Goal: Information Seeking & Learning: Learn about a topic

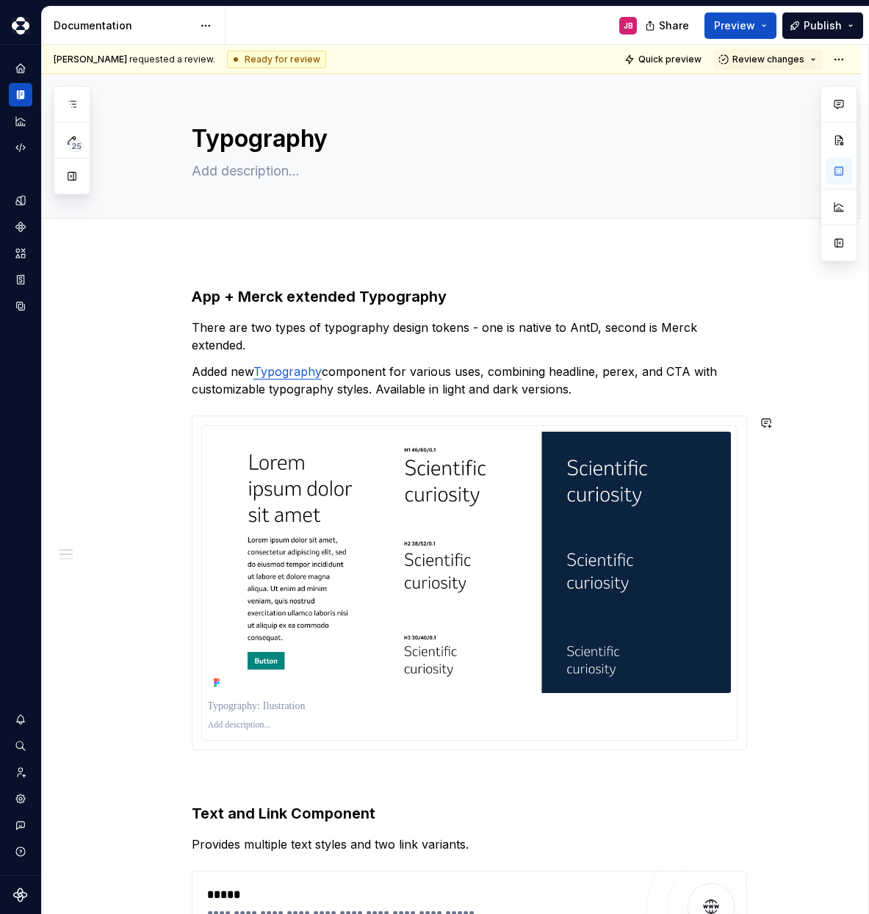
type textarea "*"
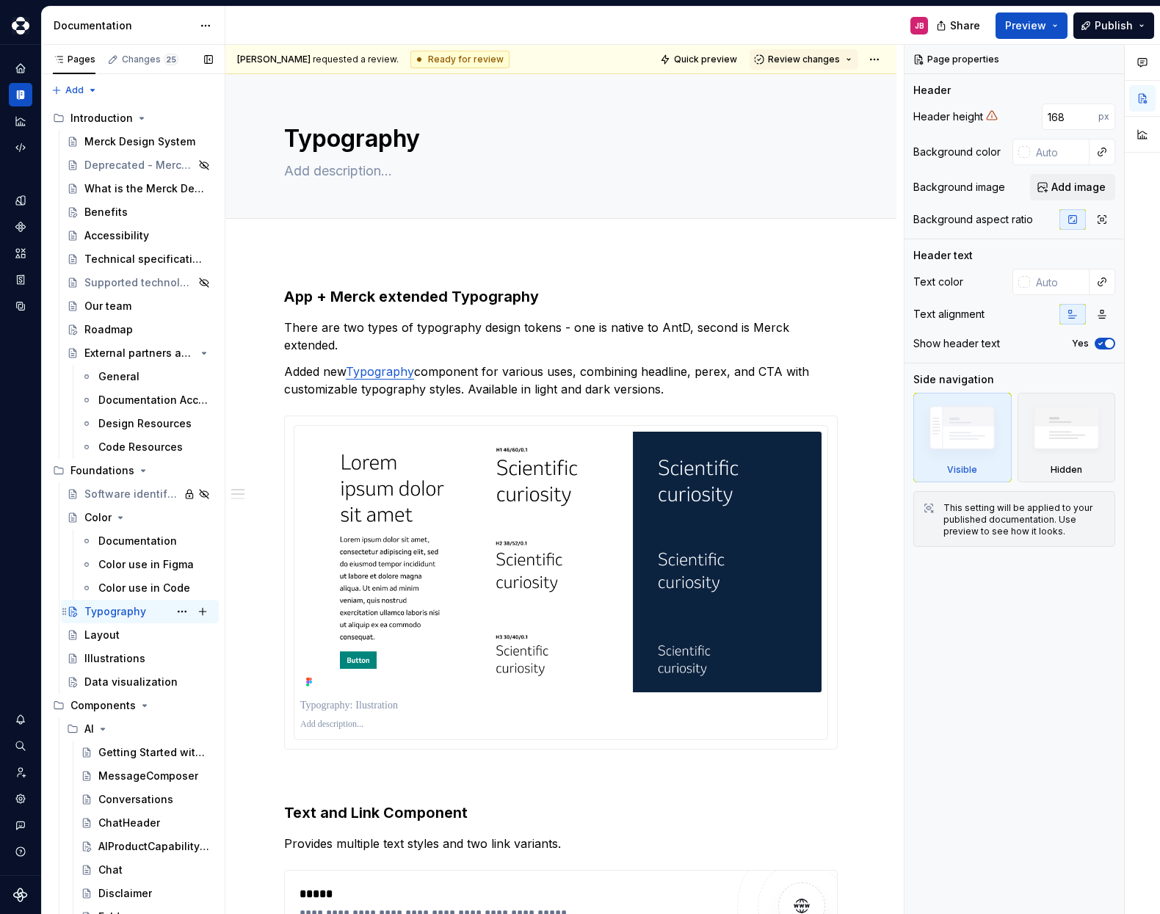
click at [124, 610] on div "Typography" at bounding box center [115, 611] width 62 height 15
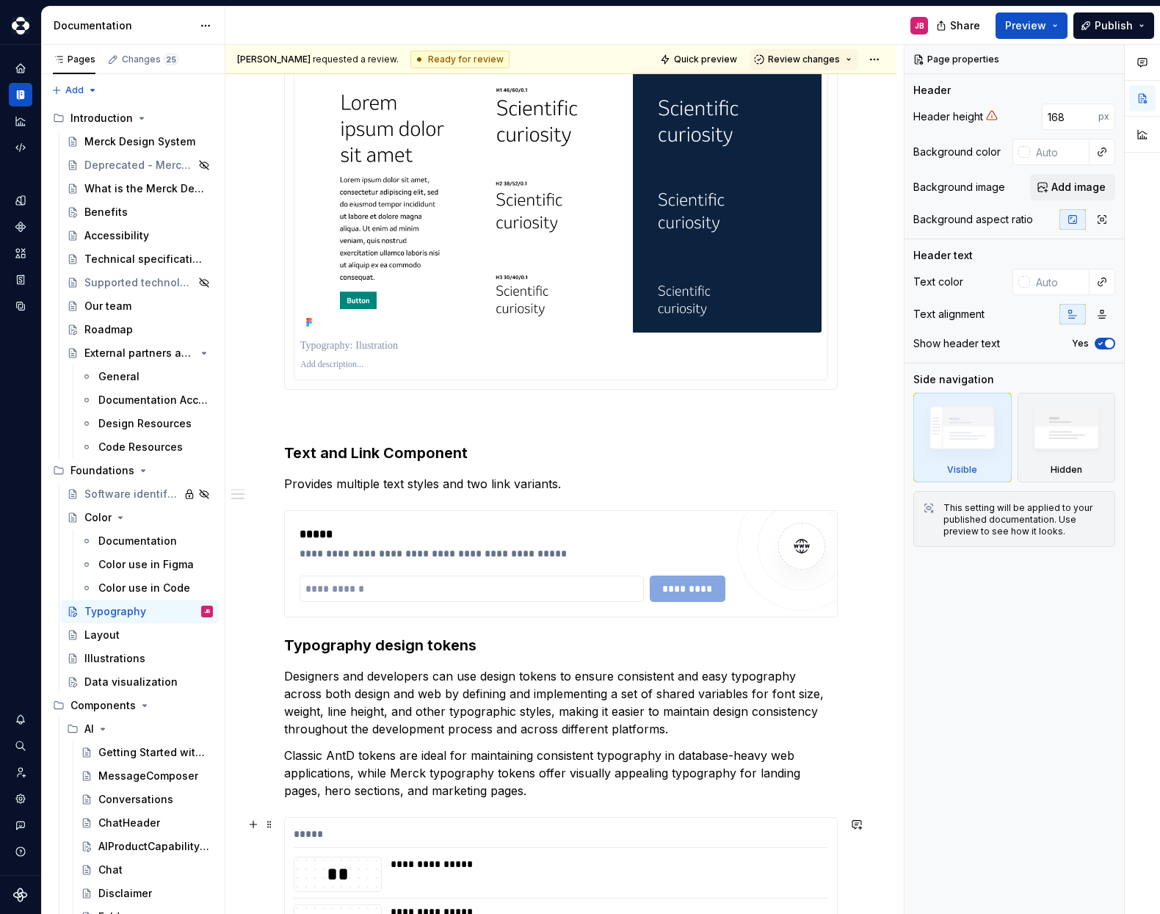
scroll to position [359, 0]
click at [360, 594] on input "text" at bounding box center [472, 589] width 344 height 26
type textarea "*"
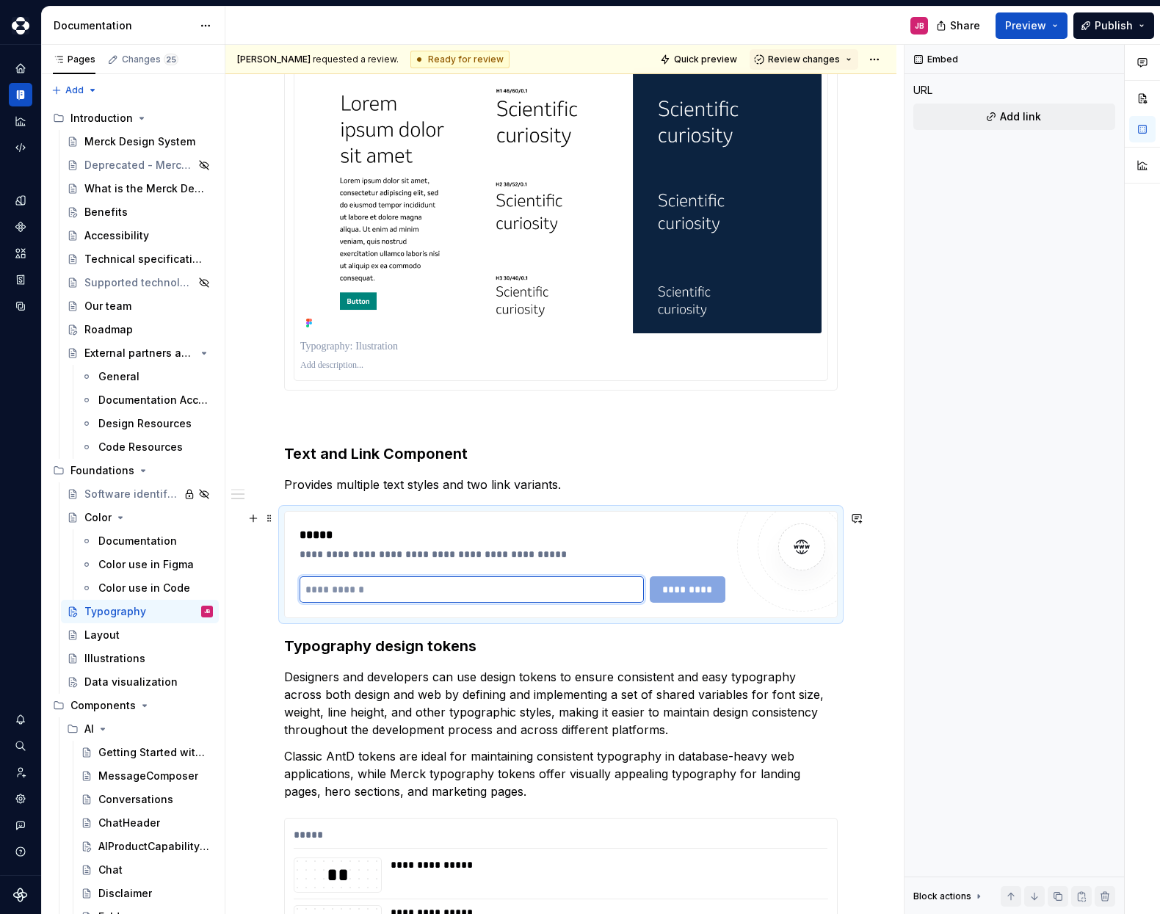
paste input "**********"
type input "**********"
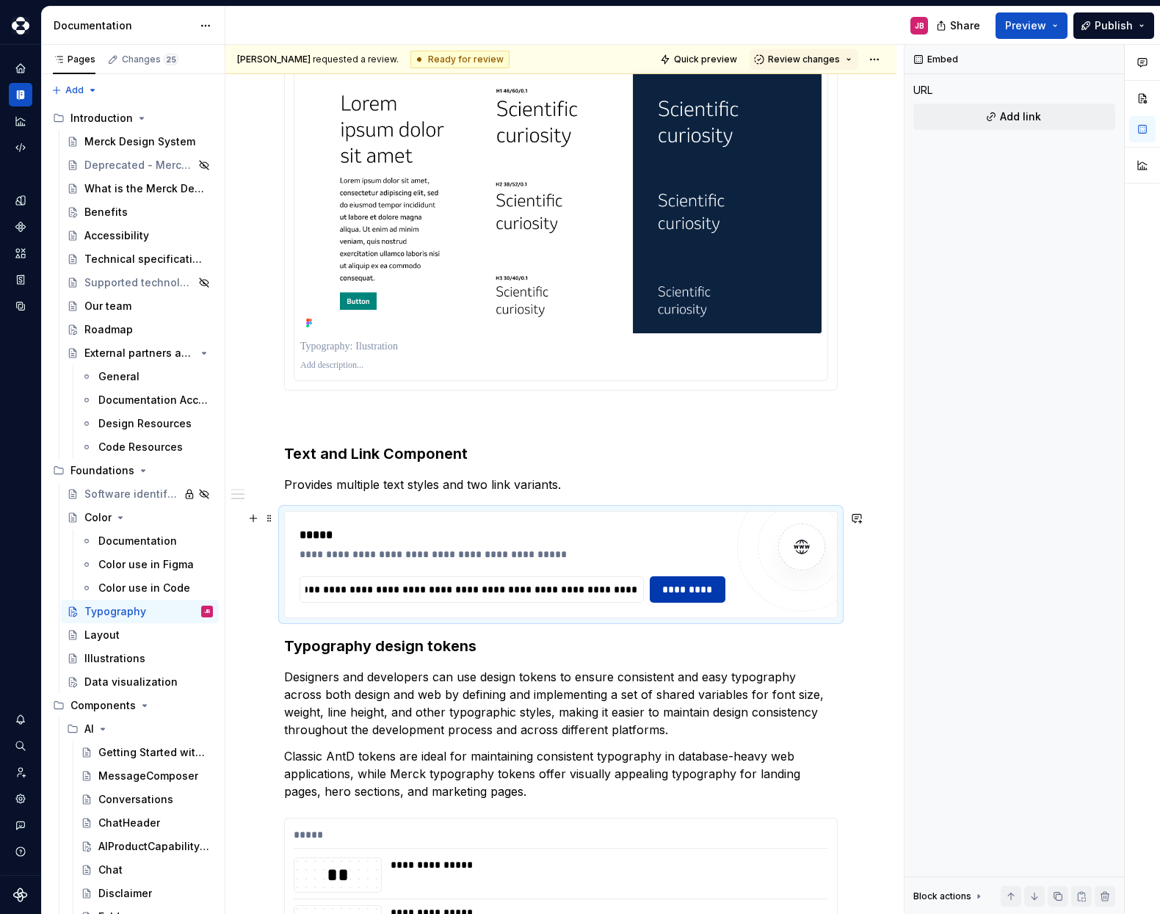
click at [708, 593] on span "*********" at bounding box center [687, 589] width 57 height 15
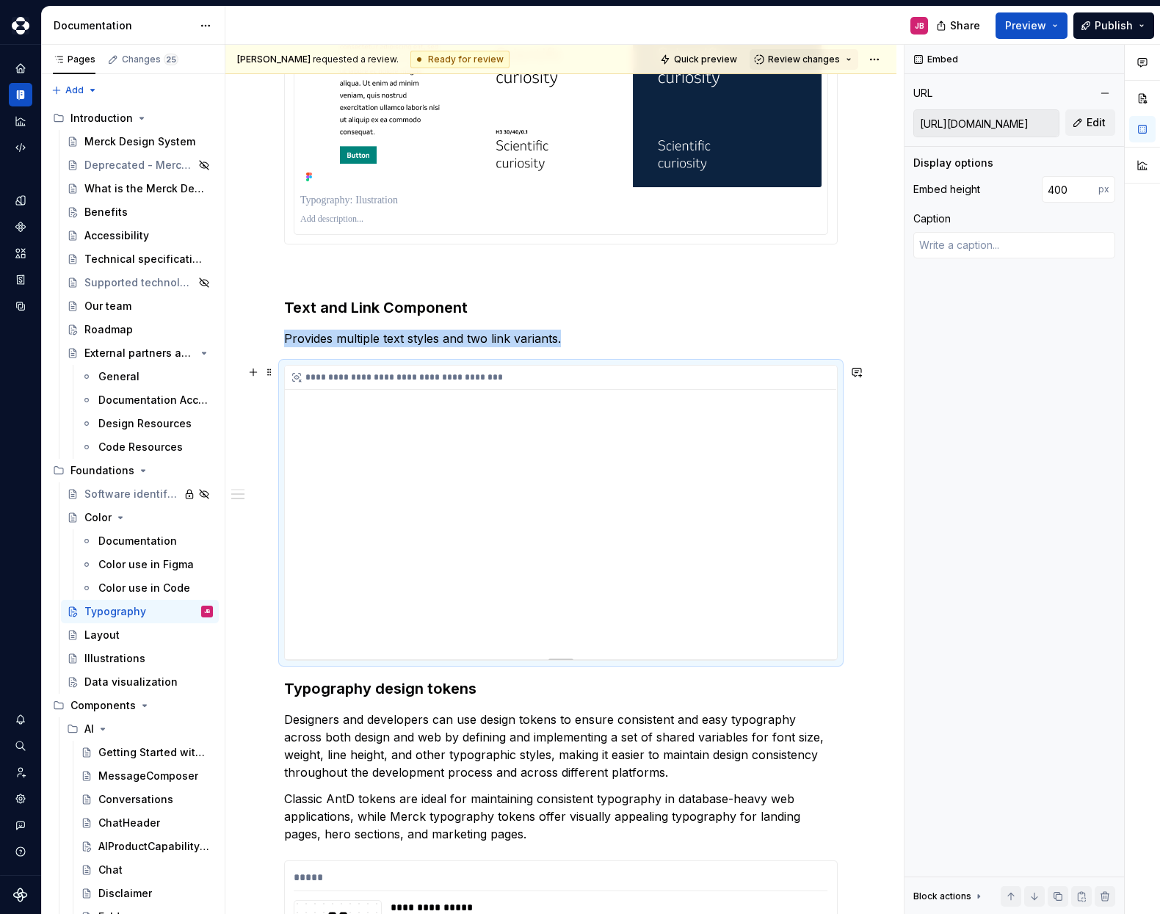
scroll to position [581, 0]
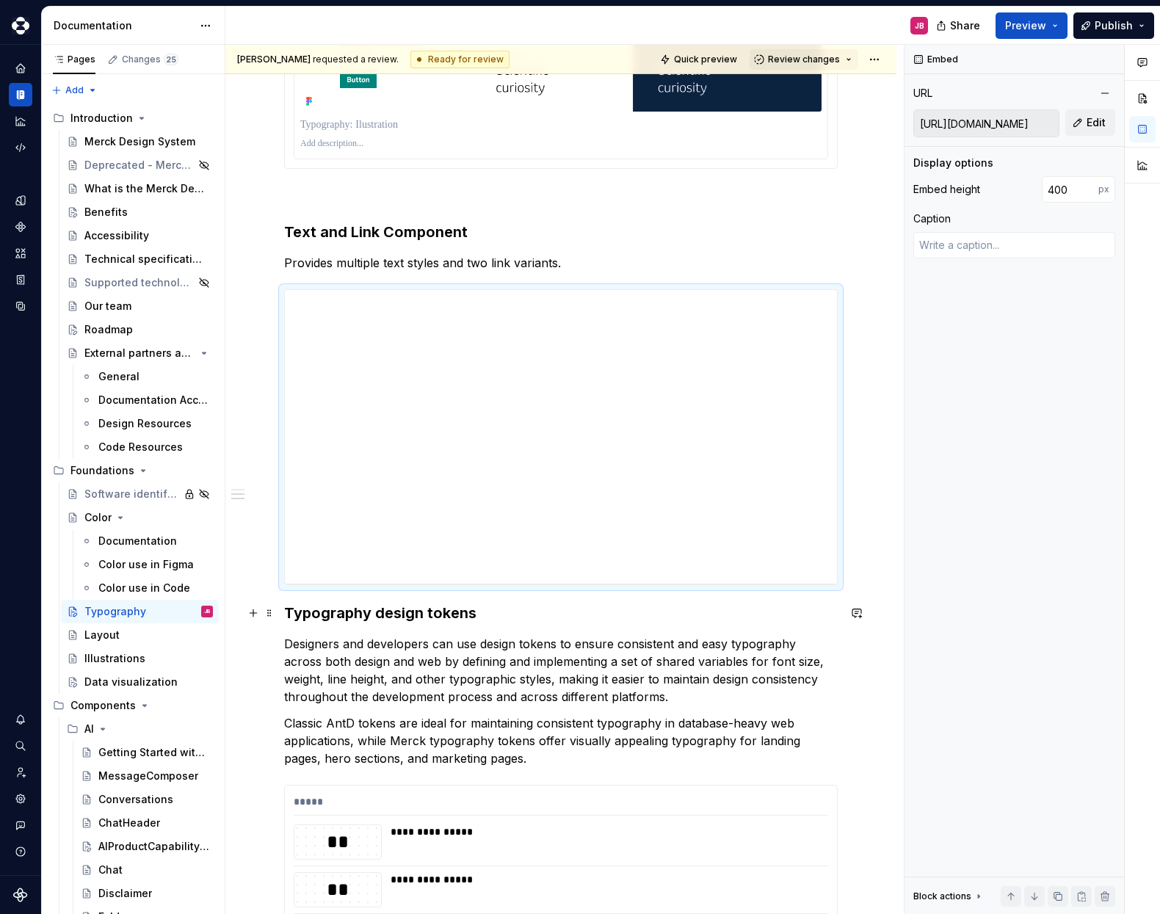
click at [458, 621] on h3 "Typography design tokens" at bounding box center [561, 613] width 554 height 21
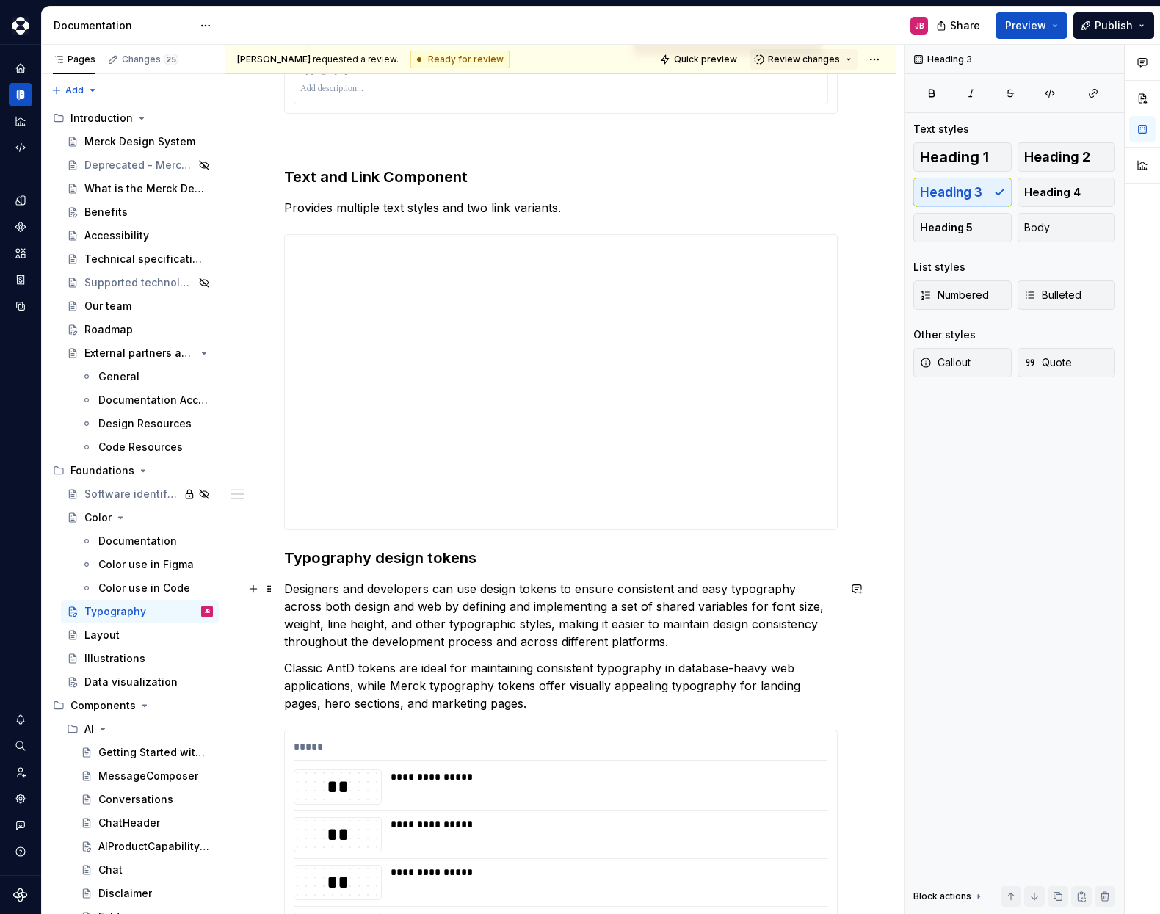
scroll to position [634, 0]
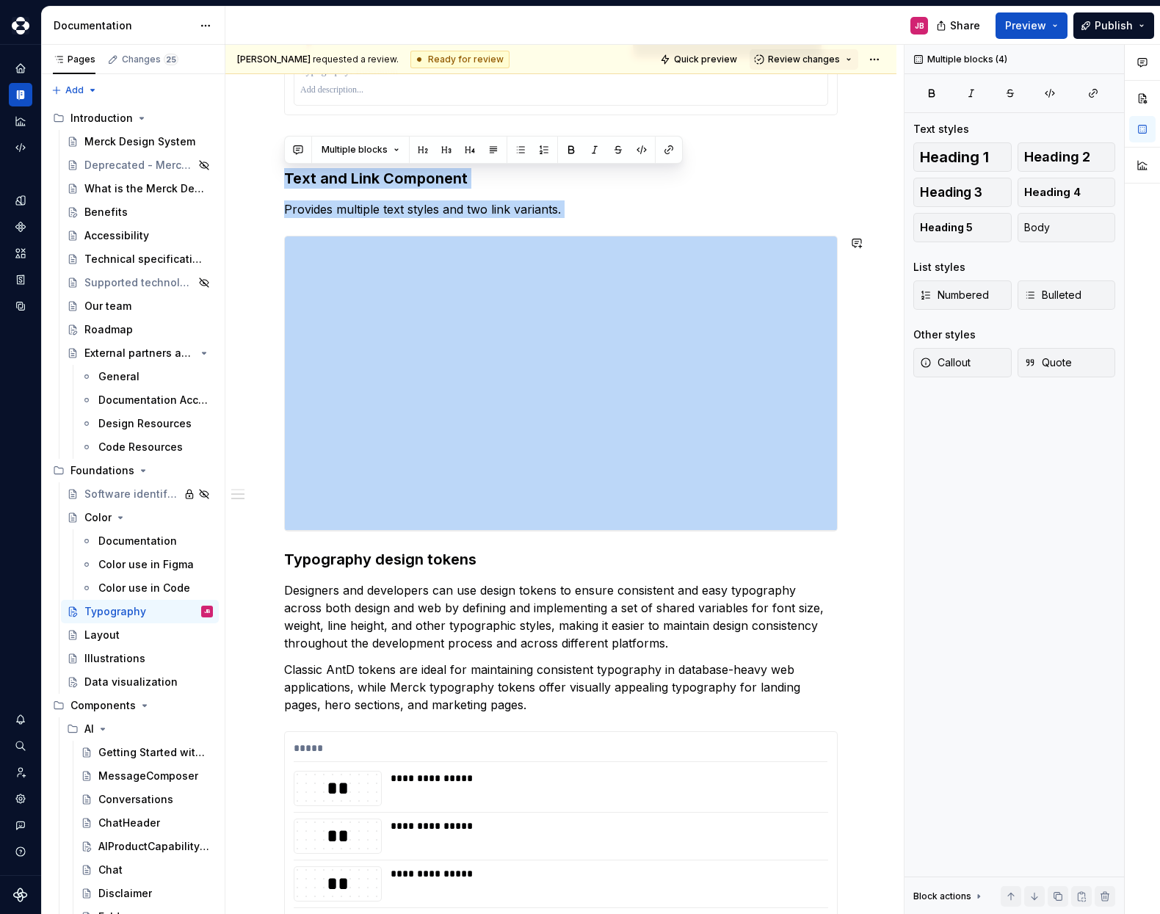
drag, startPoint x: 285, startPoint y: 175, endPoint x: 496, endPoint y: 540, distance: 421.8
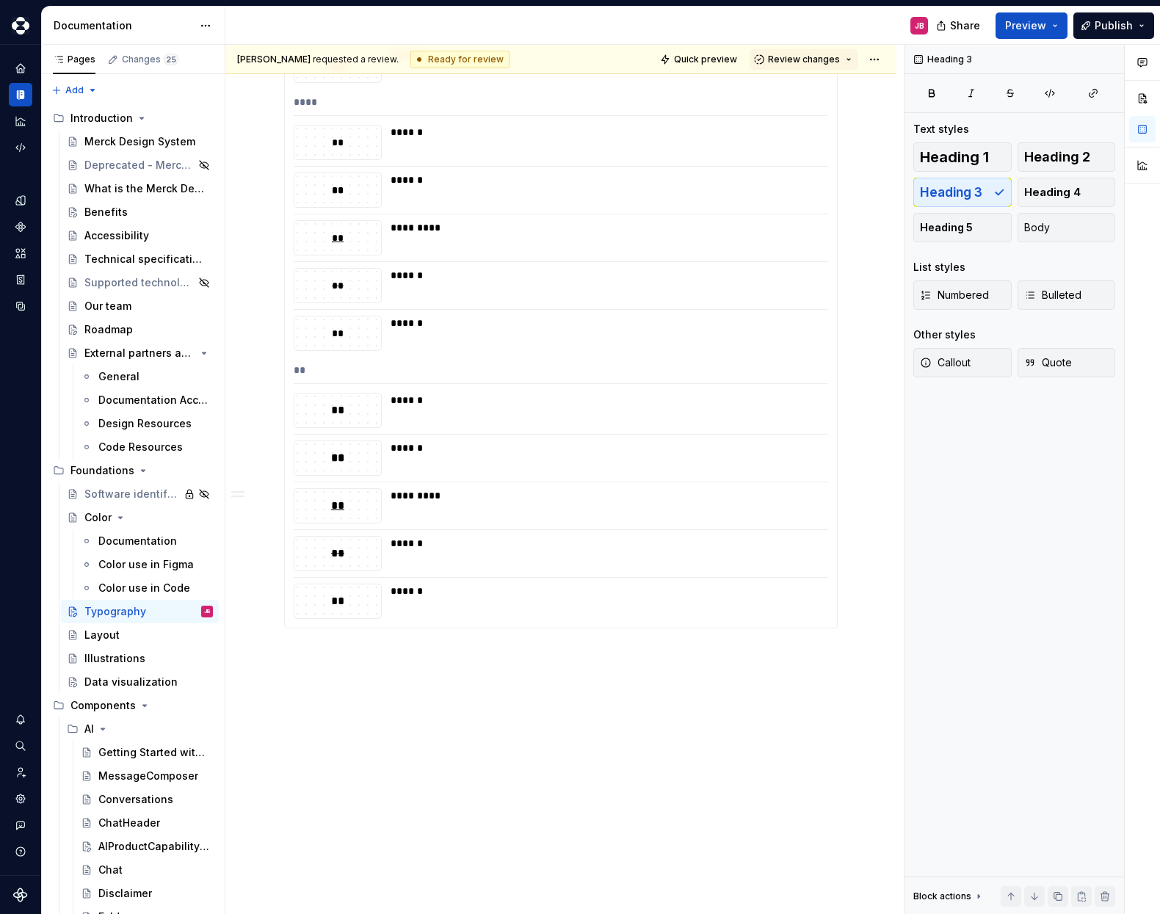
scroll to position [2208, 0]
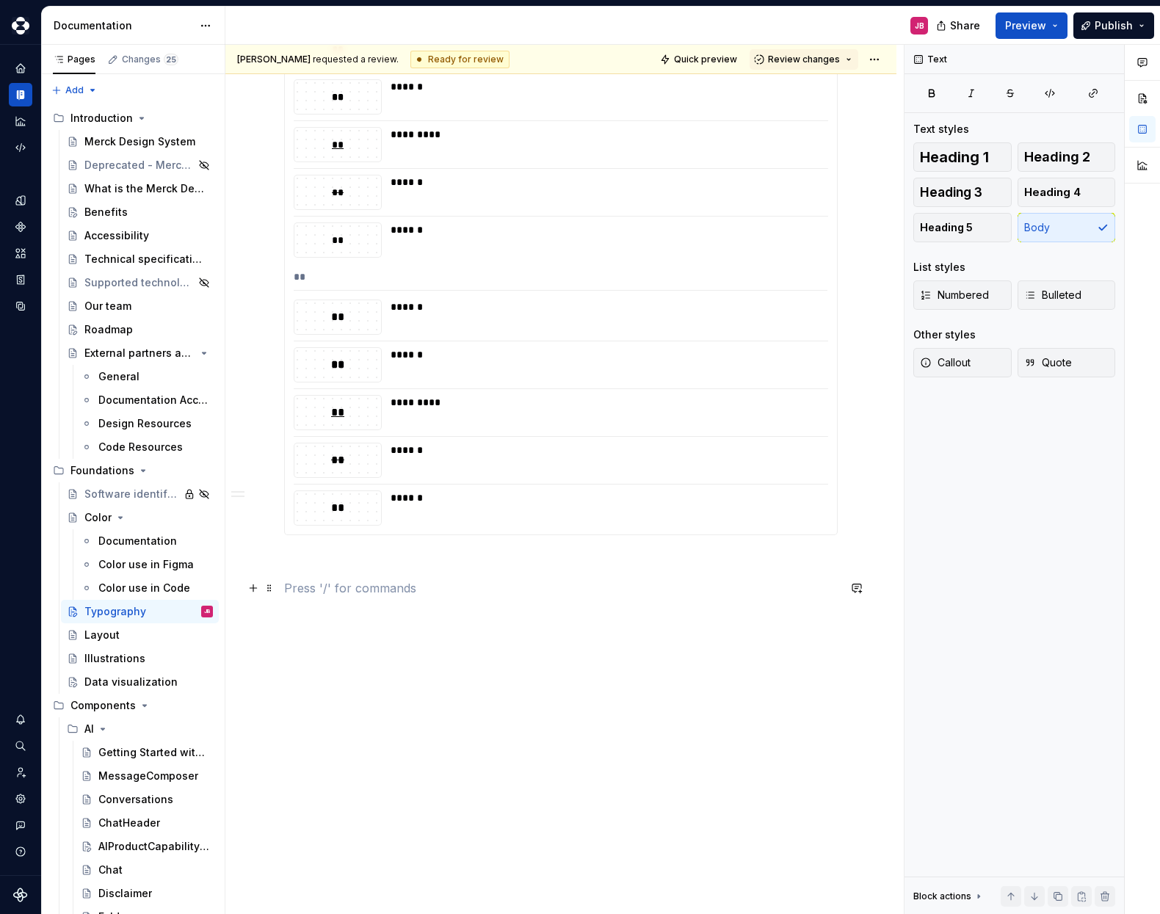
click at [349, 583] on p at bounding box center [561, 588] width 554 height 18
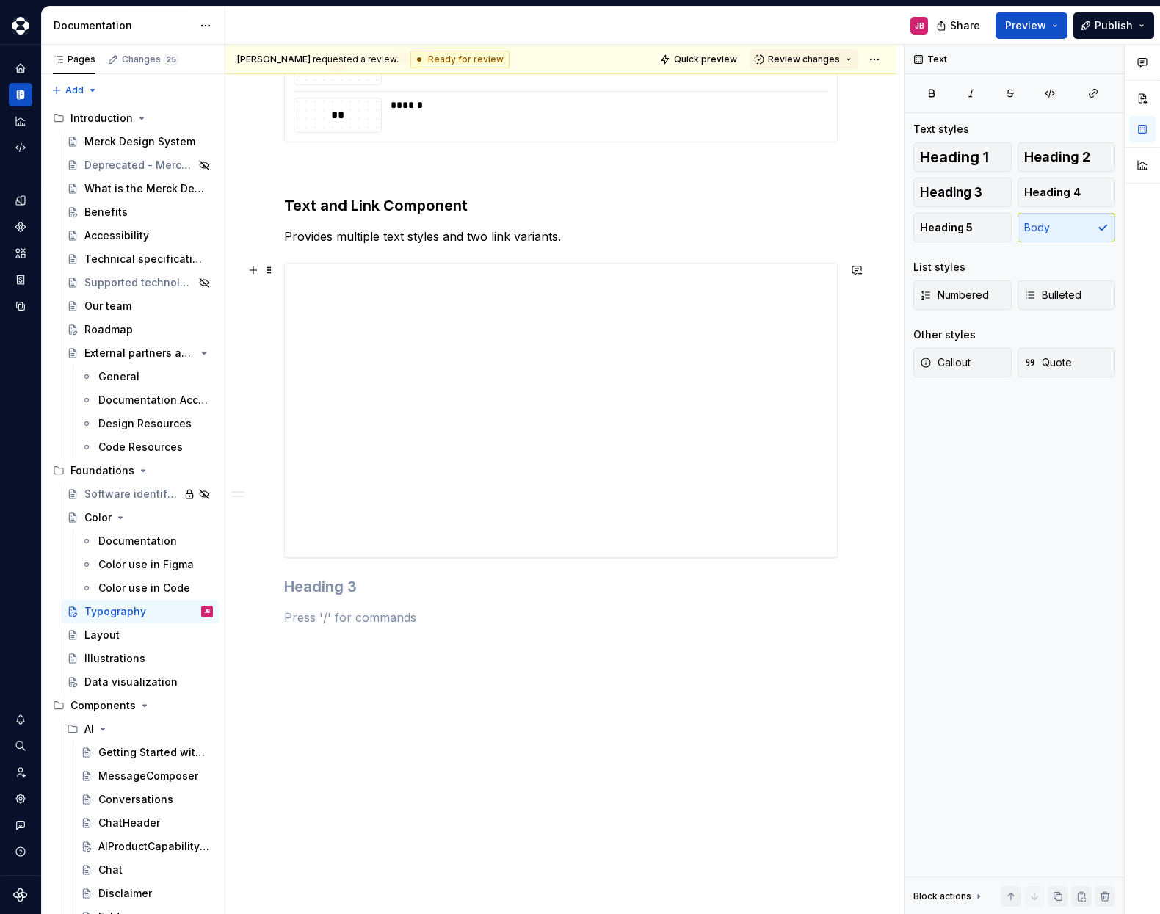
scroll to position [2604, 0]
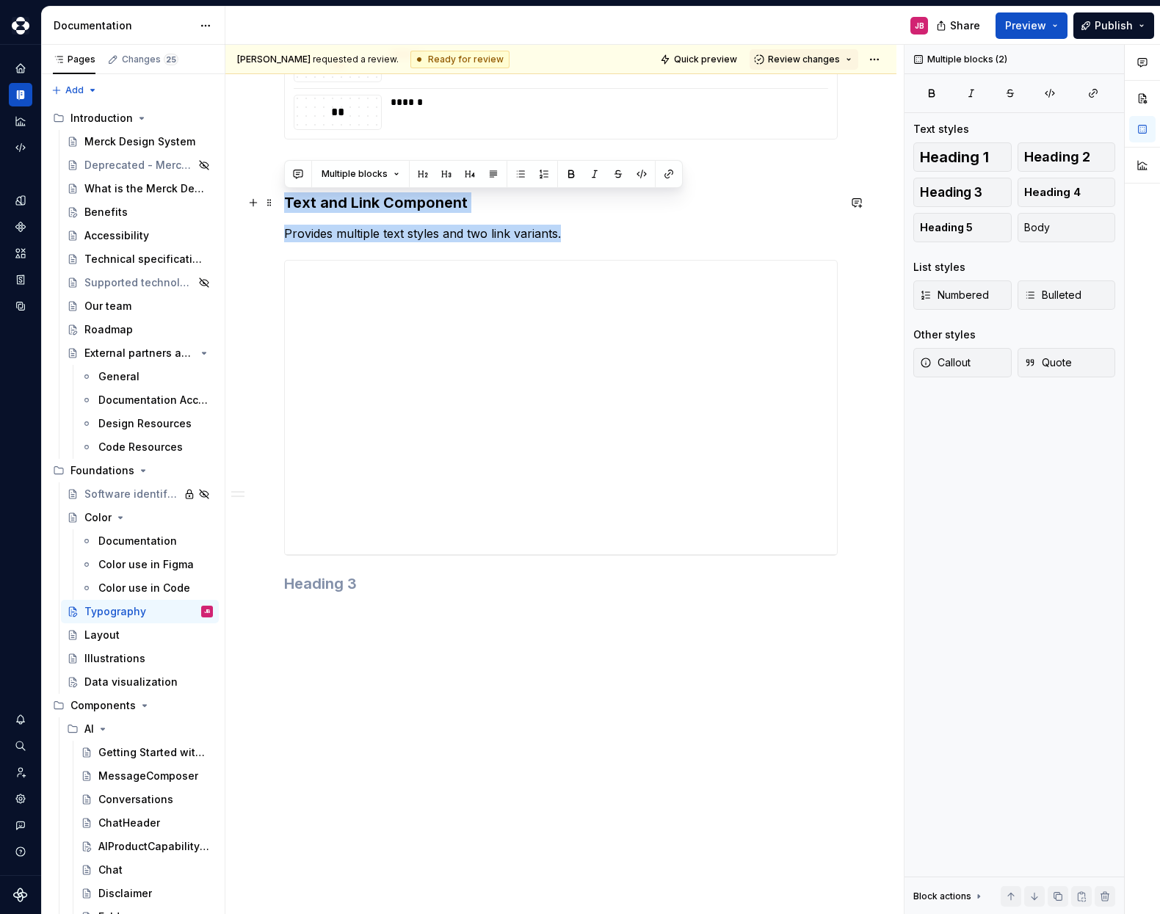
drag, startPoint x: 520, startPoint y: 231, endPoint x: 278, endPoint y: 198, distance: 243.9
copy div "Text and Link Component Provides multiple text styles and two link variants."
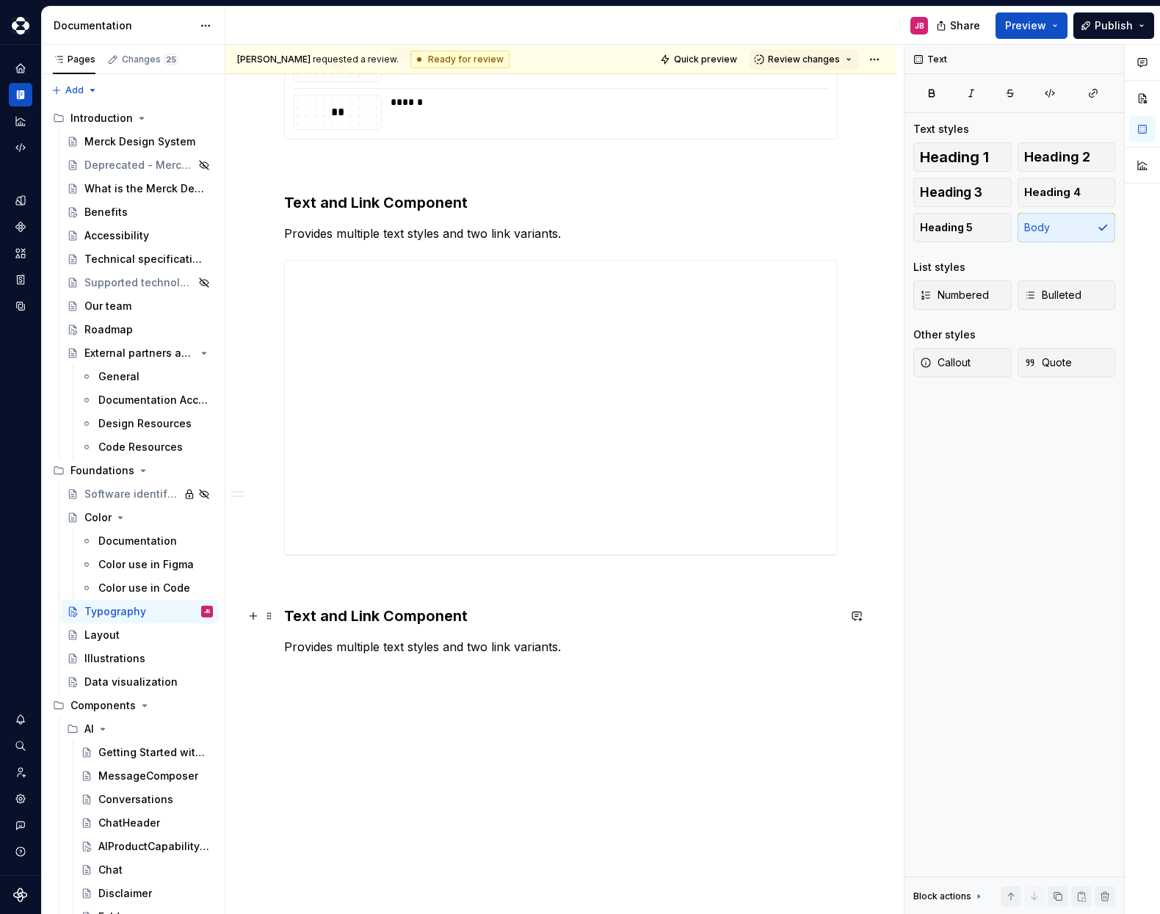
click at [322, 618] on h3 "Text and Link Component" at bounding box center [561, 616] width 554 height 21
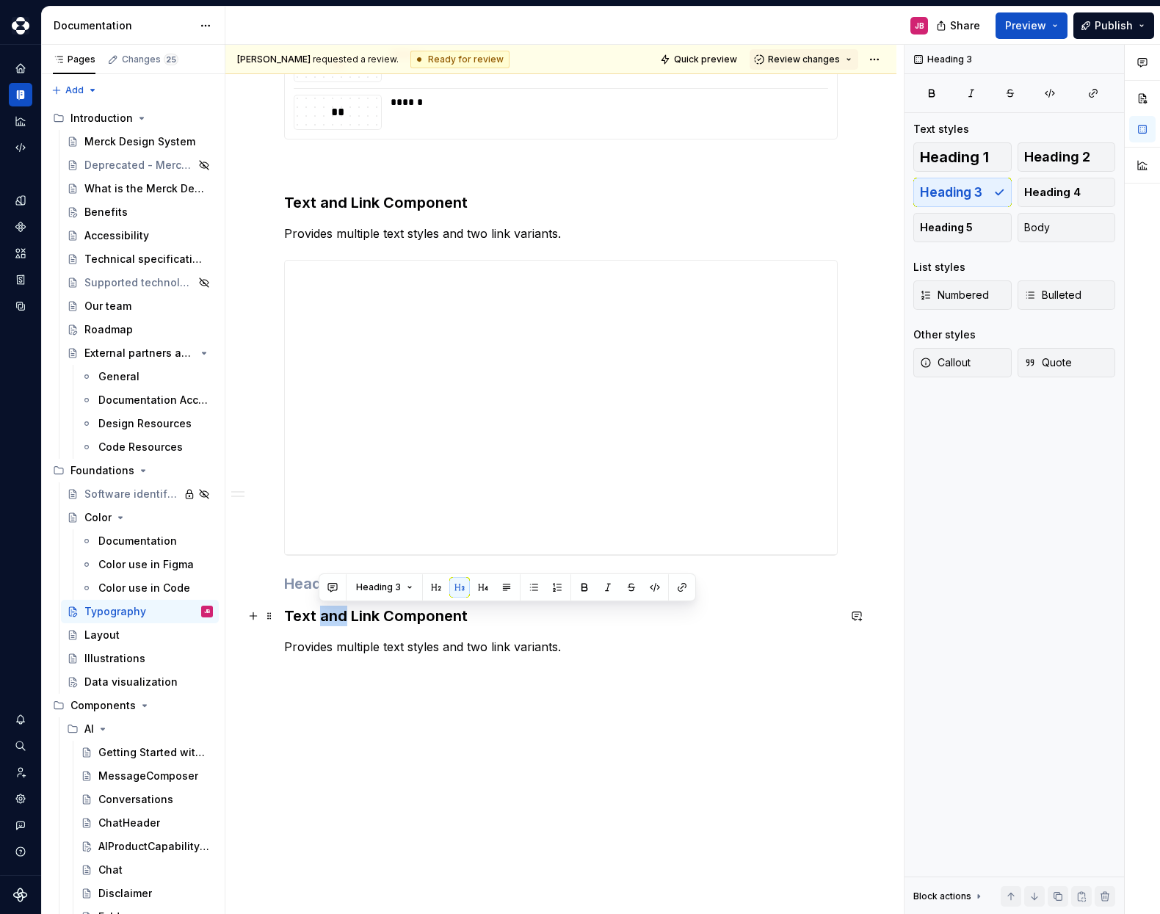
click at [322, 618] on h3 "Text and Link Component" at bounding box center [561, 616] width 554 height 21
click at [387, 618] on h3 "Text and Link Component" at bounding box center [561, 616] width 554 height 21
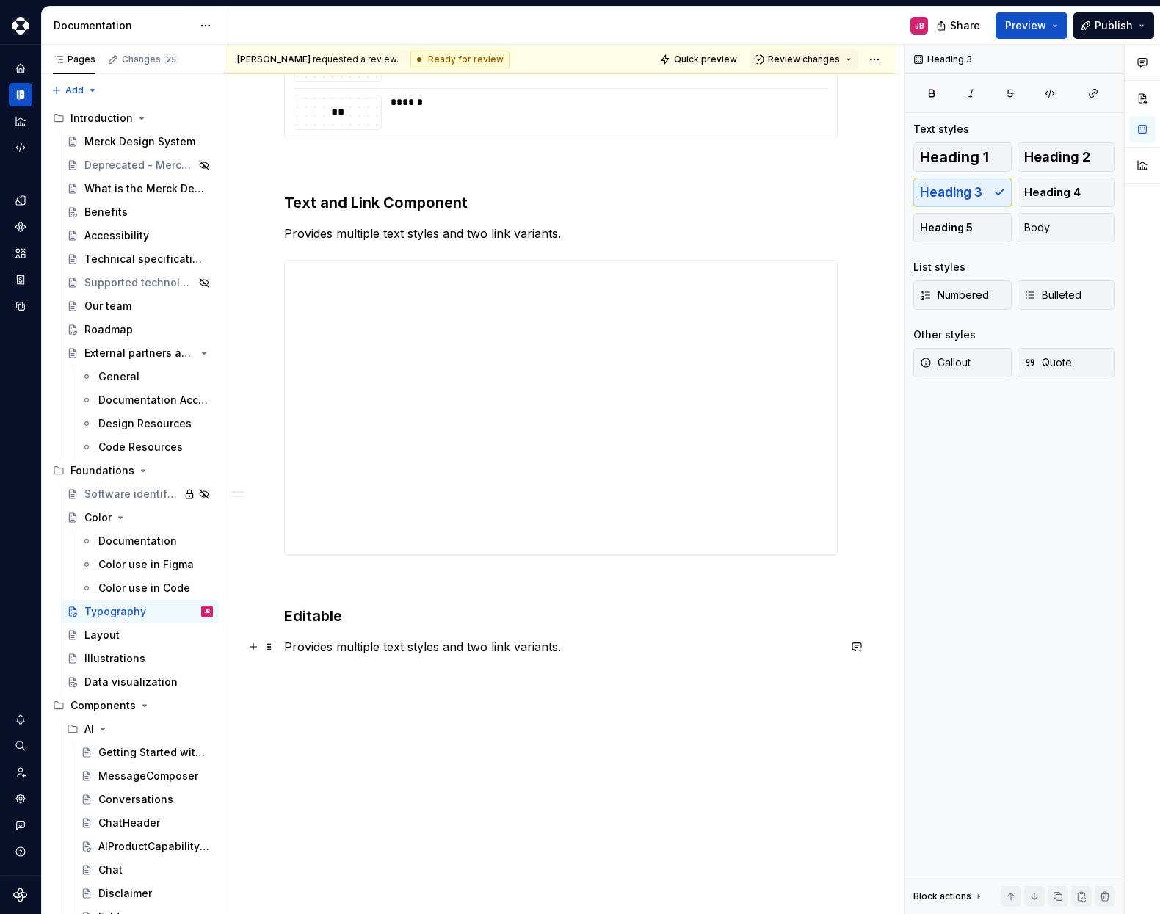
click at [401, 649] on p "Provides multiple text styles and two link variants." at bounding box center [561, 647] width 554 height 18
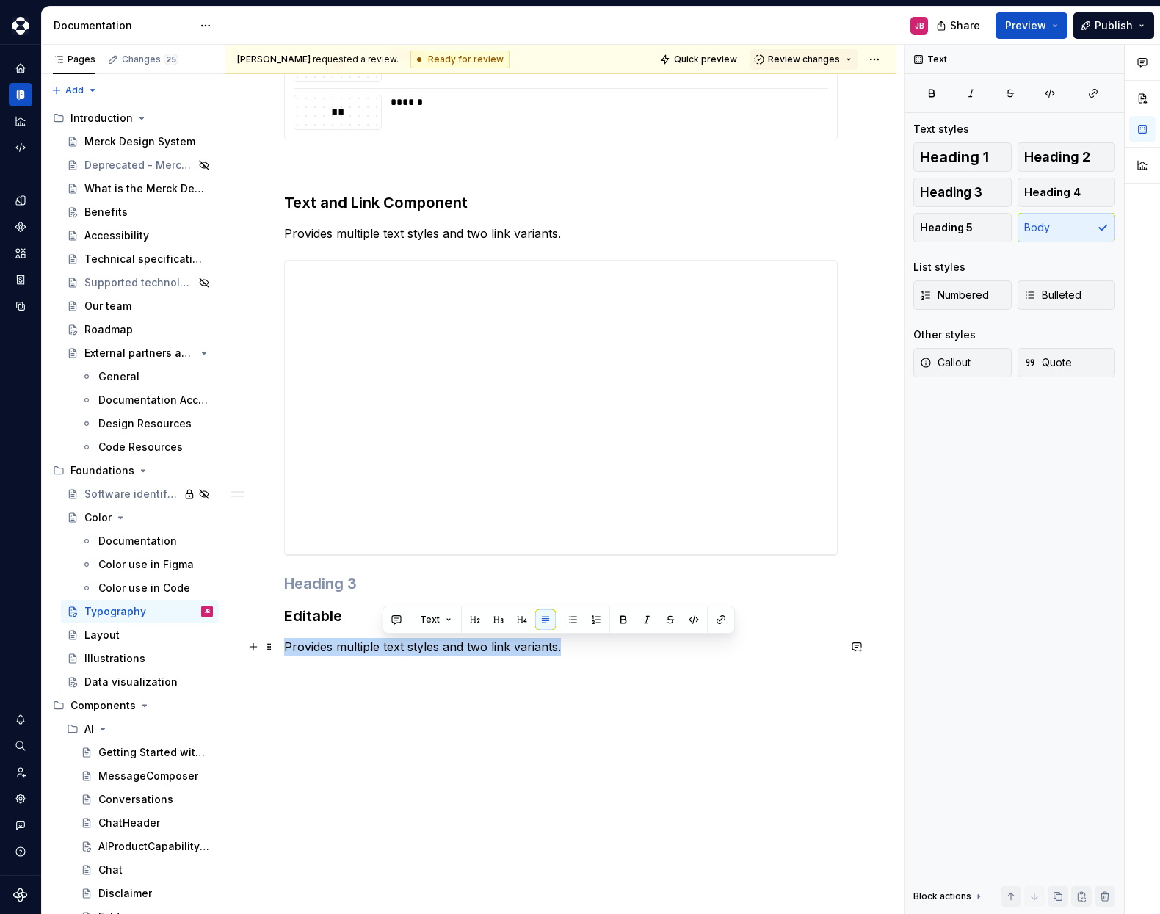
click at [401, 649] on p "Provides multiple text styles and two link variants." at bounding box center [561, 647] width 554 height 18
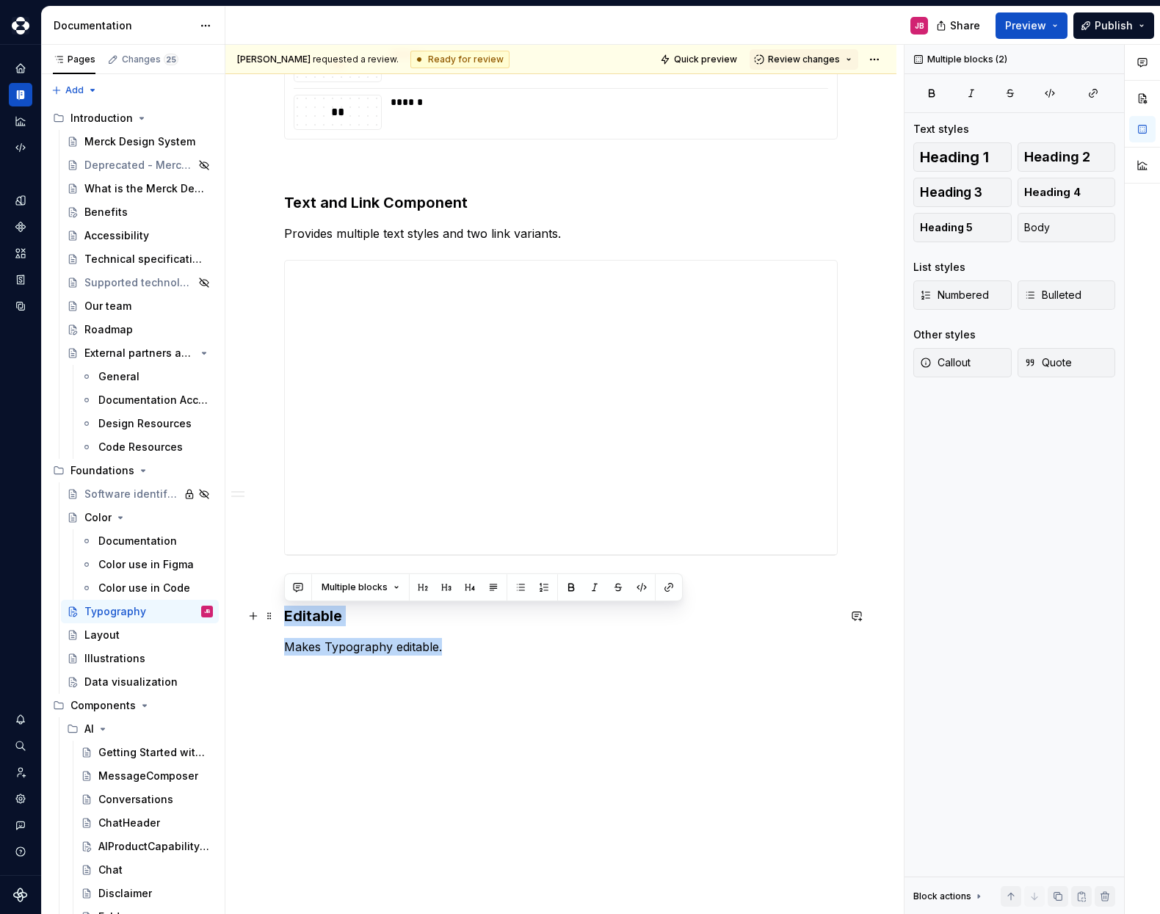
drag, startPoint x: 474, startPoint y: 649, endPoint x: 299, endPoint y: 621, distance: 177.1
copy div "Editable Makes Typography editable."
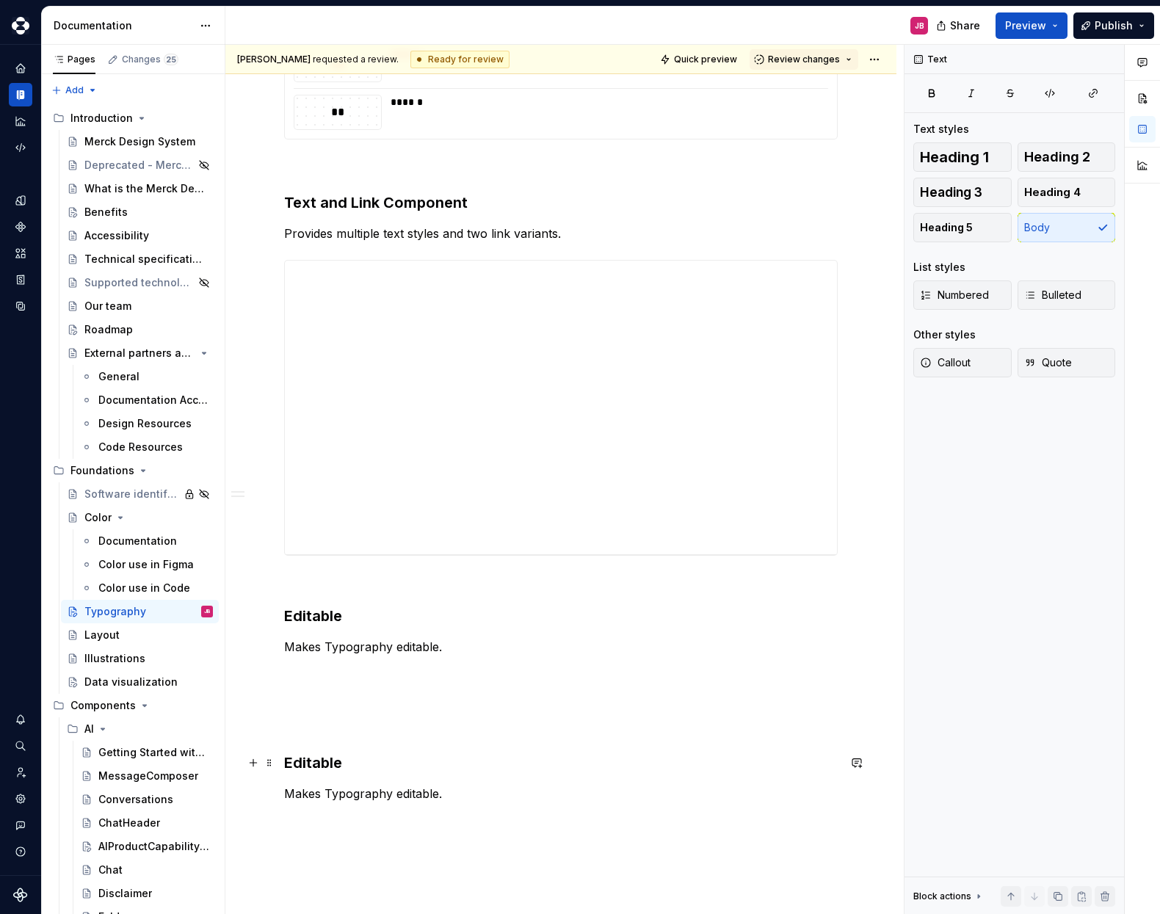
click at [307, 763] on h3 "Editable" at bounding box center [561, 763] width 554 height 21
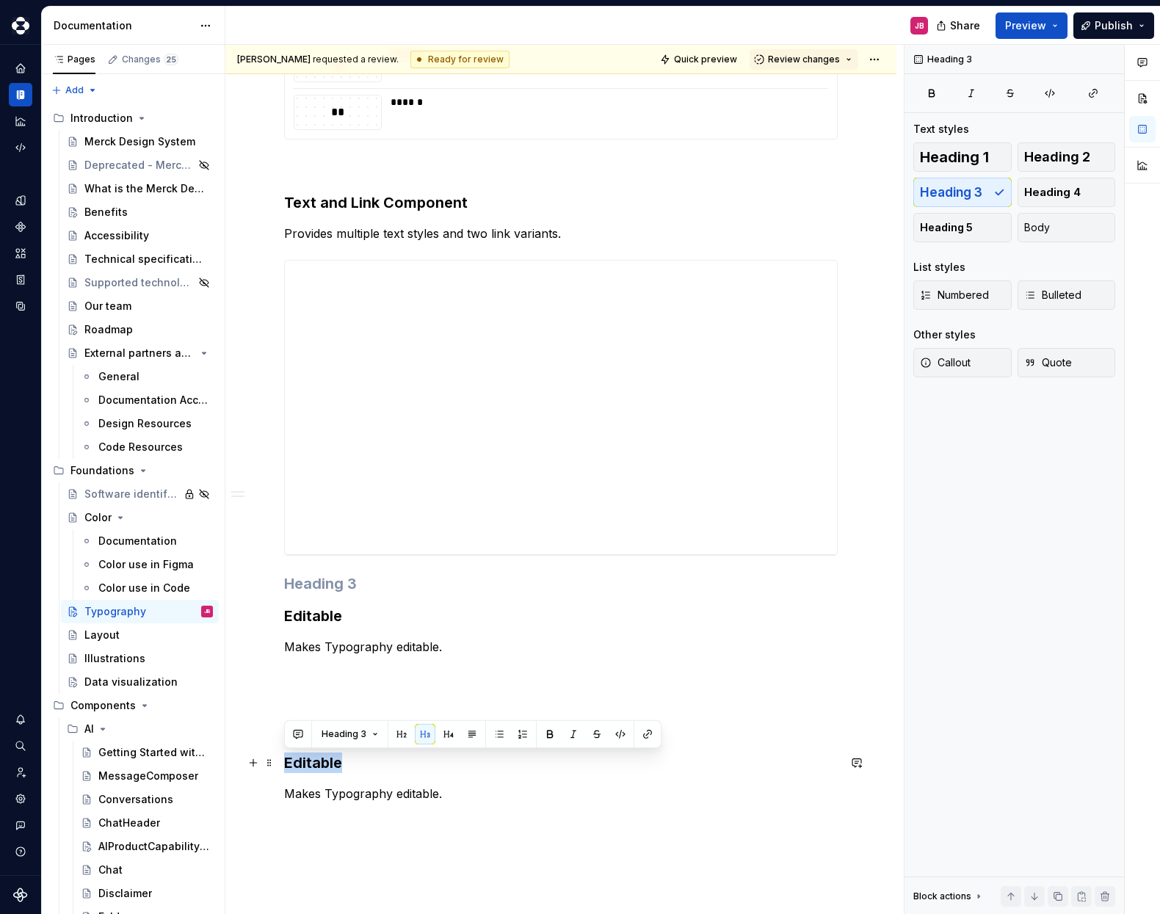
click at [307, 763] on h3 "Editable" at bounding box center [561, 763] width 554 height 21
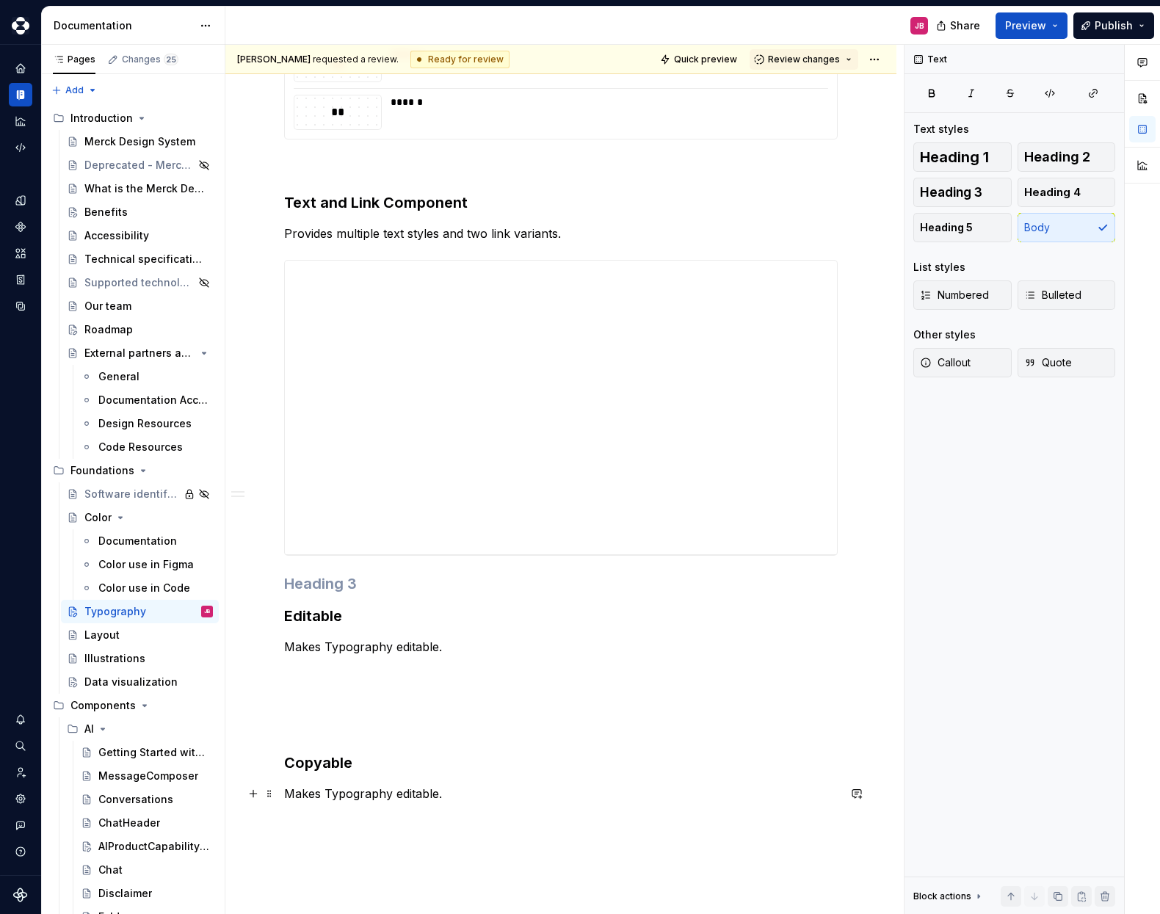
click at [345, 799] on p "Makes Typography editable." at bounding box center [561, 794] width 554 height 18
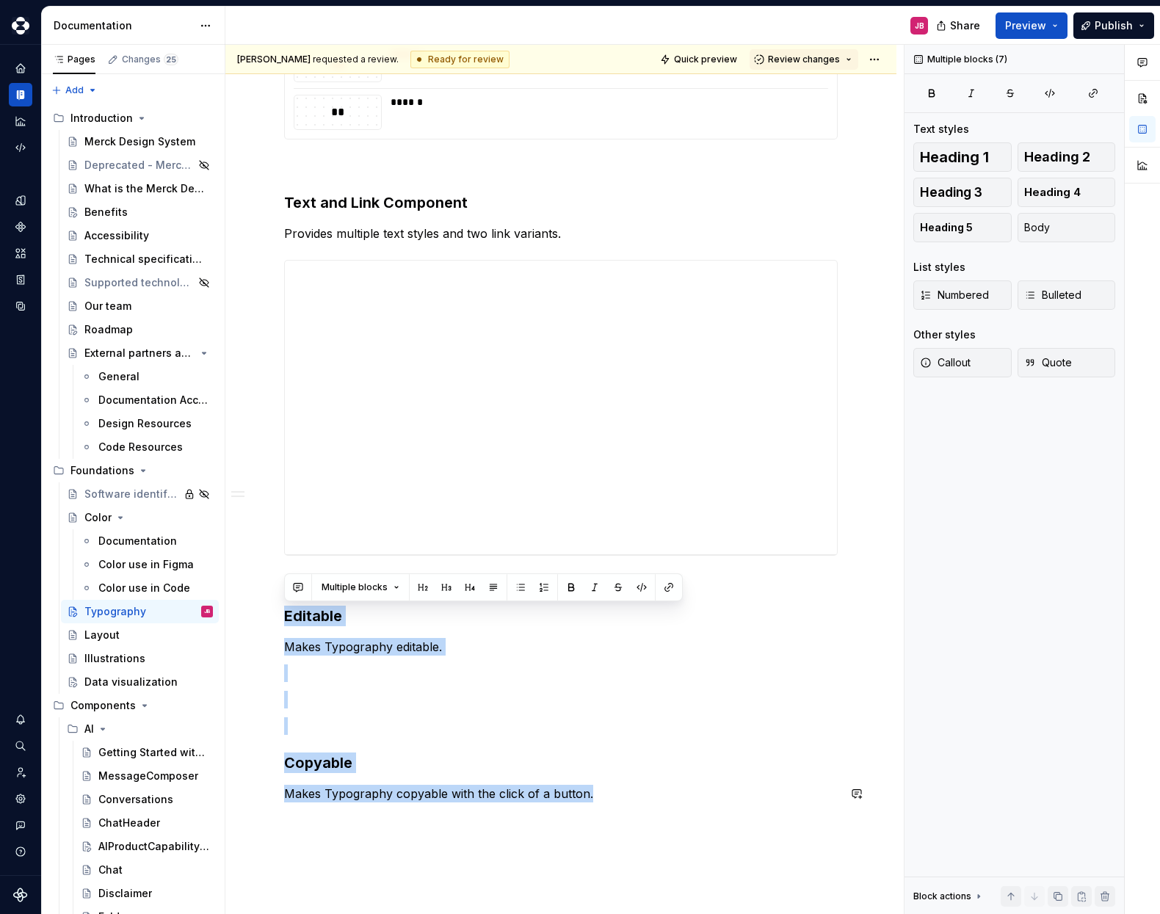
drag, startPoint x: 285, startPoint y: 620, endPoint x: 604, endPoint y: 808, distance: 370.7
copy div "Editable Makes Typography editable. Copyable Makes Typography copyable with the…"
type textarea "*"
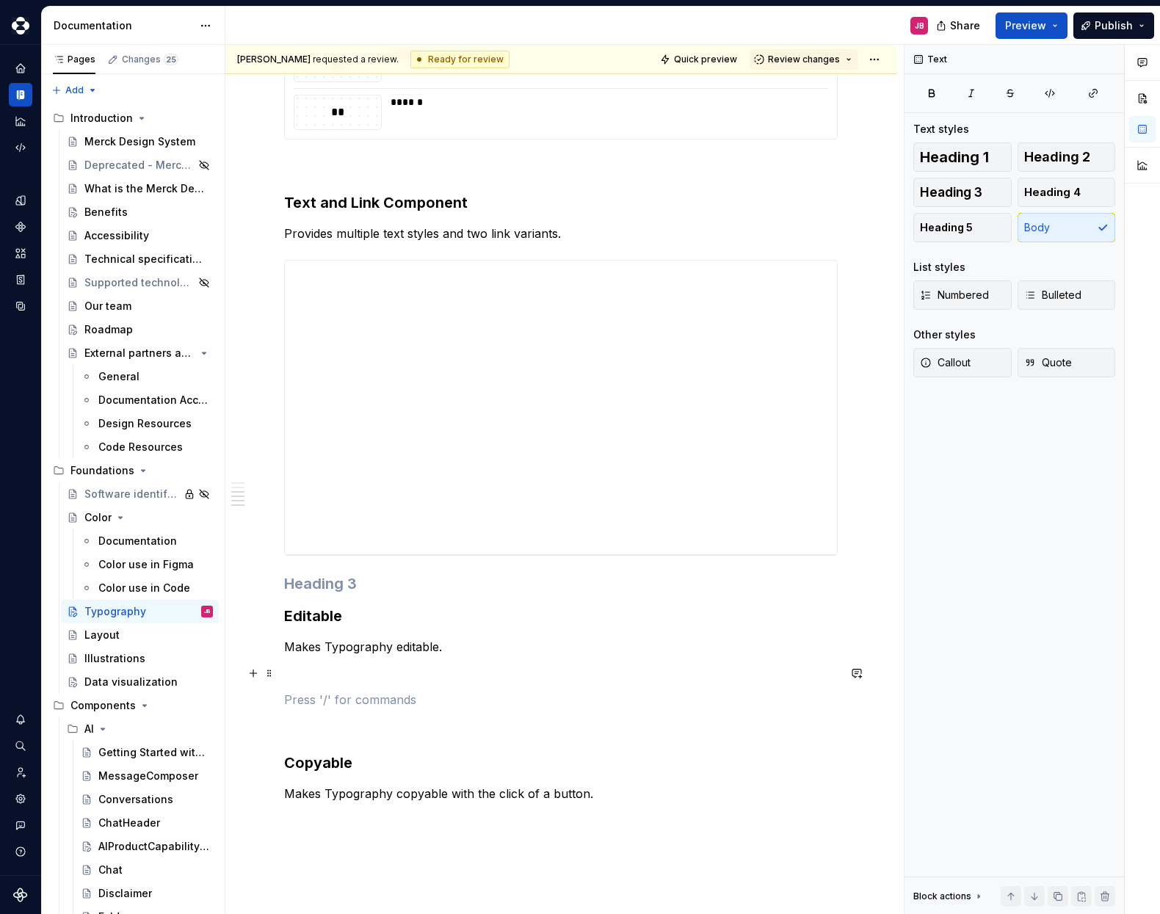
click at [309, 675] on p at bounding box center [561, 674] width 554 height 18
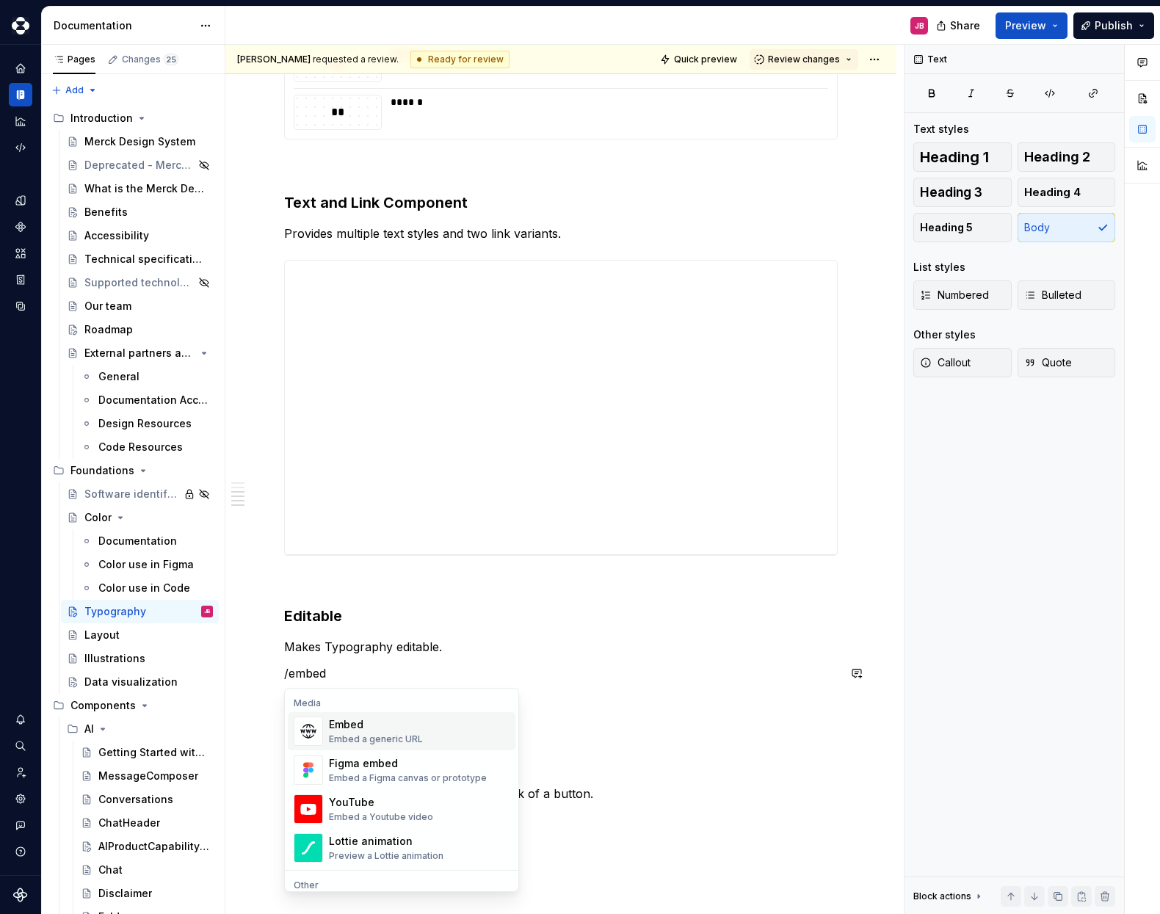
click at [359, 728] on div "Embed" at bounding box center [376, 724] width 94 height 15
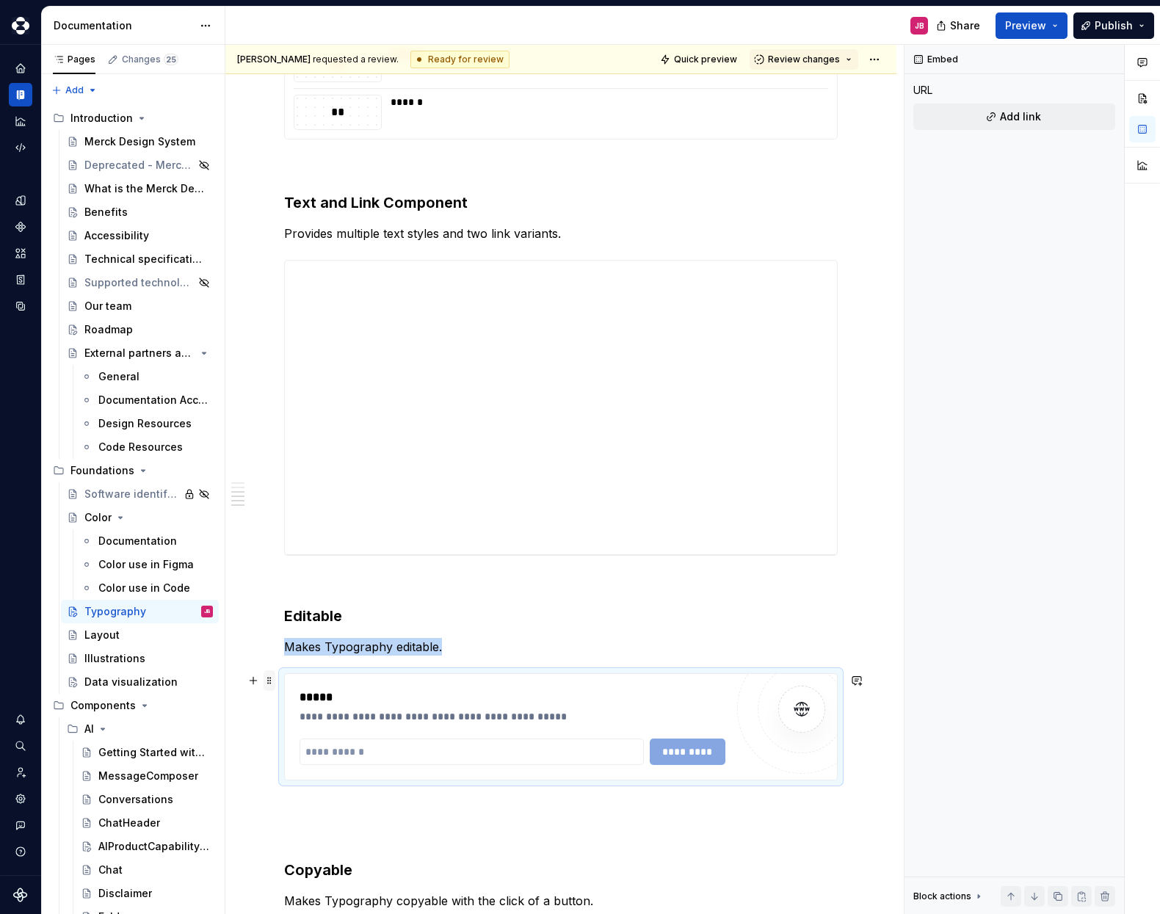
click at [271, 678] on span at bounding box center [270, 680] width 12 height 21
click at [325, 706] on div "Duplicate" at bounding box center [338, 703] width 95 height 15
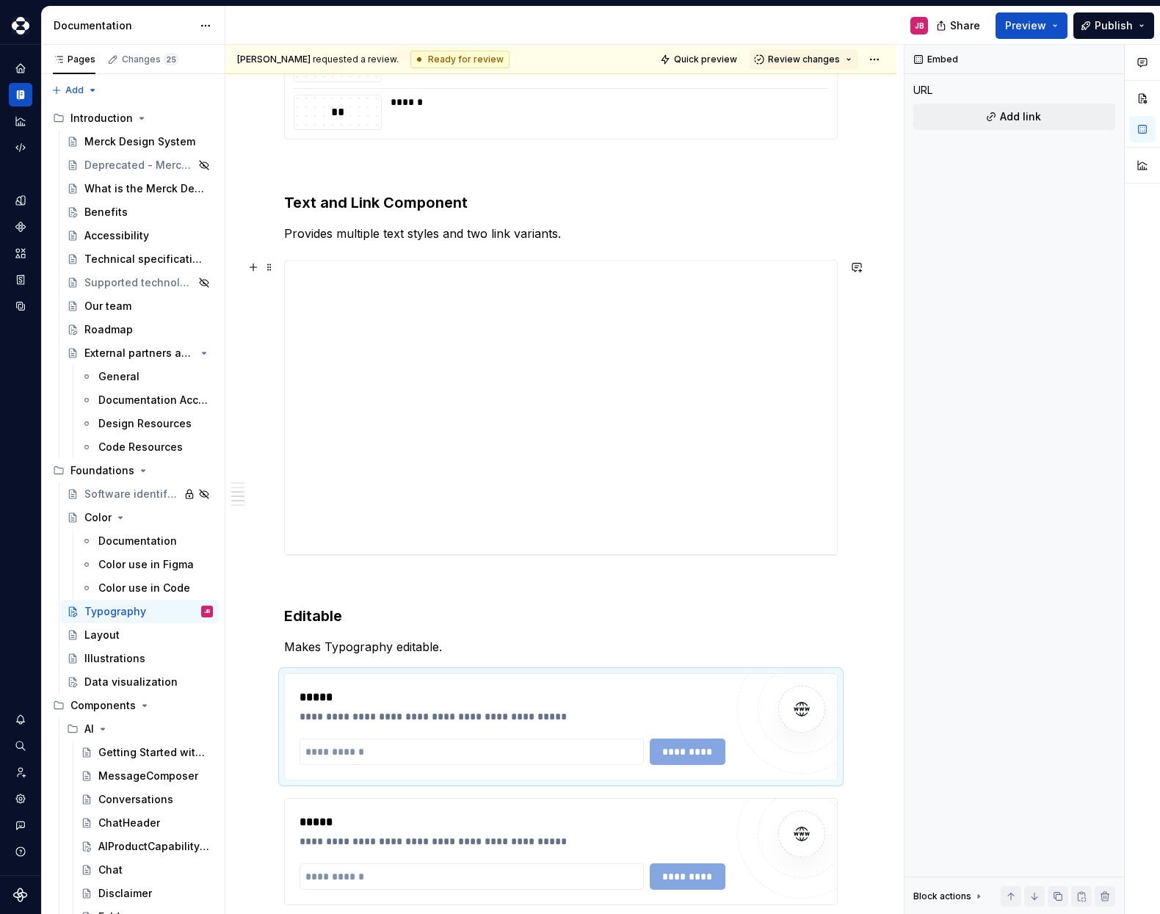
drag, startPoint x: 519, startPoint y: 692, endPoint x: 573, endPoint y: 578, distance: 125.8
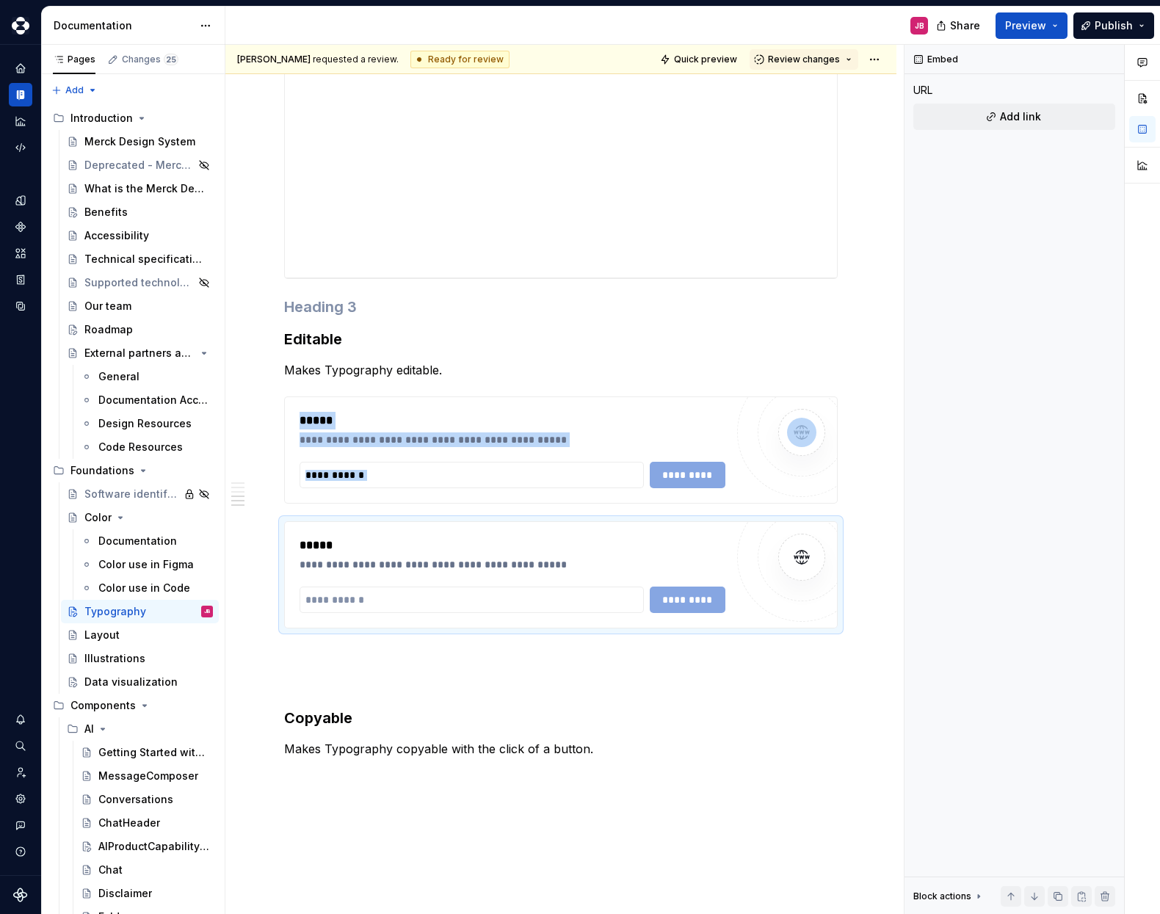
scroll to position [3015, 0]
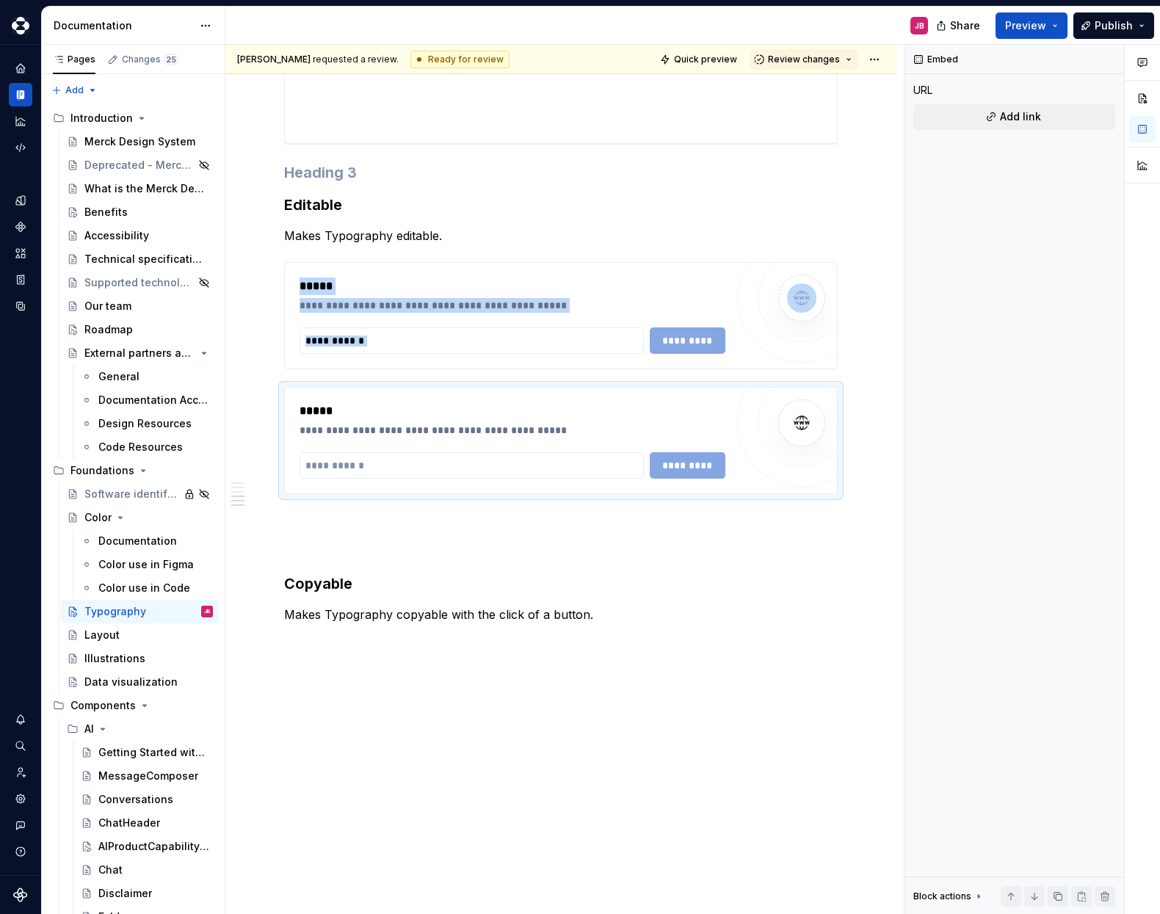
click at [614, 612] on p "Makes Typography copyable with the click of a button." at bounding box center [561, 615] width 554 height 18
click at [272, 394] on span at bounding box center [270, 394] width 12 height 21
drag, startPoint x: 303, startPoint y: 518, endPoint x: 314, endPoint y: 576, distance: 58.5
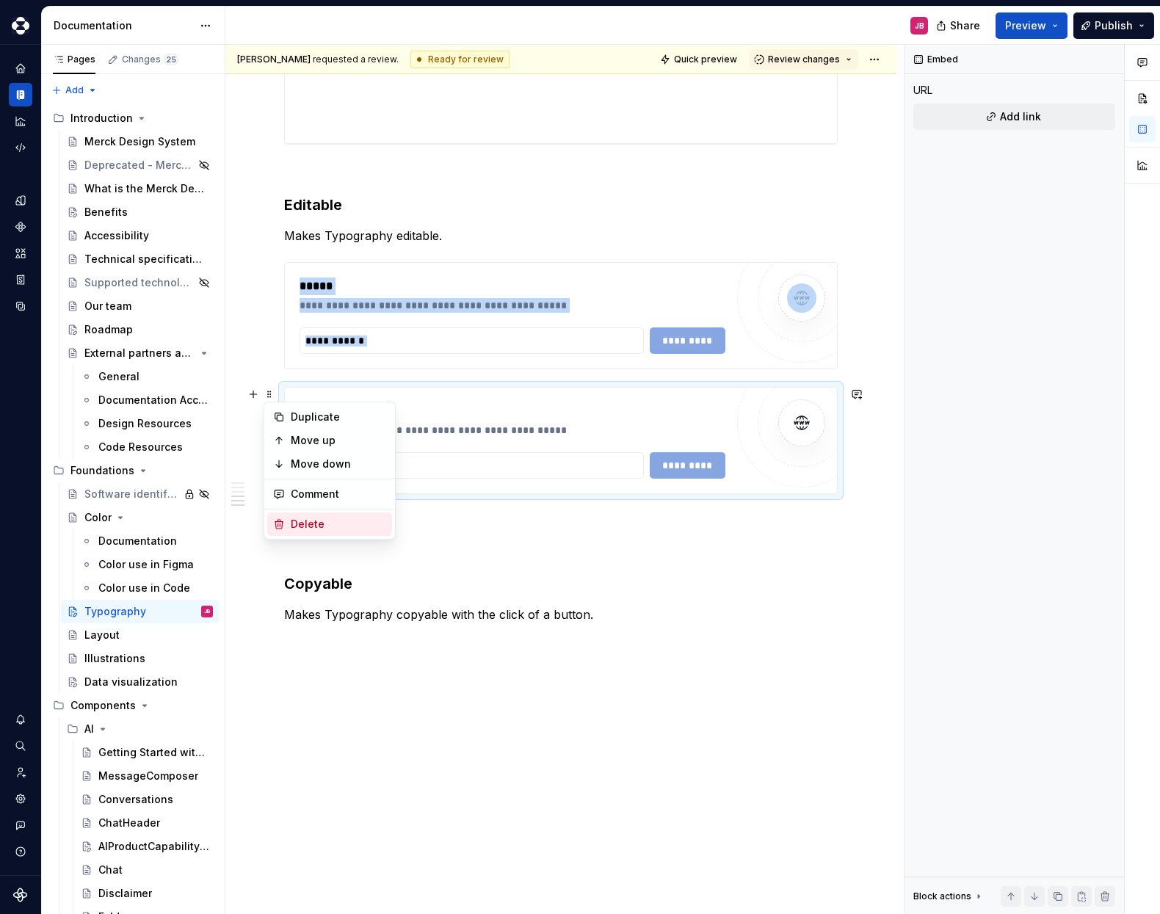
click at [303, 518] on div "Delete" at bounding box center [338, 524] width 95 height 15
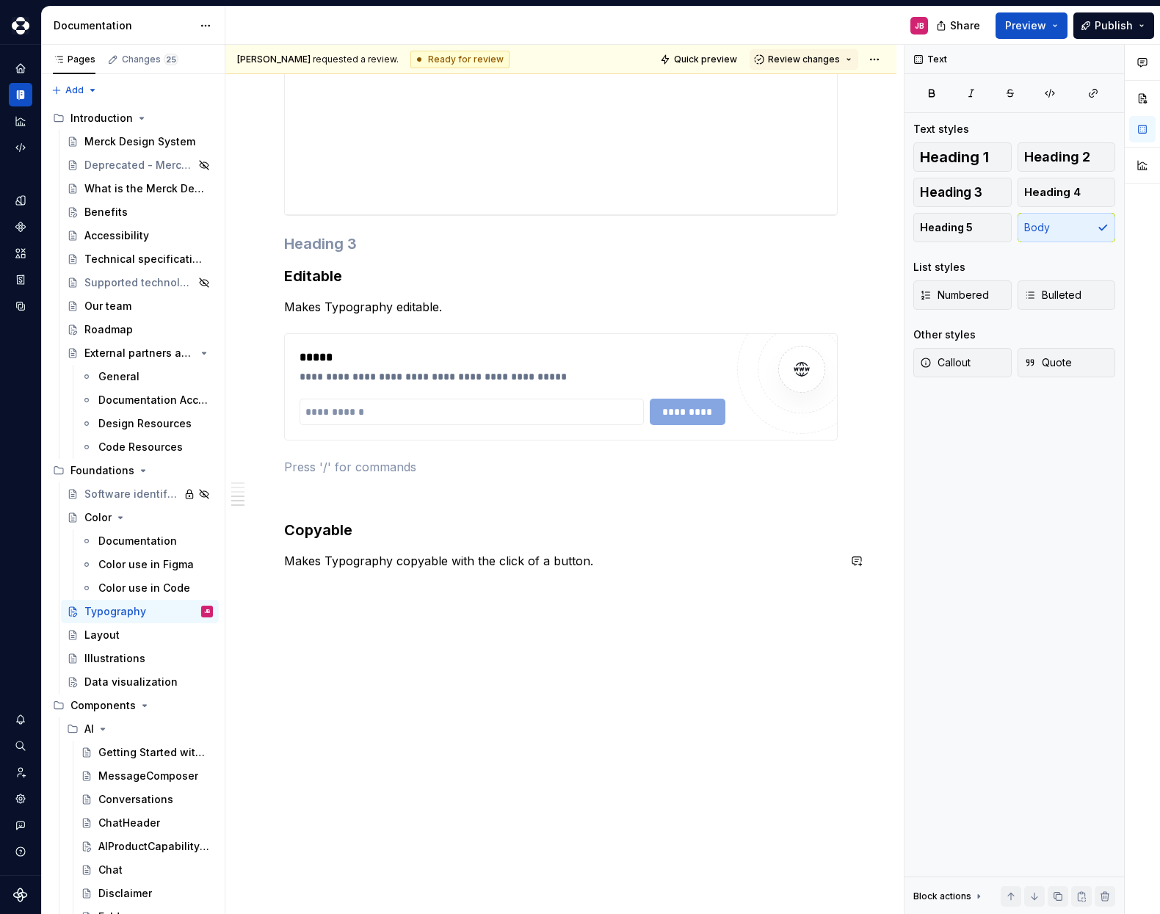
scroll to position [2943, 0]
click at [628, 562] on p "Makes Typography copyable with the click of a button." at bounding box center [561, 562] width 554 height 18
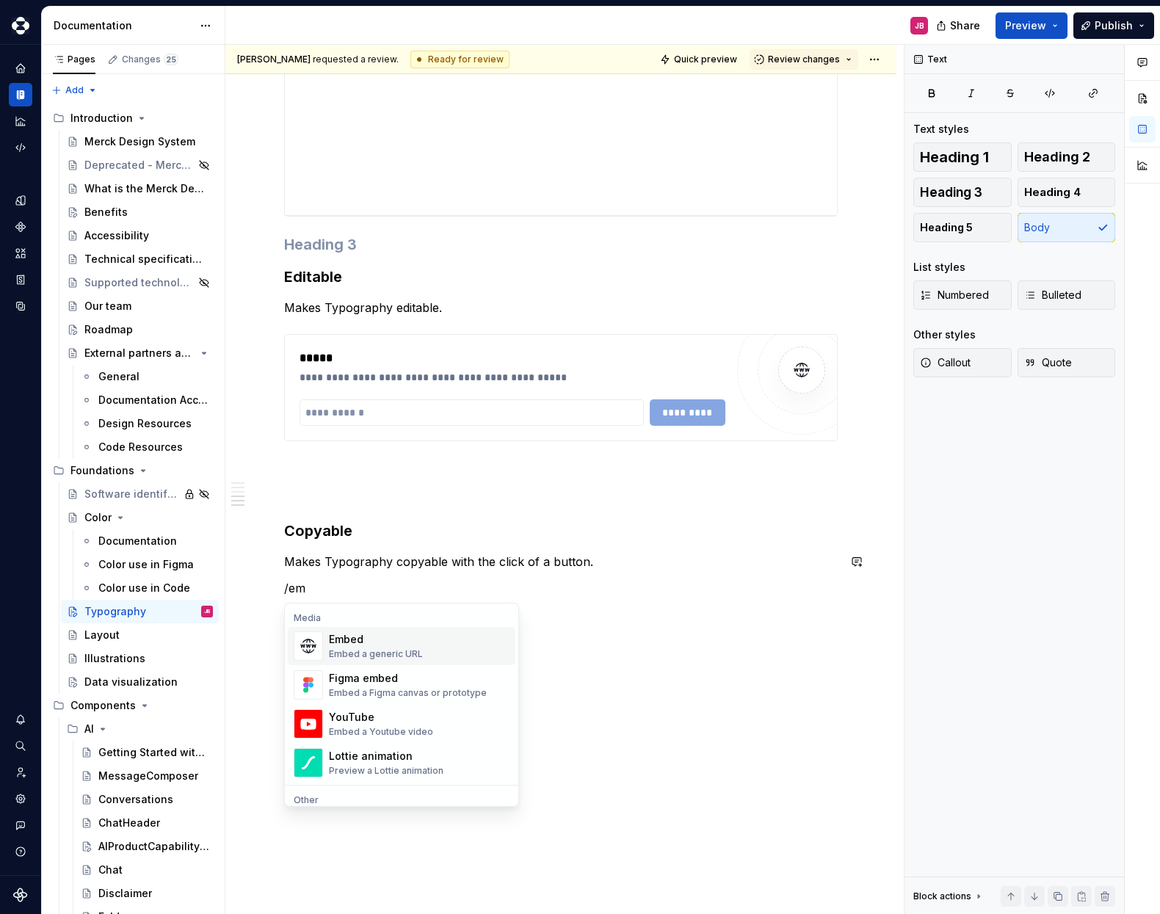
click at [344, 642] on div "Embed" at bounding box center [376, 639] width 94 height 15
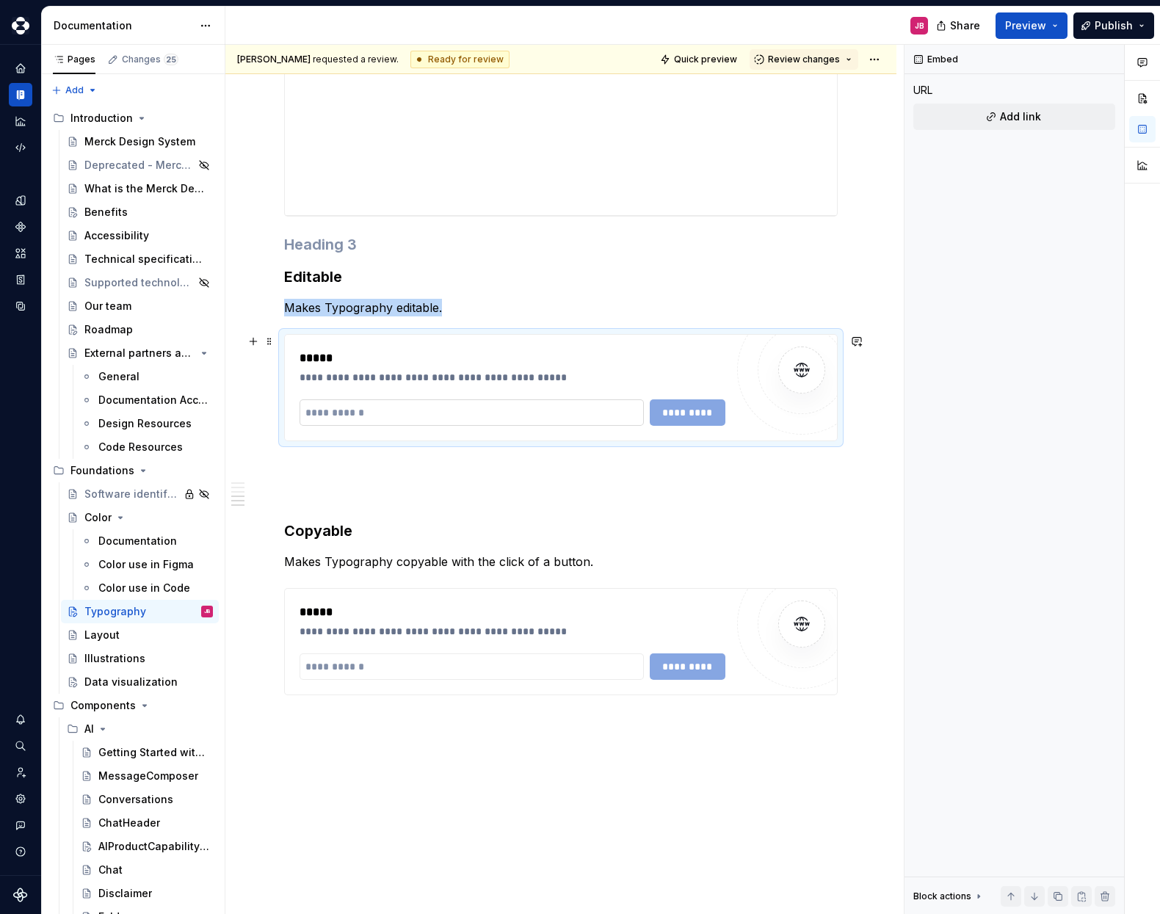
click at [361, 416] on input "text" at bounding box center [472, 412] width 344 height 26
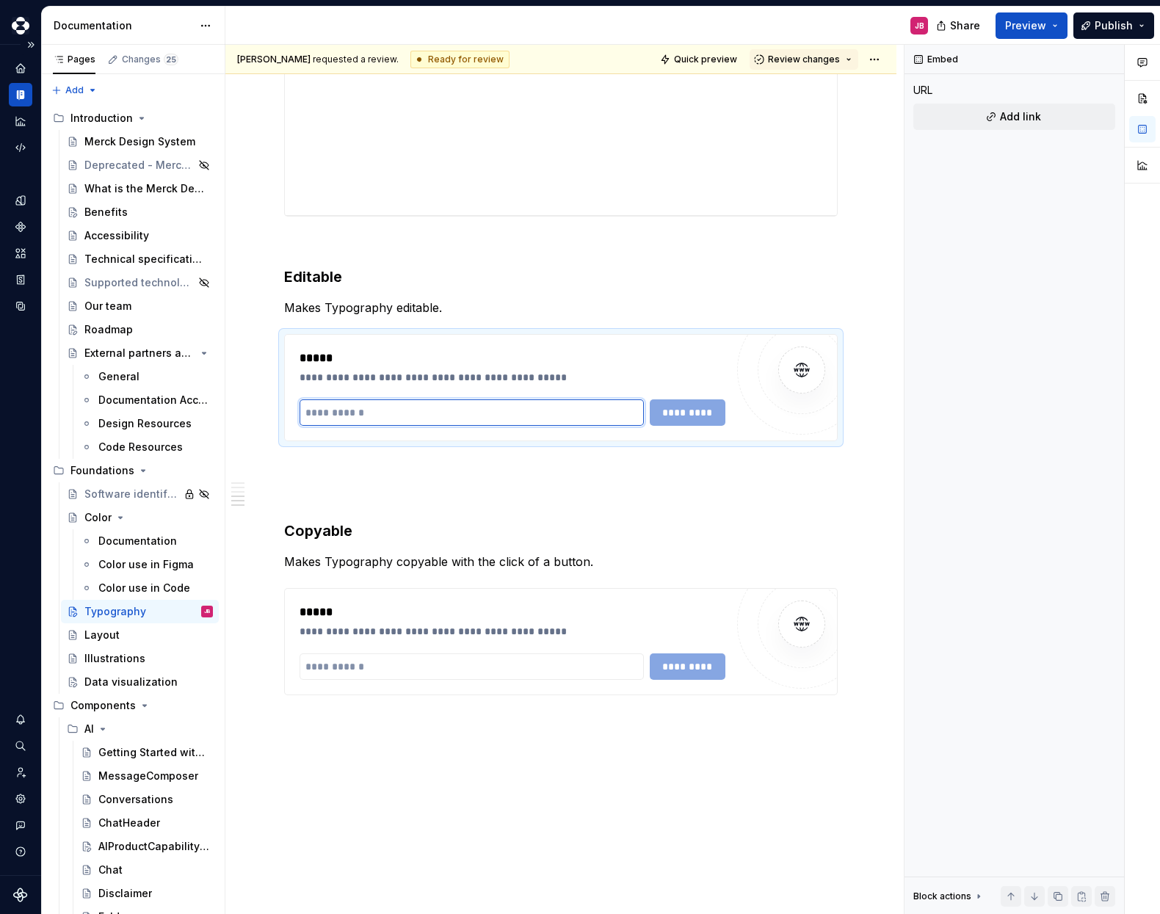
type textarea "*"
click at [361, 409] on input "text" at bounding box center [472, 412] width 344 height 26
paste input "**********"
type input "**********"
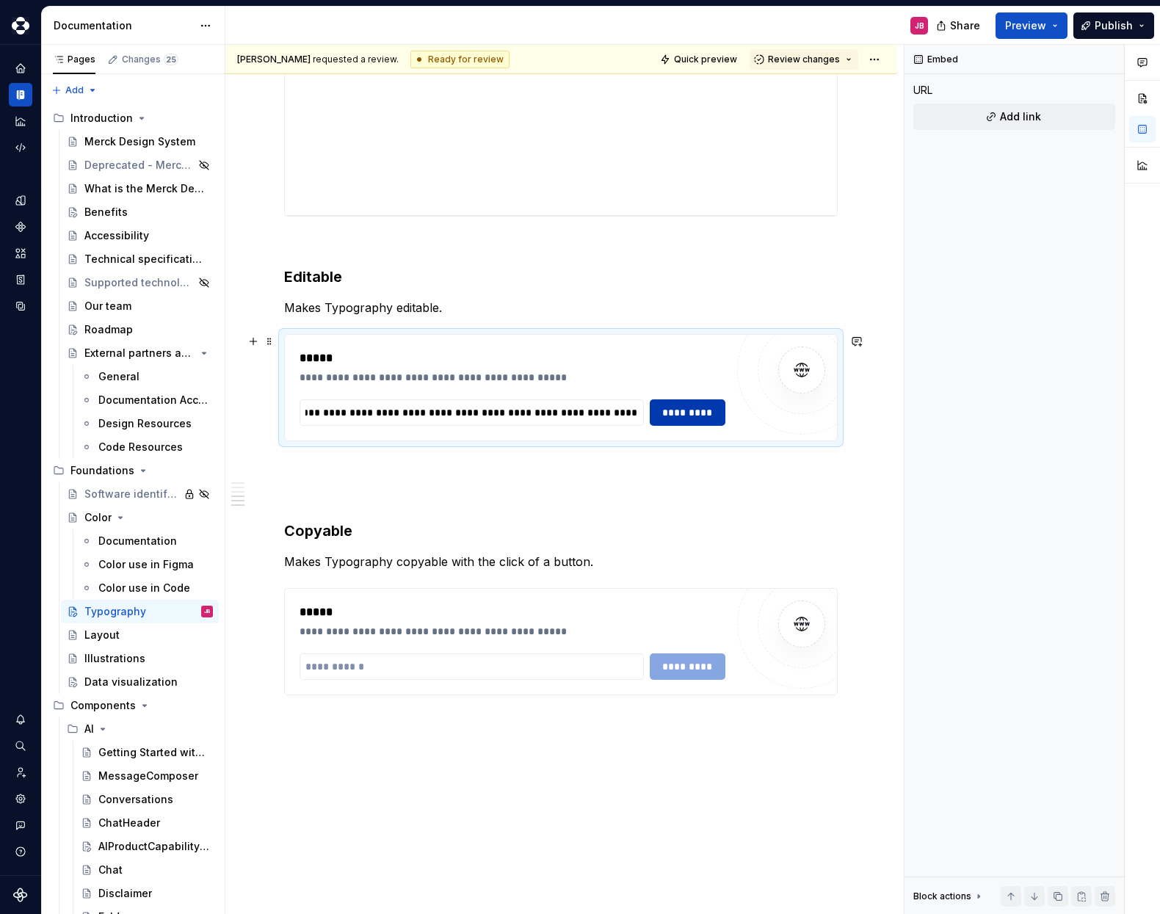
click at [682, 412] on span "*********" at bounding box center [687, 412] width 57 height 15
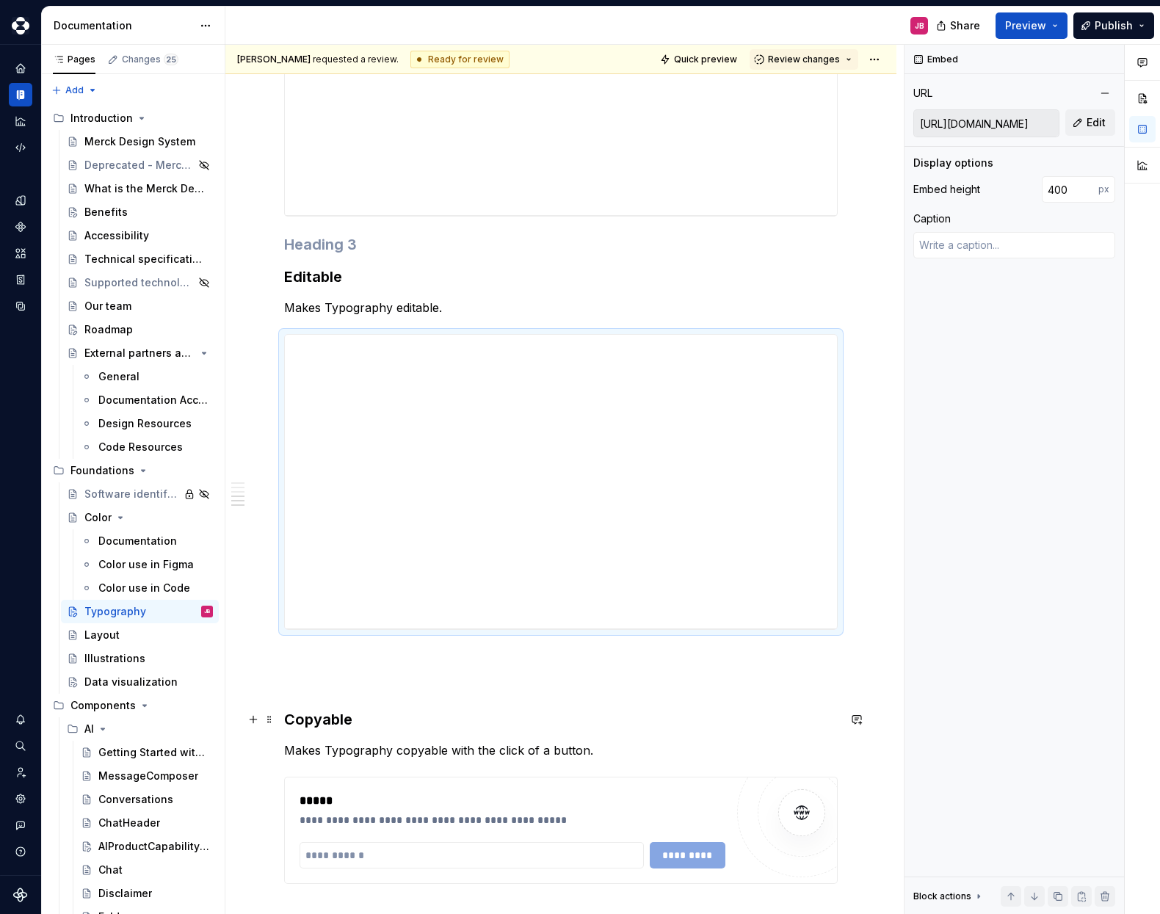
click at [306, 722] on h3 "Copyable" at bounding box center [561, 719] width 554 height 21
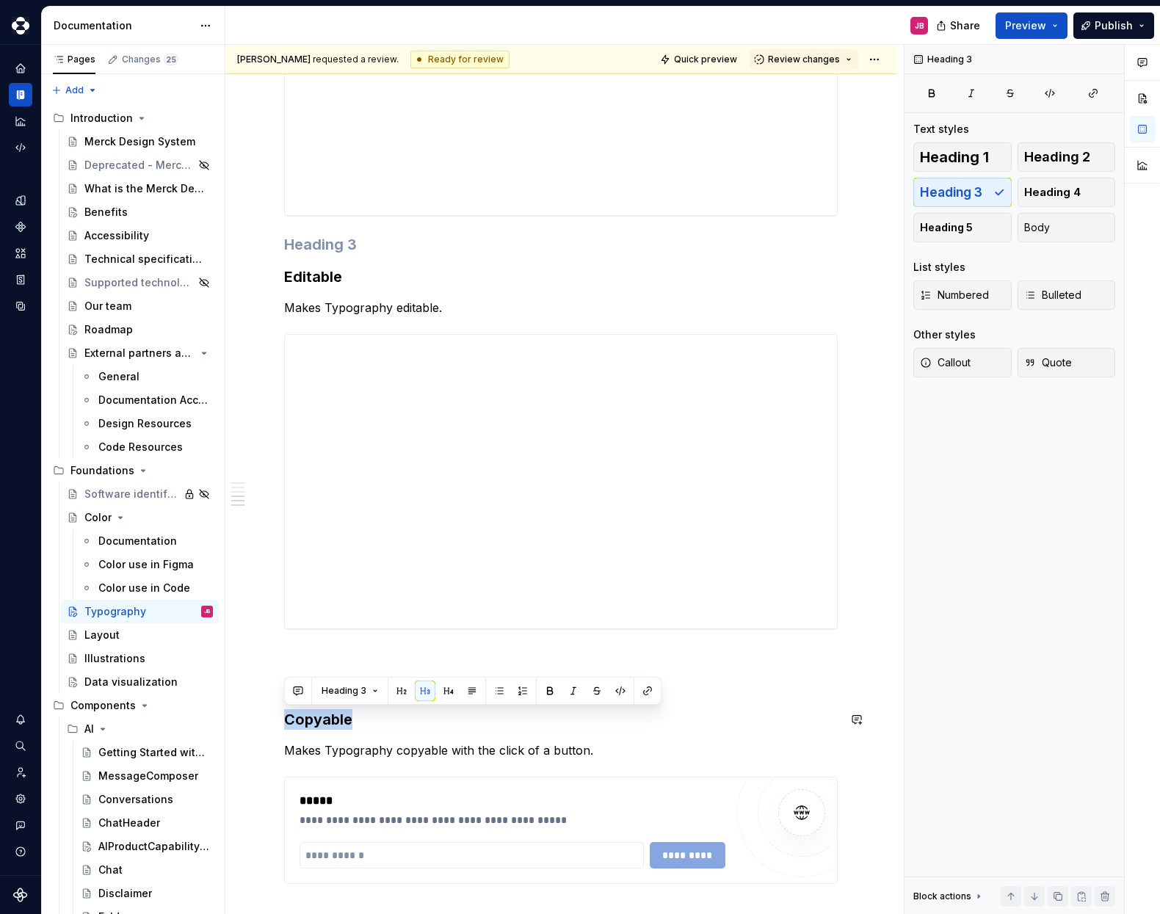
copy h3 "Copyable"
type textarea "*"
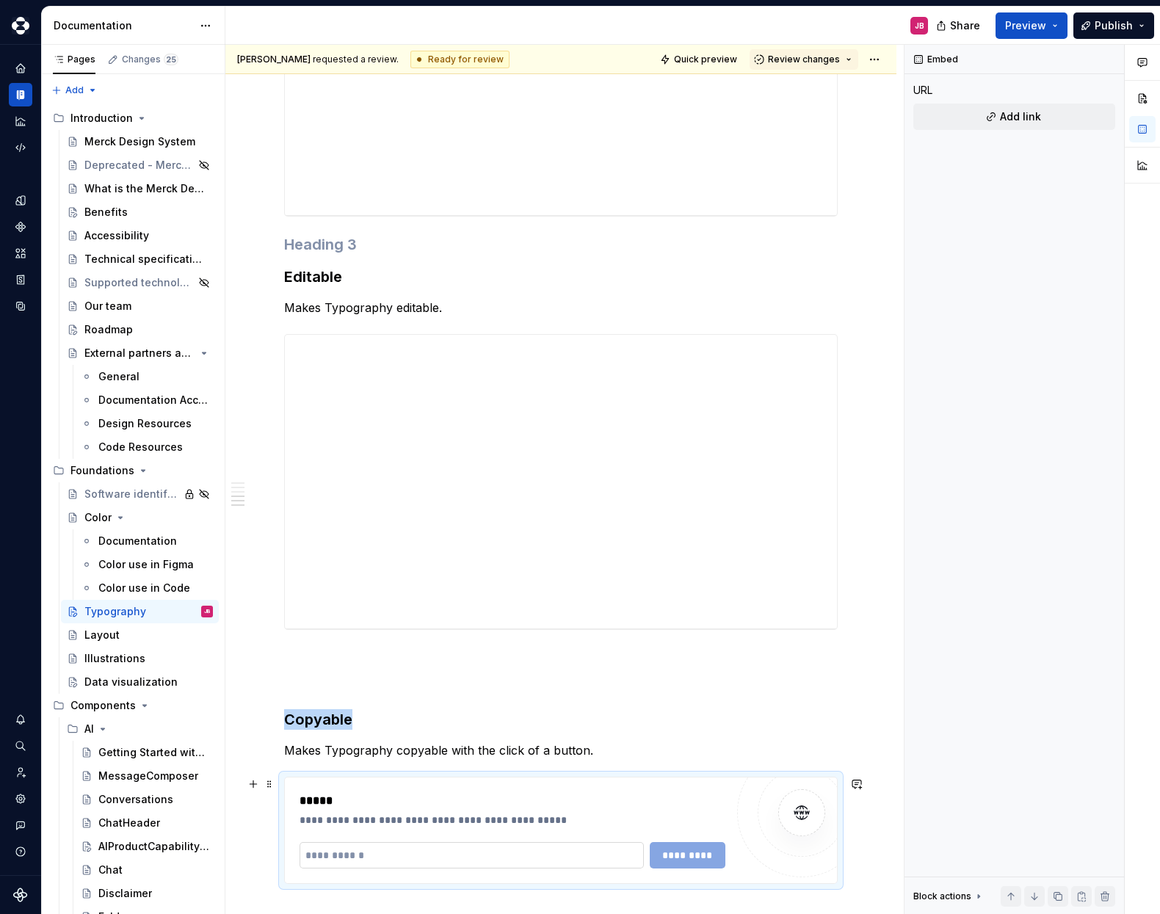
click at [344, 843] on input "text" at bounding box center [472, 855] width 344 height 26
click at [339, 850] on input "text" at bounding box center [472, 855] width 344 height 26
paste input "**********"
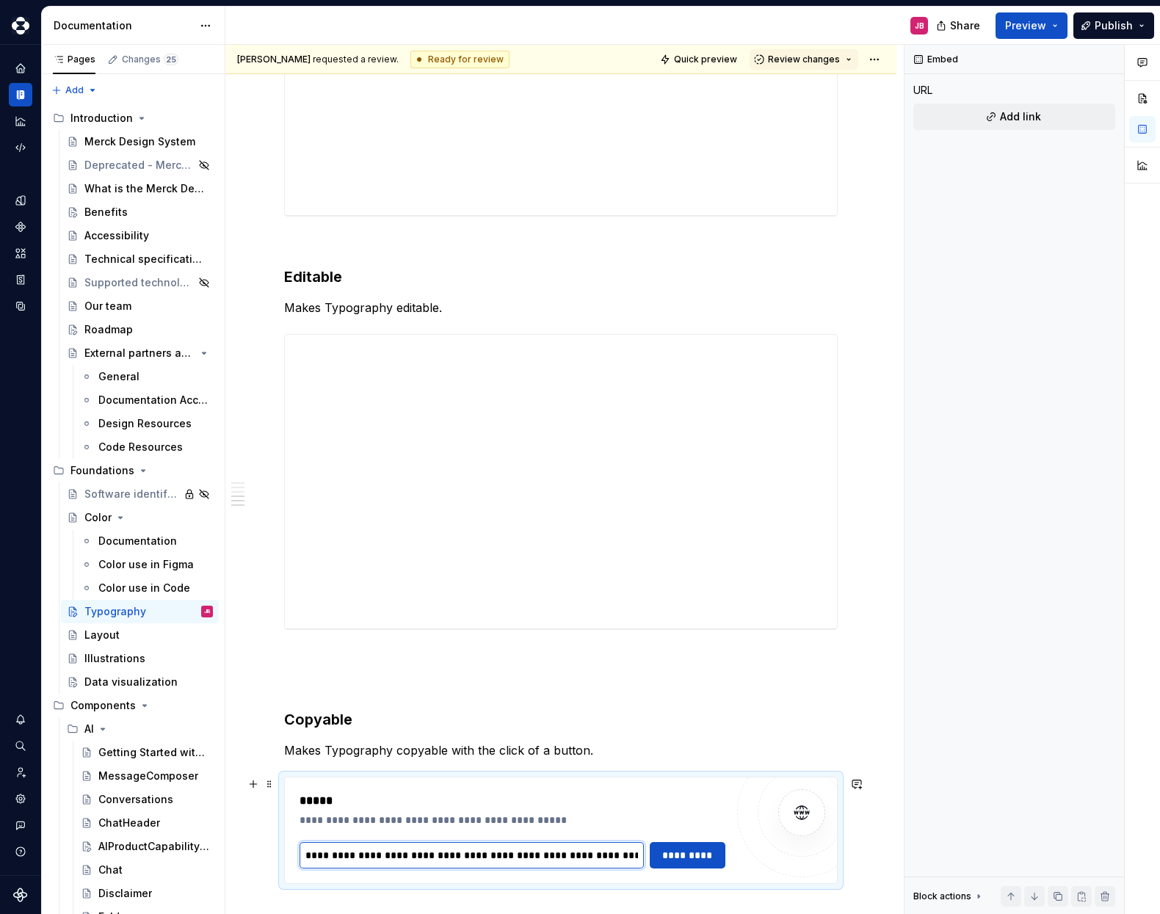
scroll to position [2963, 0]
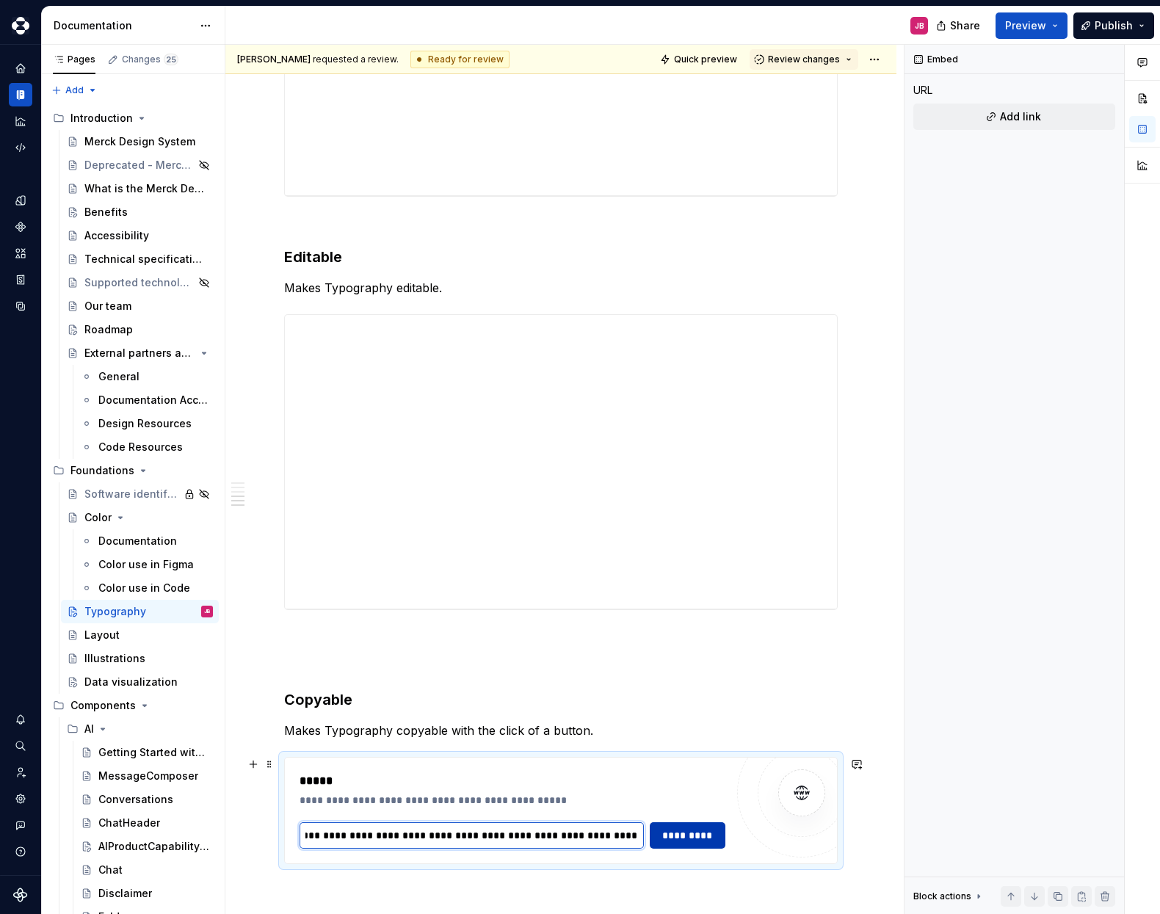
type input "**********"
click at [679, 832] on span "*********" at bounding box center [687, 835] width 57 height 15
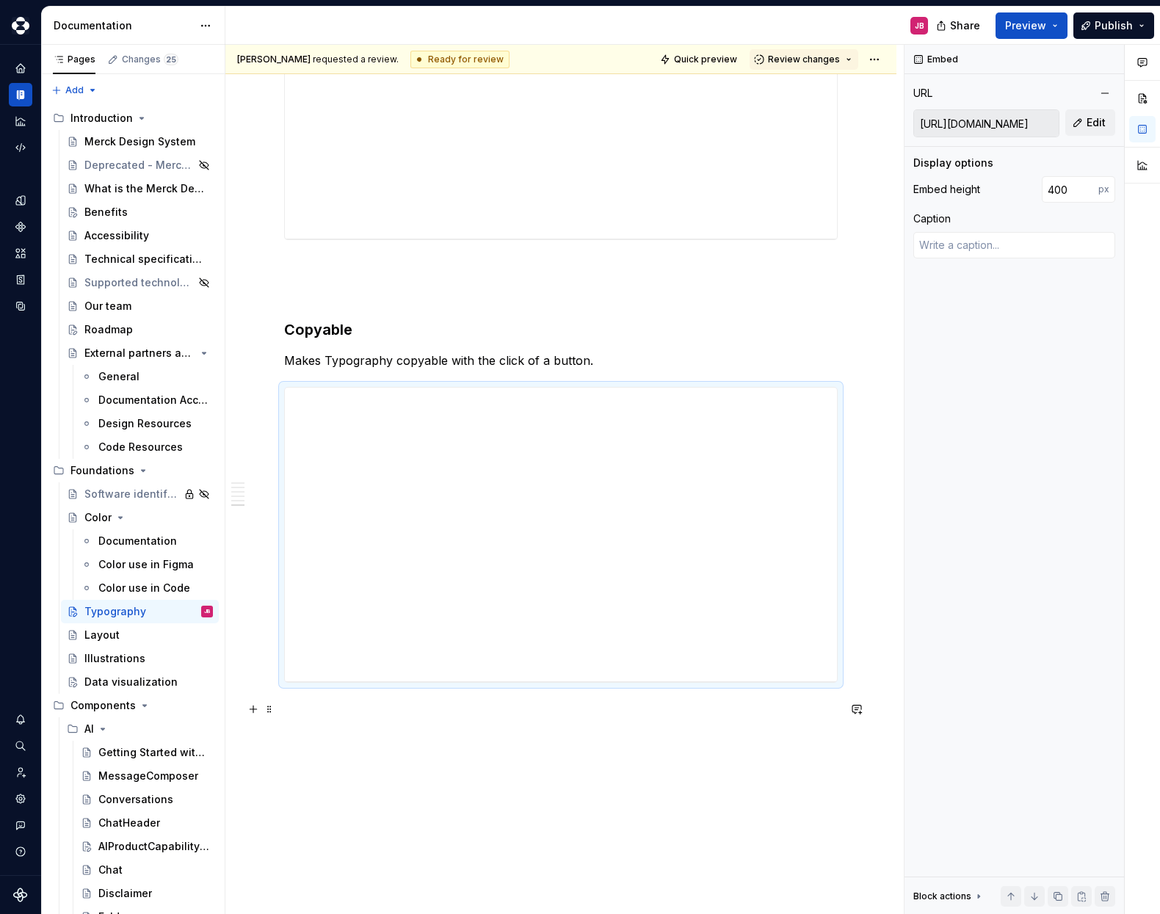
scroll to position [3352, 0]
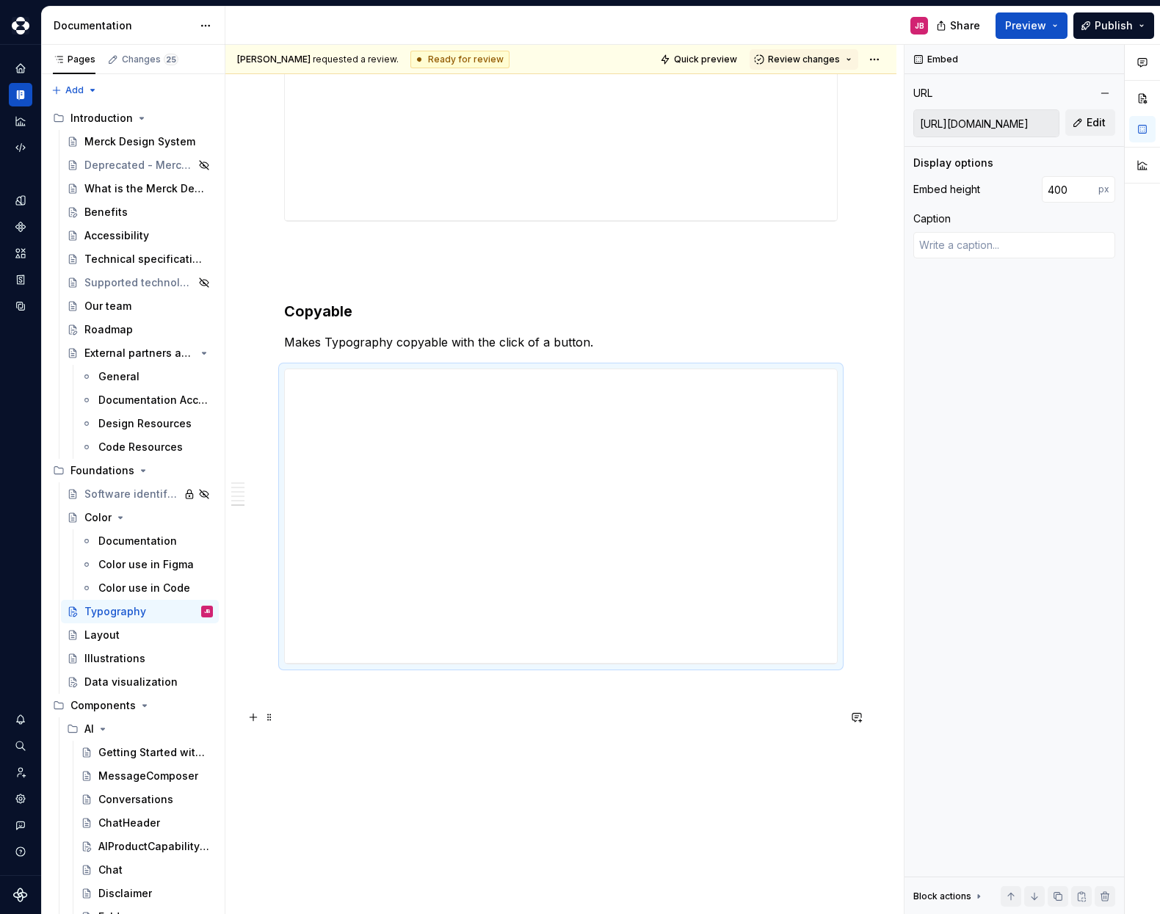
click at [333, 719] on p at bounding box center [561, 718] width 554 height 18
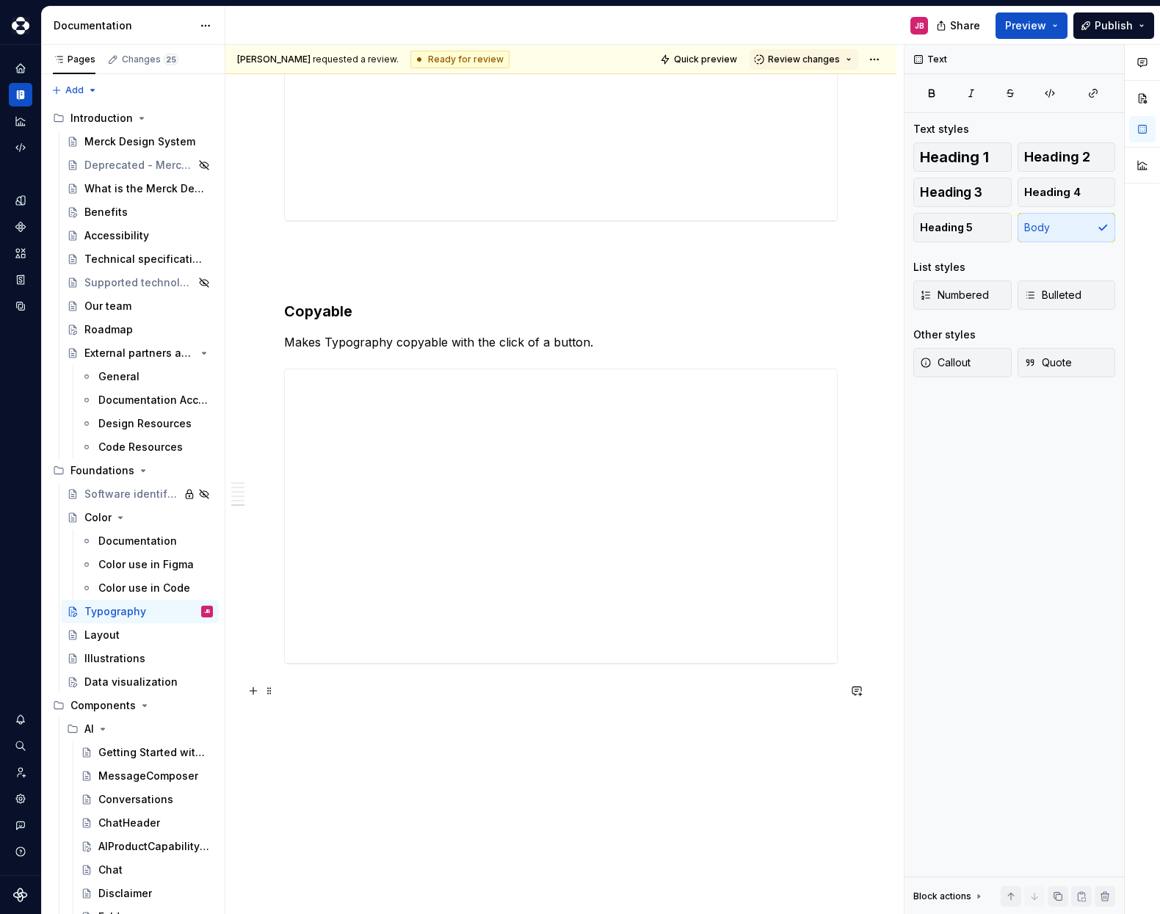
click at [333, 693] on p at bounding box center [561, 691] width 554 height 18
click at [399, 666] on button "button" at bounding box center [400, 664] width 21 height 21
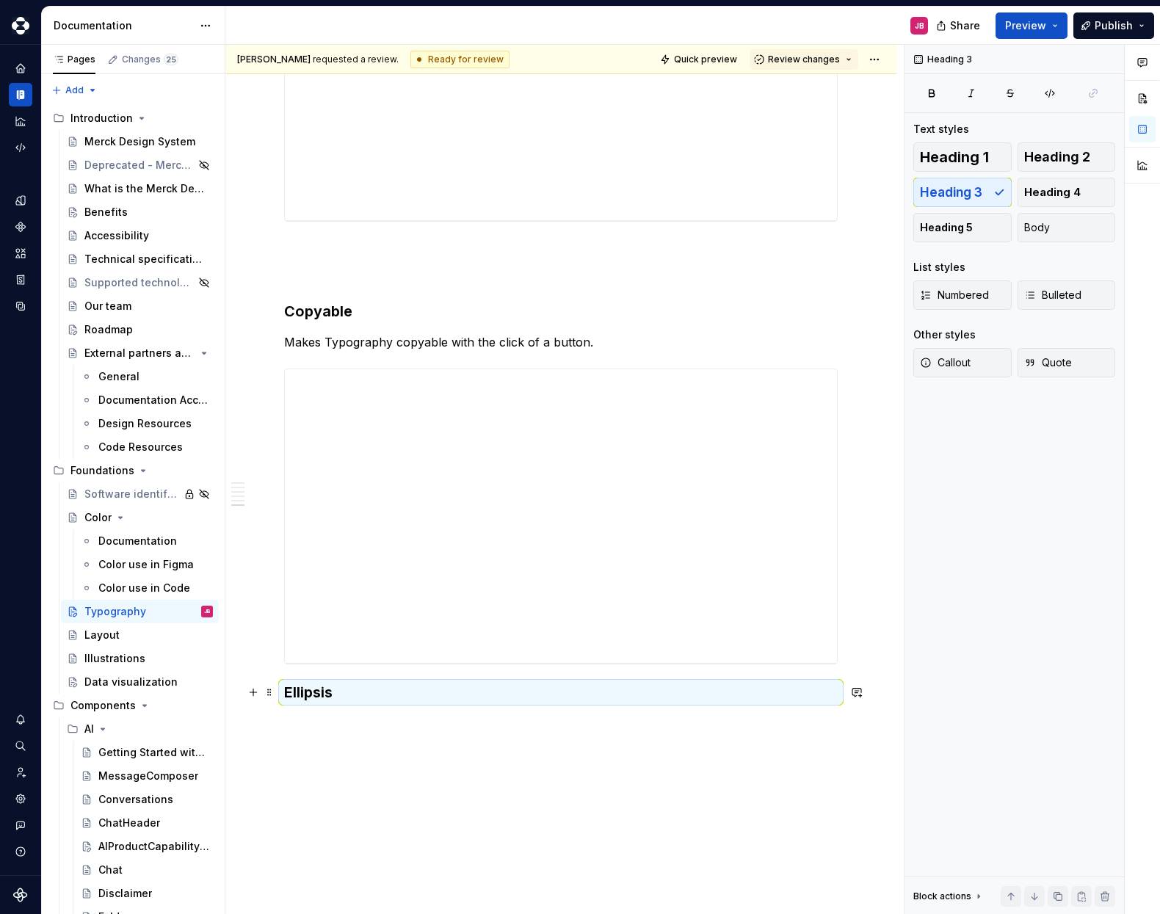
click at [364, 693] on h3 "Ellipsis" at bounding box center [561, 692] width 554 height 21
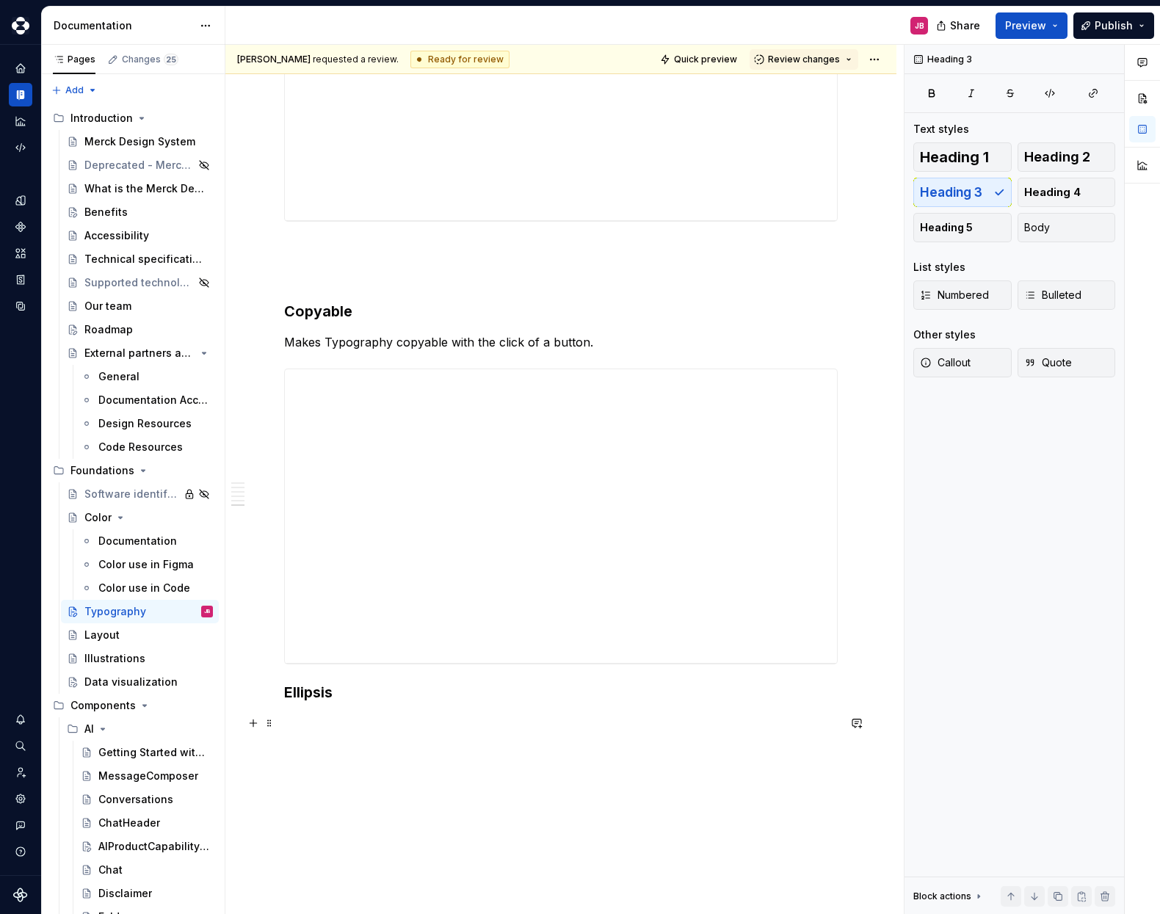
click at [305, 720] on p at bounding box center [561, 724] width 554 height 18
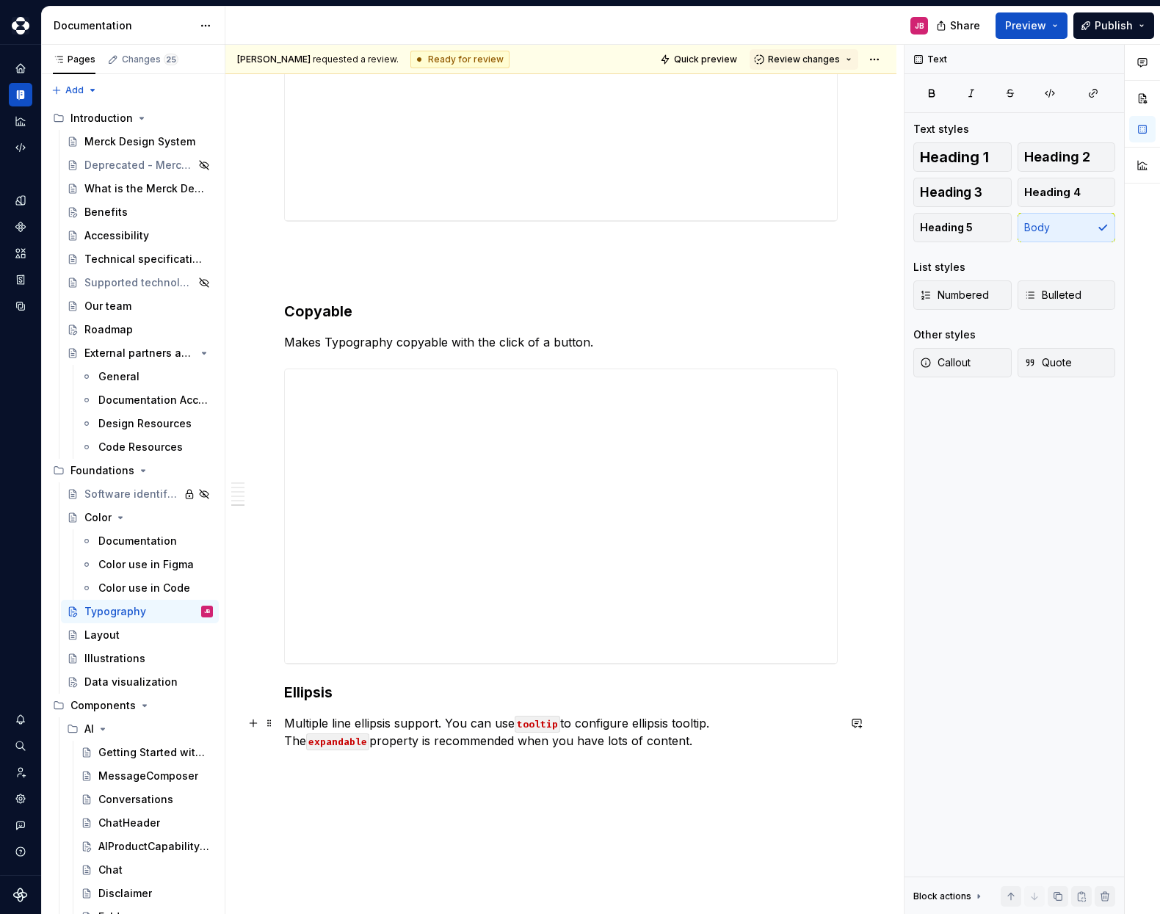
click at [616, 744] on p "Multiple line ellipsis support. You can use tooltip to configure ellipsis toolt…" at bounding box center [561, 732] width 554 height 35
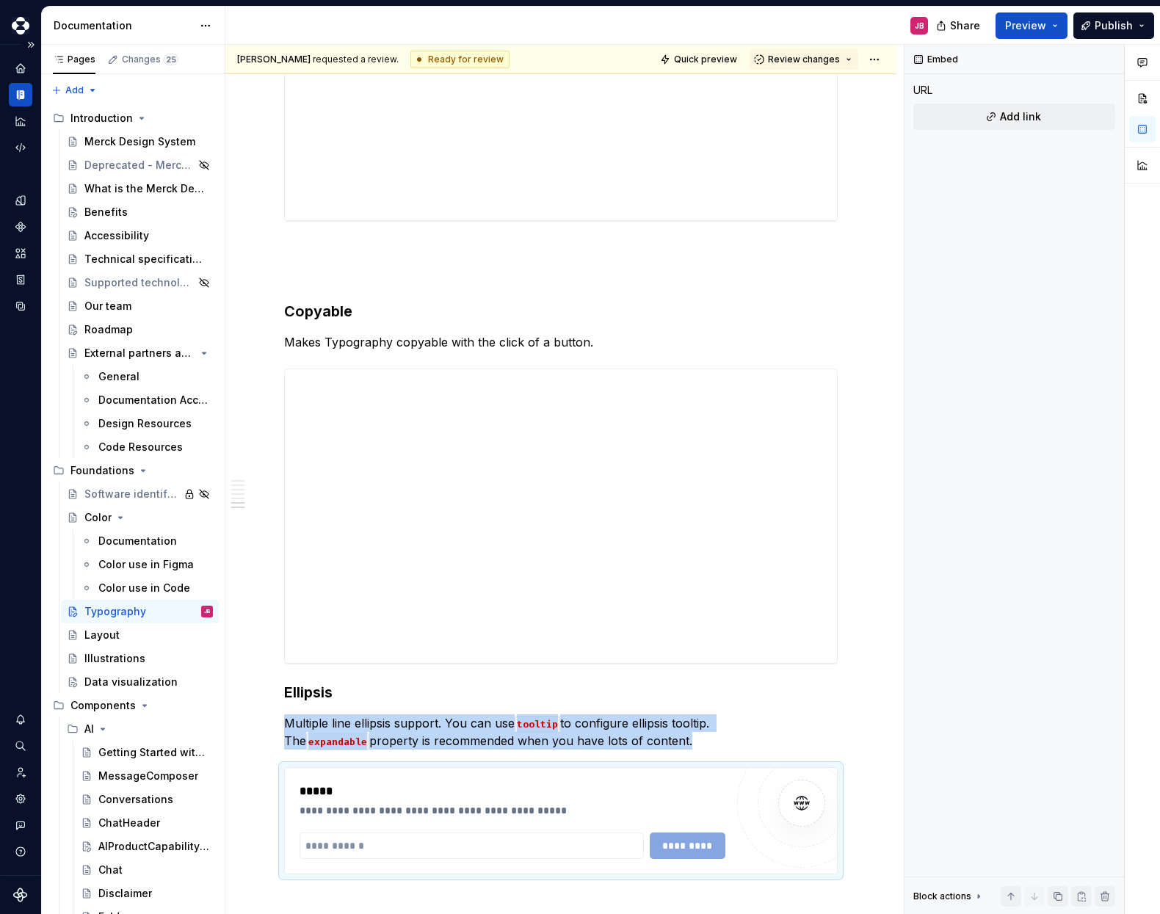
type textarea "*"
click at [361, 845] on input "text" at bounding box center [472, 846] width 344 height 26
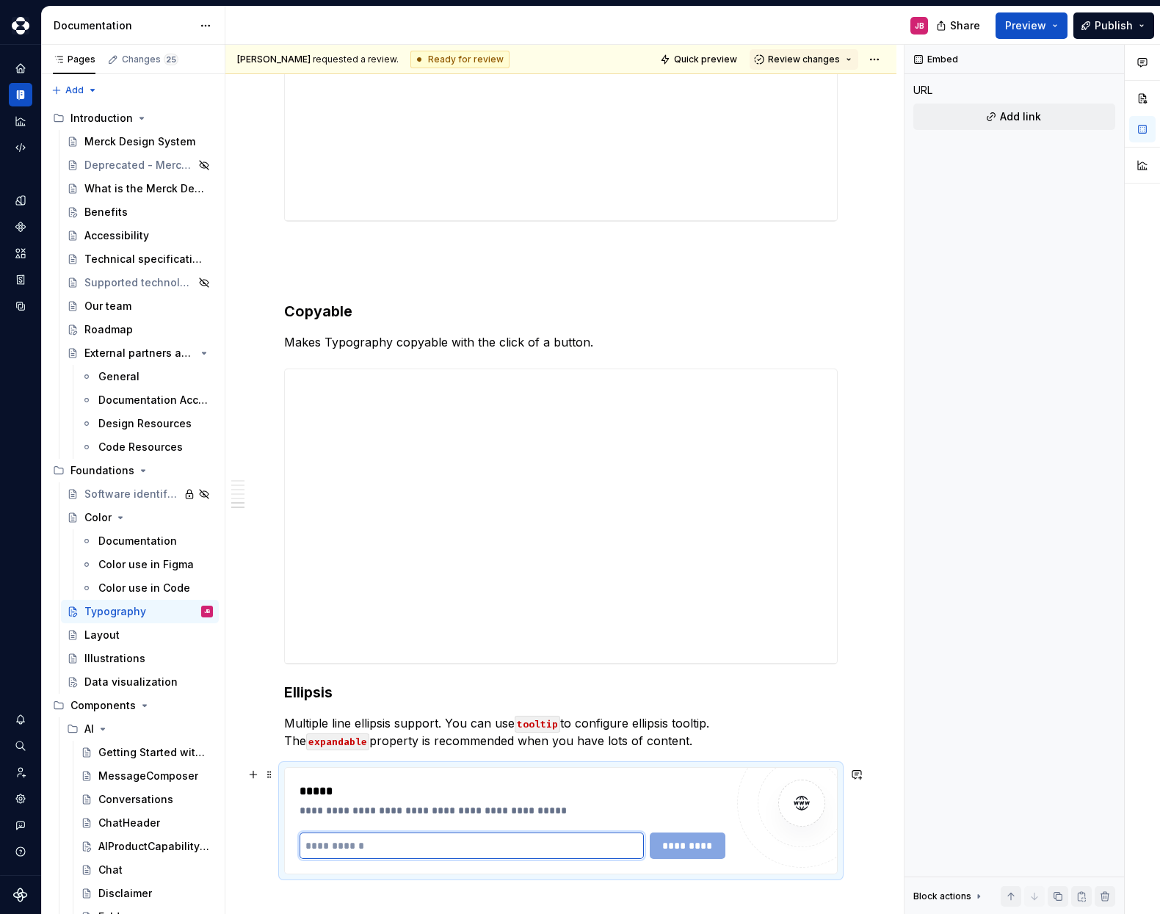
paste input "**********"
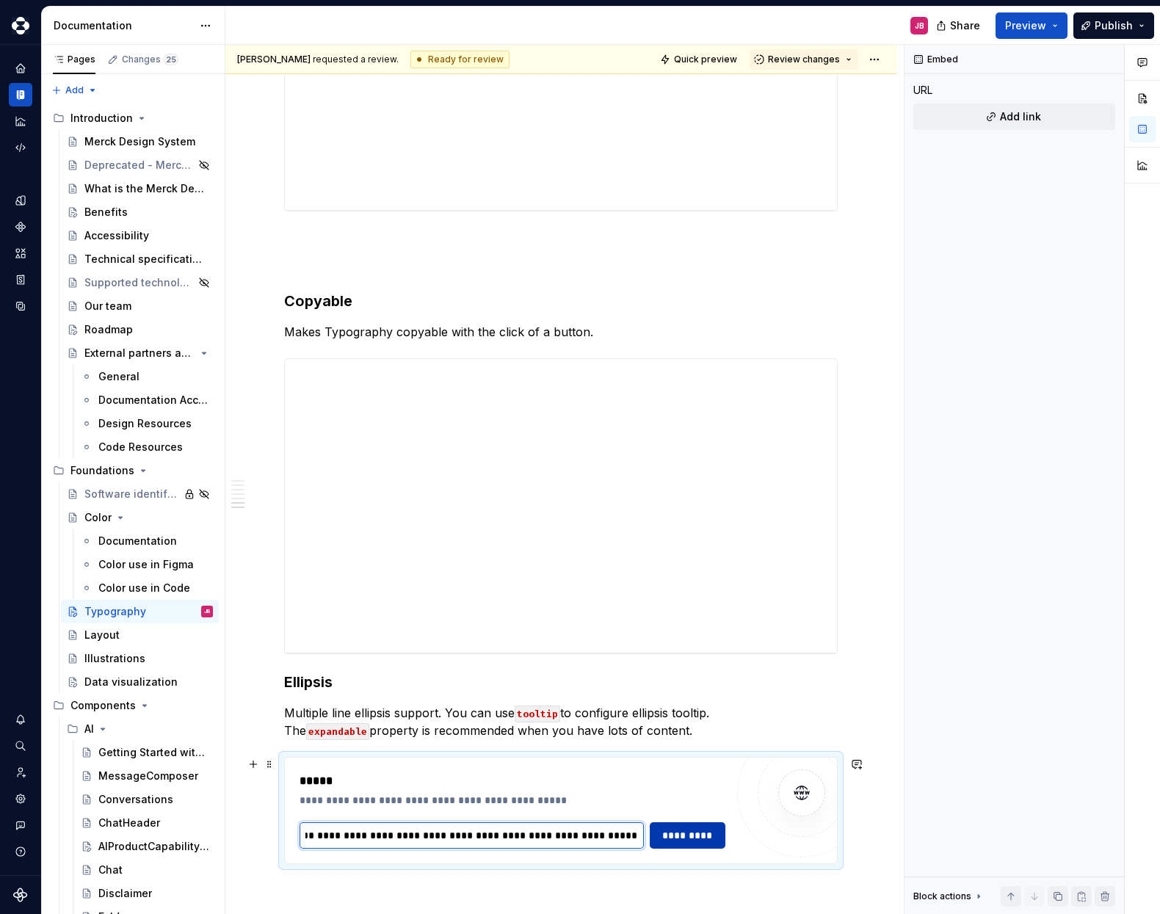
type input "**********"
click at [699, 839] on span "*********" at bounding box center [687, 835] width 57 height 15
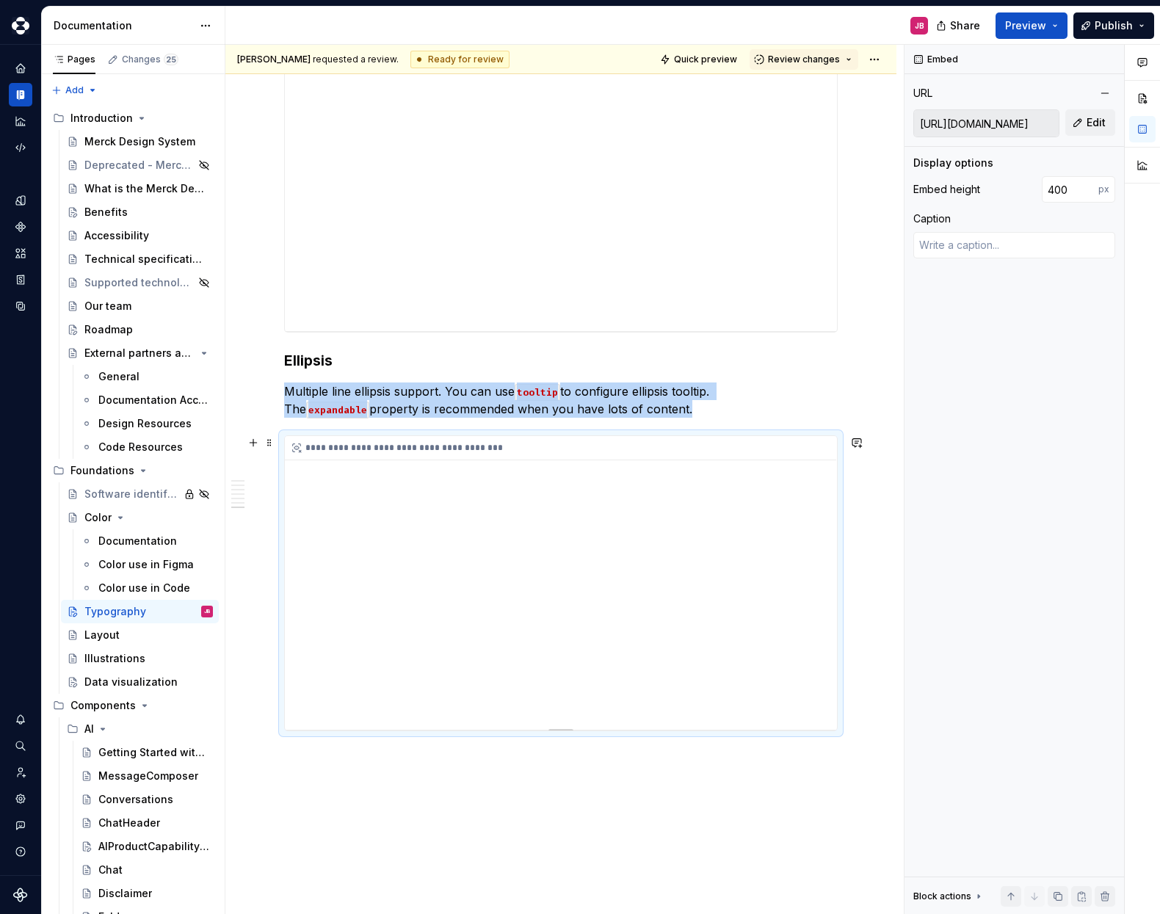
scroll to position [3792, 0]
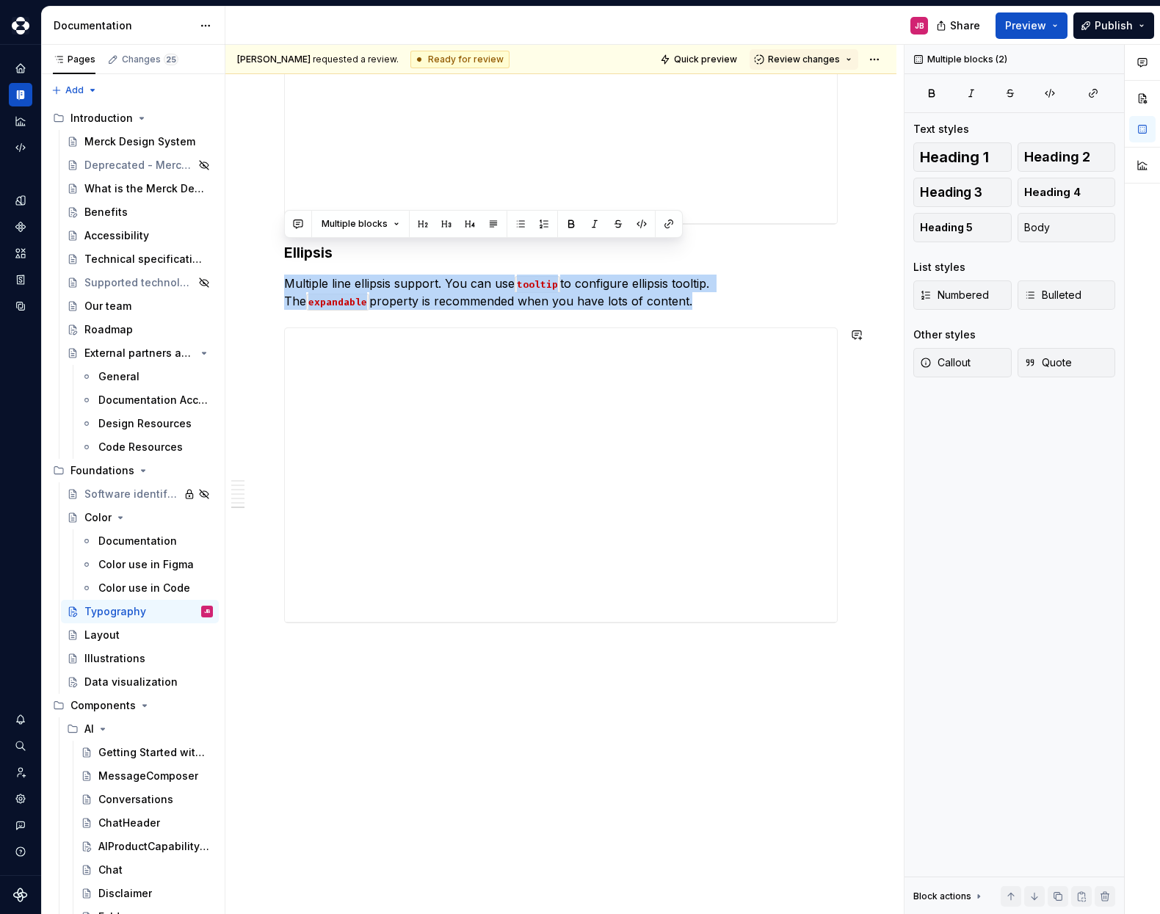
drag, startPoint x: 286, startPoint y: 251, endPoint x: 398, endPoint y: 710, distance: 472.5
copy div "Ellipsis Multiple line ellipsis support. You can use tooltip to configure ellip…"
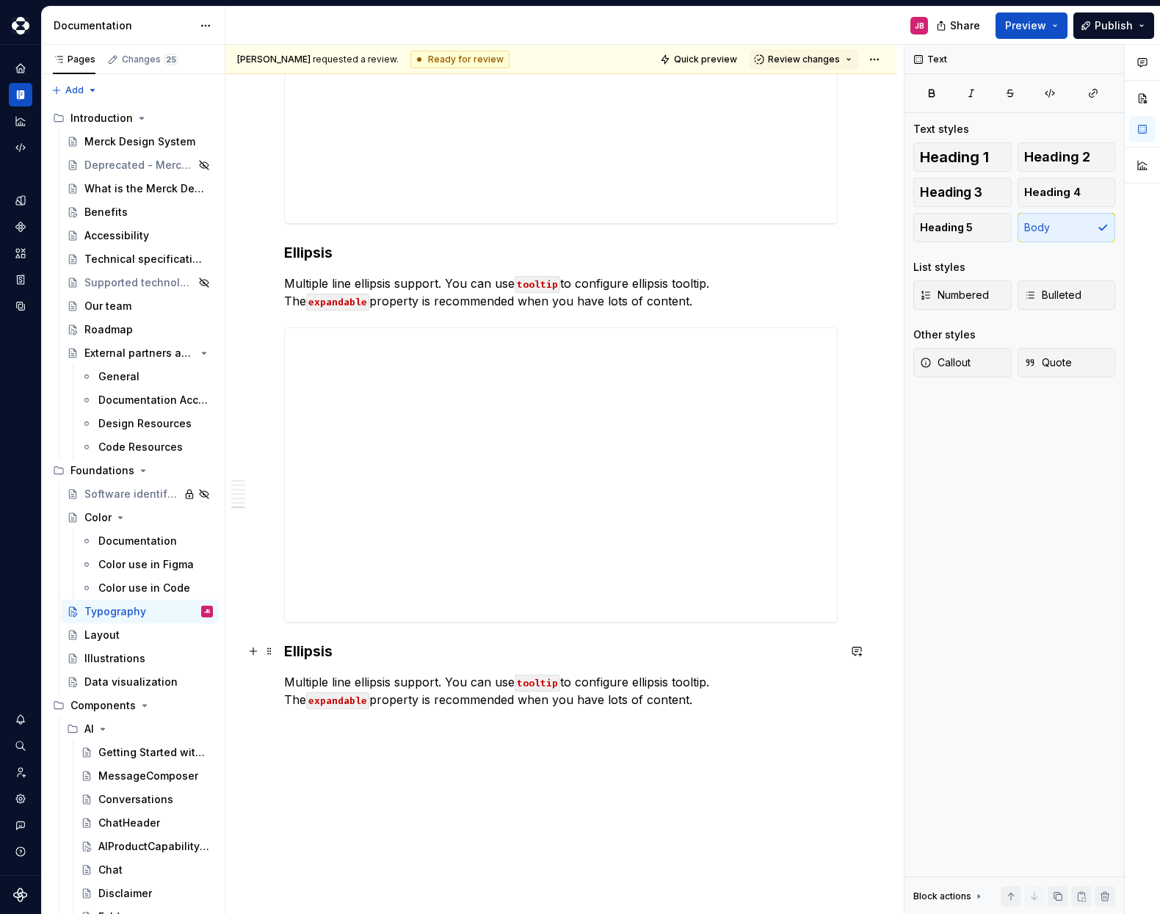
click at [315, 650] on h3 "Ellipsis" at bounding box center [561, 651] width 554 height 21
click at [307, 654] on h3 "Ellipsis" at bounding box center [561, 651] width 554 height 21
drag, startPoint x: 521, startPoint y: 703, endPoint x: 278, endPoint y: 679, distance: 244.3
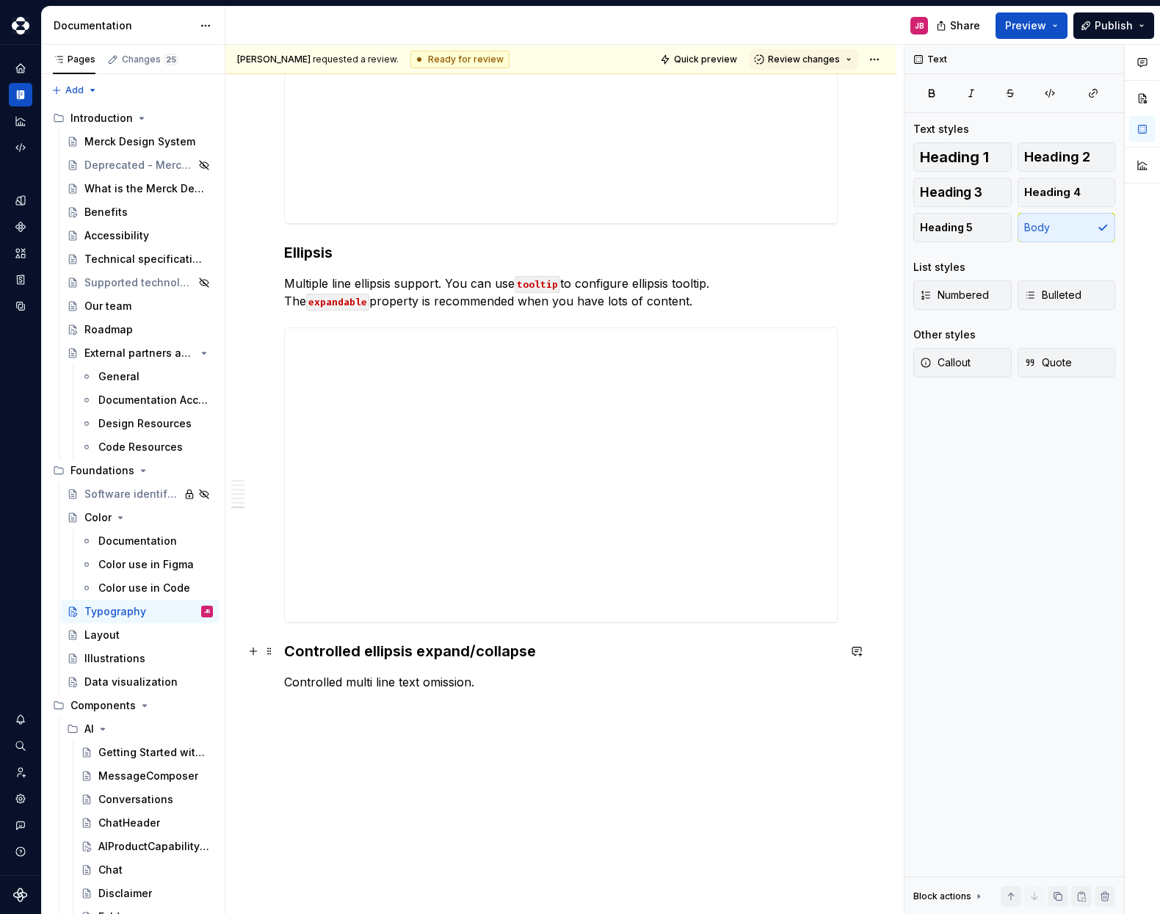
click at [281, 653] on div "**********" at bounding box center [564, 480] width 679 height 870
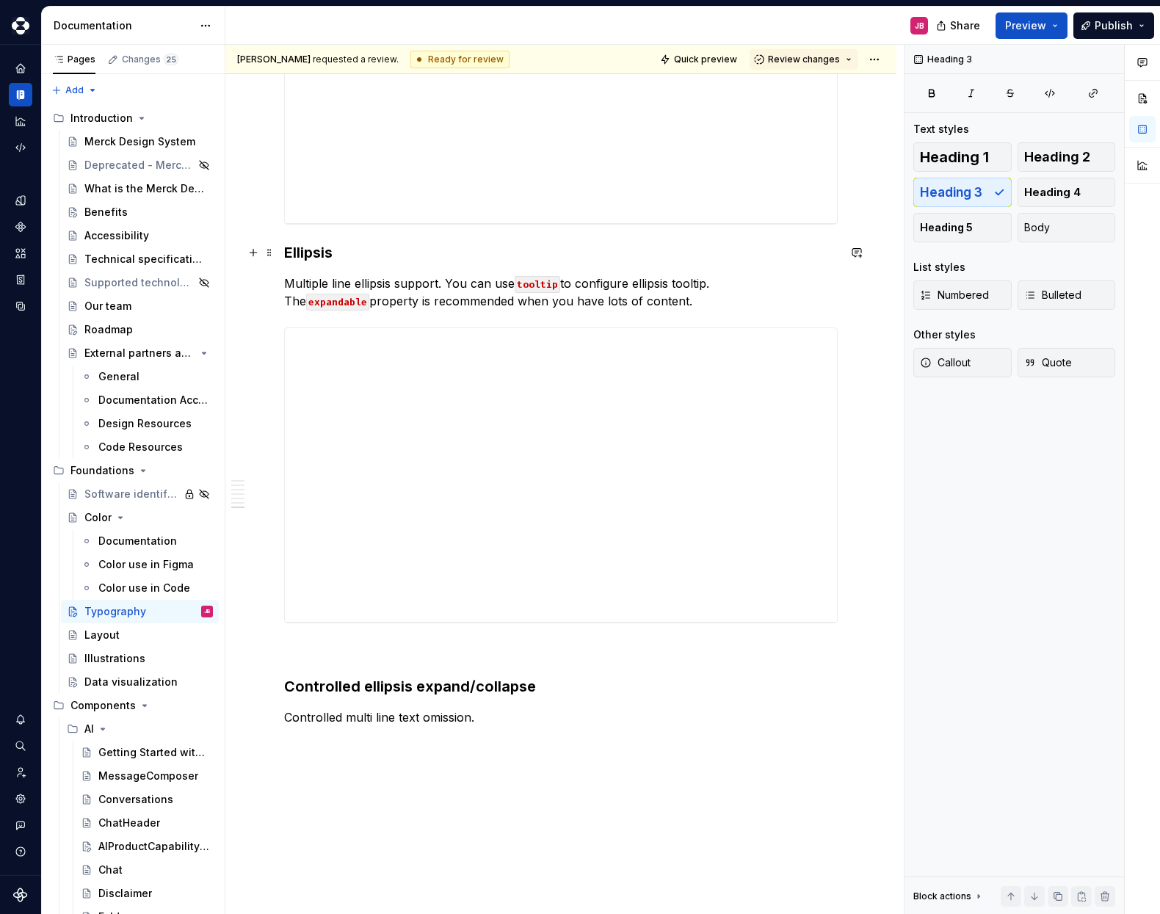
click at [286, 249] on h3 "Ellipsis" at bounding box center [561, 252] width 554 height 21
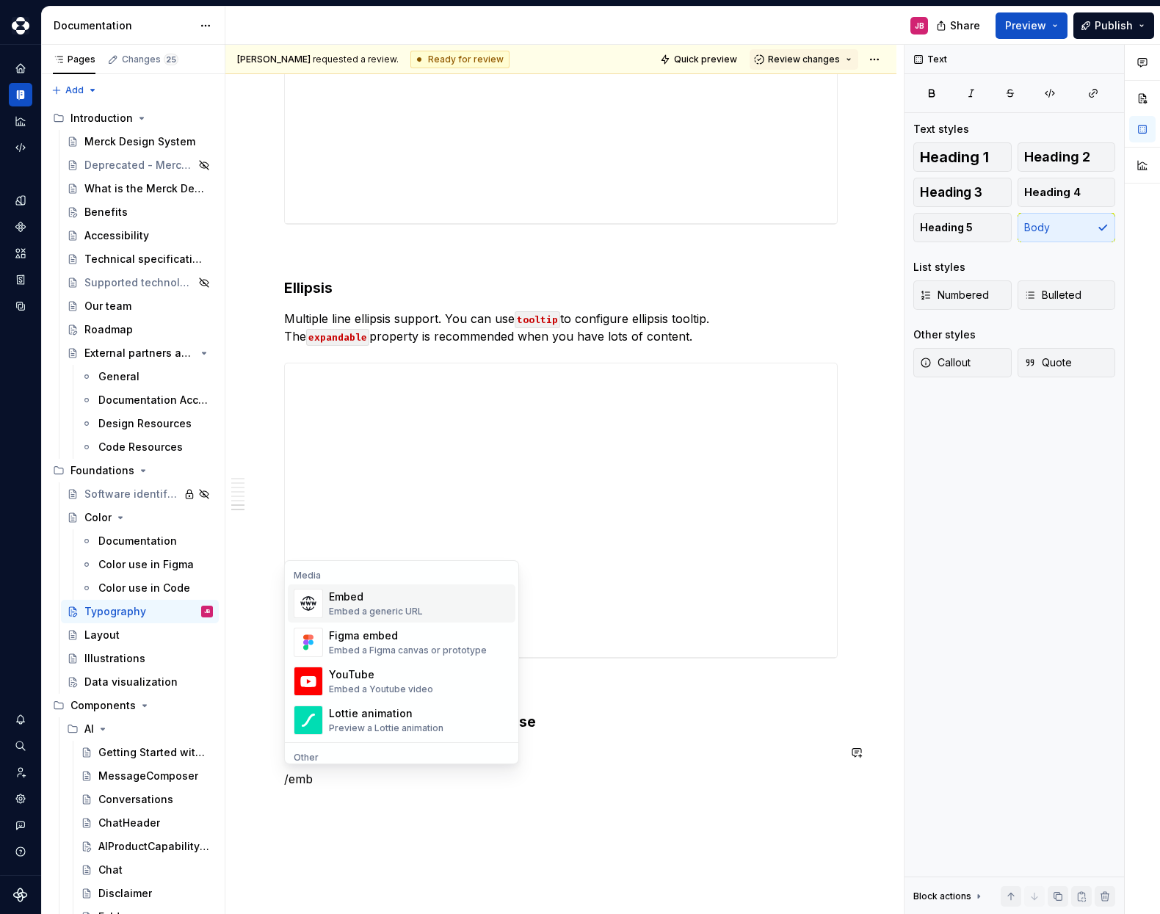
click at [350, 604] on div "Embed" at bounding box center [376, 597] width 94 height 15
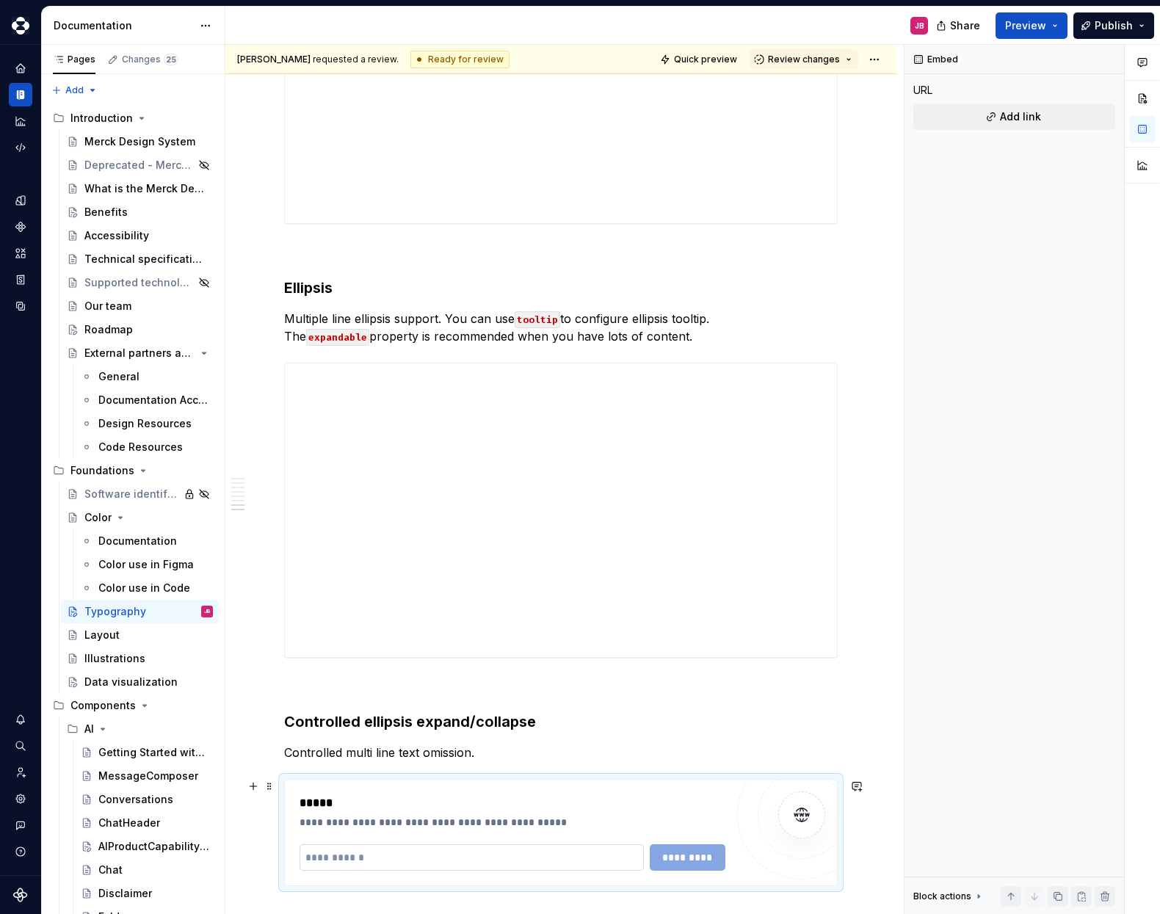
type textarea "*"
click at [355, 857] on input "text" at bounding box center [472, 858] width 344 height 26
paste input "**********"
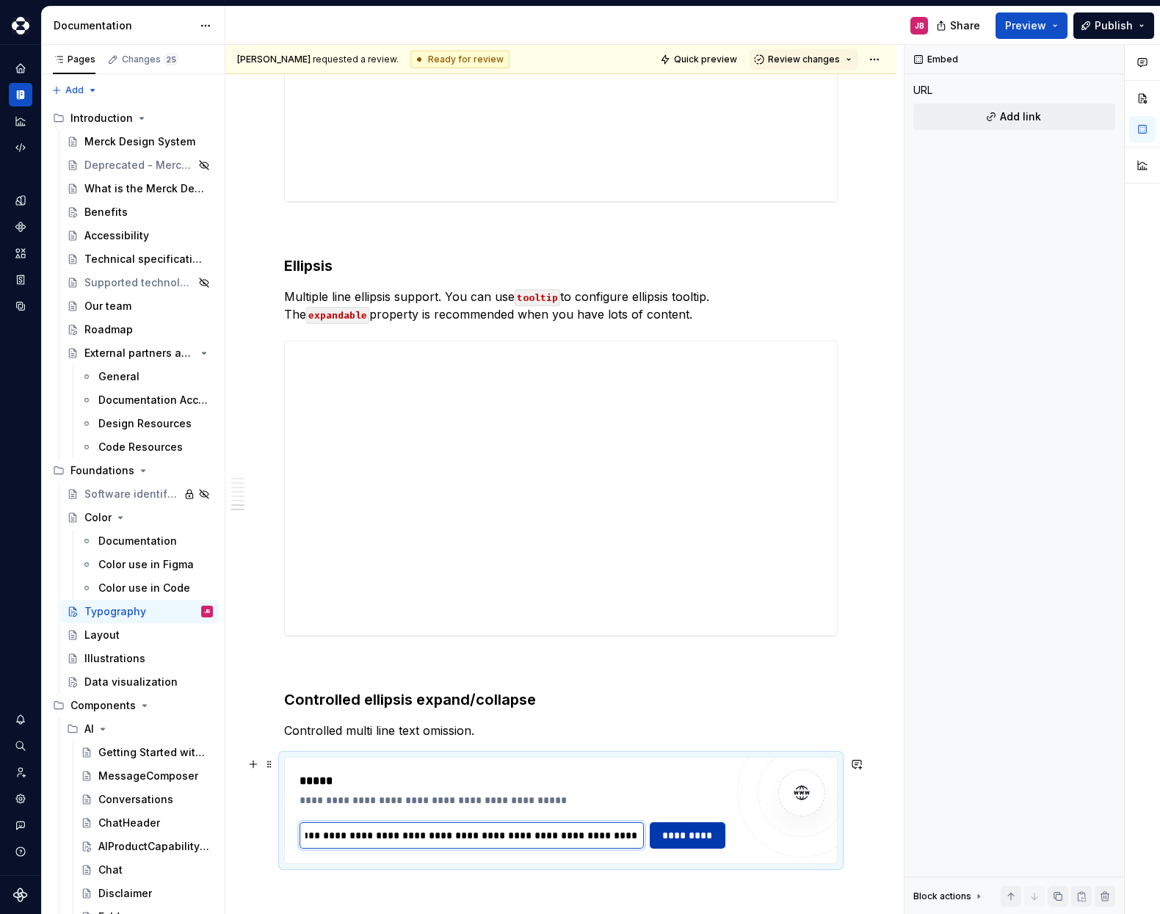
type input "**********"
click at [686, 842] on span "*********" at bounding box center [687, 835] width 57 height 15
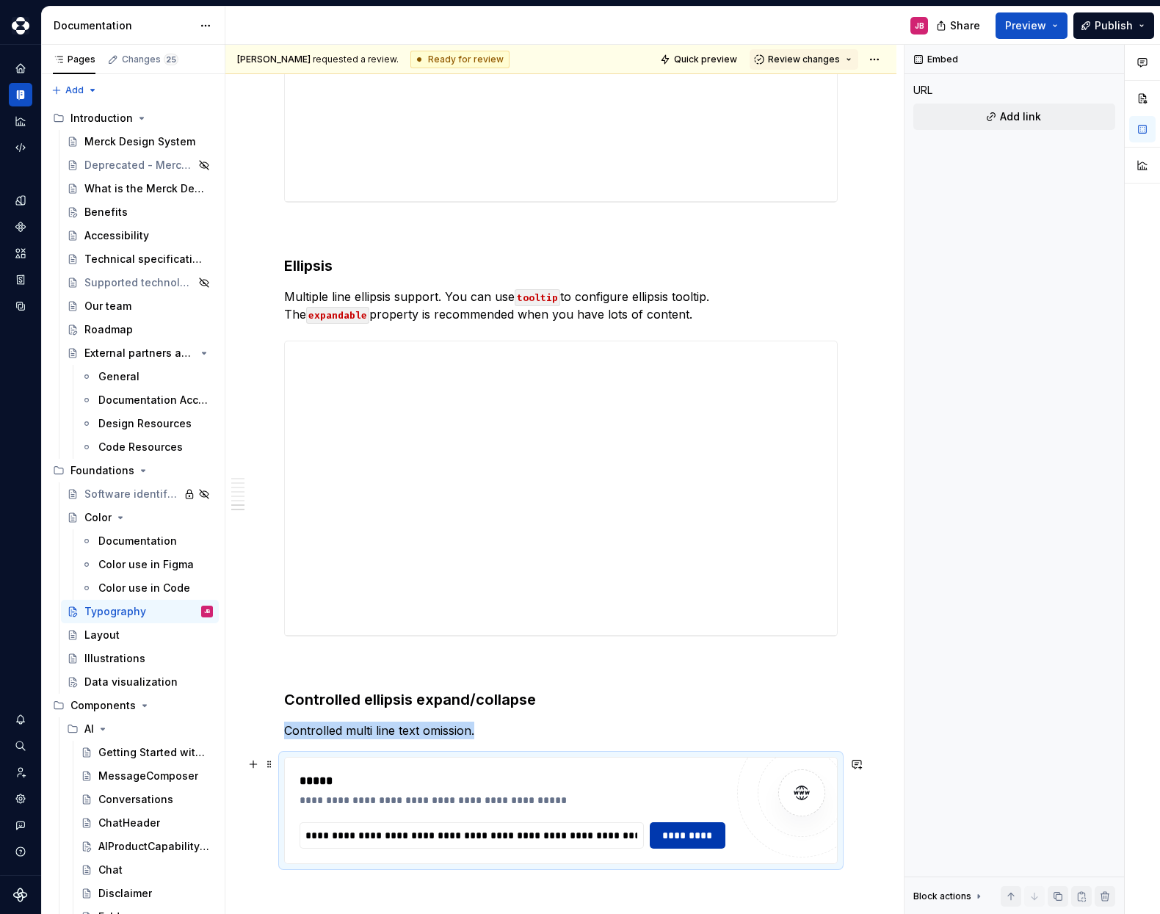
scroll to position [3952, 0]
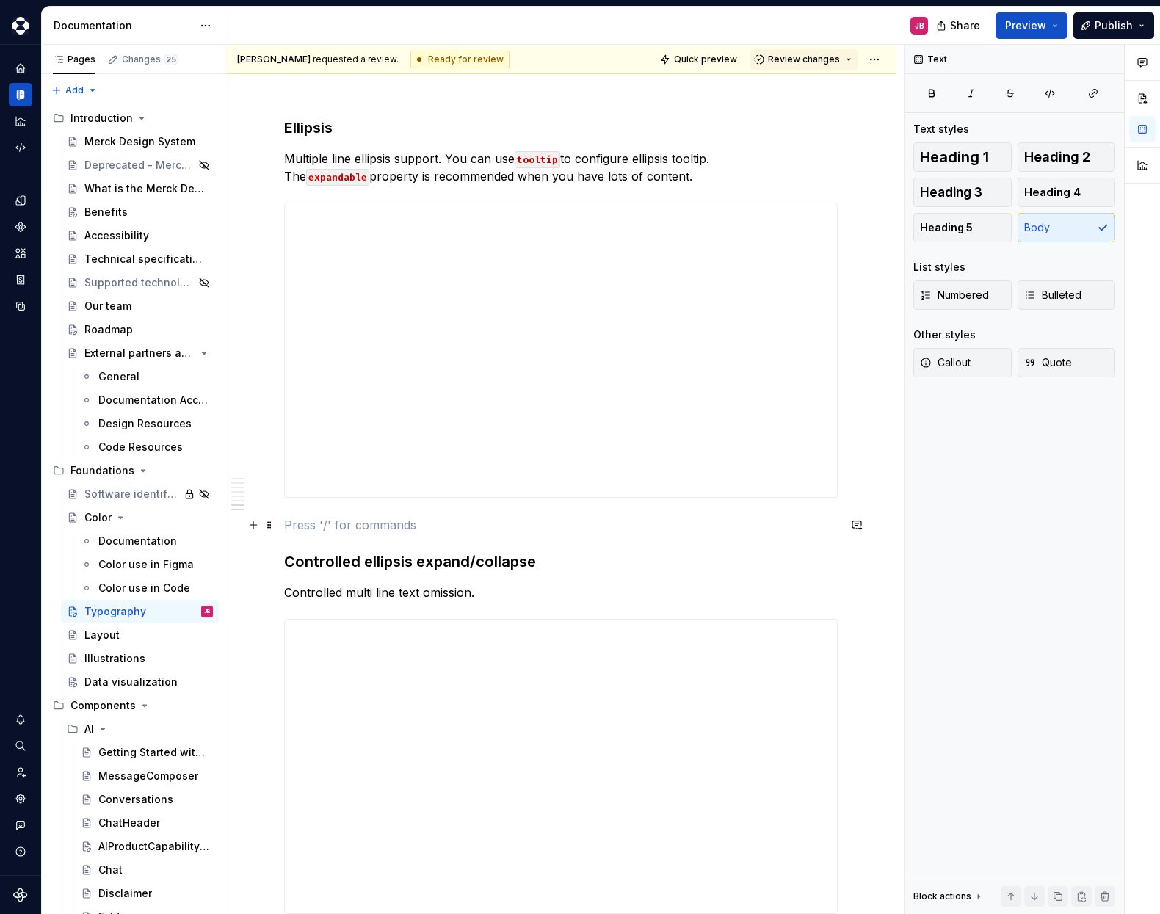
click at [311, 524] on p at bounding box center [561, 525] width 554 height 18
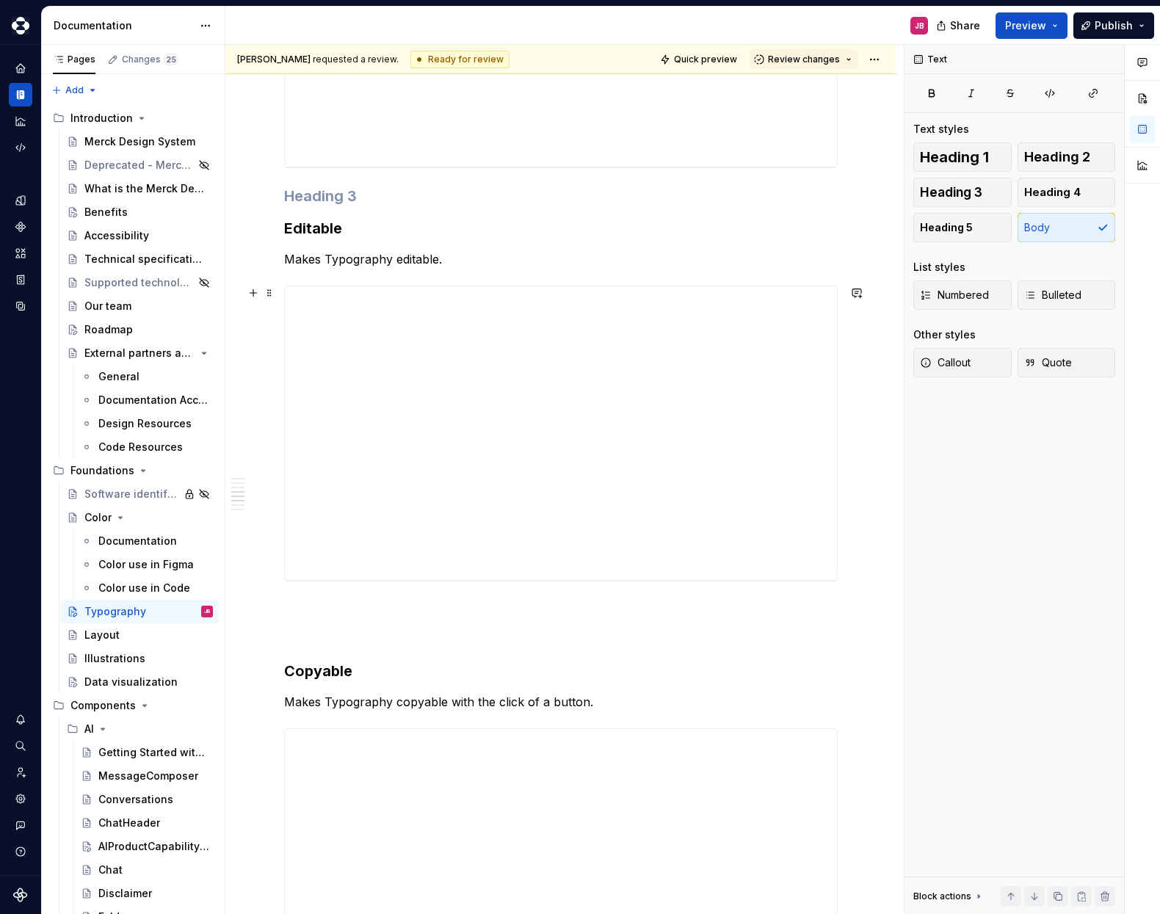
scroll to position [2975, 0]
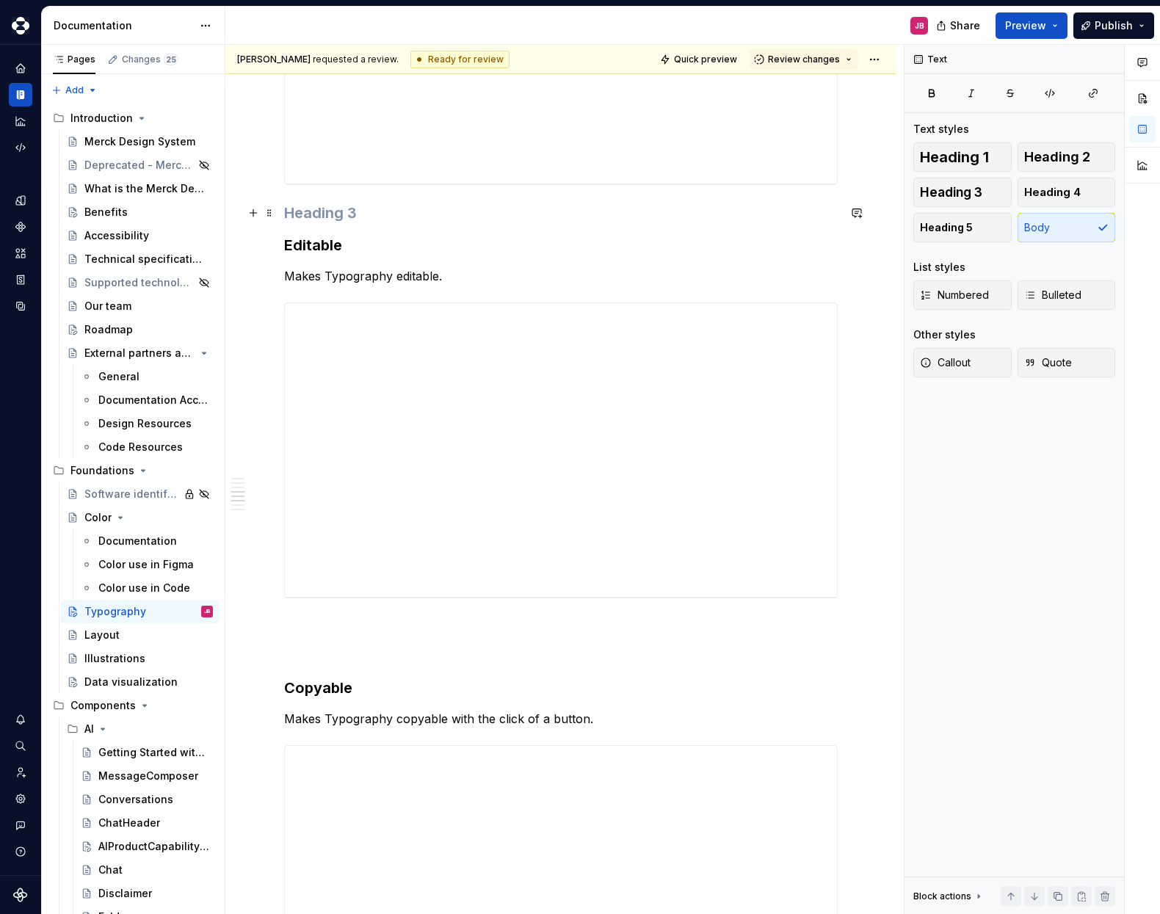
click at [314, 213] on h3 at bounding box center [561, 213] width 554 height 21
click at [268, 211] on span at bounding box center [270, 213] width 12 height 21
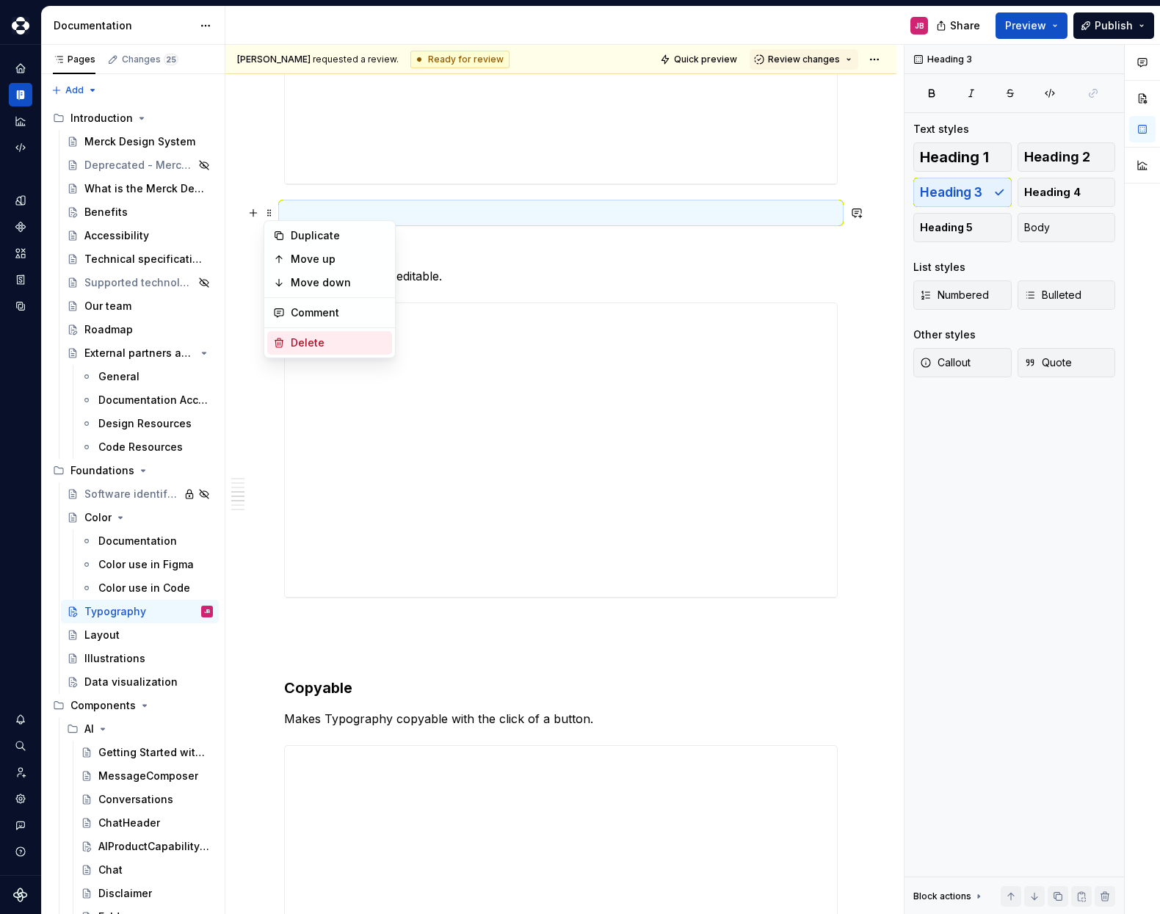
click at [330, 338] on div "Delete" at bounding box center [338, 343] width 95 height 15
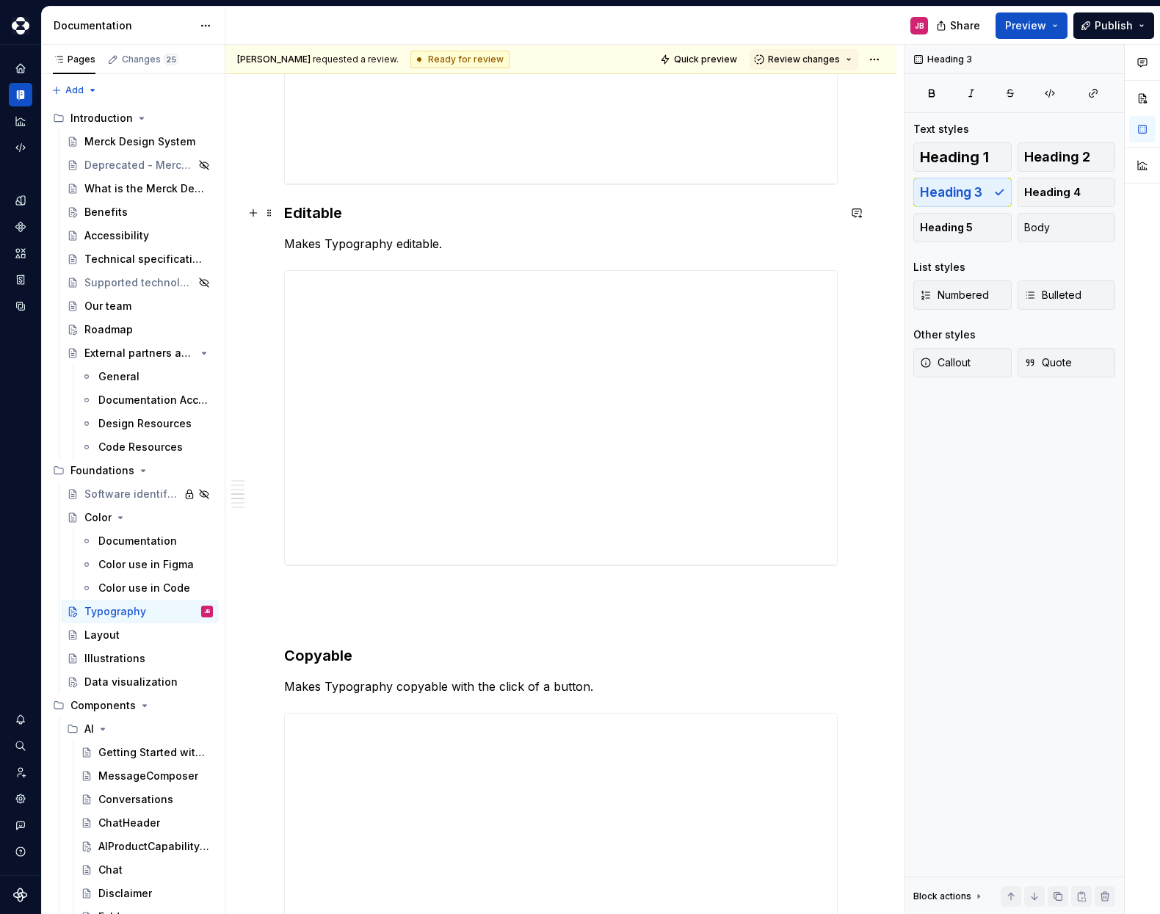
click at [286, 211] on h3 "Editable" at bounding box center [561, 213] width 554 height 21
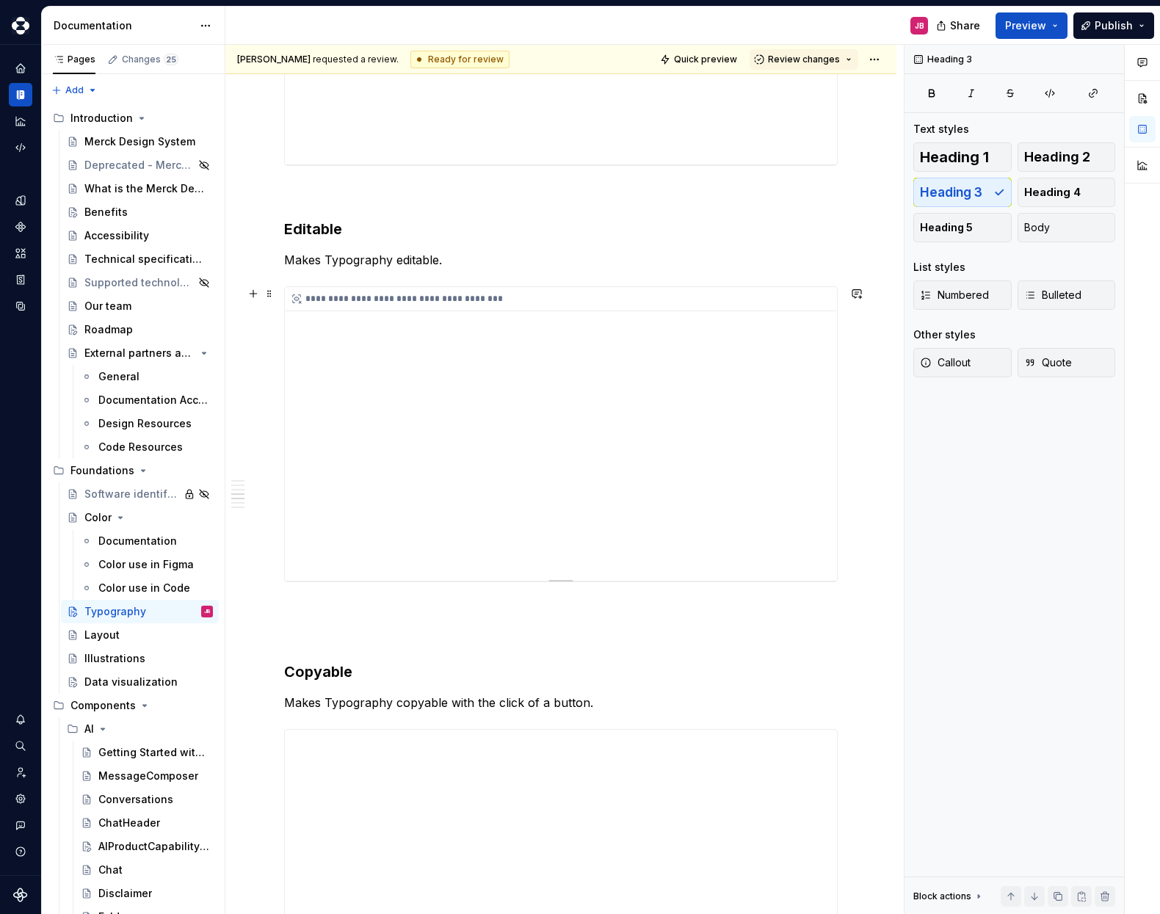
scroll to position [3024, 0]
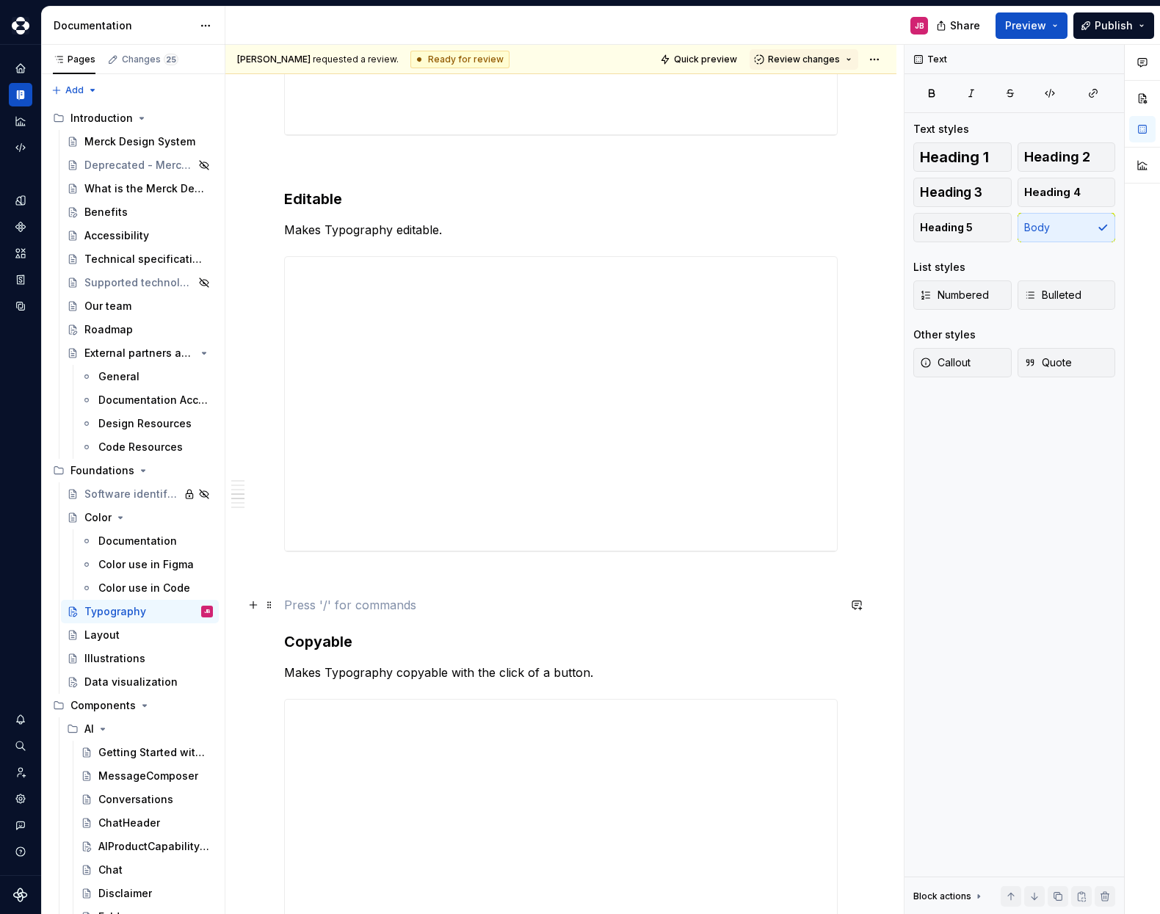
click at [319, 601] on p at bounding box center [561, 605] width 554 height 18
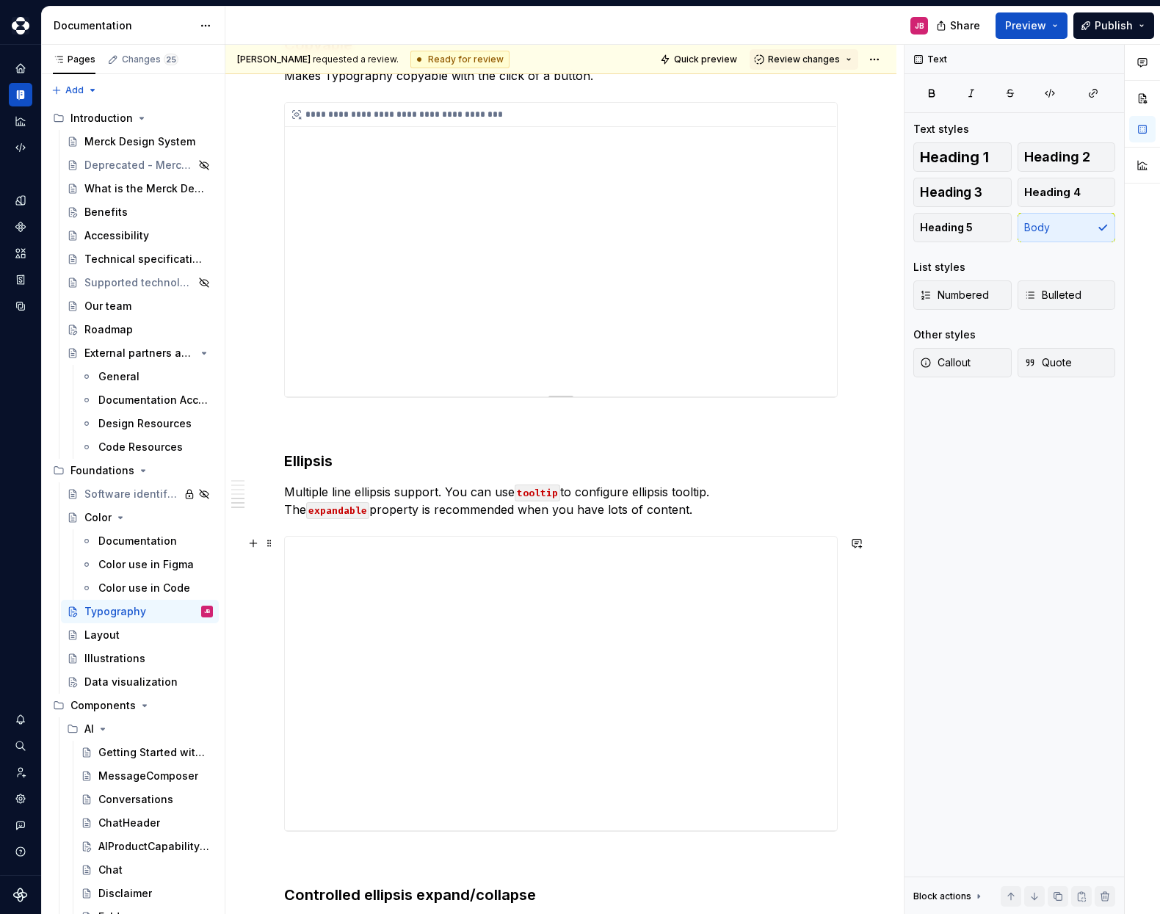
scroll to position [3602, 0]
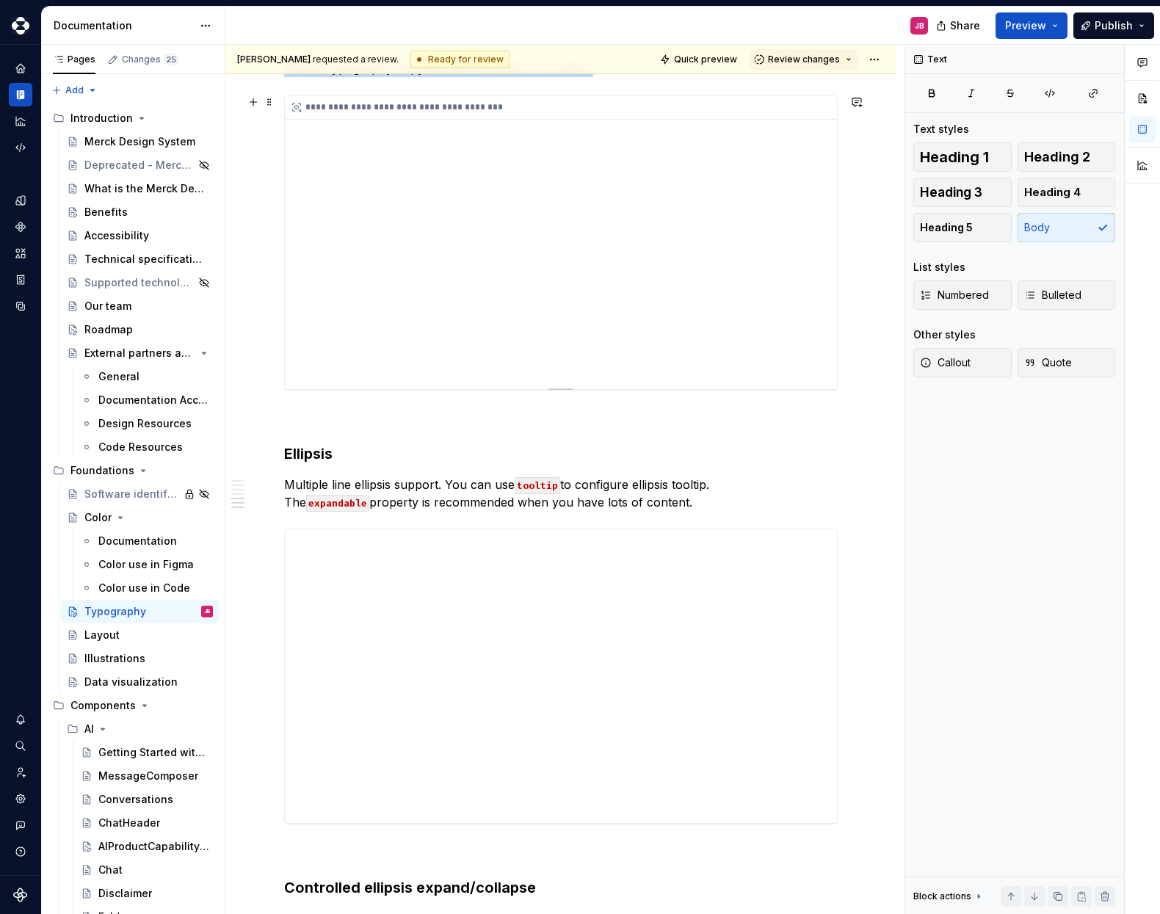
click at [356, 340] on div "**********" at bounding box center [561, 242] width 552 height 294
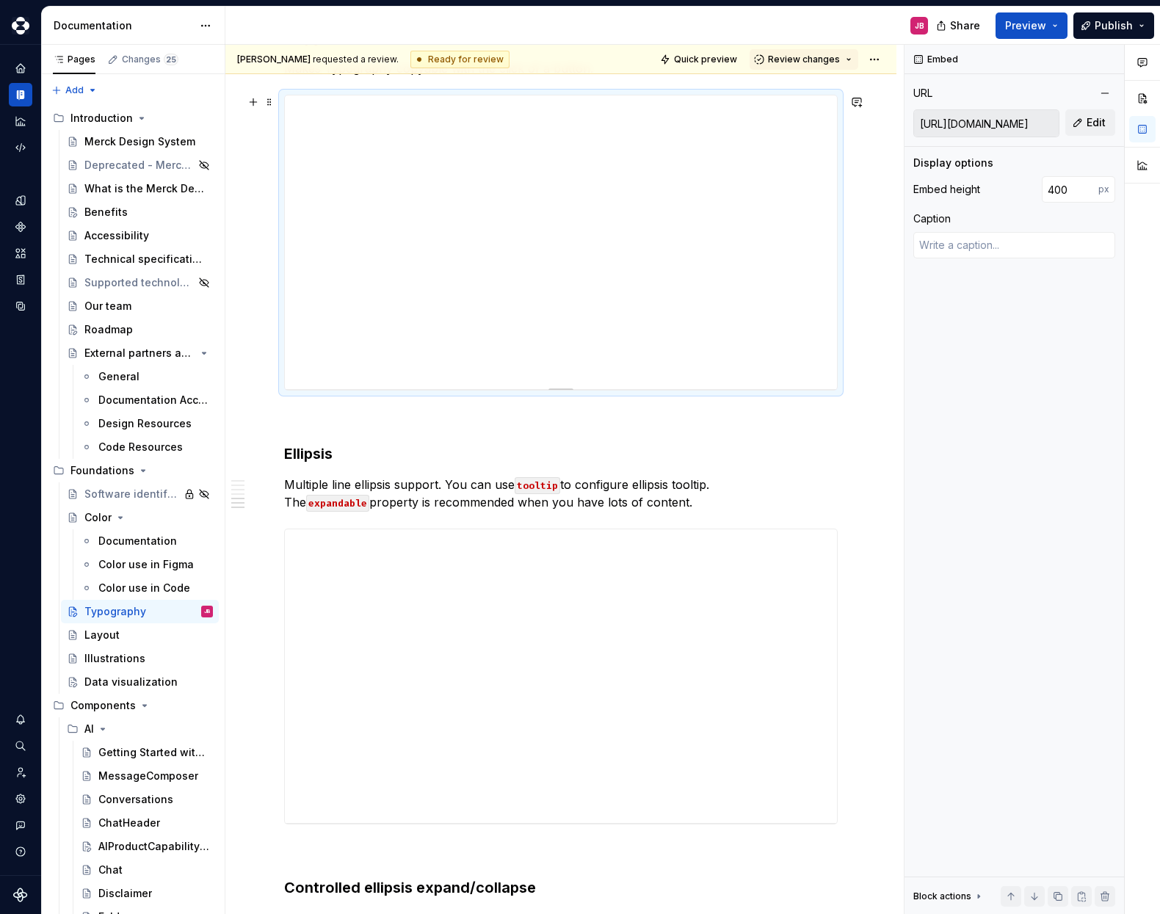
click at [561, 386] on div at bounding box center [561, 387] width 103 height 3
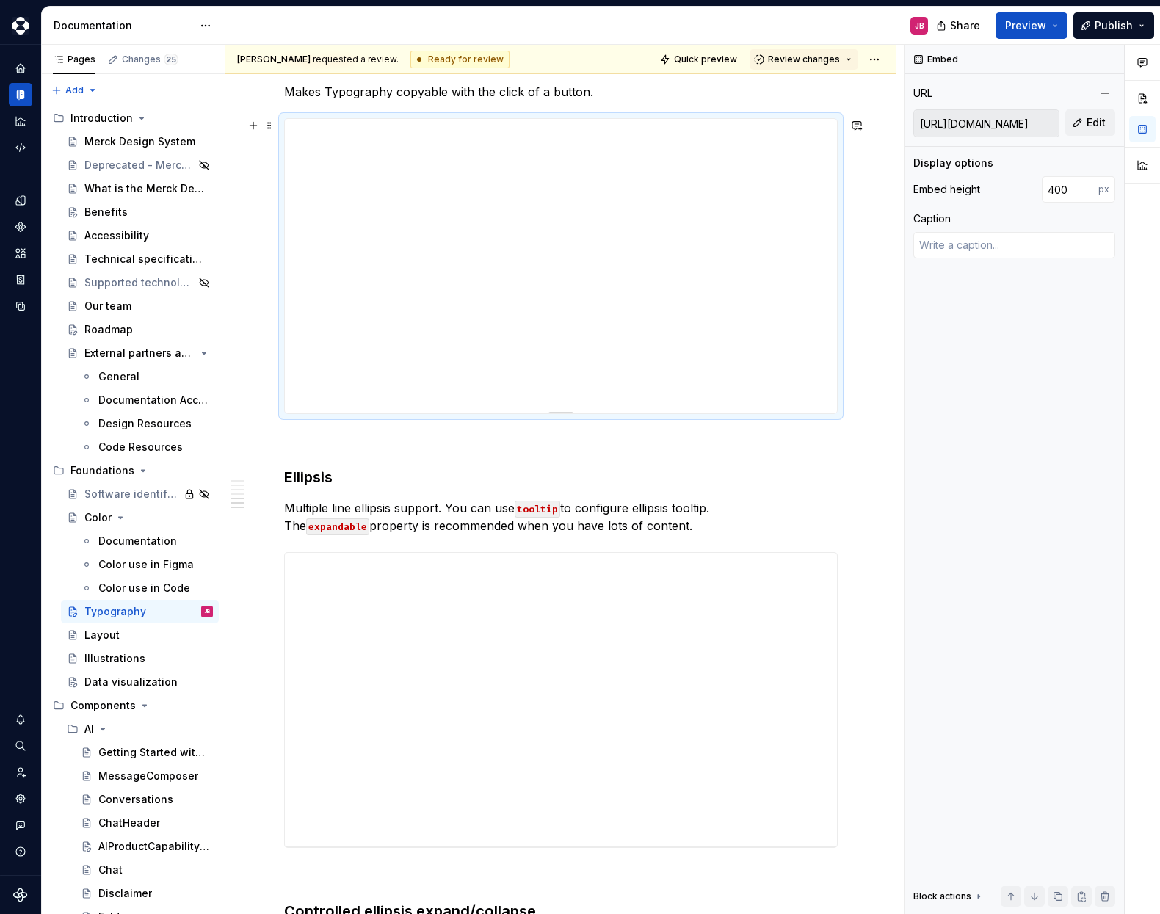
type textarea "*"
type input "399"
type textarea "*"
type input "398"
type textarea "*"
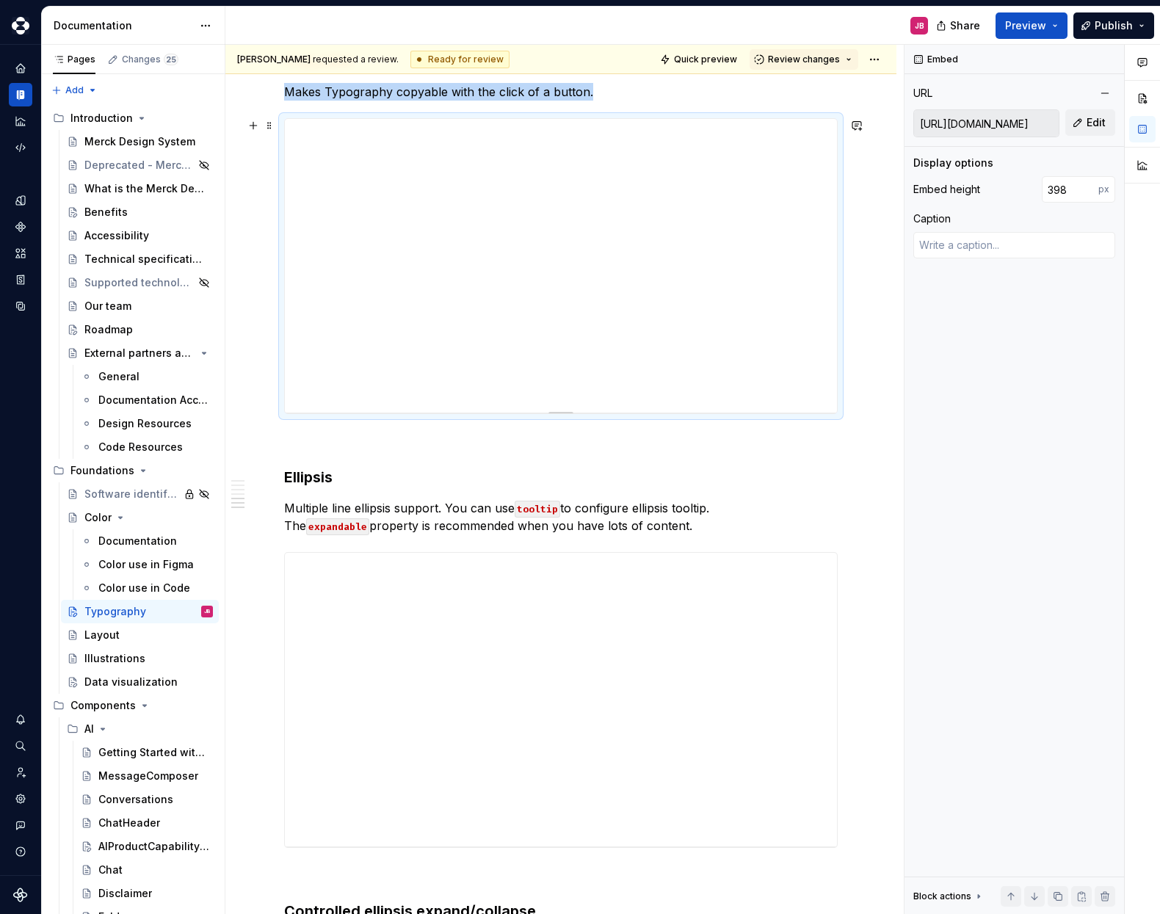
type input "397"
type textarea "*"
type input "391"
type textarea "*"
type input "386"
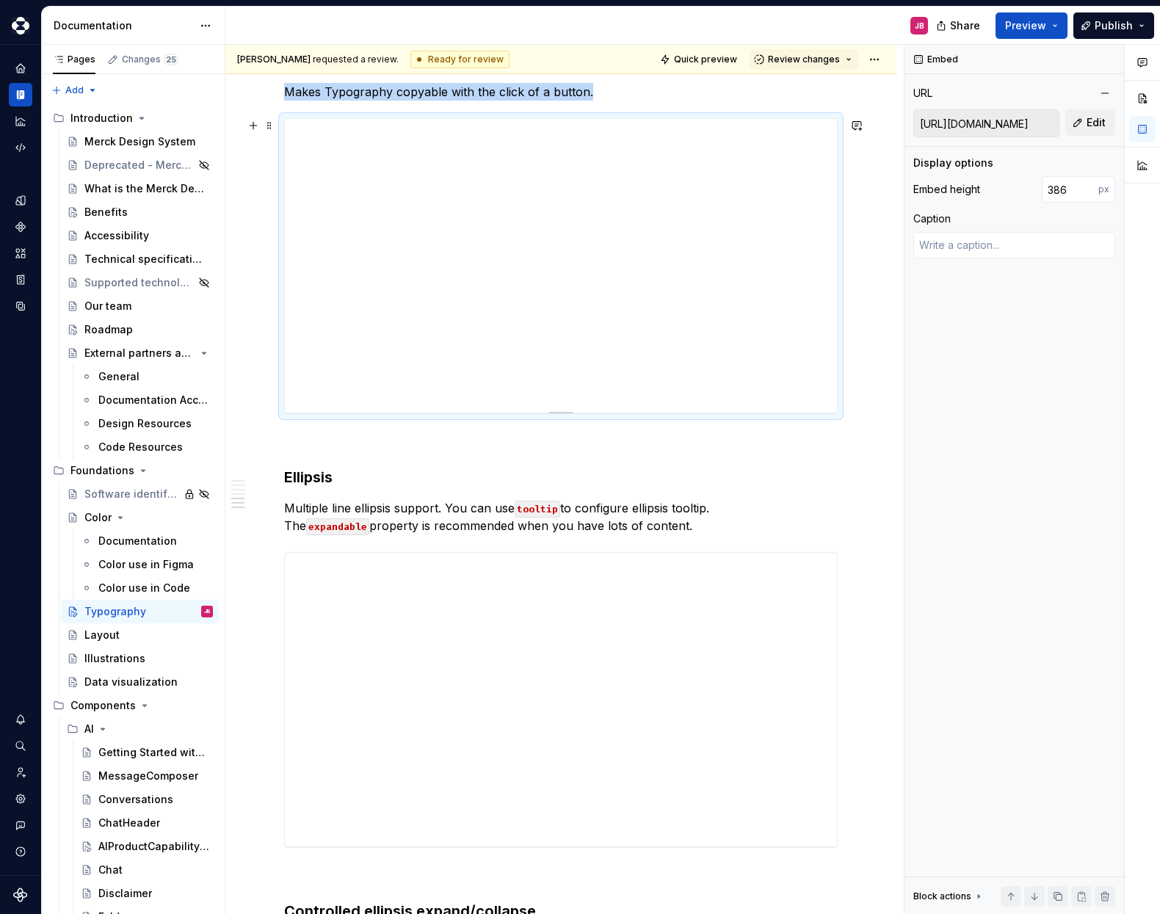
type textarea "*"
type input "370"
type textarea "*"
type input "361"
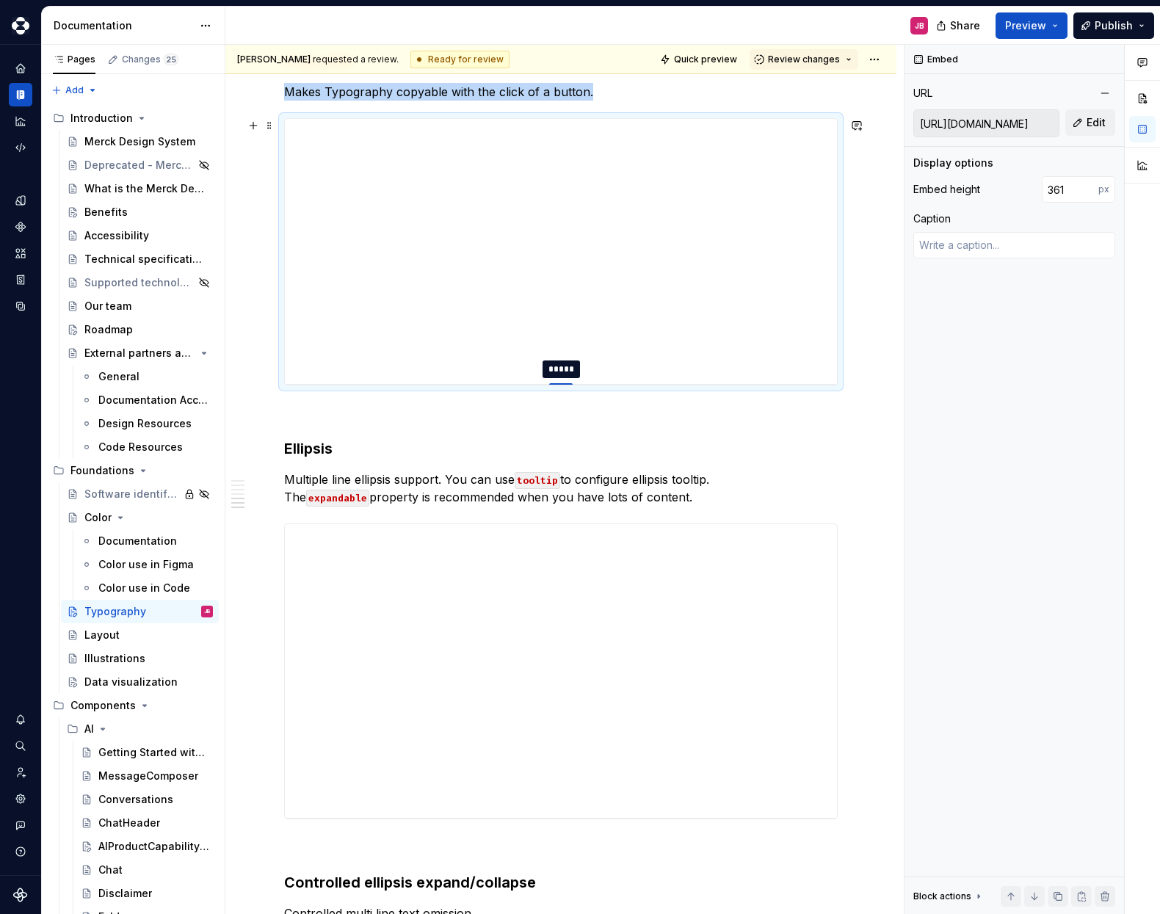
type textarea "*"
type input "320"
type textarea "*"
type input "299"
type textarea "*"
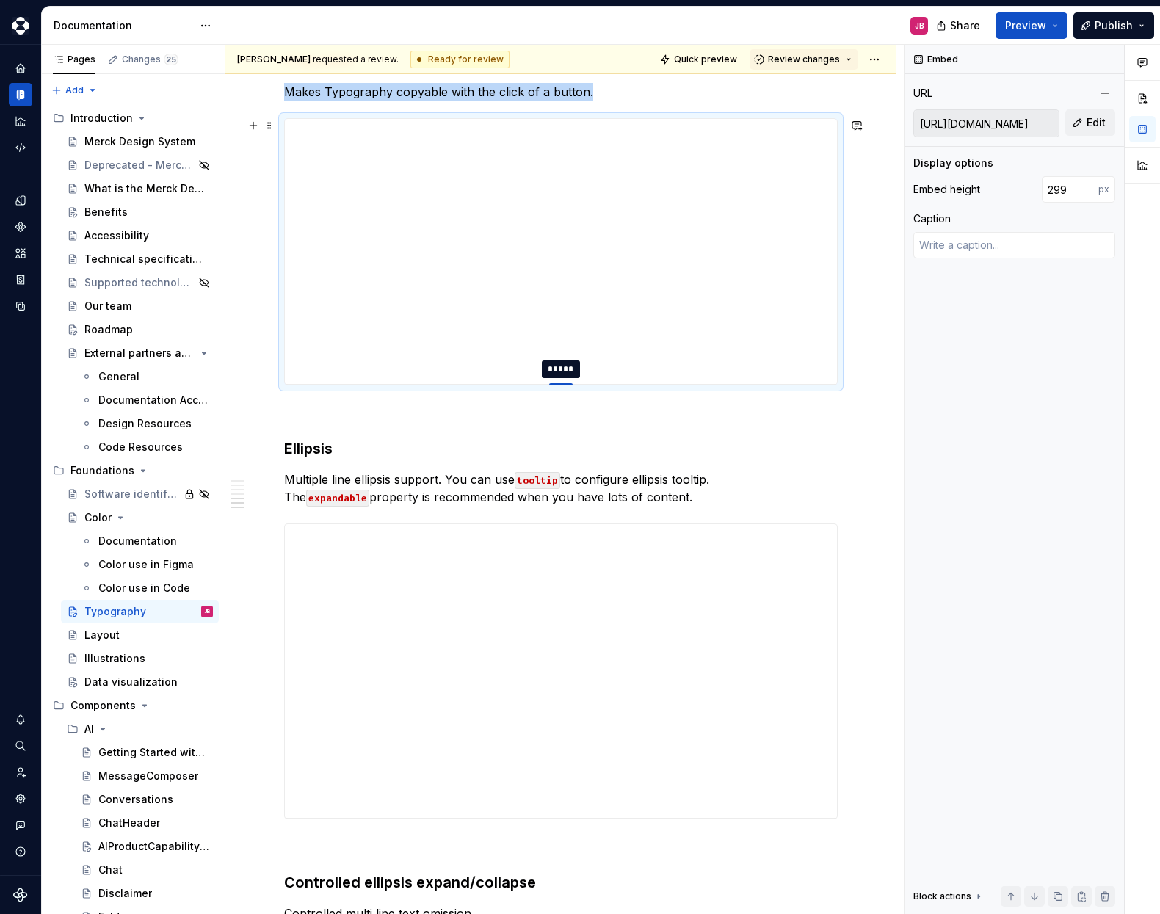
type input "290"
type textarea "*"
type input "284"
type textarea "*"
type input "278"
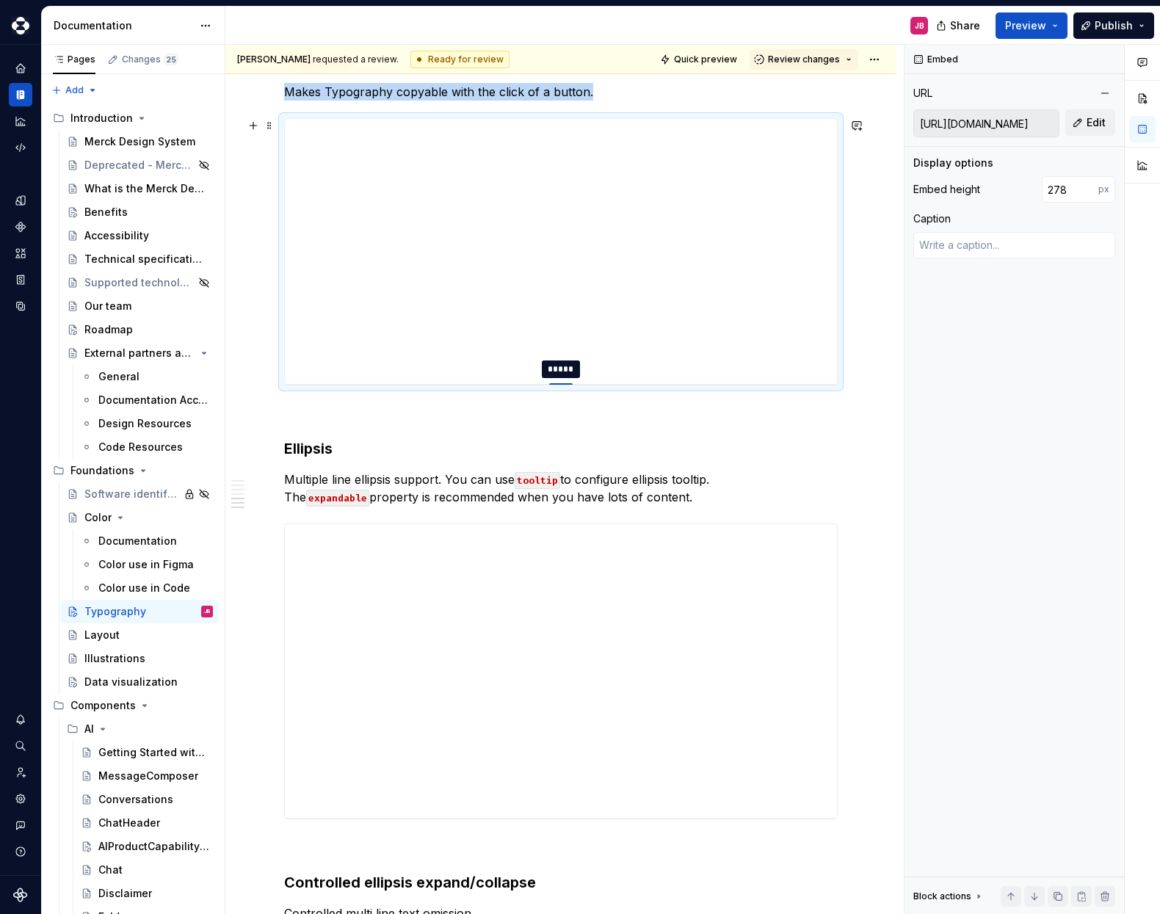
type textarea "*"
type input "276"
type textarea "*"
type input "274"
type textarea "*"
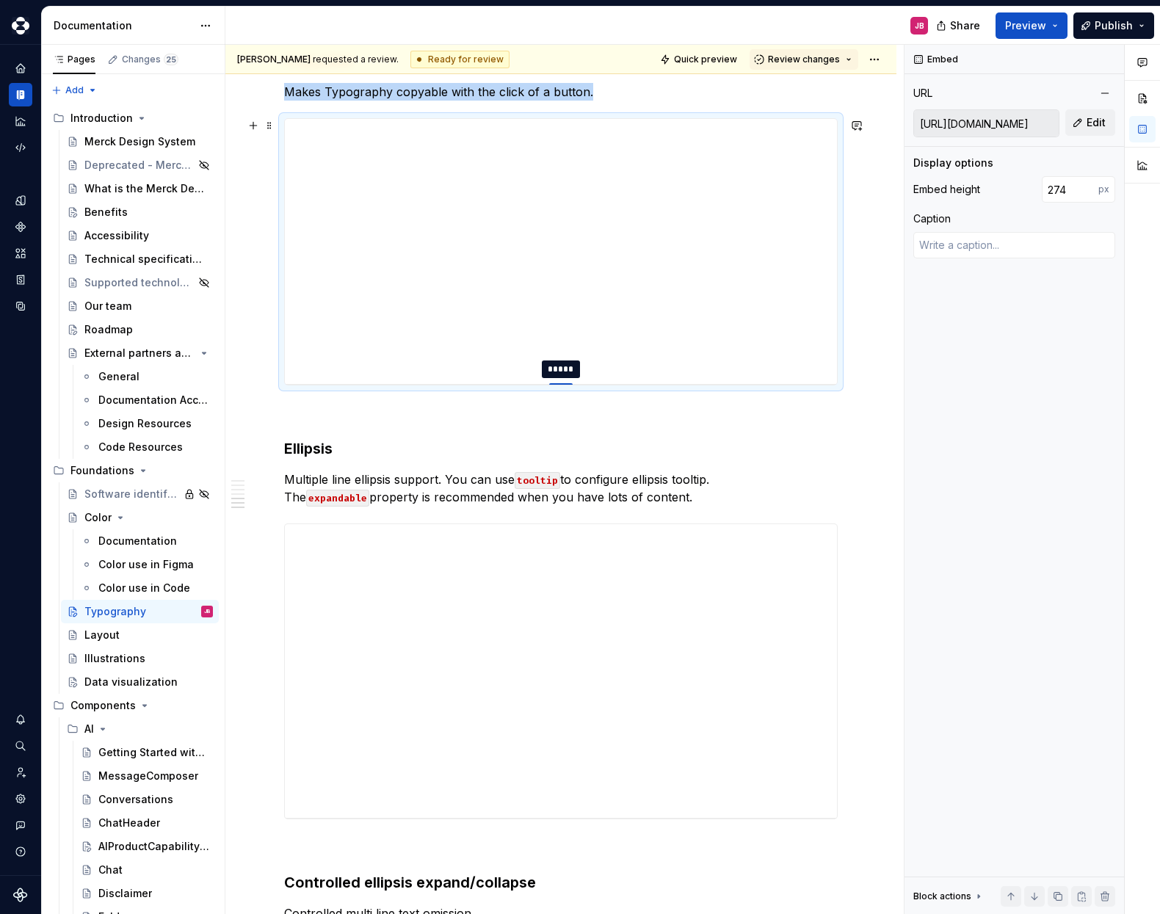
type input "273"
type textarea "*"
type input "272"
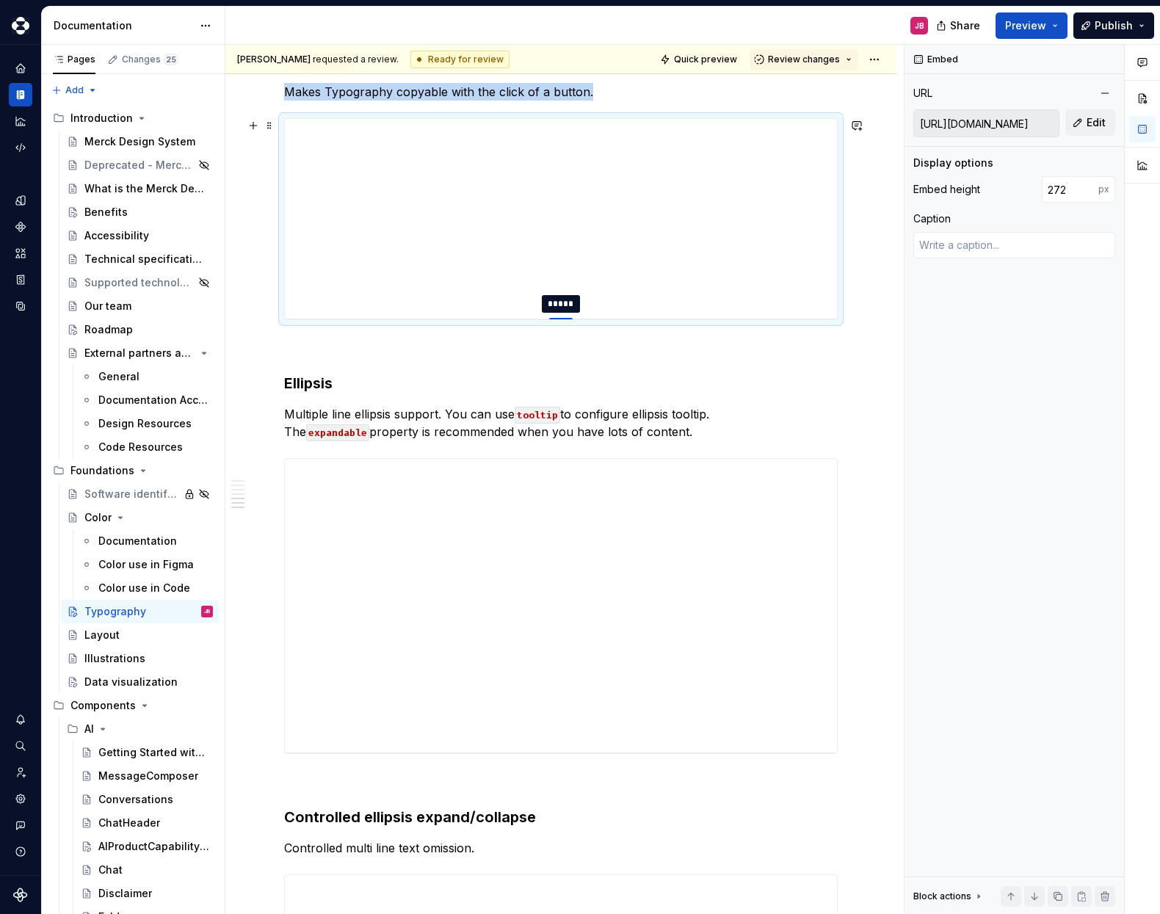
type textarea "*"
type input "274"
type textarea "*"
type input "275"
type textarea "*"
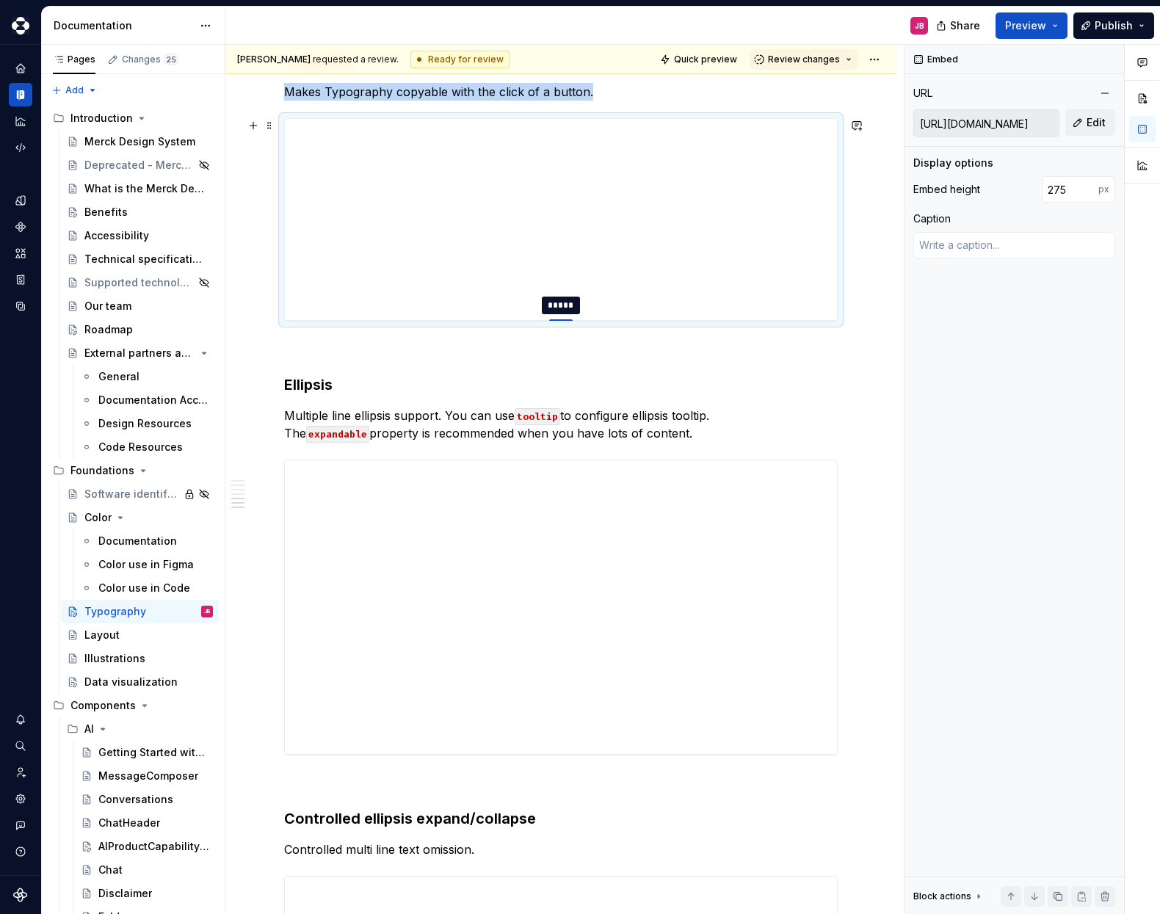
type input "276"
type textarea "*"
type input "277"
type textarea "*"
type input "278"
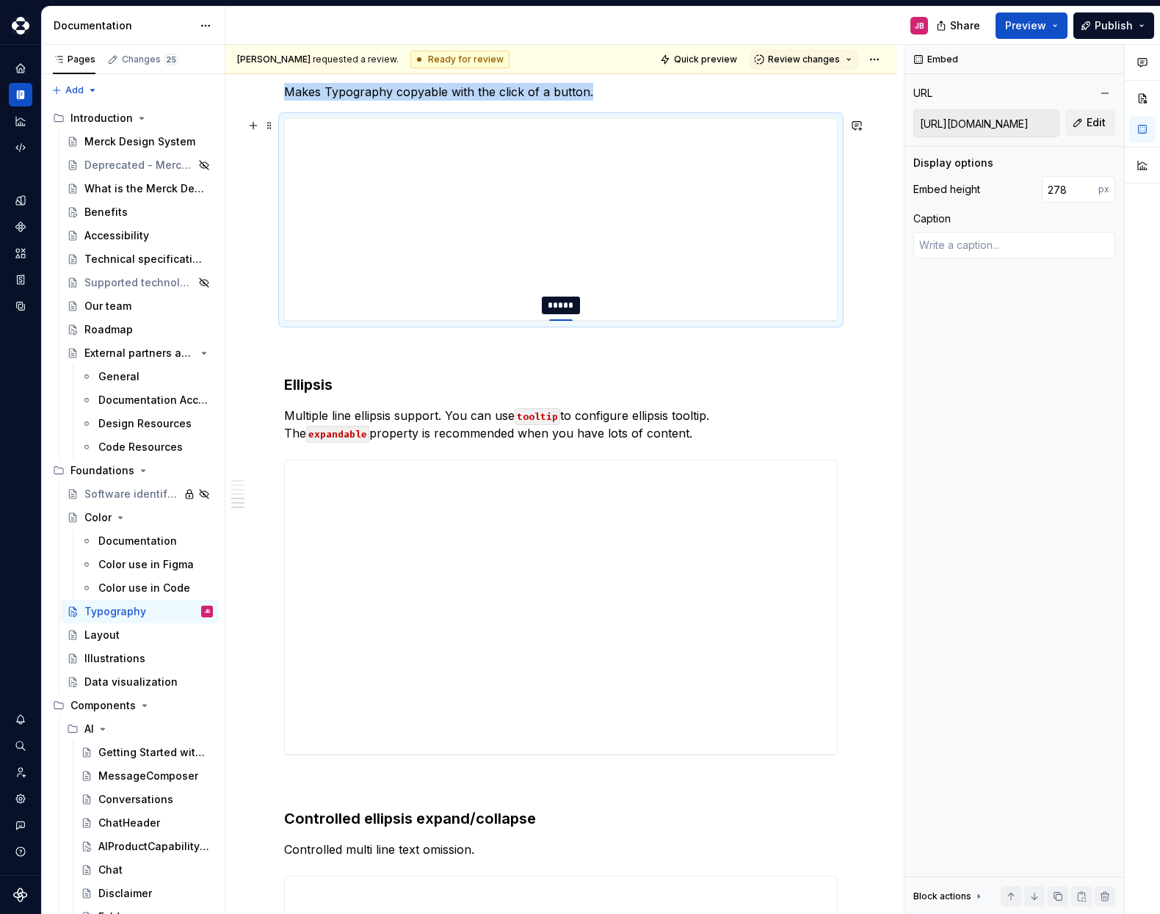
type textarea "*"
type input "279"
type textarea "*"
type input "280"
type textarea "*"
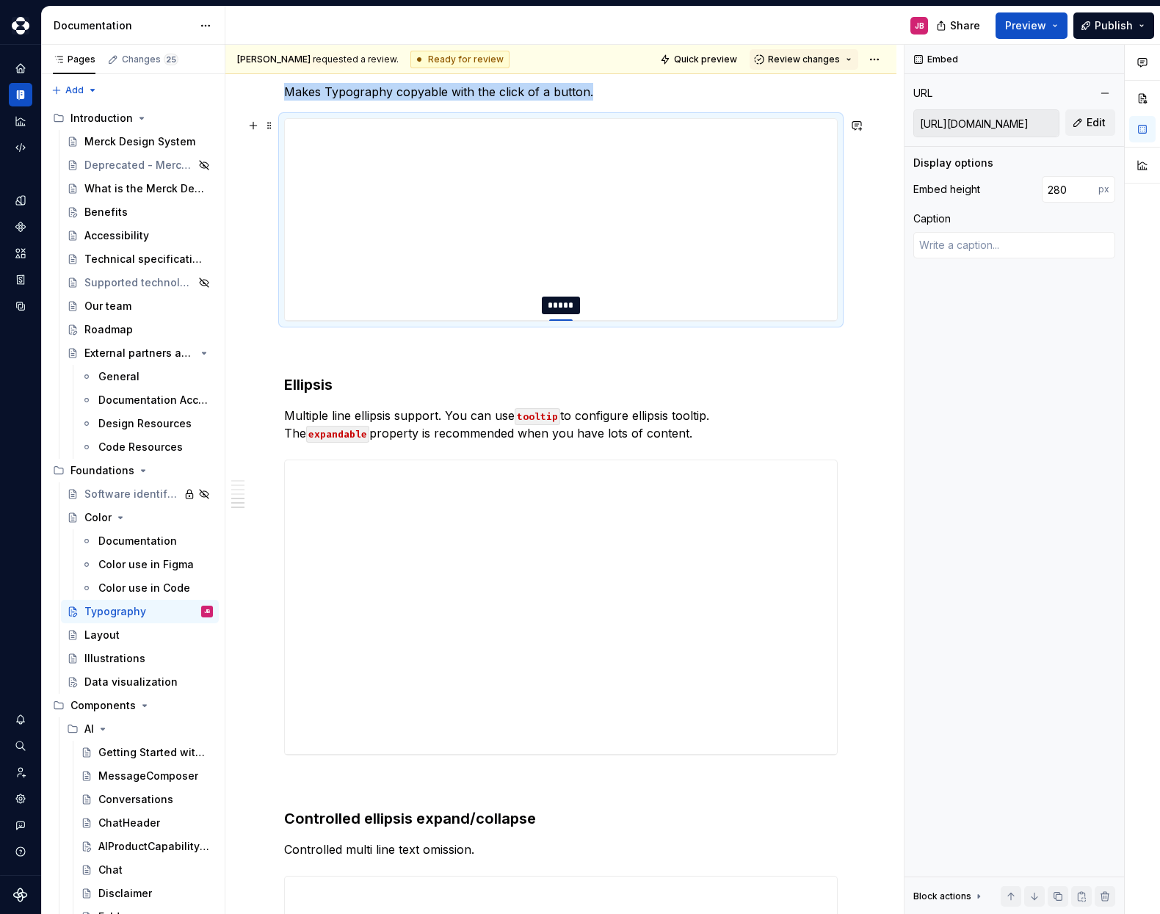
type input "281"
type textarea "*"
type input "282"
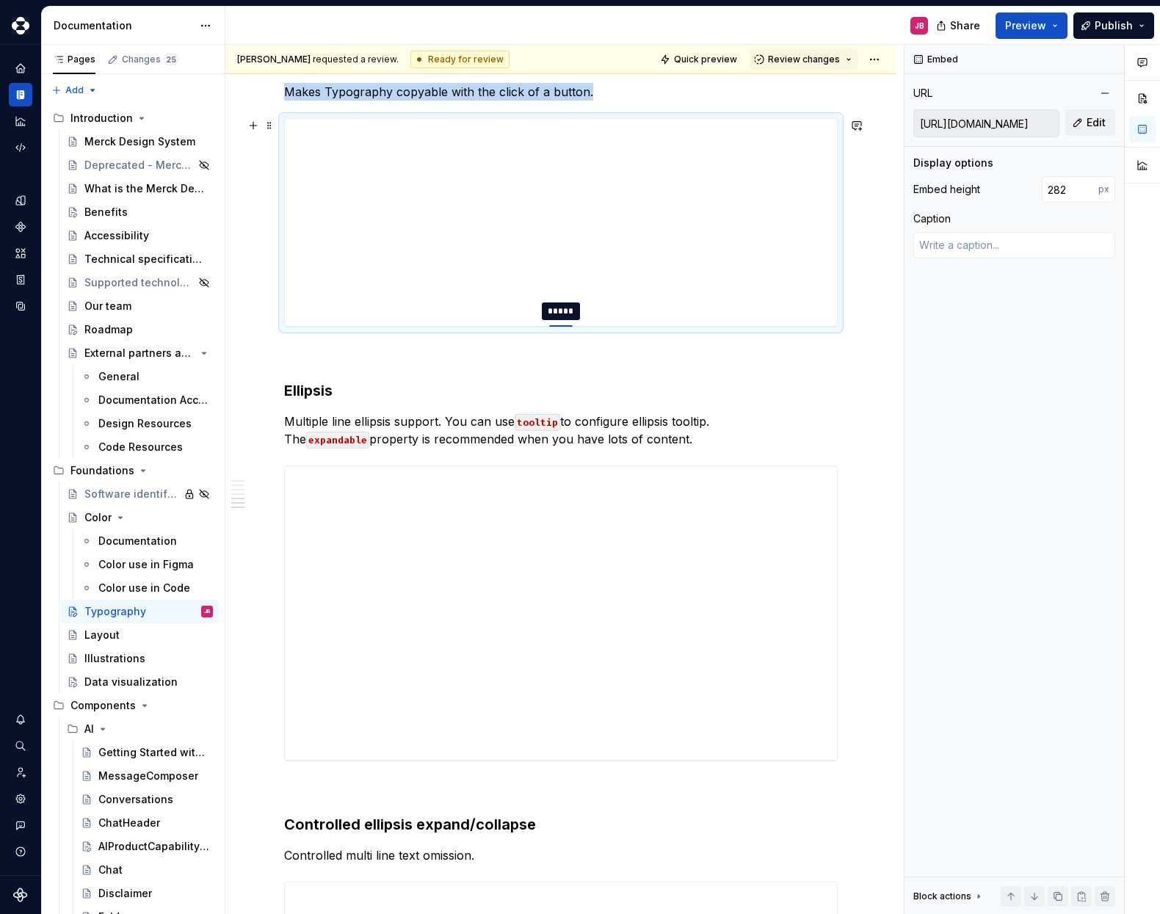
type textarea "*"
type input "283"
type textarea "*"
type input "284"
type textarea "*"
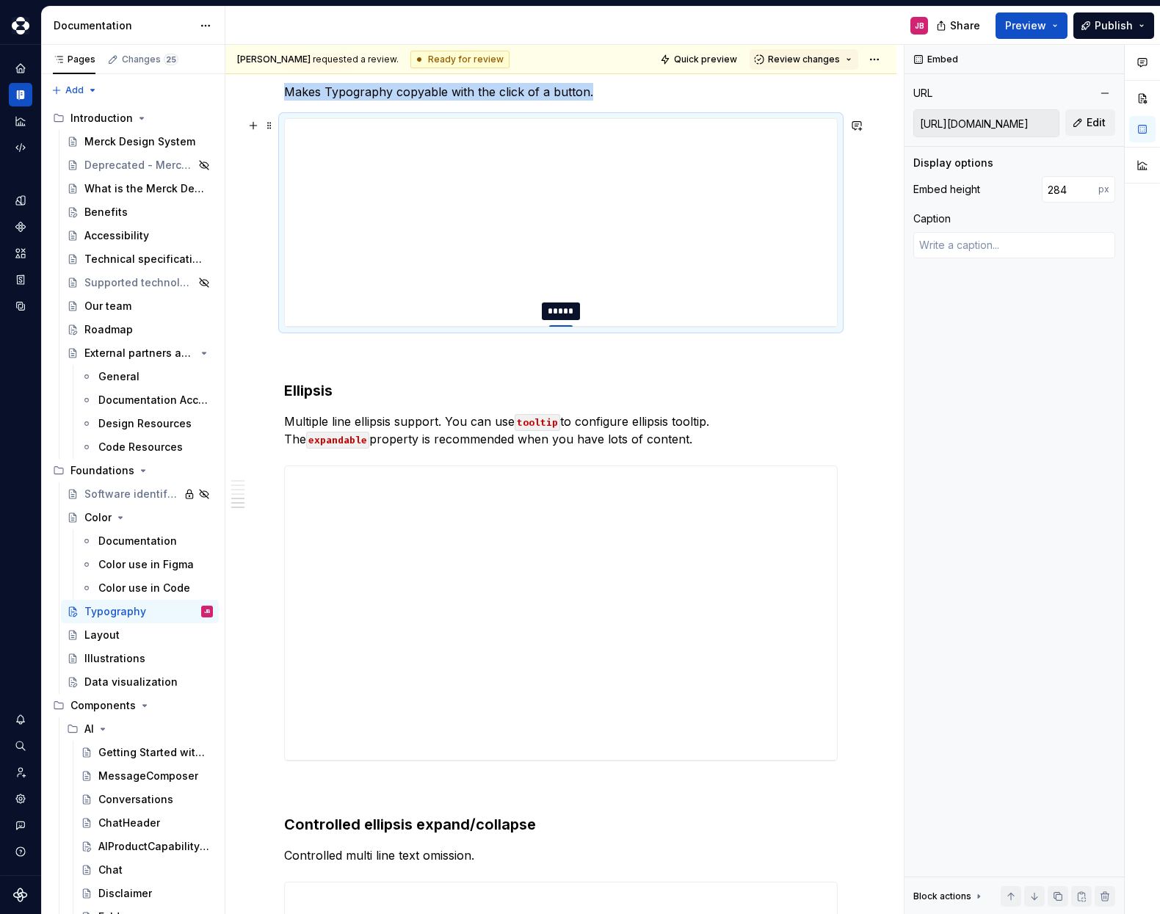
type input "285"
type textarea "*"
type input "286"
type textarea "*"
type input "287"
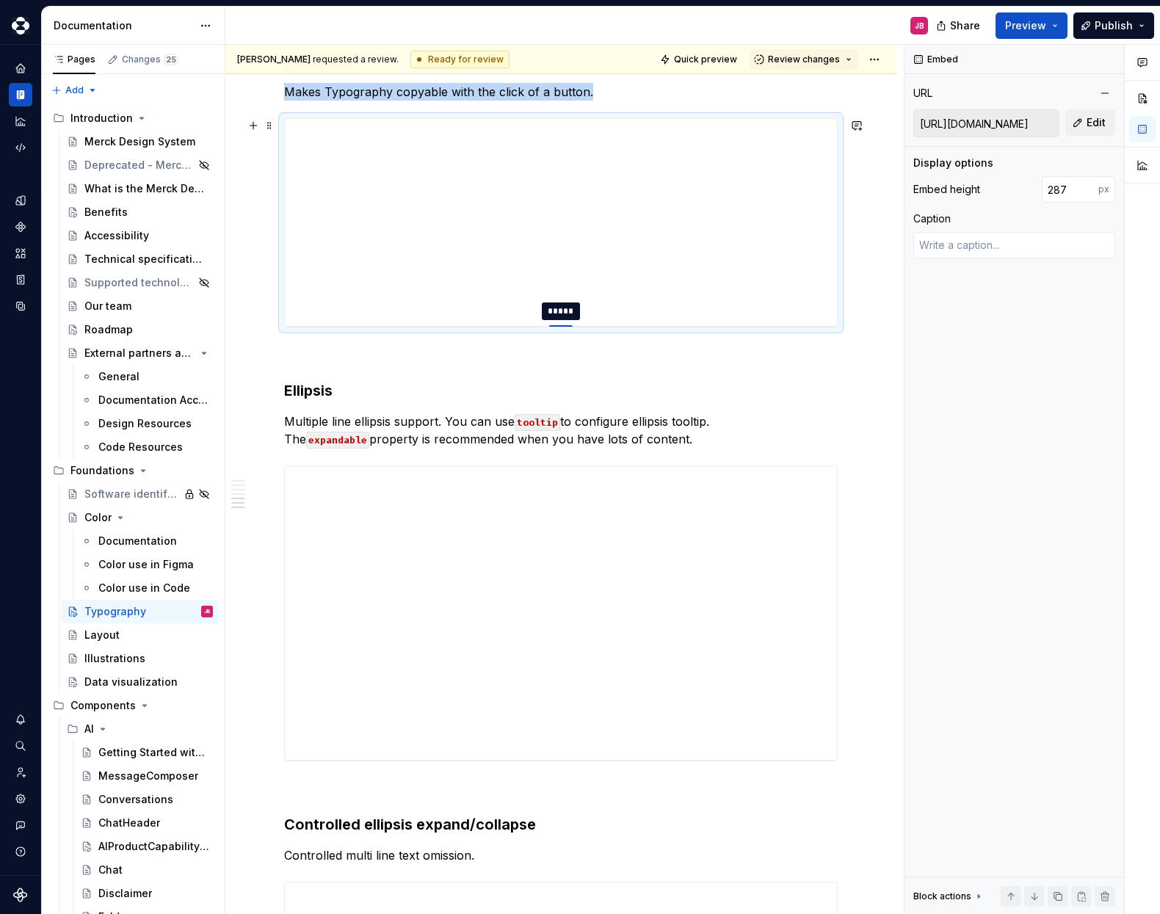
type textarea "*"
type input "288"
type textarea "*"
type input "289"
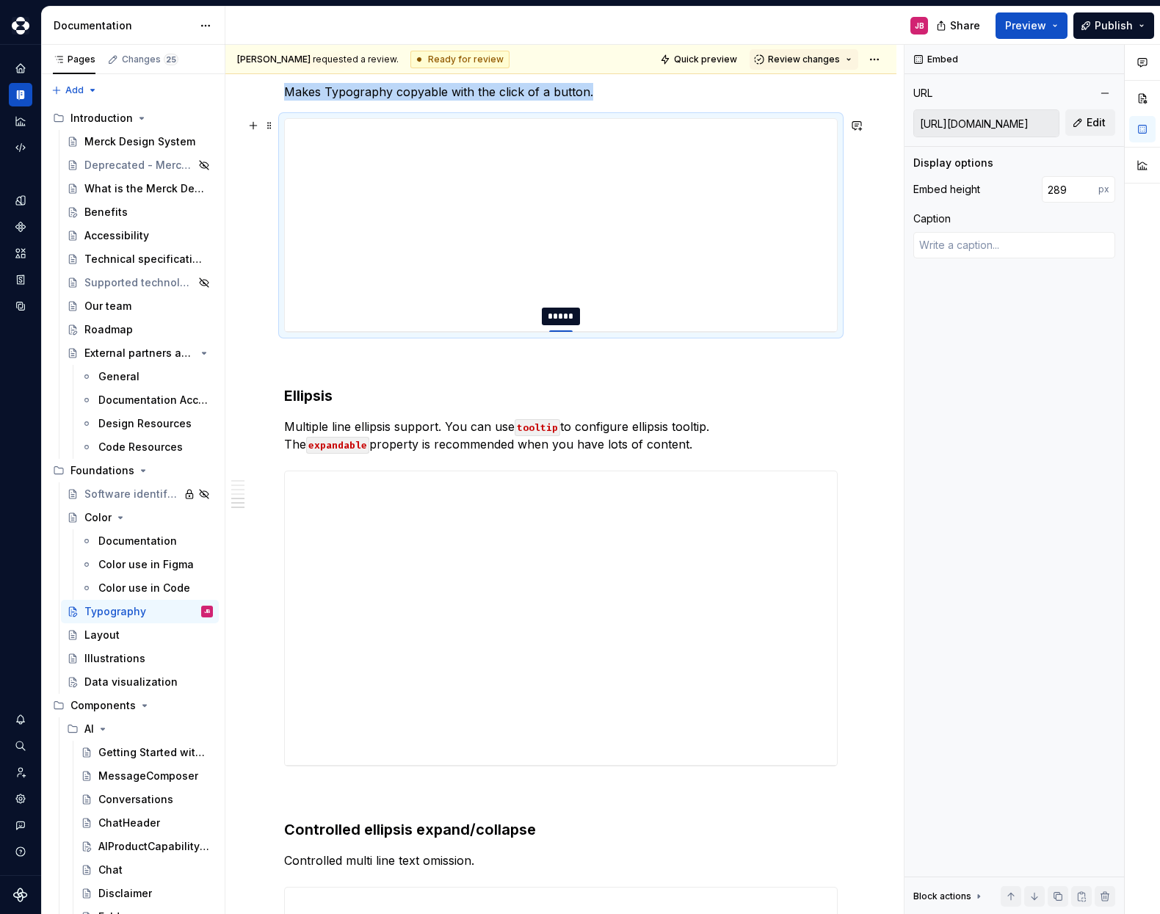
type textarea "*"
type input "290"
drag, startPoint x: 562, startPoint y: 412, endPoint x: 558, endPoint y: 332, distance: 80.1
click at [558, 332] on div at bounding box center [560, 331] width 23 height 3
type textarea "*"
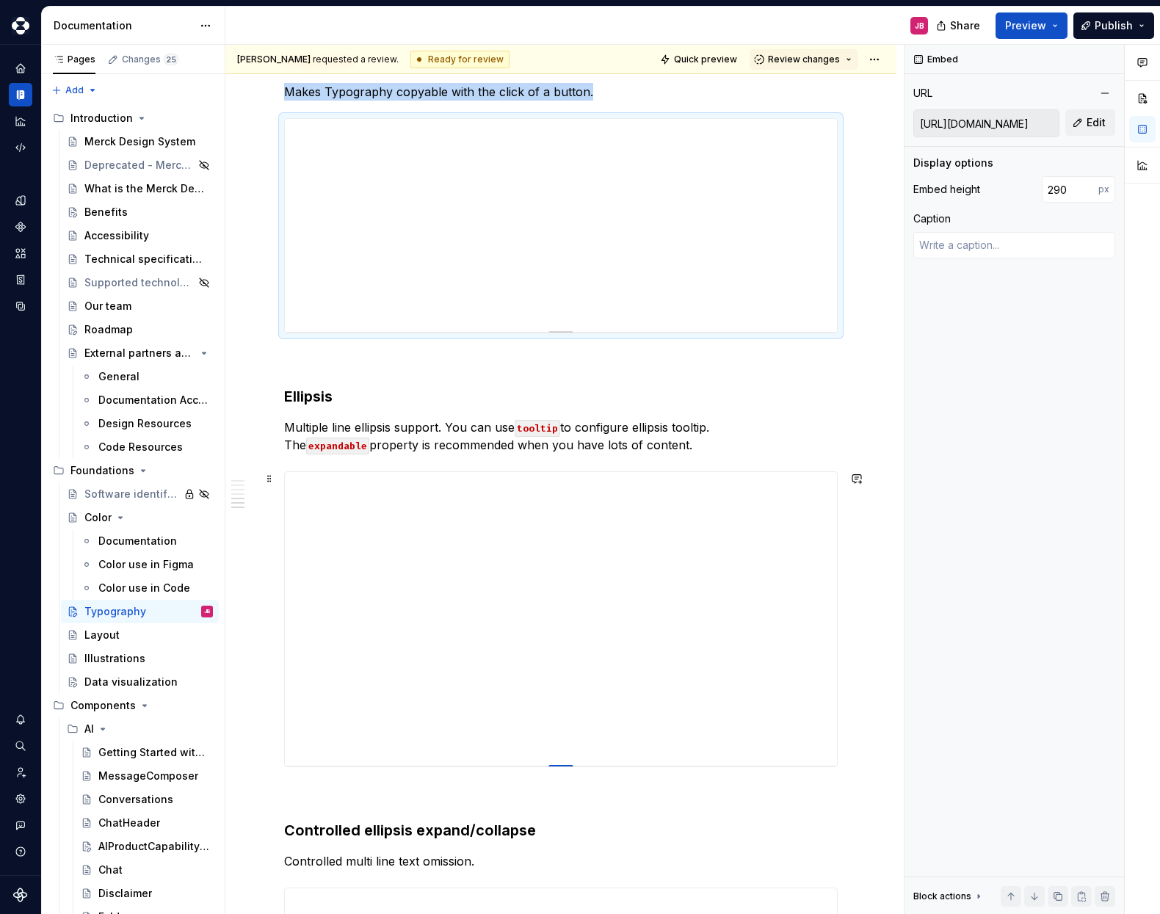
type input "https://mds.dk9u1rel1l80y.amplifyapp.com/ellipsistypography/?token=.eyJpc3MiOiJ…"
type input "400"
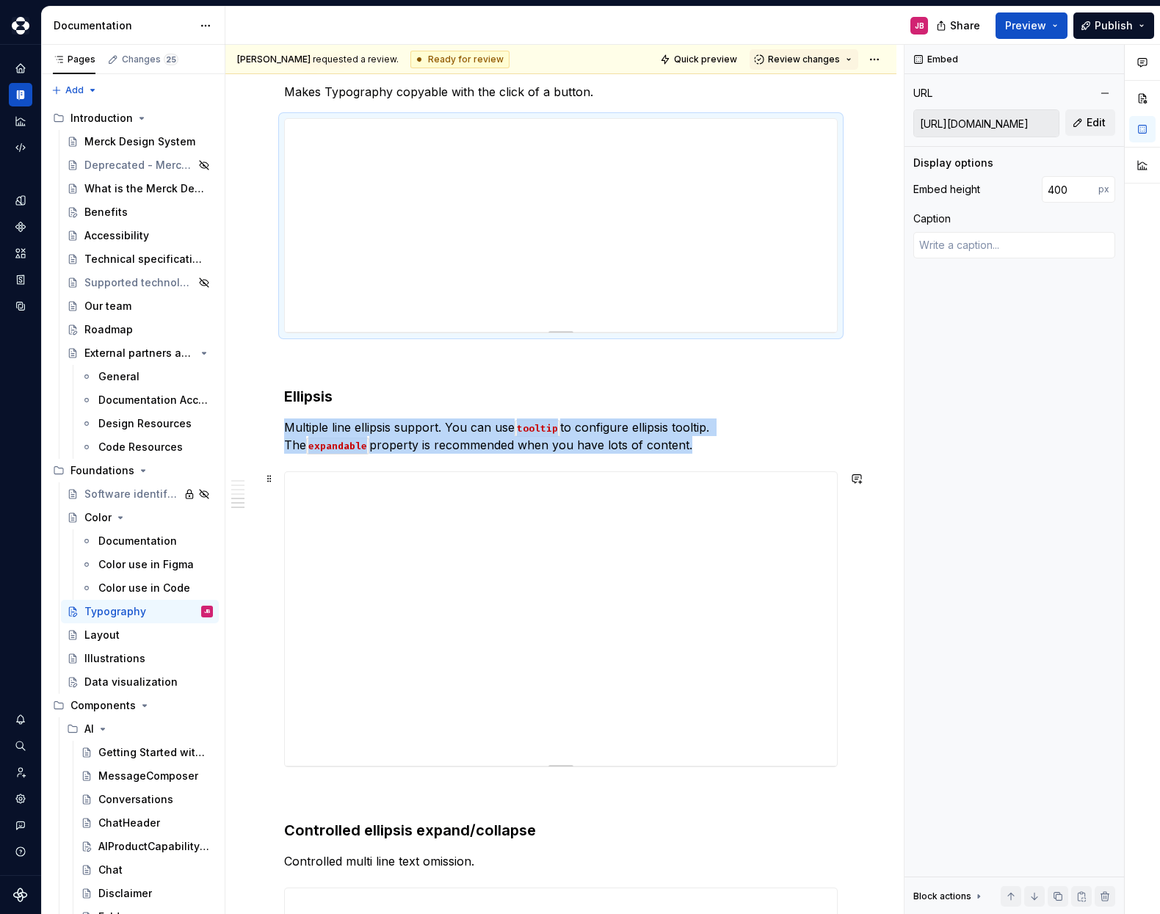
type textarea "*"
type input "391"
type textarea "*"
type input "367"
type textarea "*"
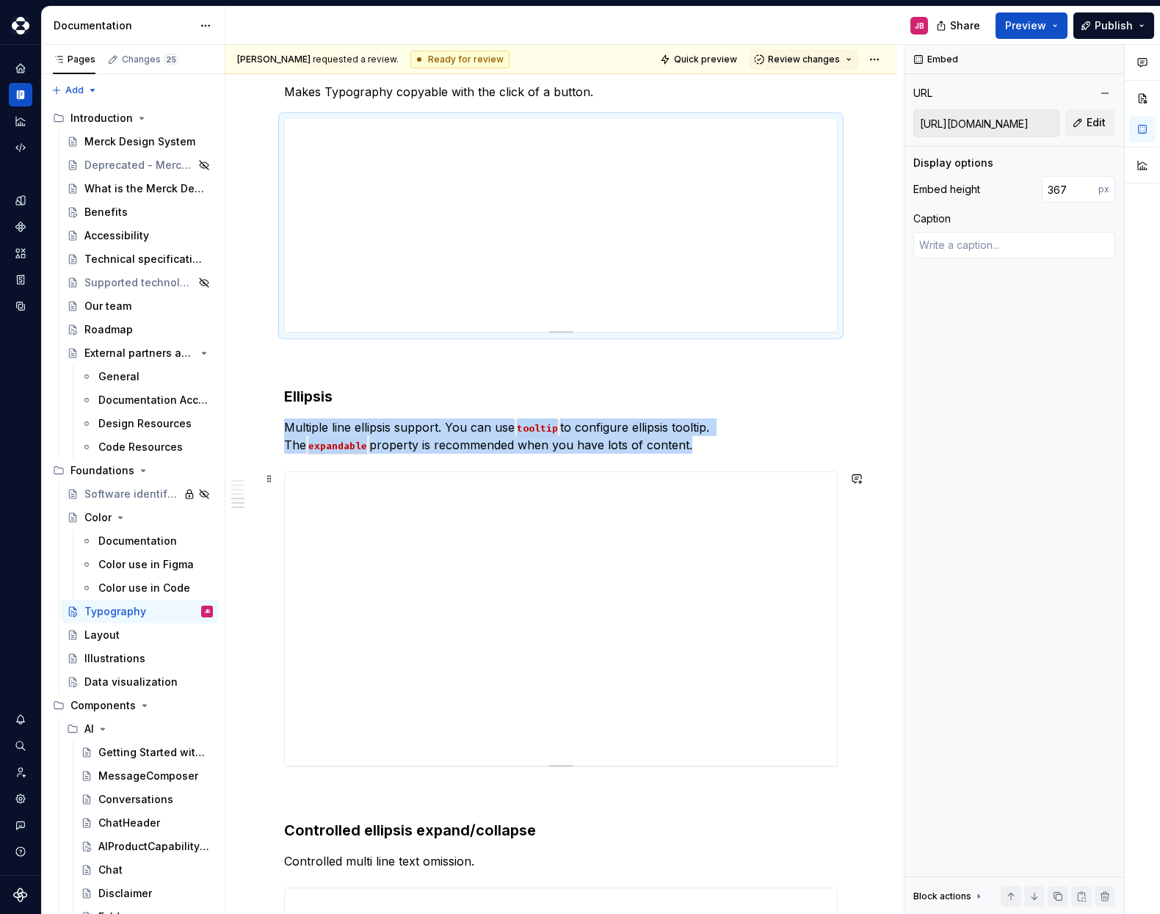
type input "350"
type textarea "*"
type input "338"
type textarea "*"
type input "329"
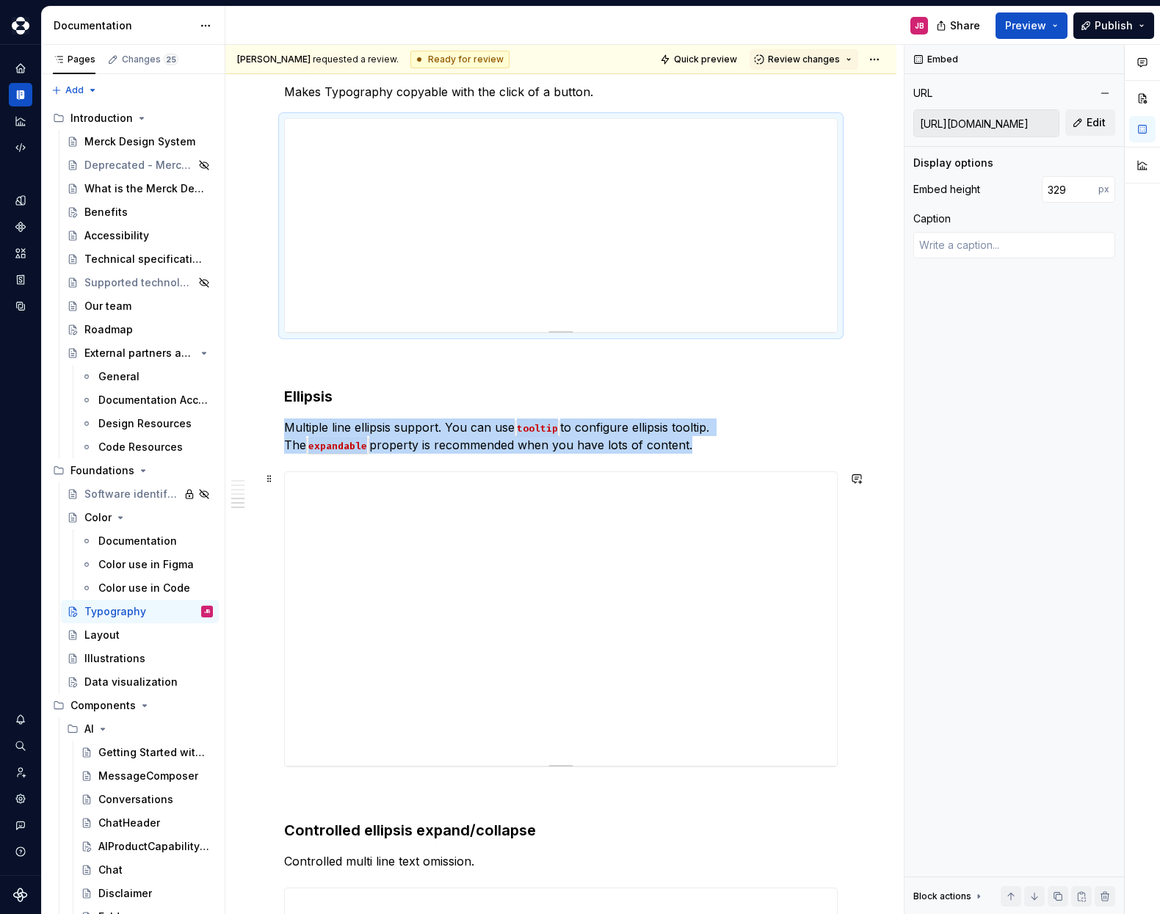
type textarea "*"
type input "316"
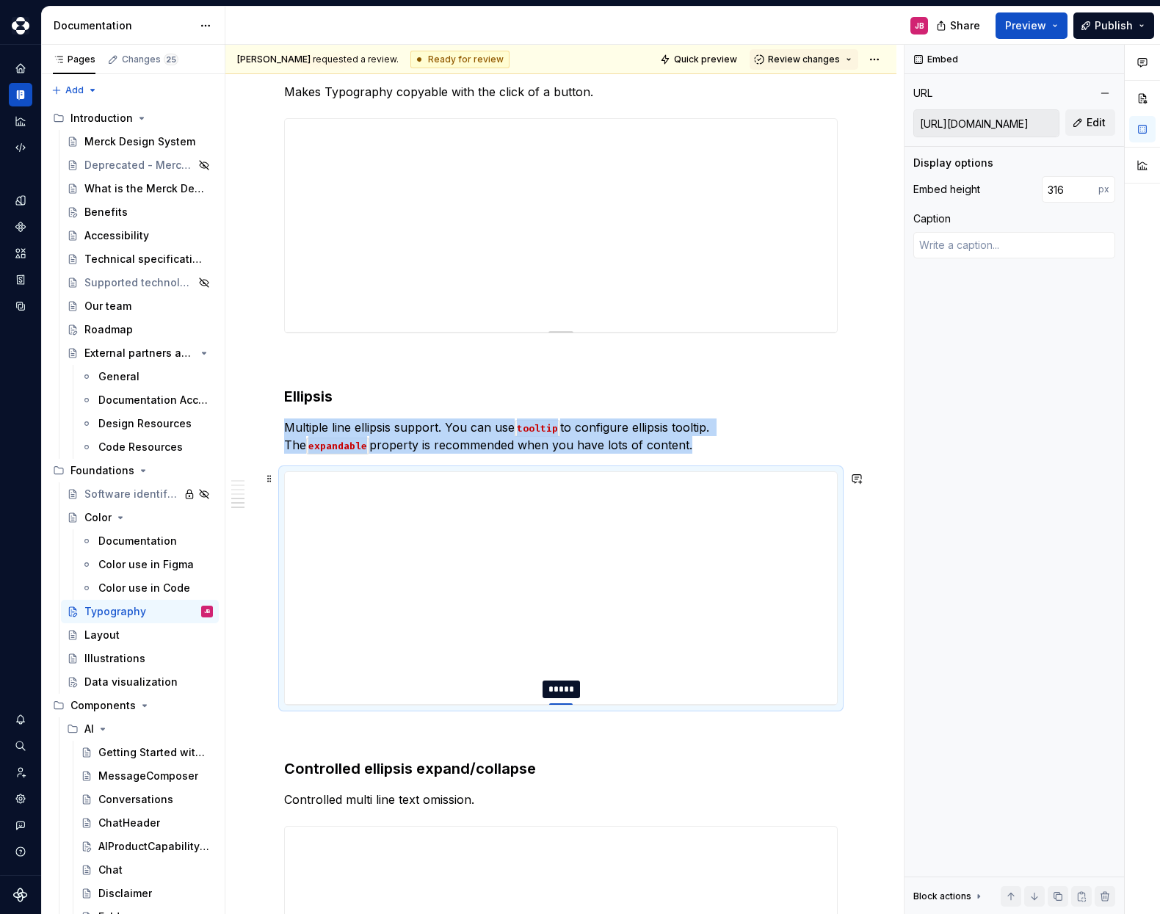
type textarea "*"
type input "307"
type textarea "*"
type input "300"
type textarea "*"
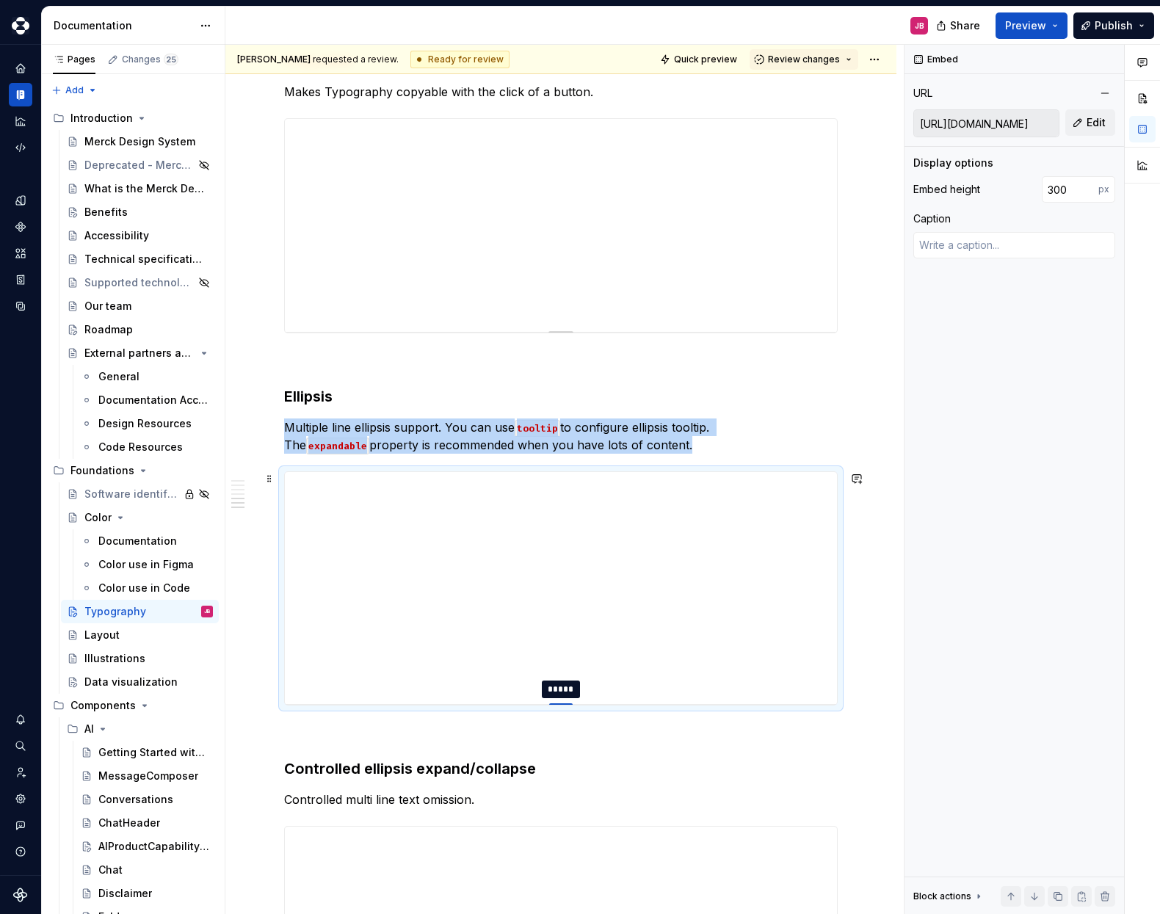
type input "295"
type textarea "*"
type input "289"
type textarea "*"
type input "285"
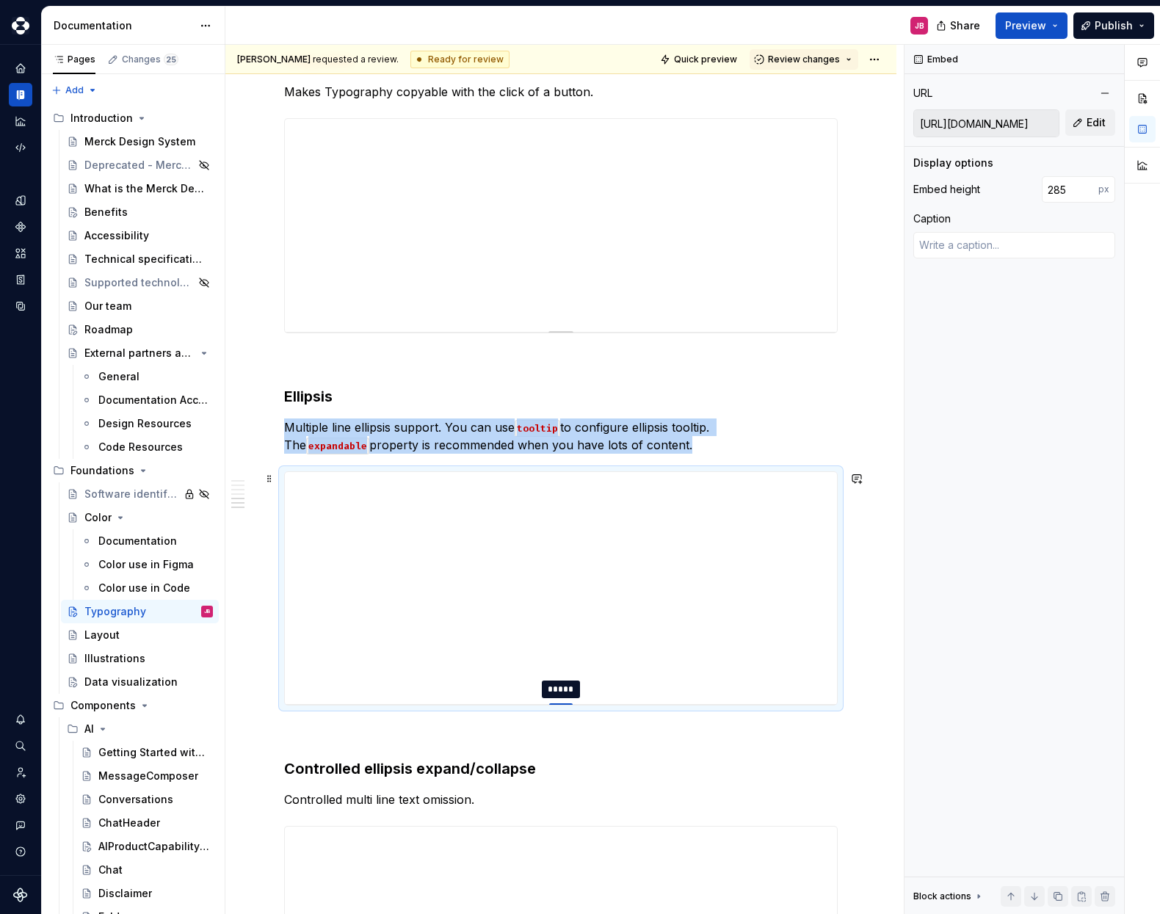
type textarea "*"
type input "283"
type textarea "*"
type input "282"
type textarea "*"
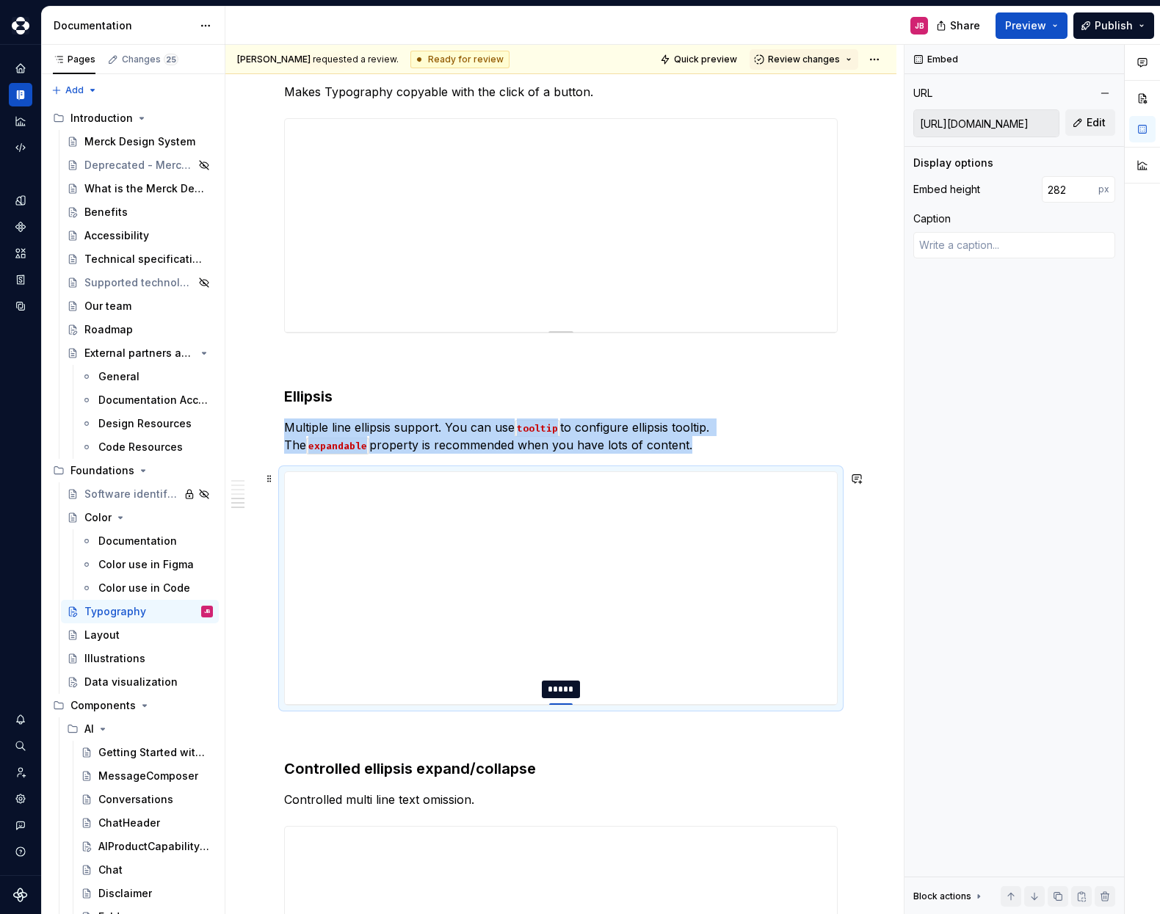
type input "279"
type textarea "*"
type input "277"
type textarea "*"
type input "274"
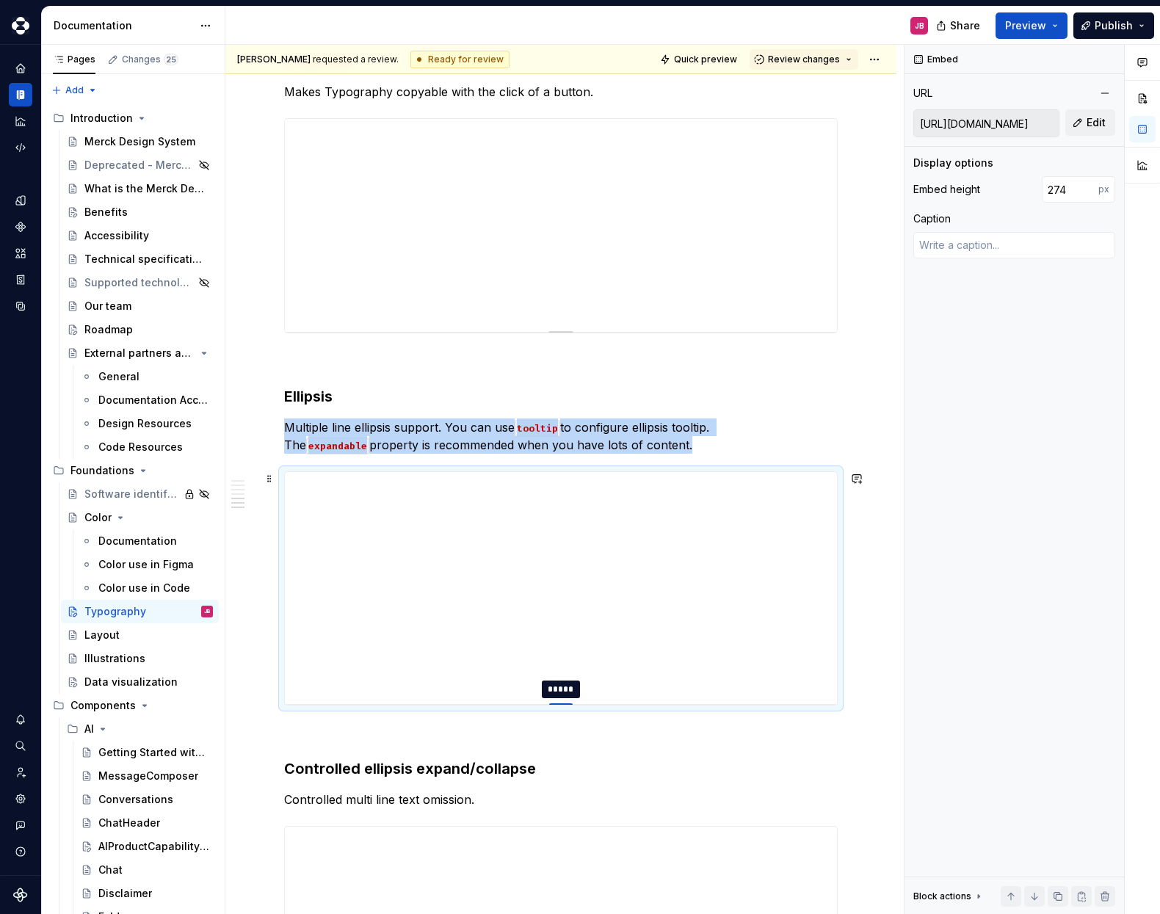
type textarea "*"
type input "270"
type textarea "*"
type input "267"
type textarea "*"
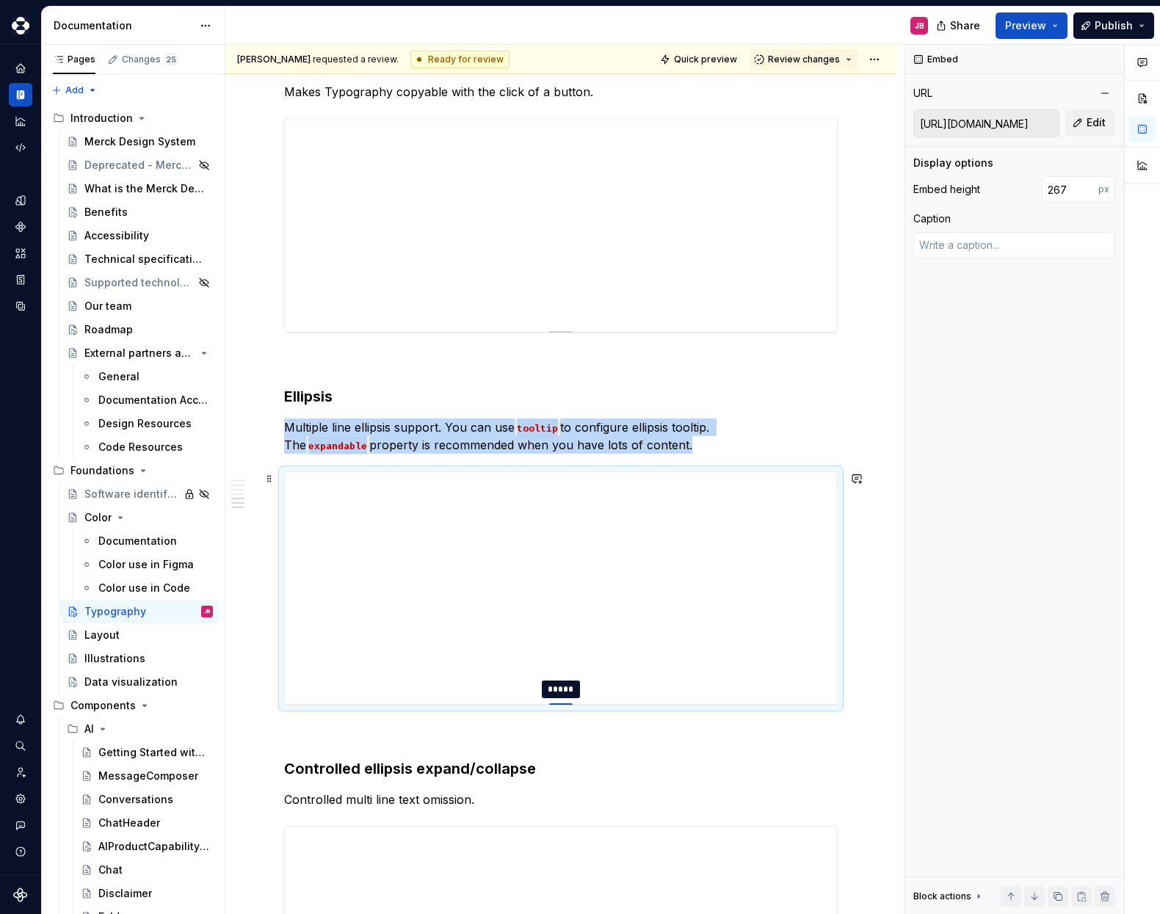
type input "265"
type textarea "*"
type input "261"
type textarea "*"
type input "260"
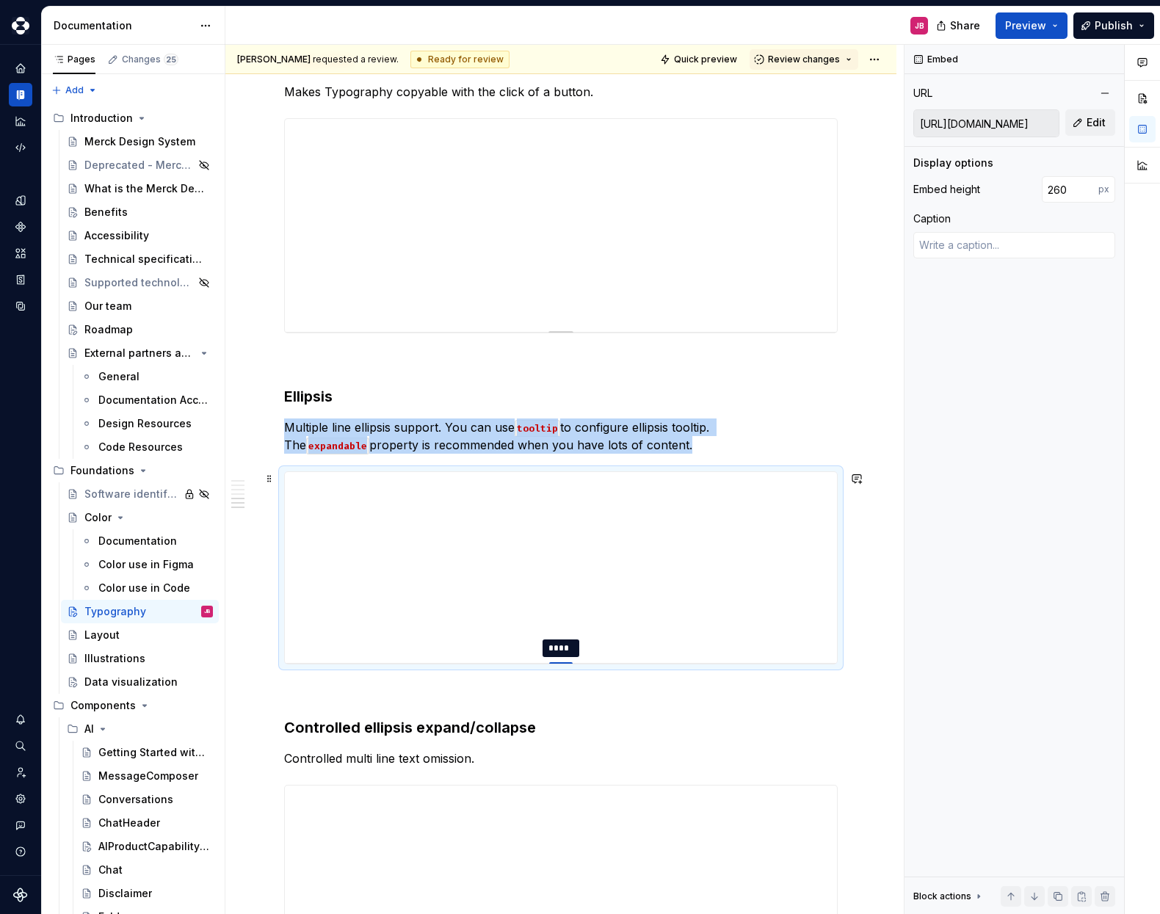
type textarea "*"
type input "259"
type textarea "*"
type input "257"
type textarea "*"
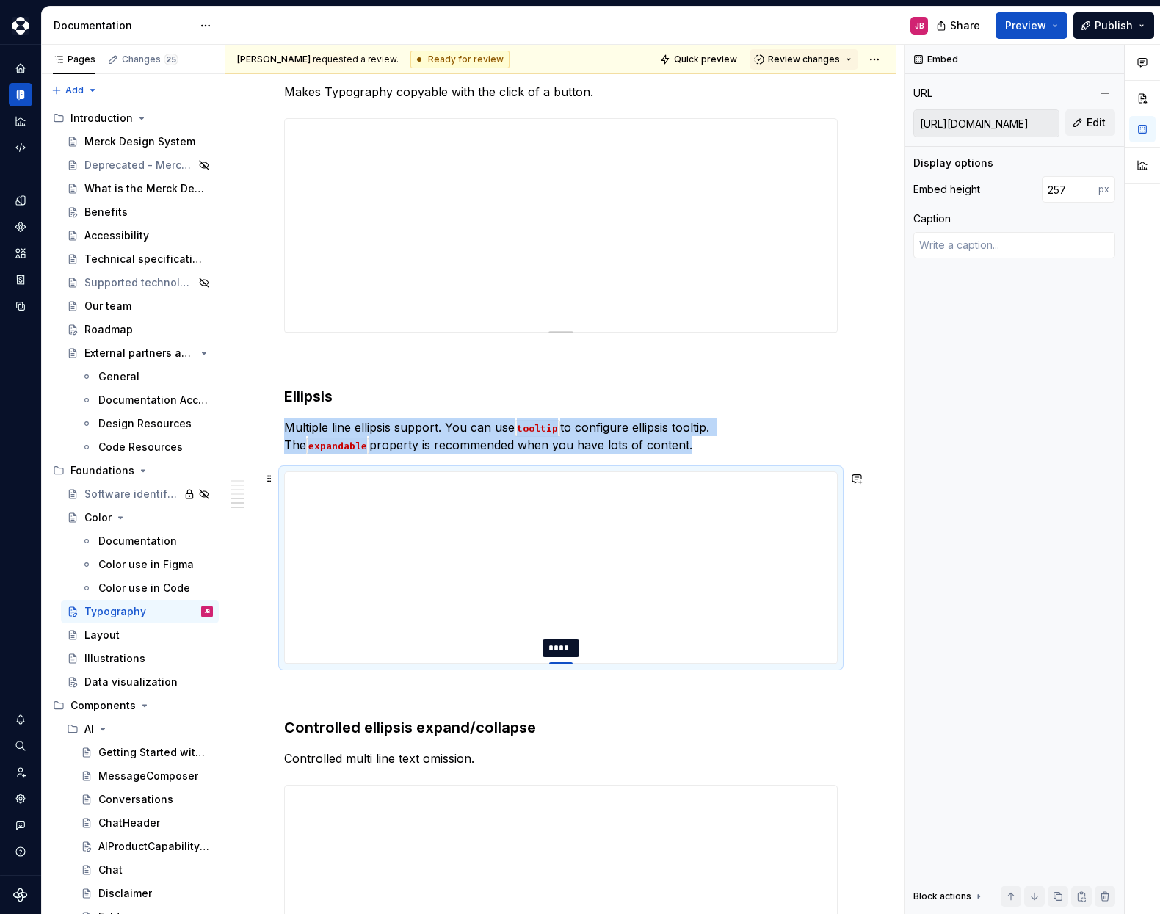
type input "256"
type textarea "*"
type input "255"
type textarea "*"
type input "253"
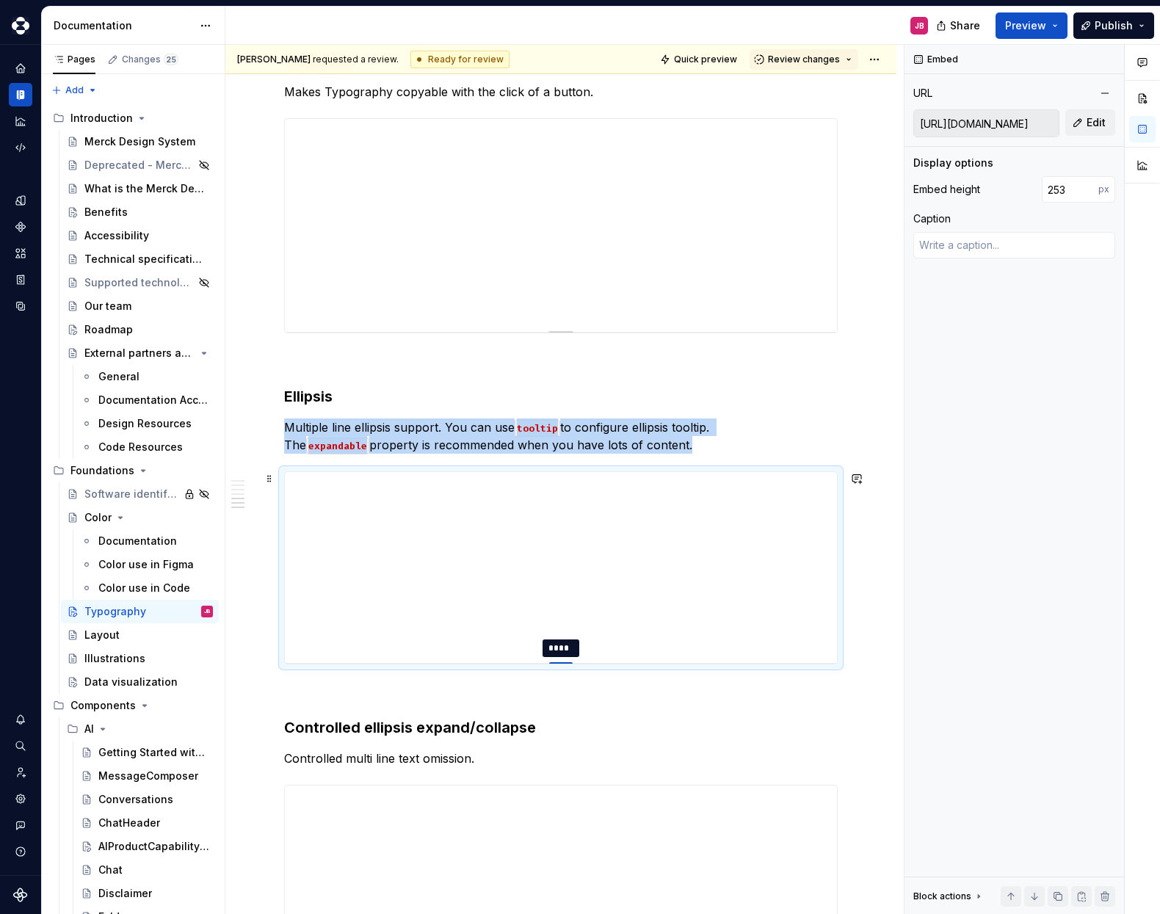
type textarea "*"
type input "252"
type textarea "*"
type input "250"
type textarea "*"
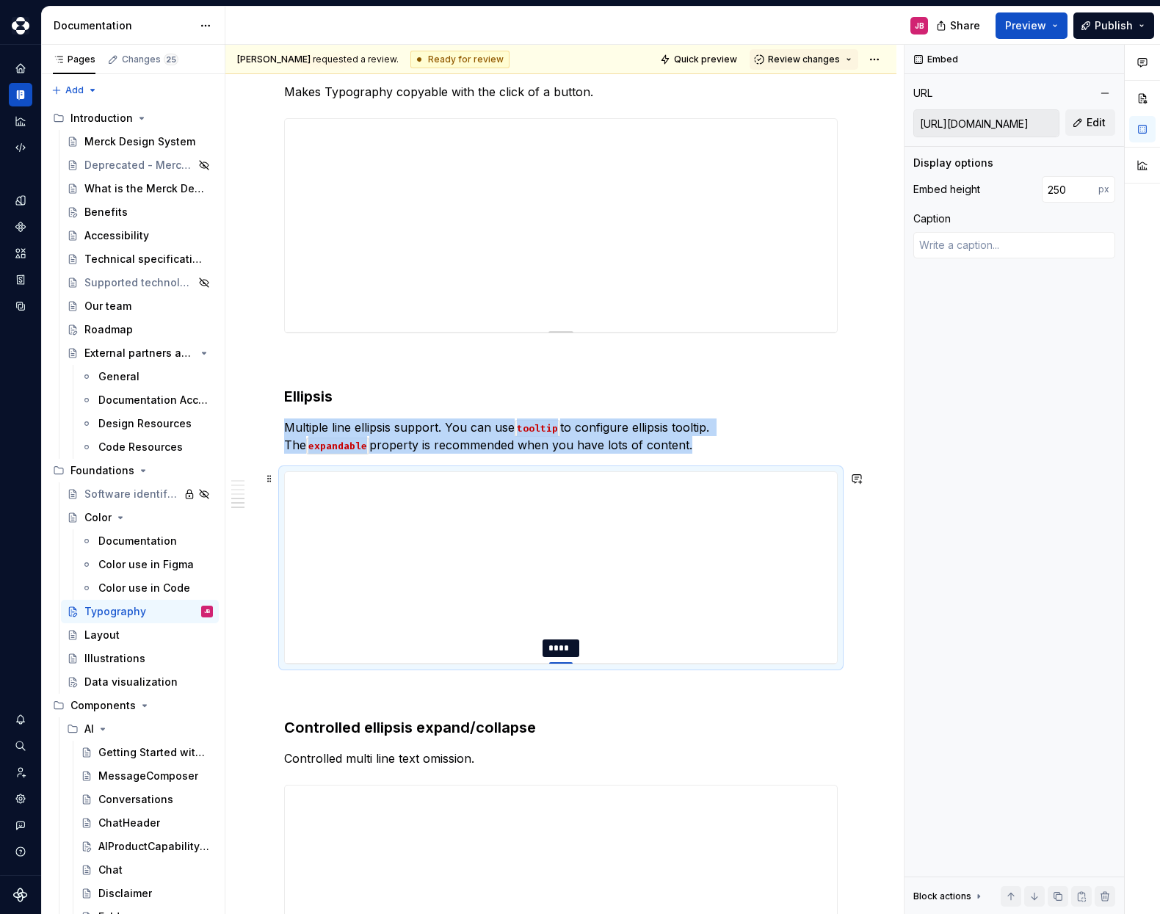
type input "249"
type textarea "*"
type input "248"
type textarea "*"
type input "247"
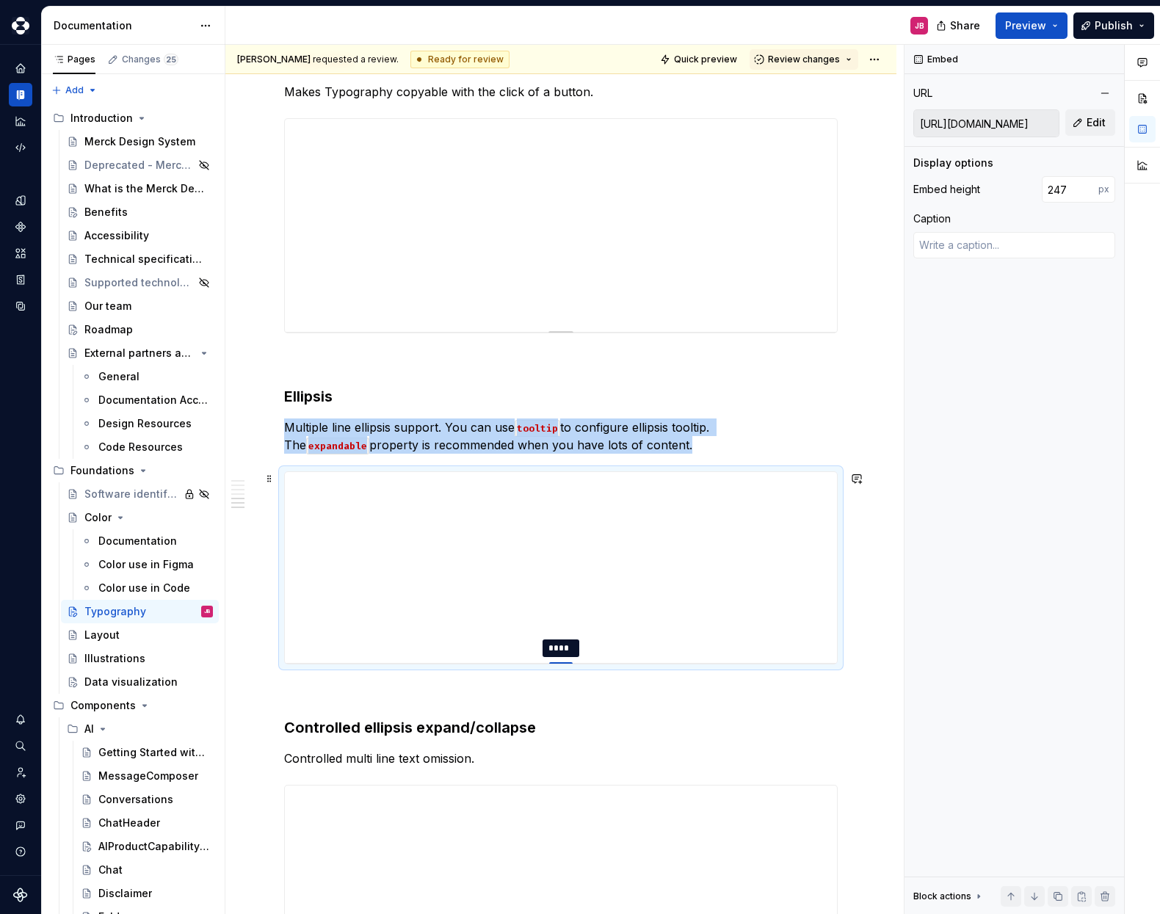
type textarea "*"
type input "246"
type textarea "*"
type input "245"
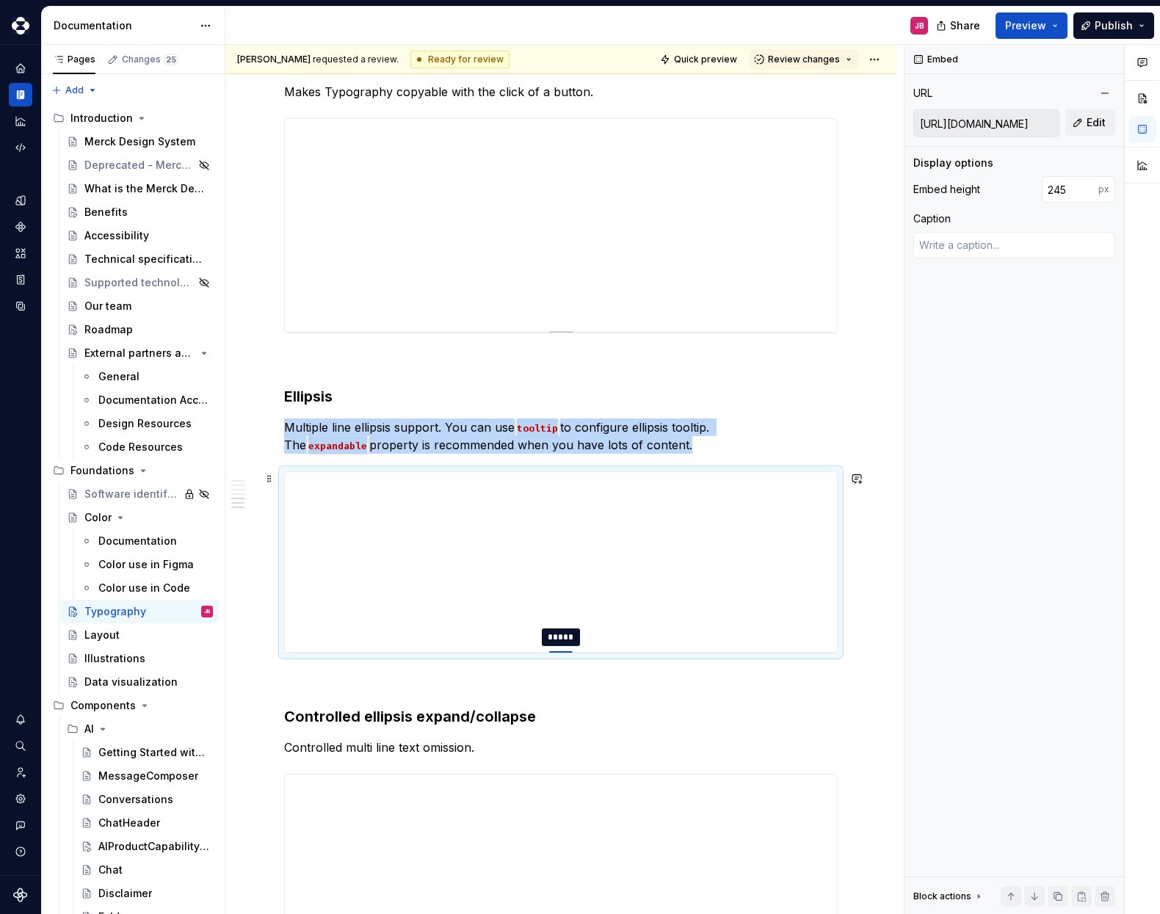
type textarea "*"
type input "244"
type textarea "*"
type input "243"
drag, startPoint x: 567, startPoint y: 764, endPoint x: 519, endPoint y: 679, distance: 97.6
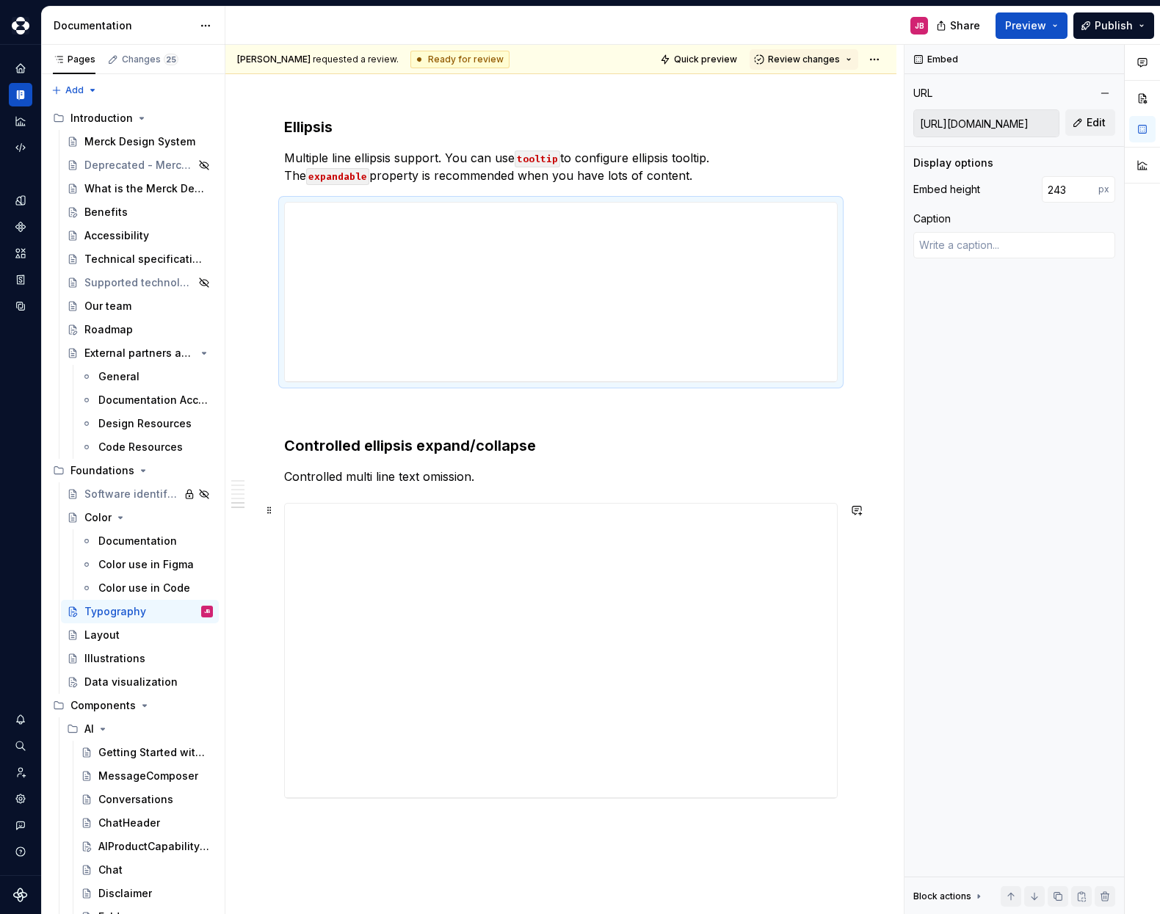
scroll to position [3872, 0]
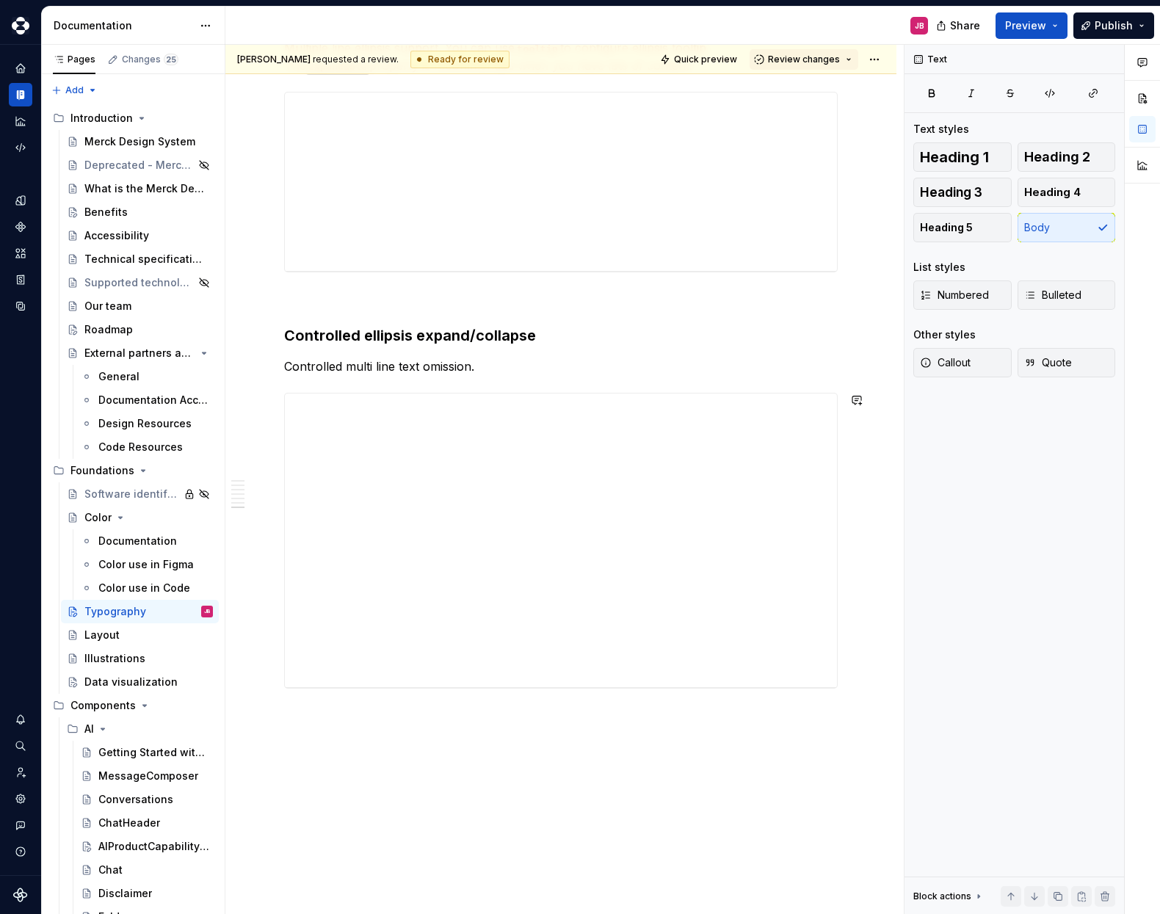
scroll to position [4024, 0]
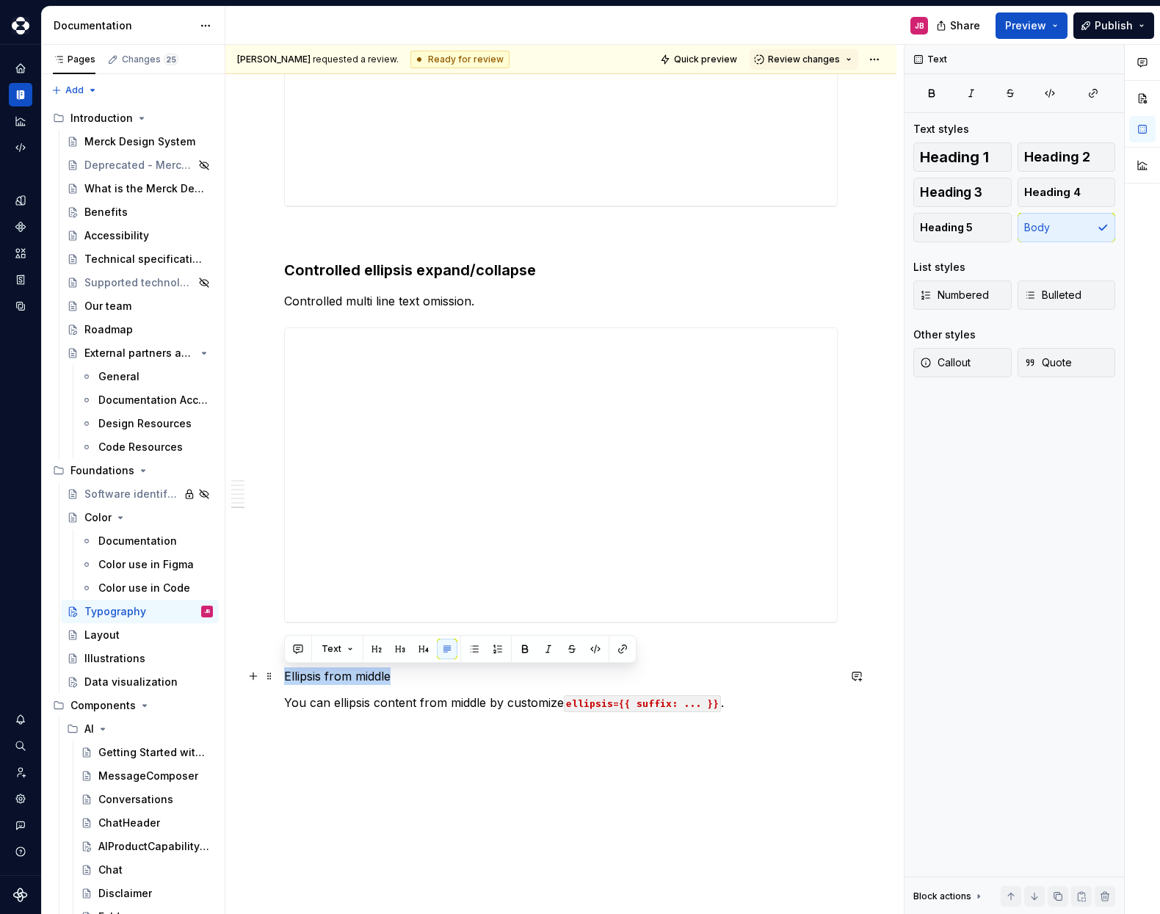
drag, startPoint x: 395, startPoint y: 679, endPoint x: 280, endPoint y: 681, distance: 115.3
click at [399, 651] on button "button" at bounding box center [400, 649] width 21 height 21
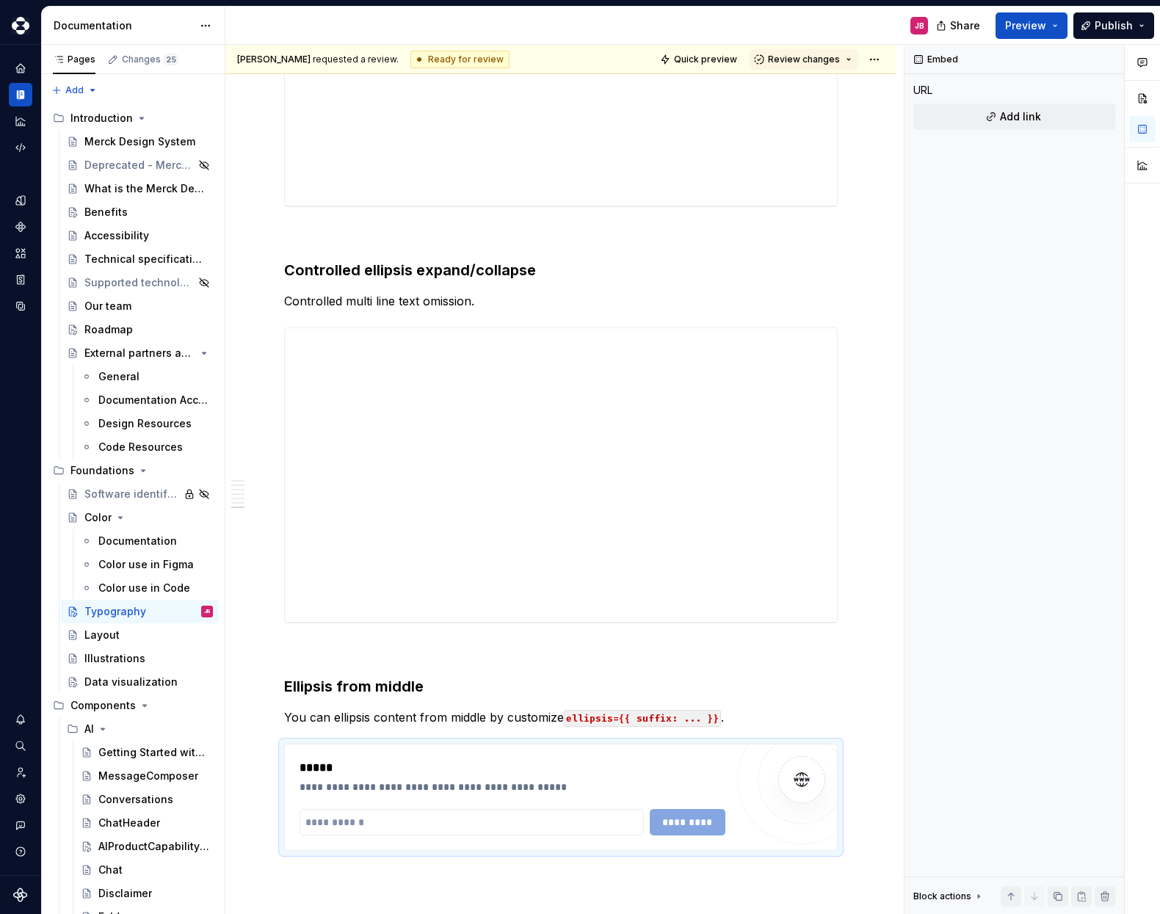
type textarea "*"
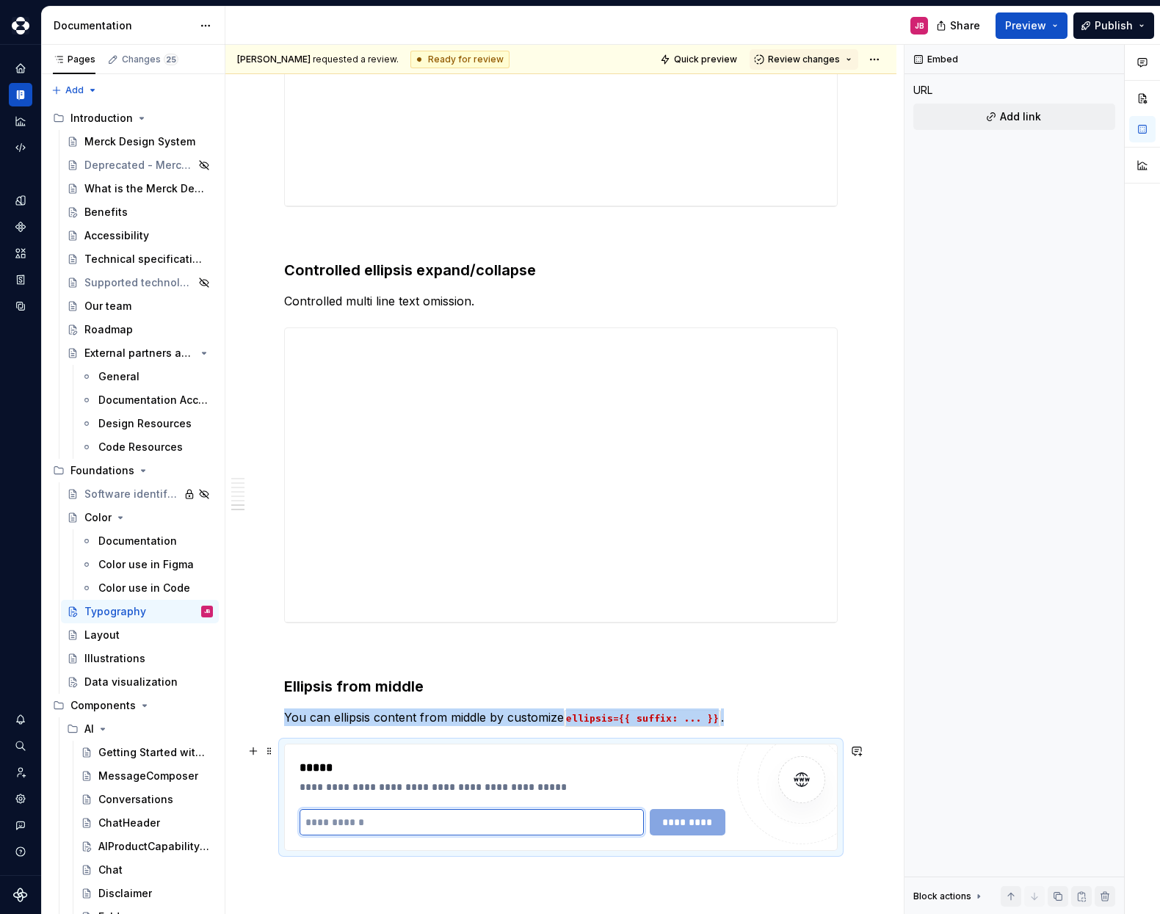
click at [371, 822] on input "text" at bounding box center [472, 822] width 344 height 26
paste input "**********"
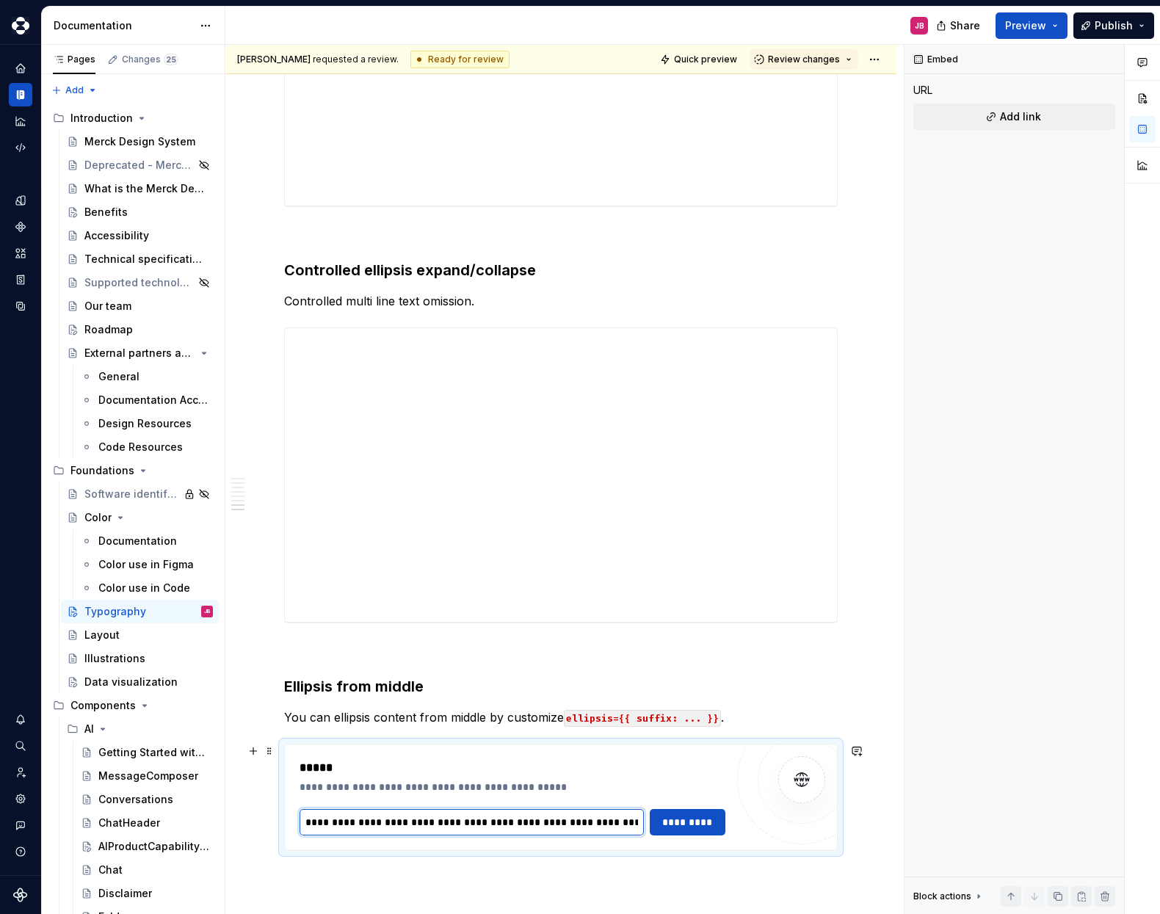
scroll to position [0, 1258]
type input "**********"
click at [694, 820] on span "*********" at bounding box center [687, 822] width 57 height 15
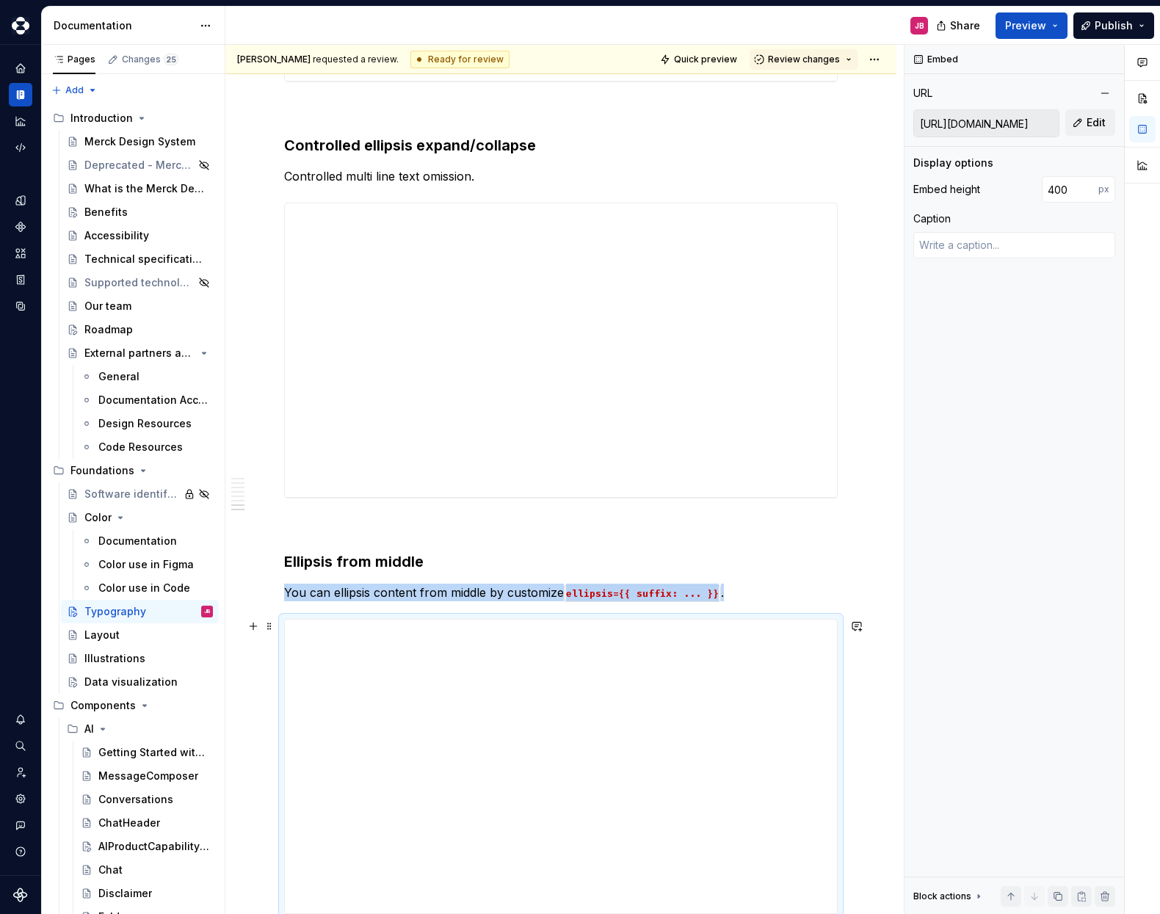
scroll to position [4440, 0]
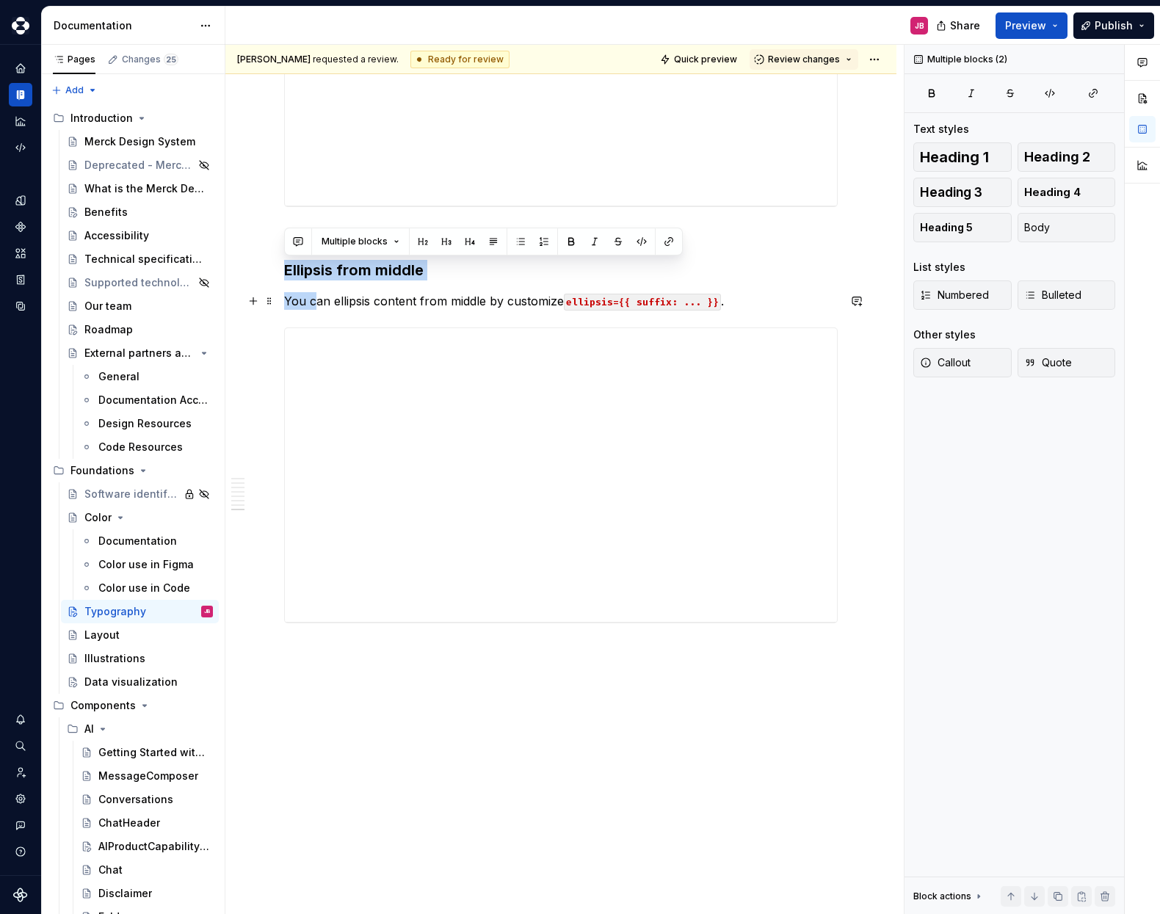
drag, startPoint x: 286, startPoint y: 270, endPoint x: 312, endPoint y: 297, distance: 37.4
copy div "Ellipsis from middle You c"
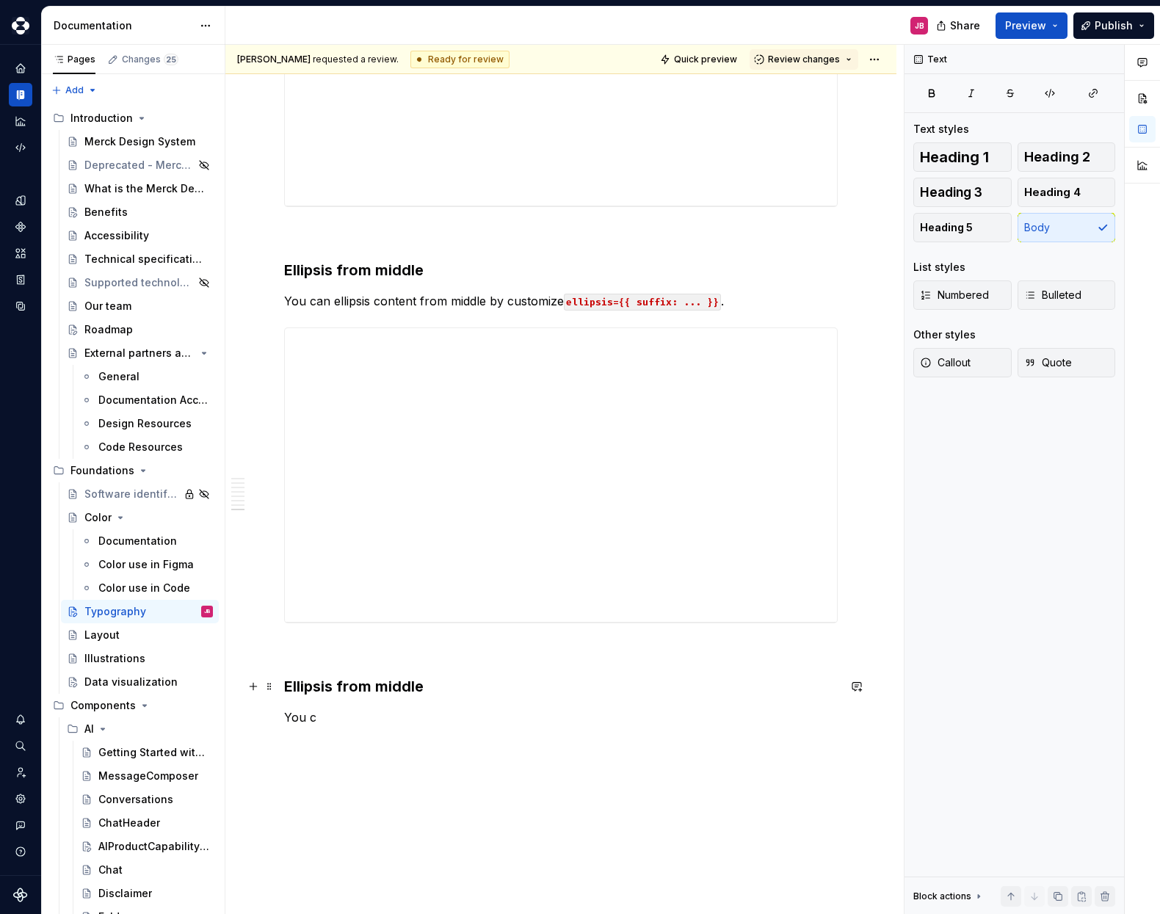
click at [329, 690] on h3 "Ellipsis from middle" at bounding box center [561, 686] width 554 height 21
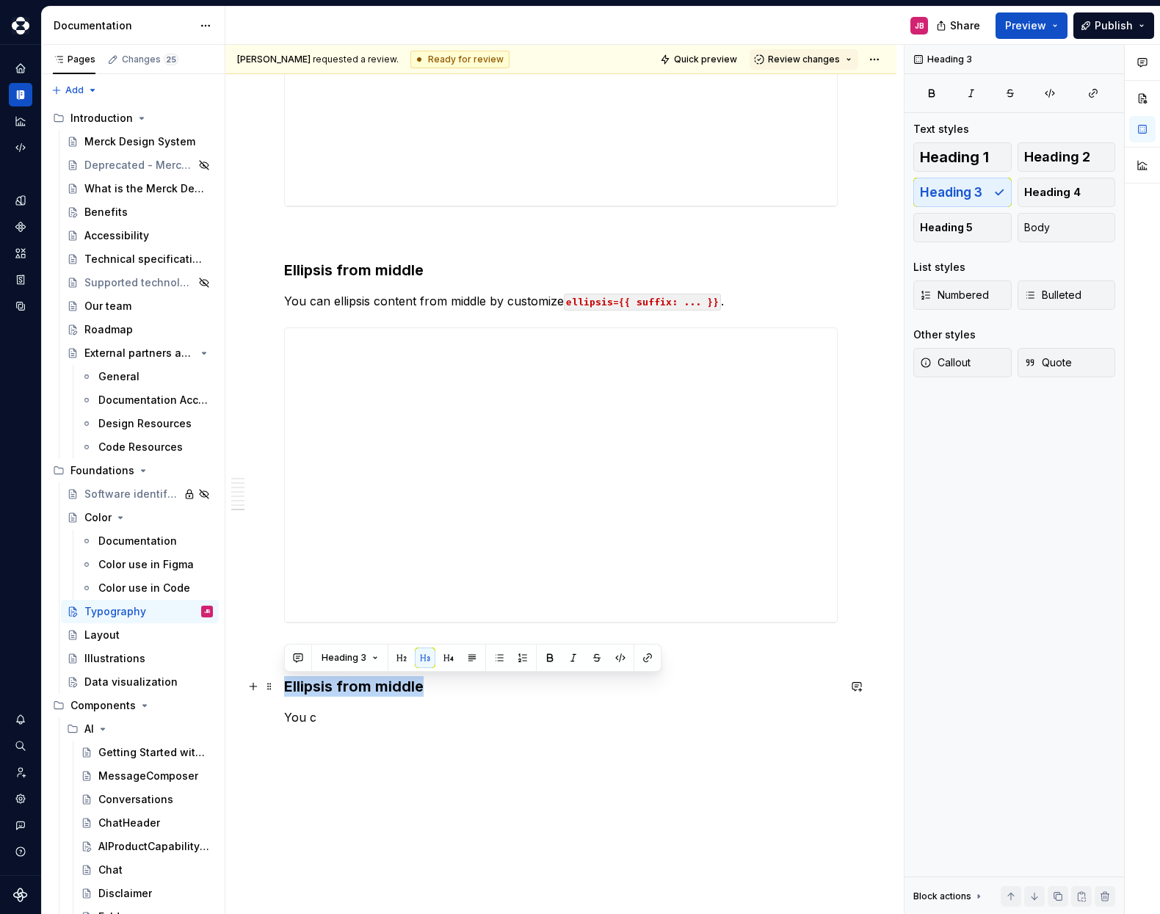
click at [329, 690] on h3 "Ellipsis from middle" at bounding box center [561, 686] width 554 height 21
click at [292, 720] on p "You c" at bounding box center [561, 718] width 554 height 18
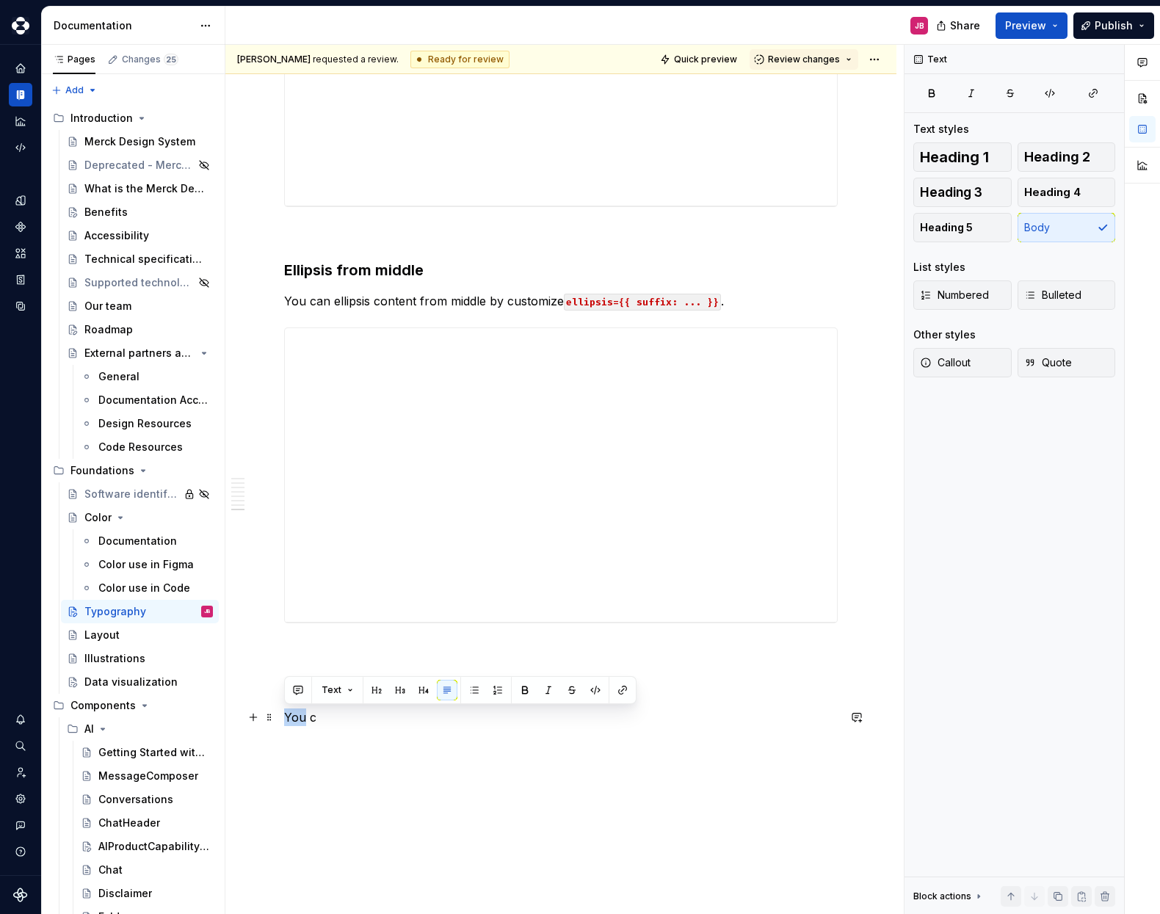
click at [292, 720] on p "You c" at bounding box center [561, 718] width 554 height 18
click at [460, 717] on p "Add suffix ellipsis support." at bounding box center [561, 718] width 554 height 18
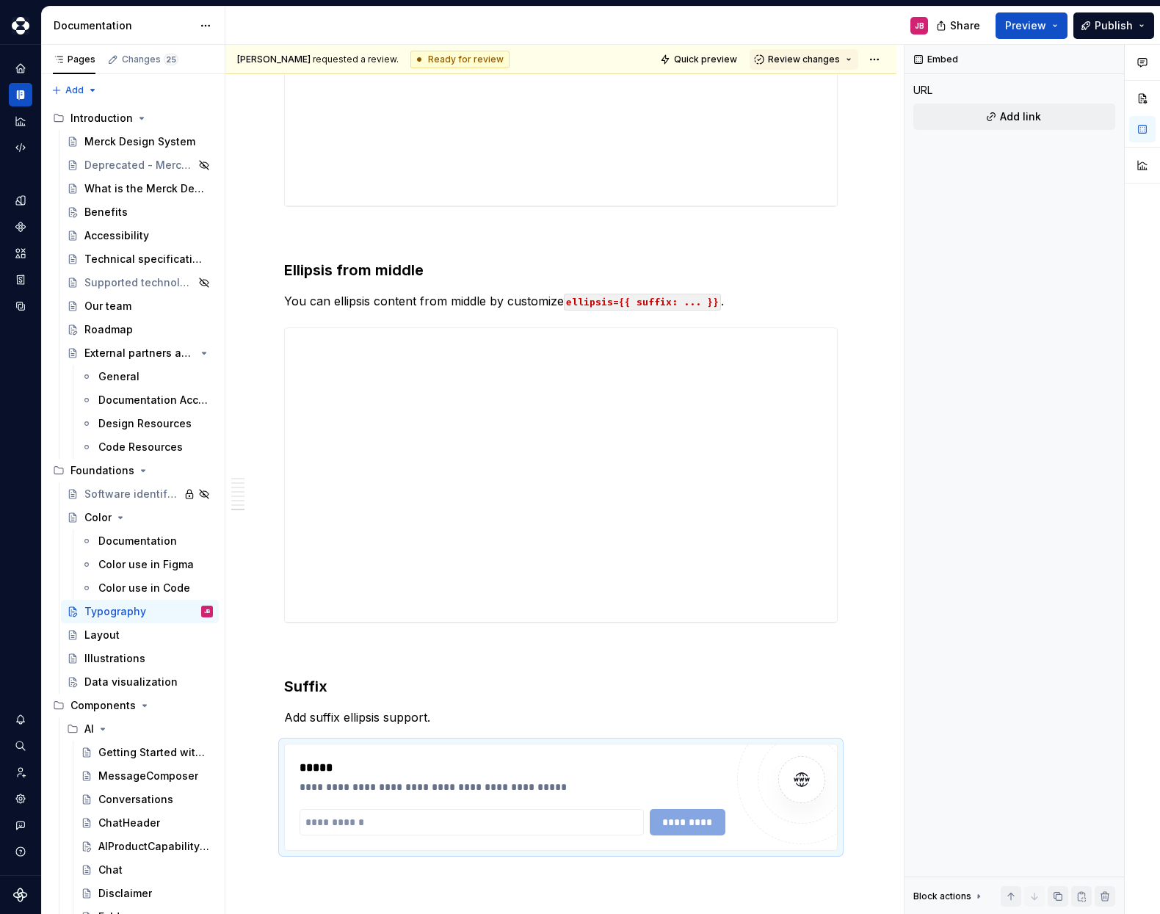
type textarea "*"
click at [373, 826] on input "text" at bounding box center [472, 822] width 344 height 26
paste input "**********"
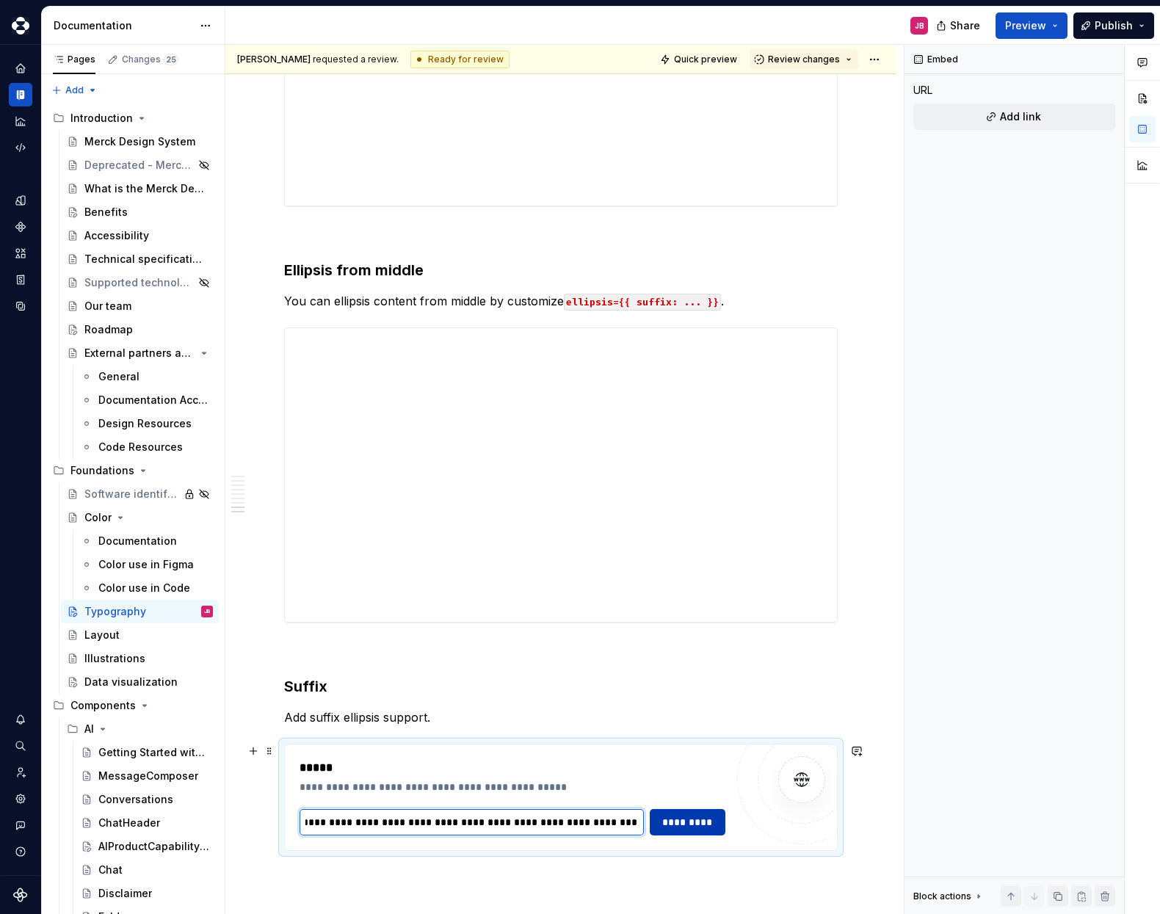
type input "**********"
click at [676, 822] on span "*********" at bounding box center [687, 822] width 57 height 15
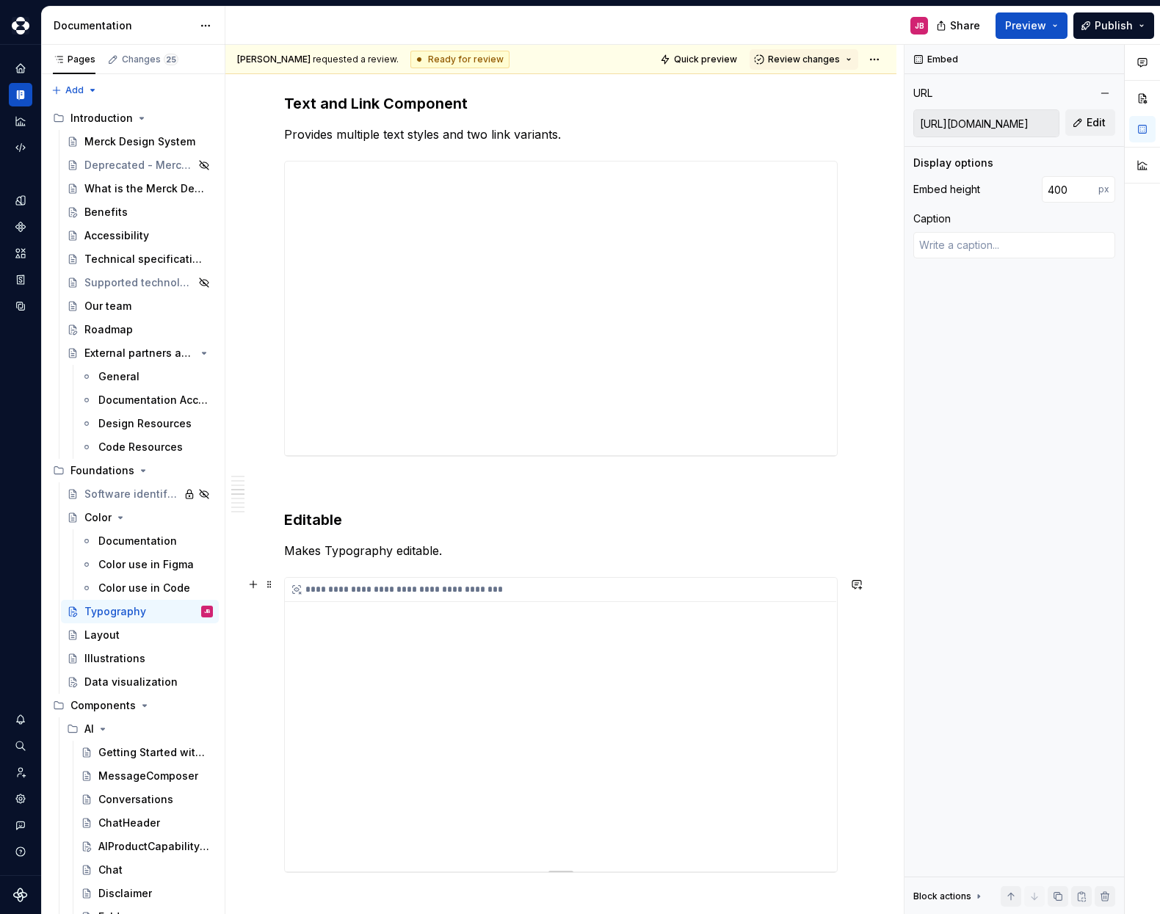
scroll to position [2873, 0]
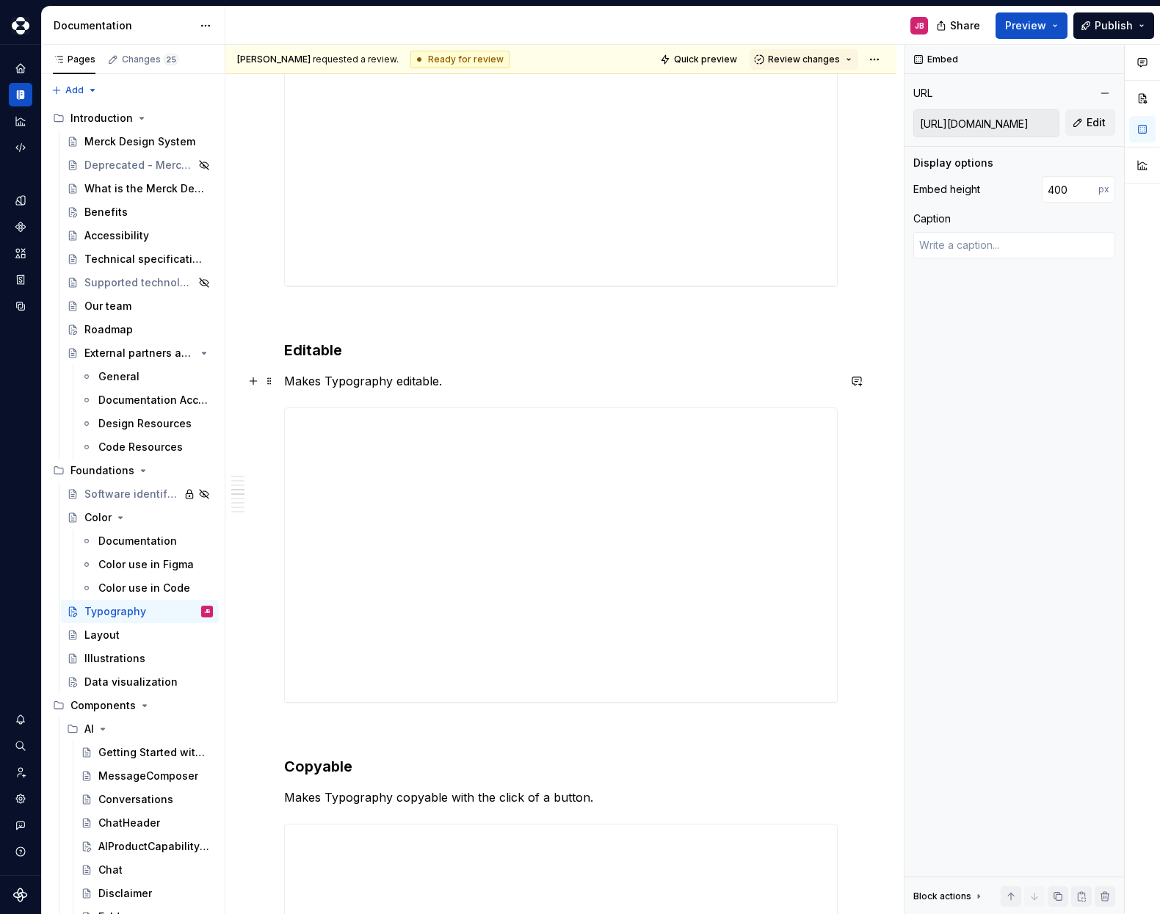
click at [455, 378] on p "Makes Typography editable." at bounding box center [561, 381] width 554 height 18
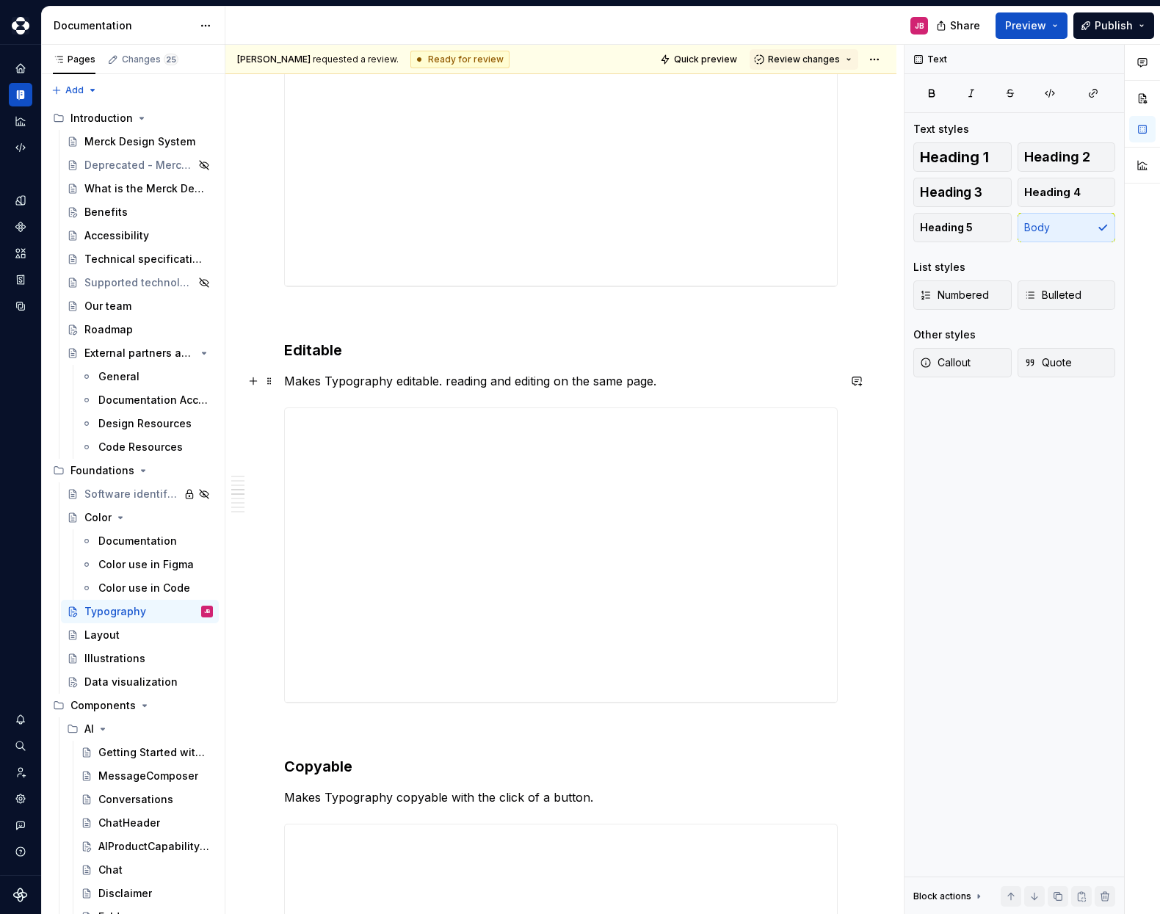
click at [444, 383] on p "Makes Typography editable. reading and editing on the same page." at bounding box center [561, 381] width 554 height 18
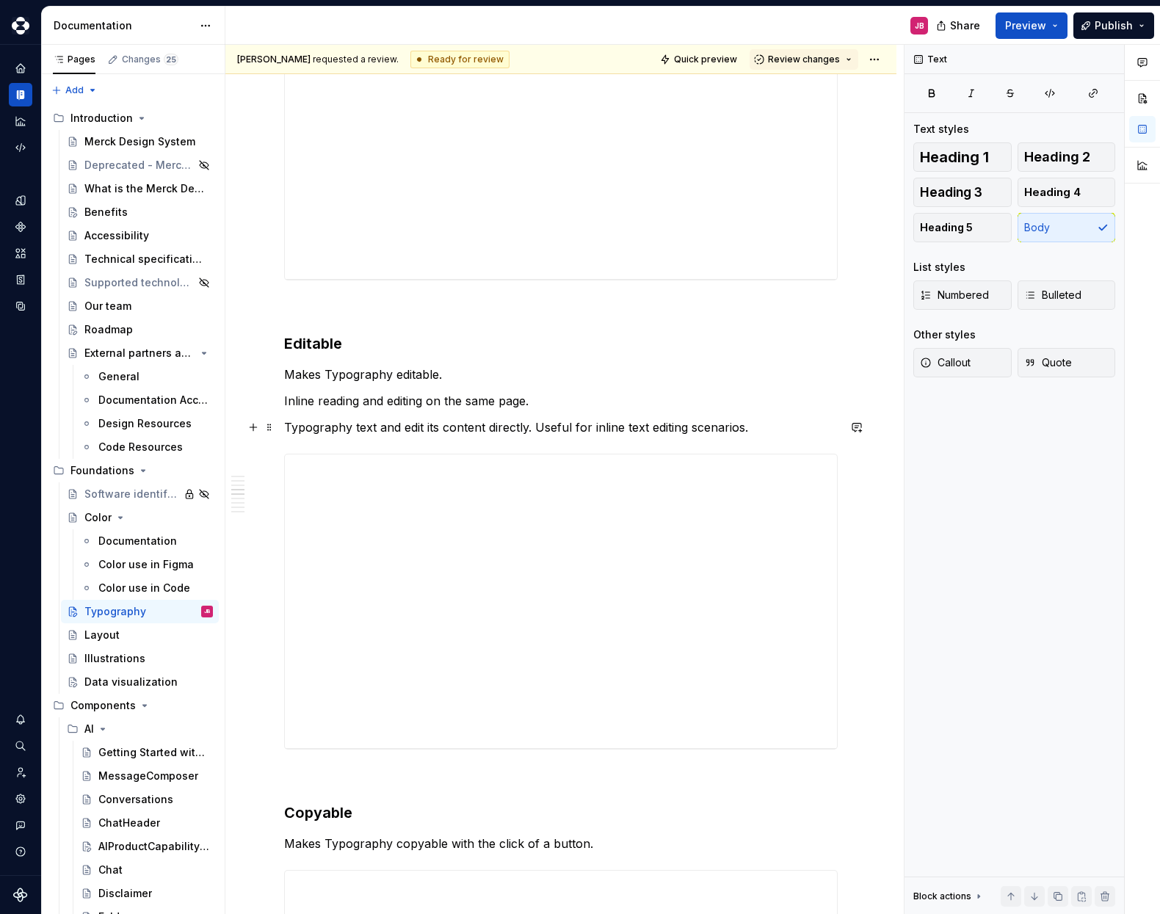
scroll to position [2882, 0]
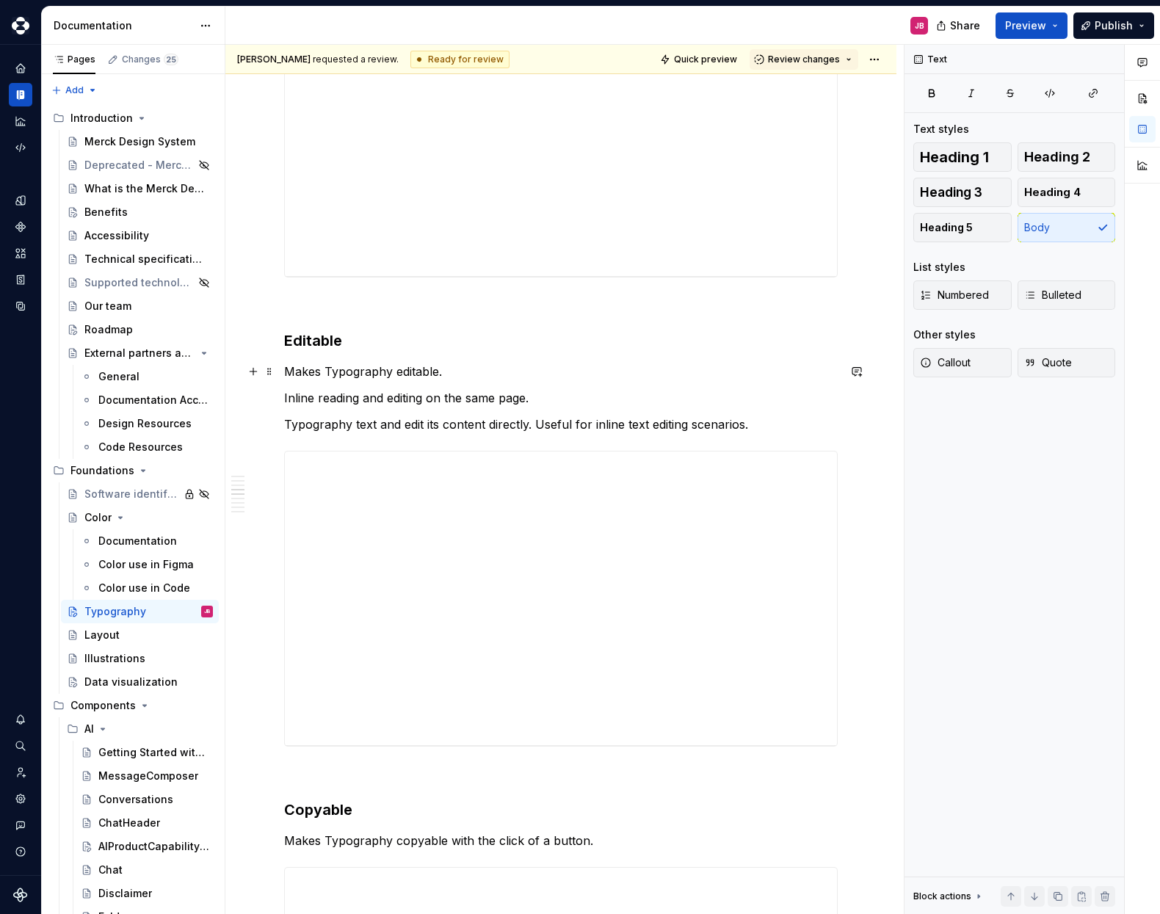
click at [458, 372] on p "Makes Typography editable." at bounding box center [561, 372] width 554 height 18
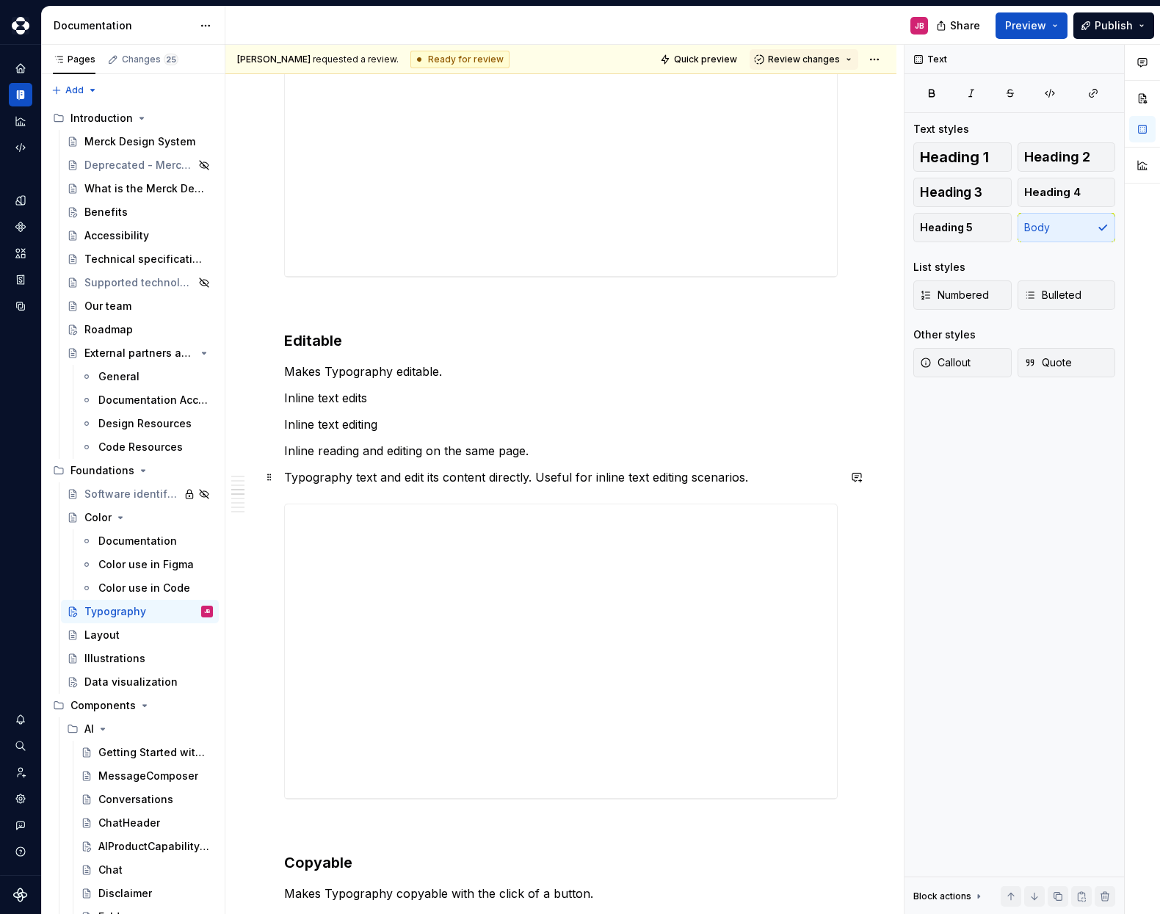
click at [319, 477] on p "Typography text and edit its content directly. Useful for inline text editing s…" at bounding box center [561, 478] width 554 height 18
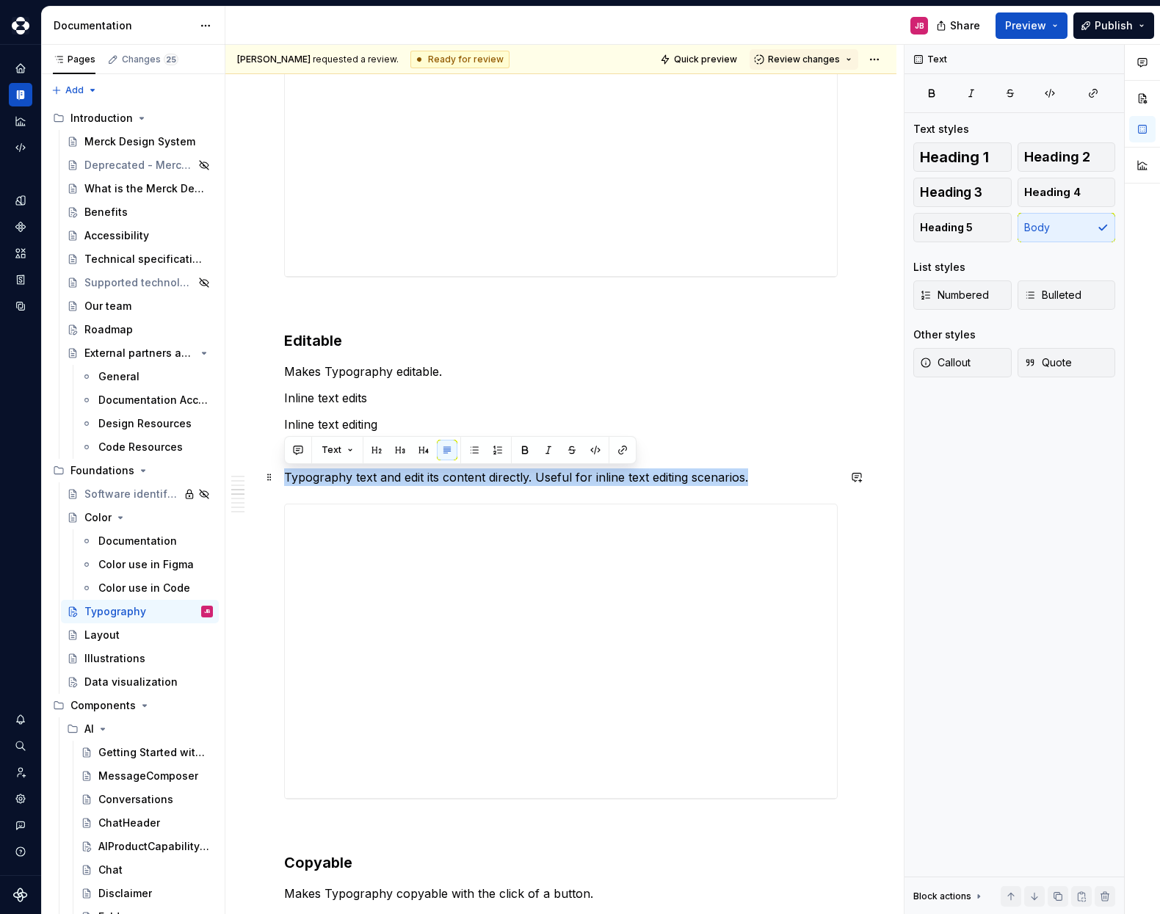
click at [319, 477] on p "Typography text and edit its content directly. Useful for inline text editing s…" at bounding box center [561, 478] width 554 height 18
click at [361, 566] on div "**********" at bounding box center [561, 652] width 552 height 294
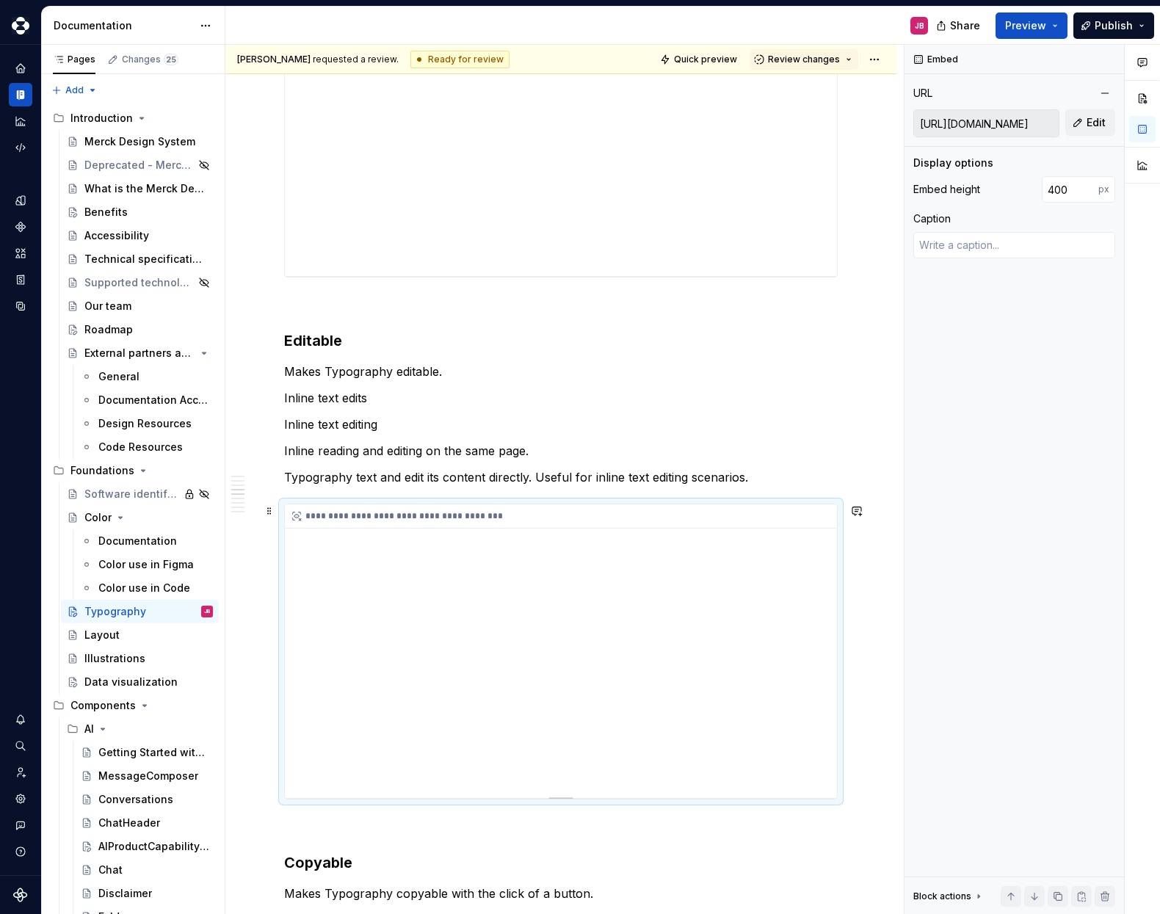
click at [370, 565] on div "**********" at bounding box center [561, 652] width 552 height 294
click at [305, 400] on p "Inline text edits" at bounding box center [561, 398] width 554 height 18
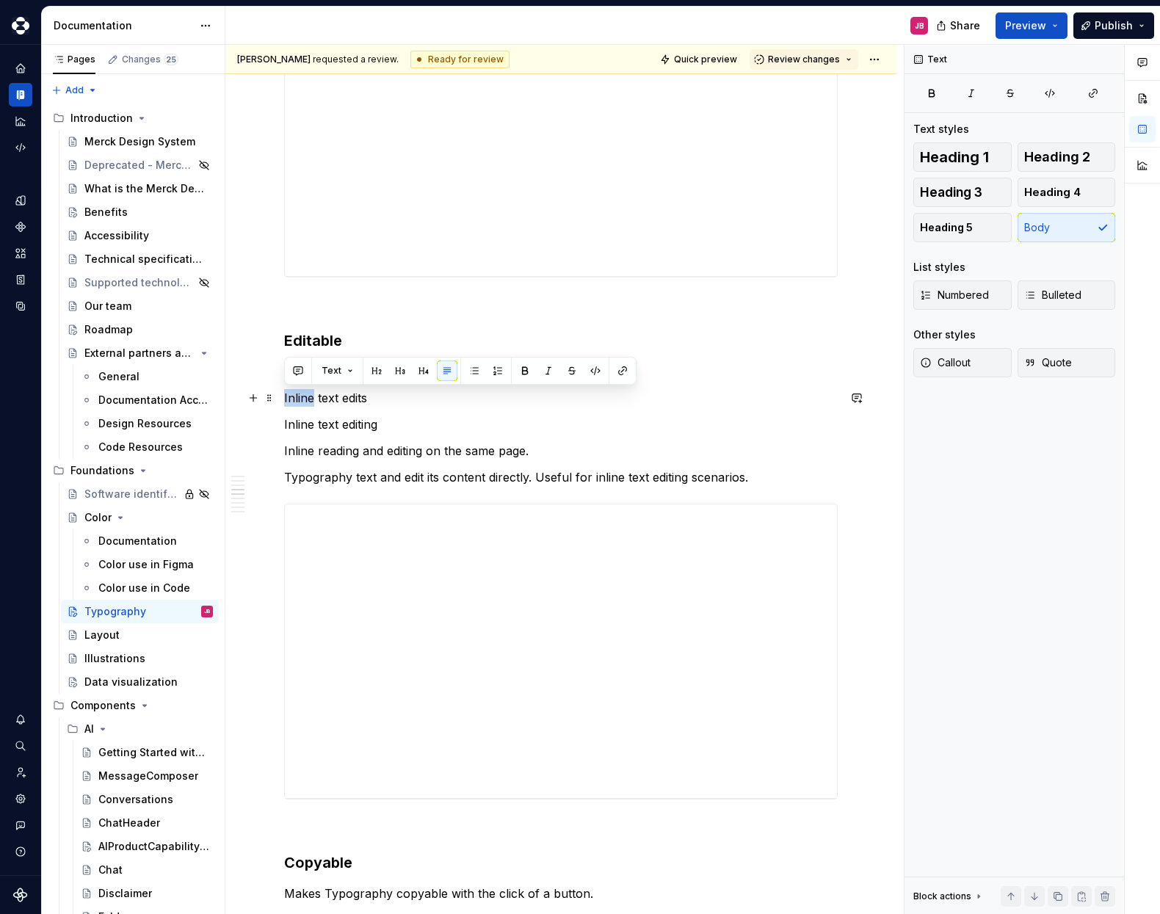
click at [305, 400] on p "Inline text edits" at bounding box center [561, 398] width 554 height 18
click at [449, 430] on p "Inline text editing" at bounding box center [561, 425] width 554 height 18
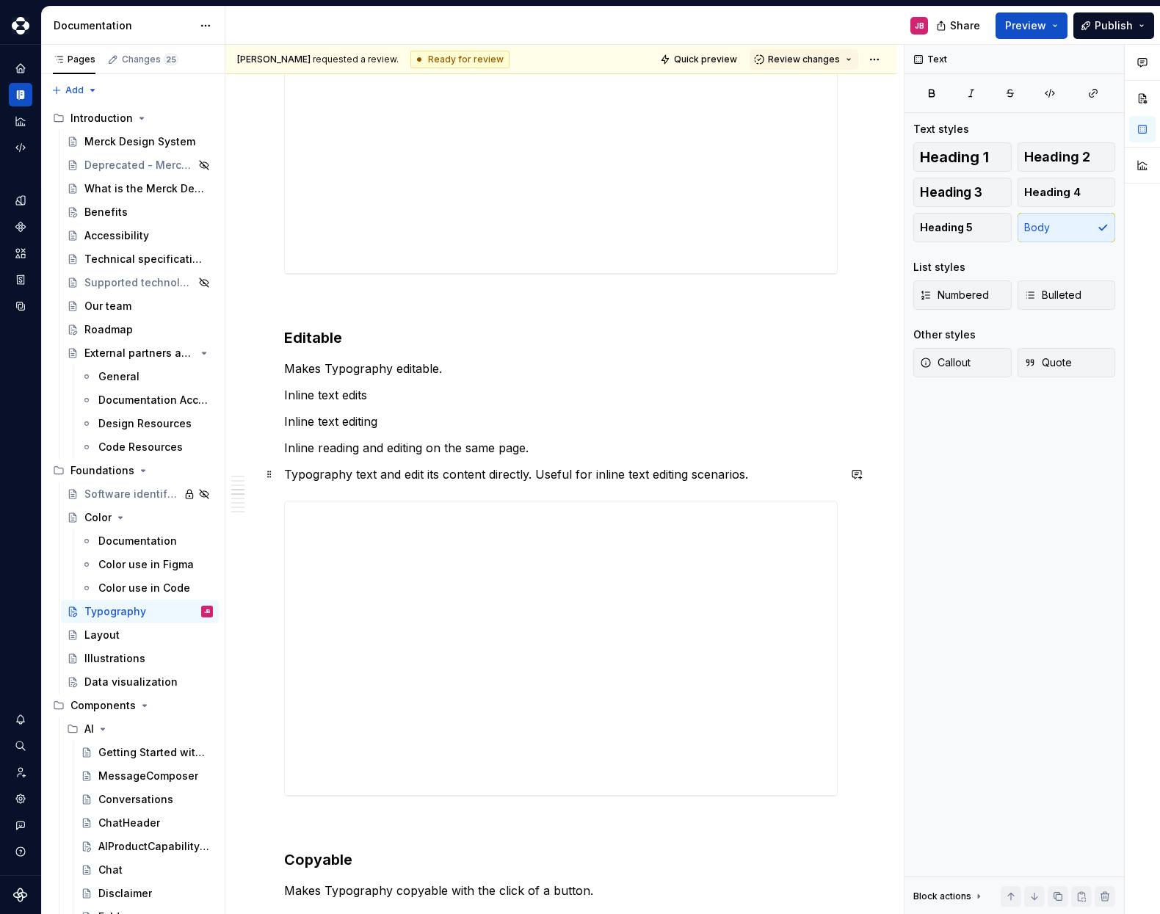
click at [386, 477] on p "Typography text and edit its content directly. Useful for inline text editing s…" at bounding box center [561, 475] width 554 height 18
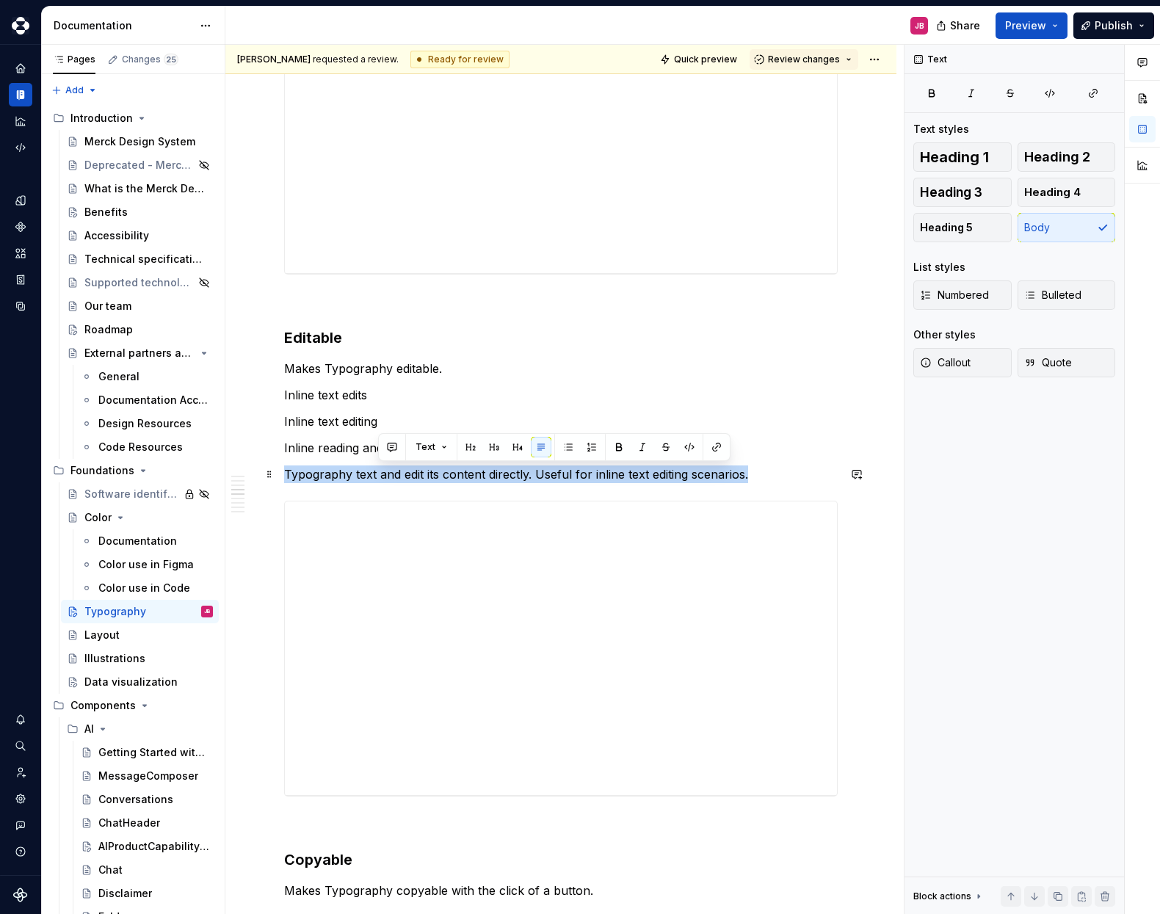
click at [386, 477] on p "Typography text and edit its content directly. Useful for inline text editing s…" at bounding box center [561, 475] width 554 height 18
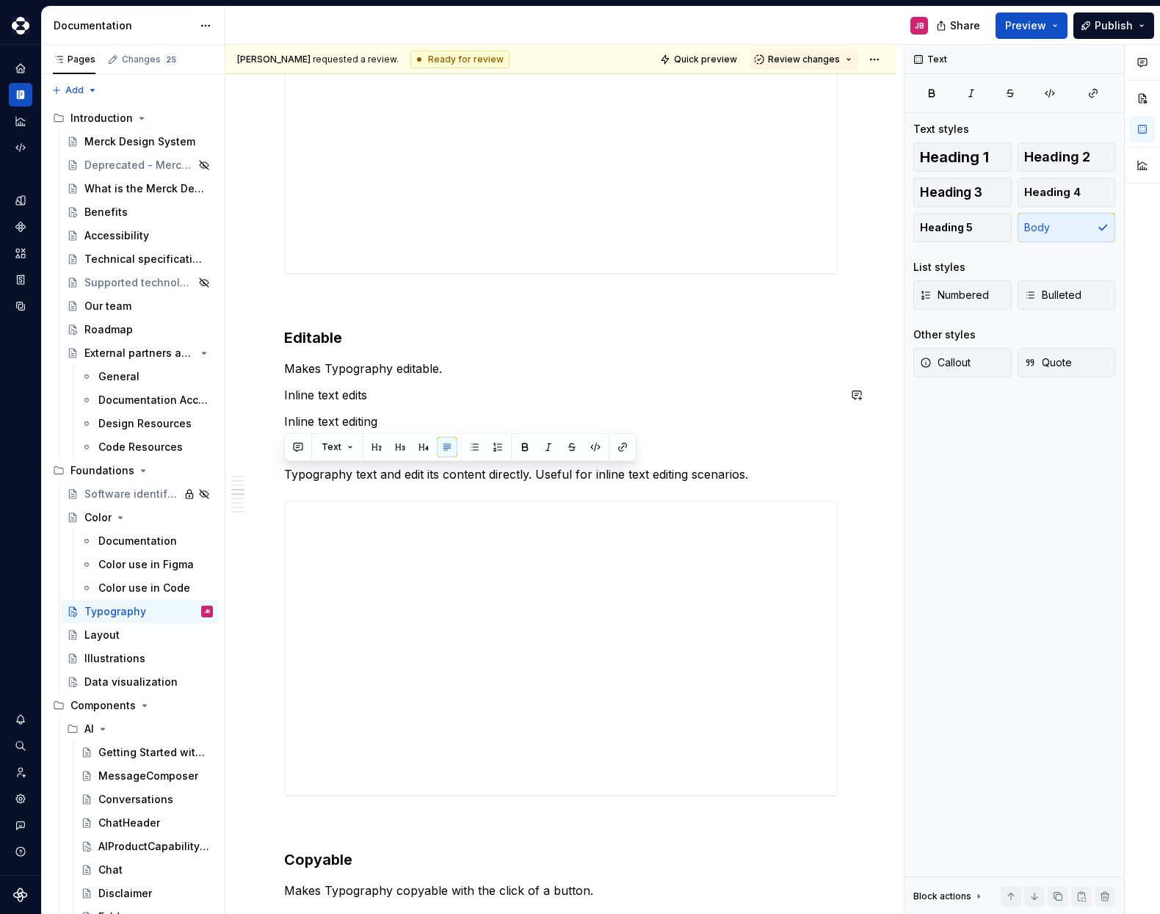
click at [512, 383] on div "**********" at bounding box center [561, 50] width 554 height 5299
click at [411, 474] on p "Typography text and edit its content directly. Useful for inline text editing s…" at bounding box center [561, 475] width 554 height 18
click at [411, 473] on p "Typography text and edit its content directly. Useful for inline text editing s…" at bounding box center [561, 475] width 554 height 18
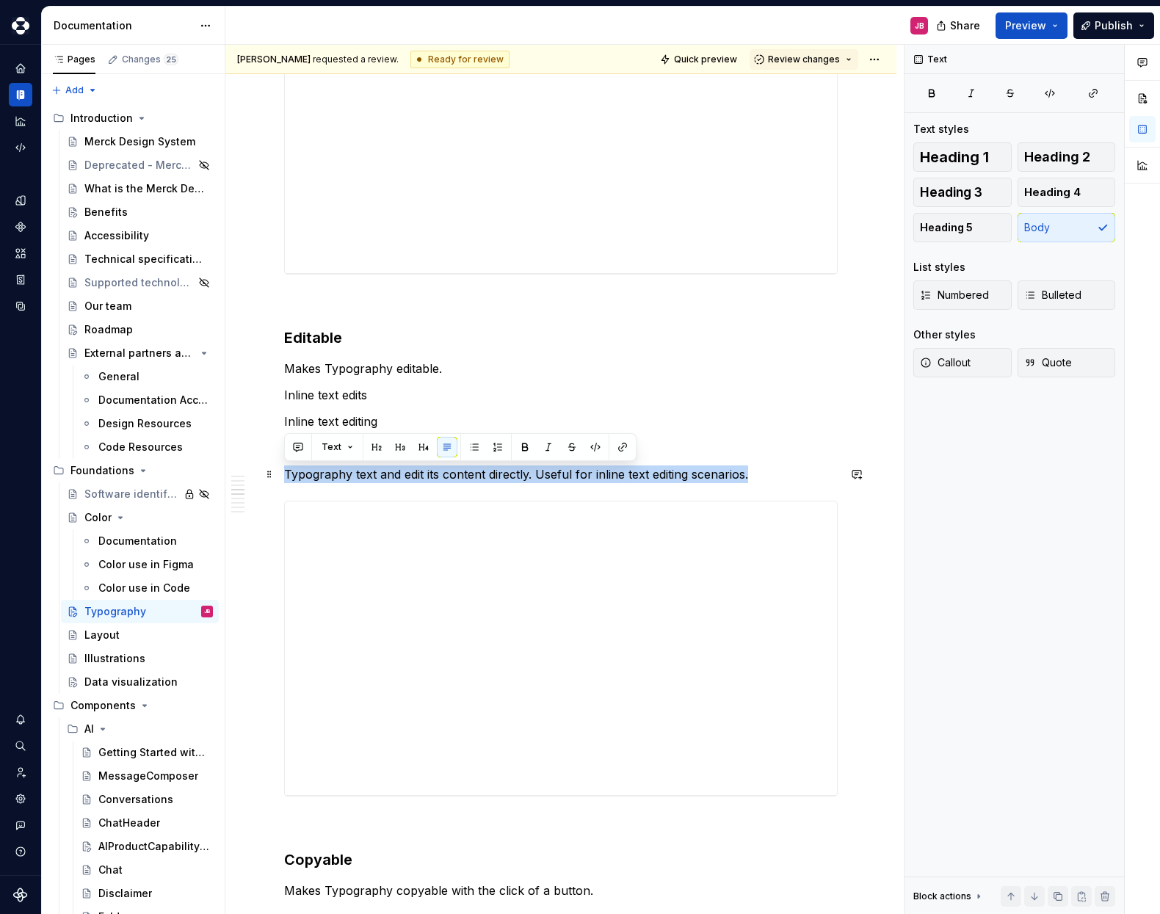
click at [366, 476] on p "Typography text and edit its content directly. Useful for inline text editing s…" at bounding box center [561, 475] width 554 height 18
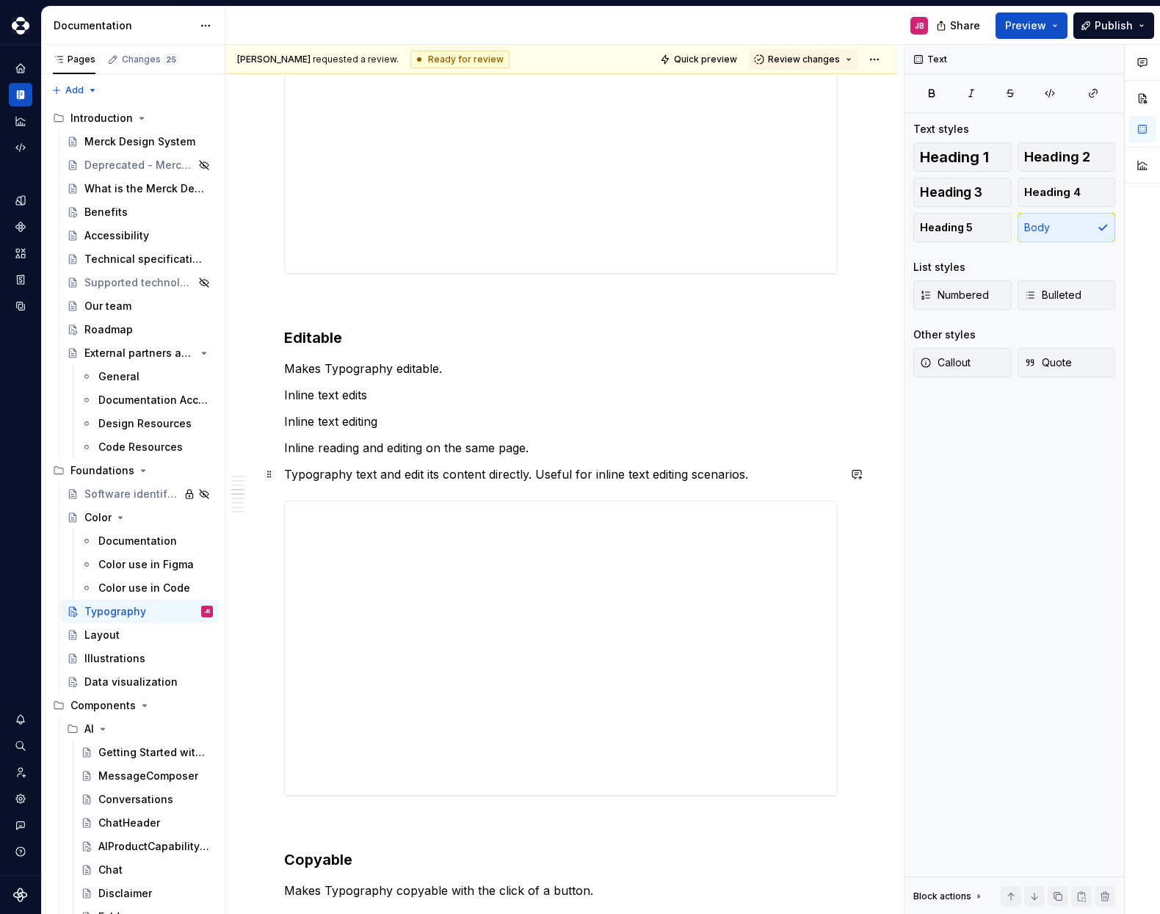
click at [347, 477] on p "Typography text and edit its content directly. Useful for inline text editing s…" at bounding box center [561, 475] width 554 height 18
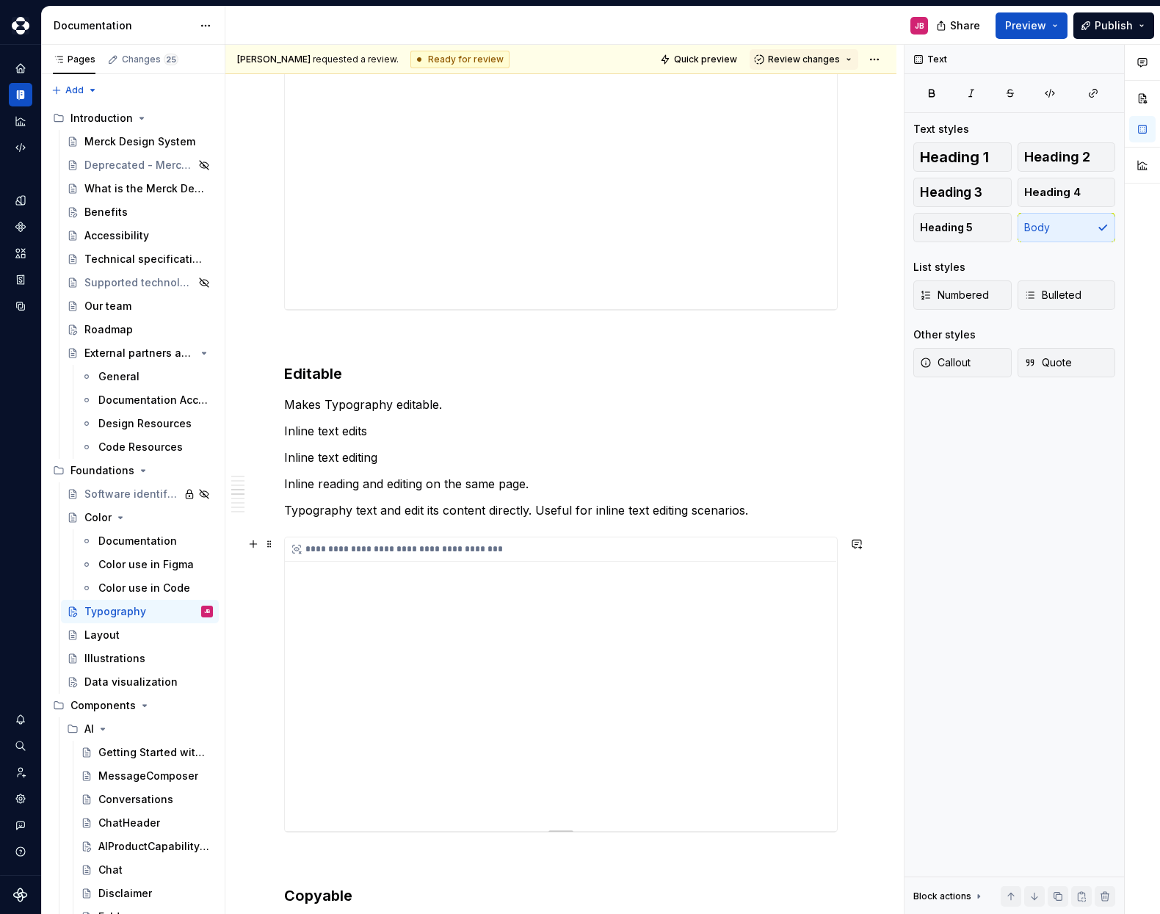
scroll to position [2843, 0]
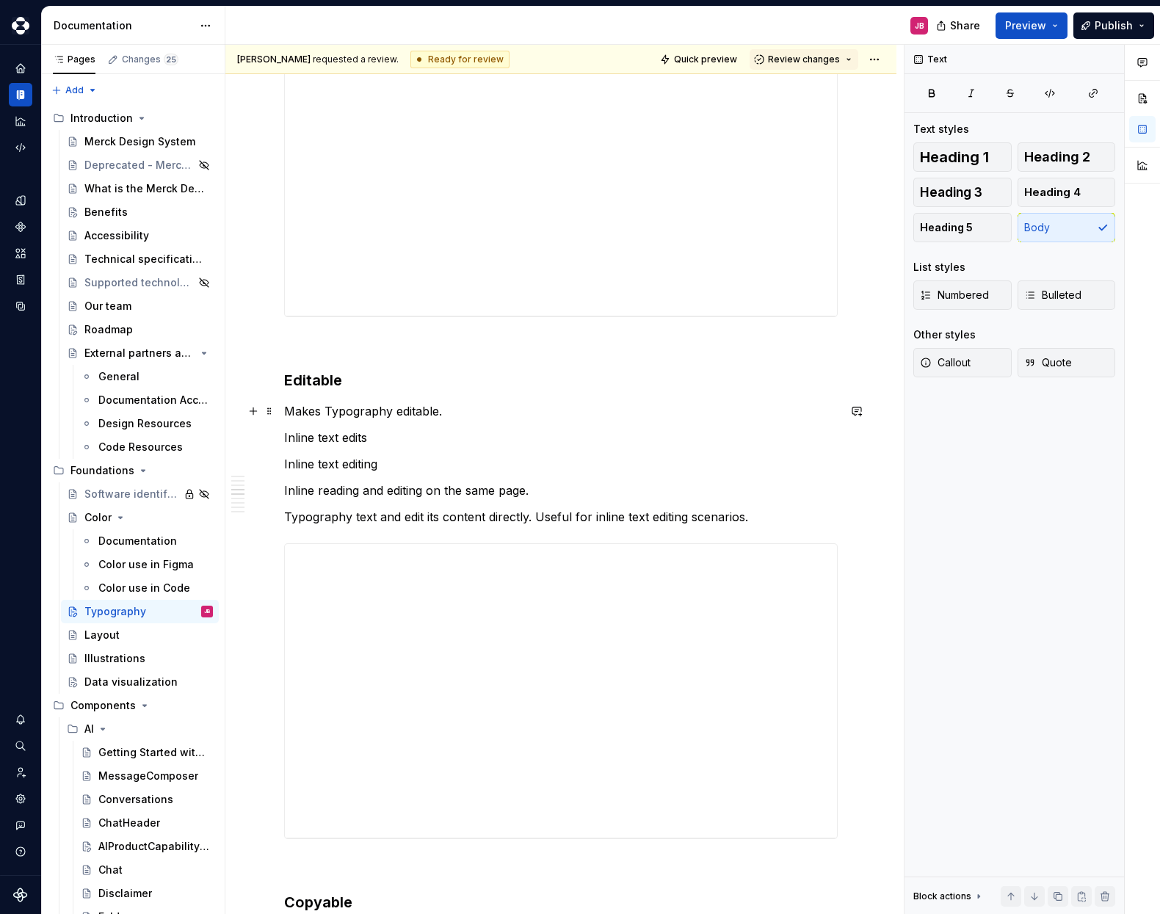
click at [316, 411] on p "Makes Typography editable." at bounding box center [561, 411] width 554 height 18
click at [397, 439] on p "Inline text edits" at bounding box center [561, 438] width 554 height 18
click at [406, 462] on p "Inline text editing" at bounding box center [561, 464] width 554 height 18
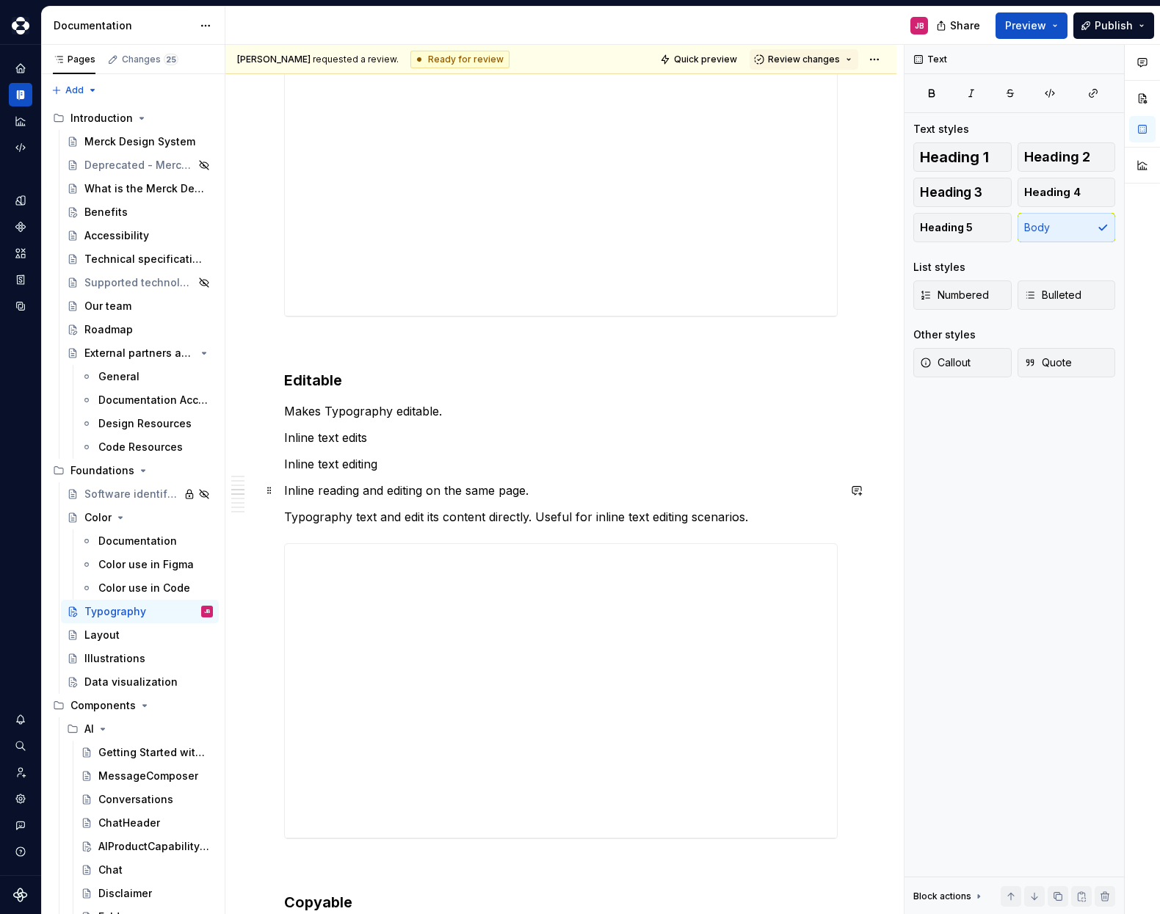
click at [562, 493] on p "Inline reading and editing on the same page." at bounding box center [561, 491] width 554 height 18
click at [513, 516] on p "Typography text and edit its content directly. Useful for inline text editing s…" at bounding box center [561, 517] width 554 height 18
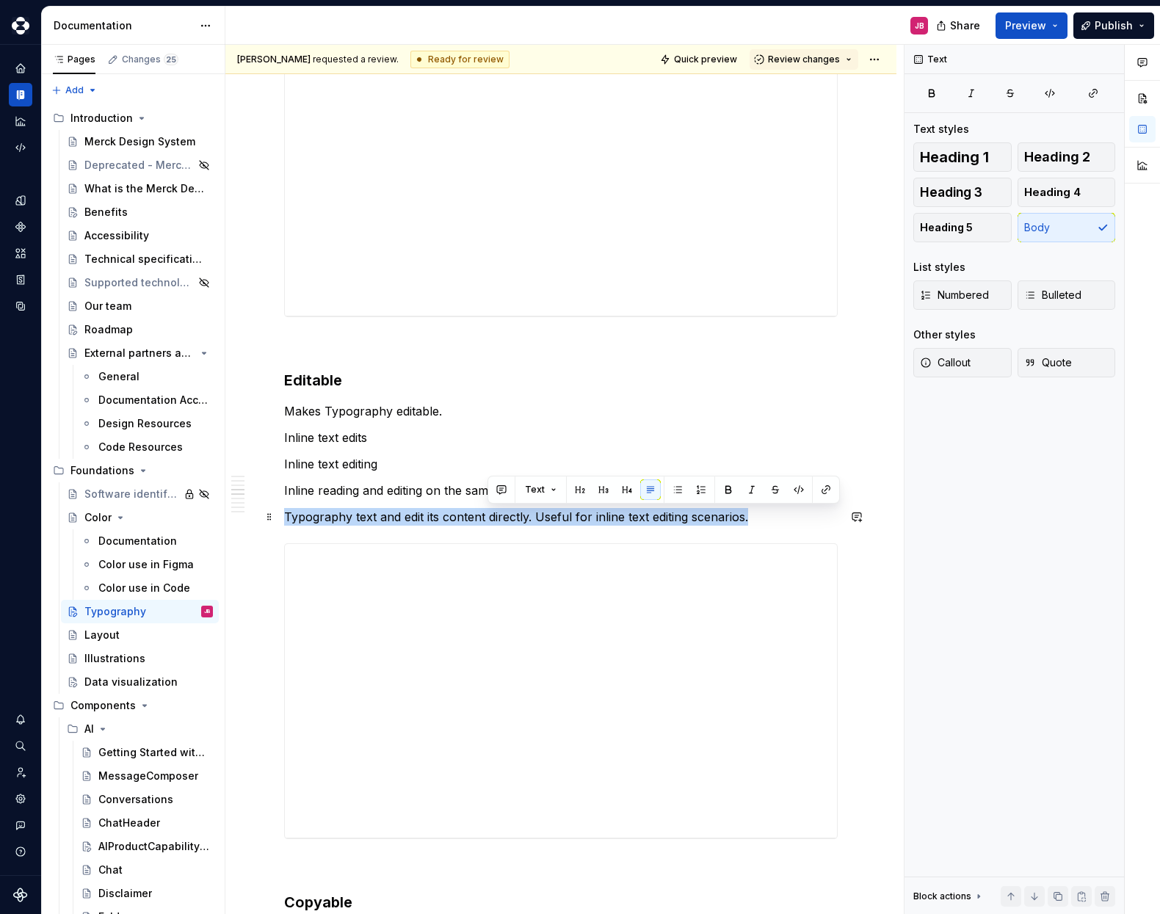
click at [513, 516] on p "Typography text and edit its content directly. Useful for inline text editing s…" at bounding box center [561, 517] width 554 height 18
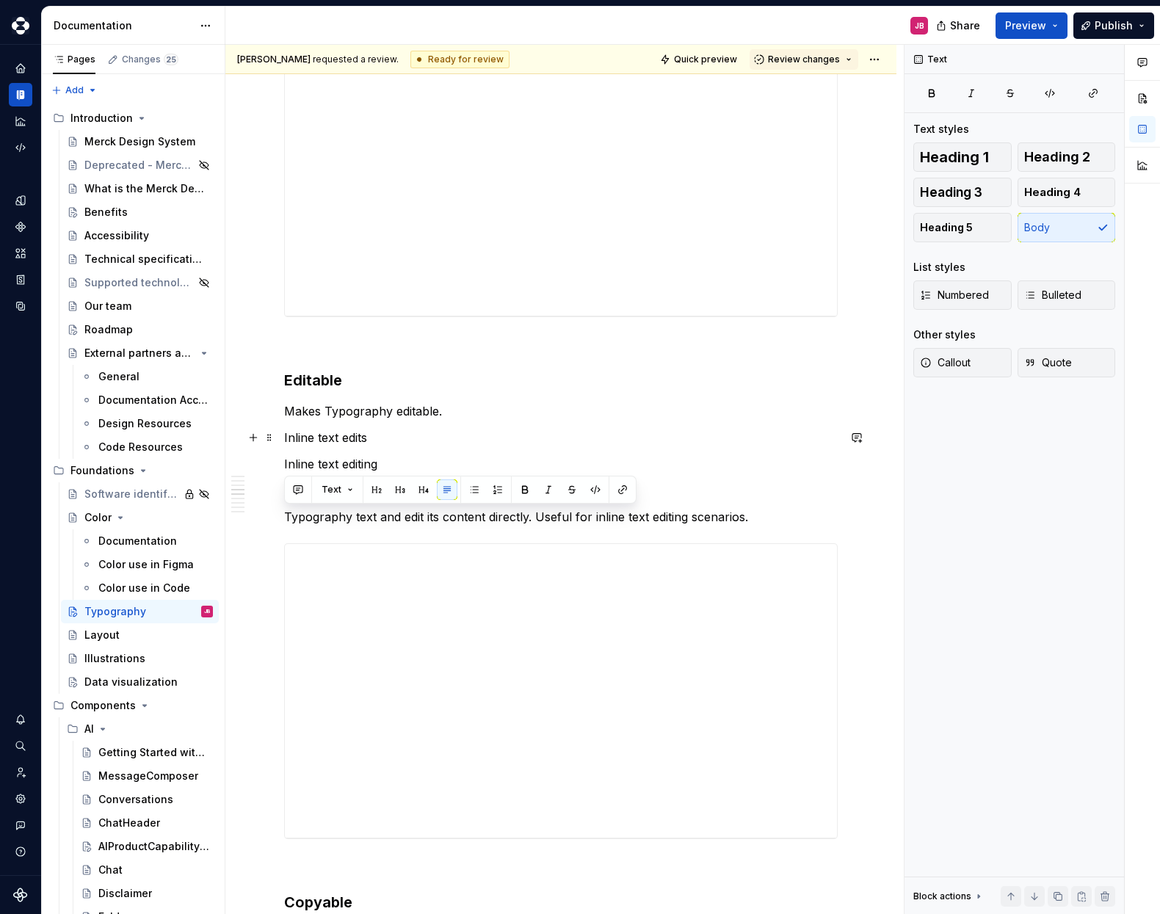
click at [429, 433] on p "Inline text edits" at bounding box center [561, 438] width 554 height 18
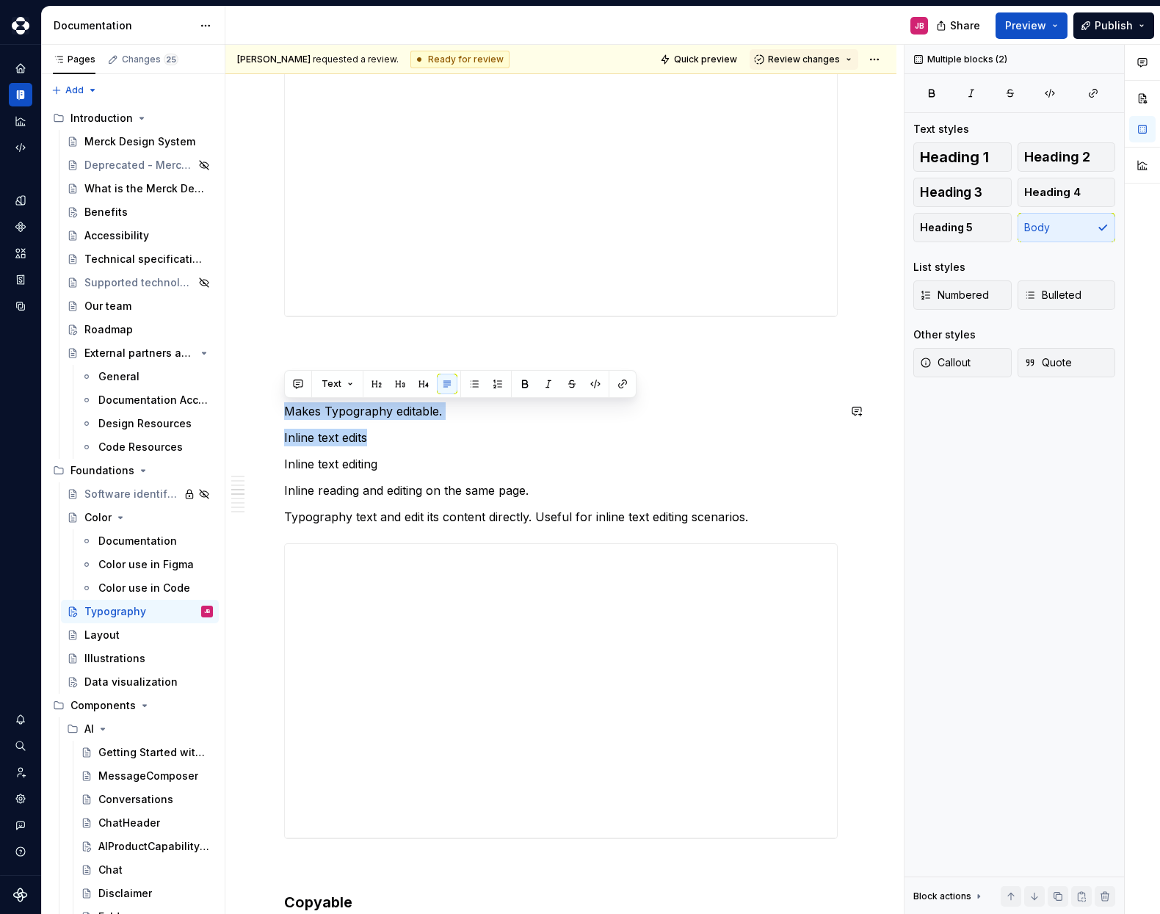
drag, startPoint x: 385, startPoint y: 438, endPoint x: 285, endPoint y: 399, distance: 106.9
click at [285, 399] on div "**********" at bounding box center [561, 93] width 554 height 5299
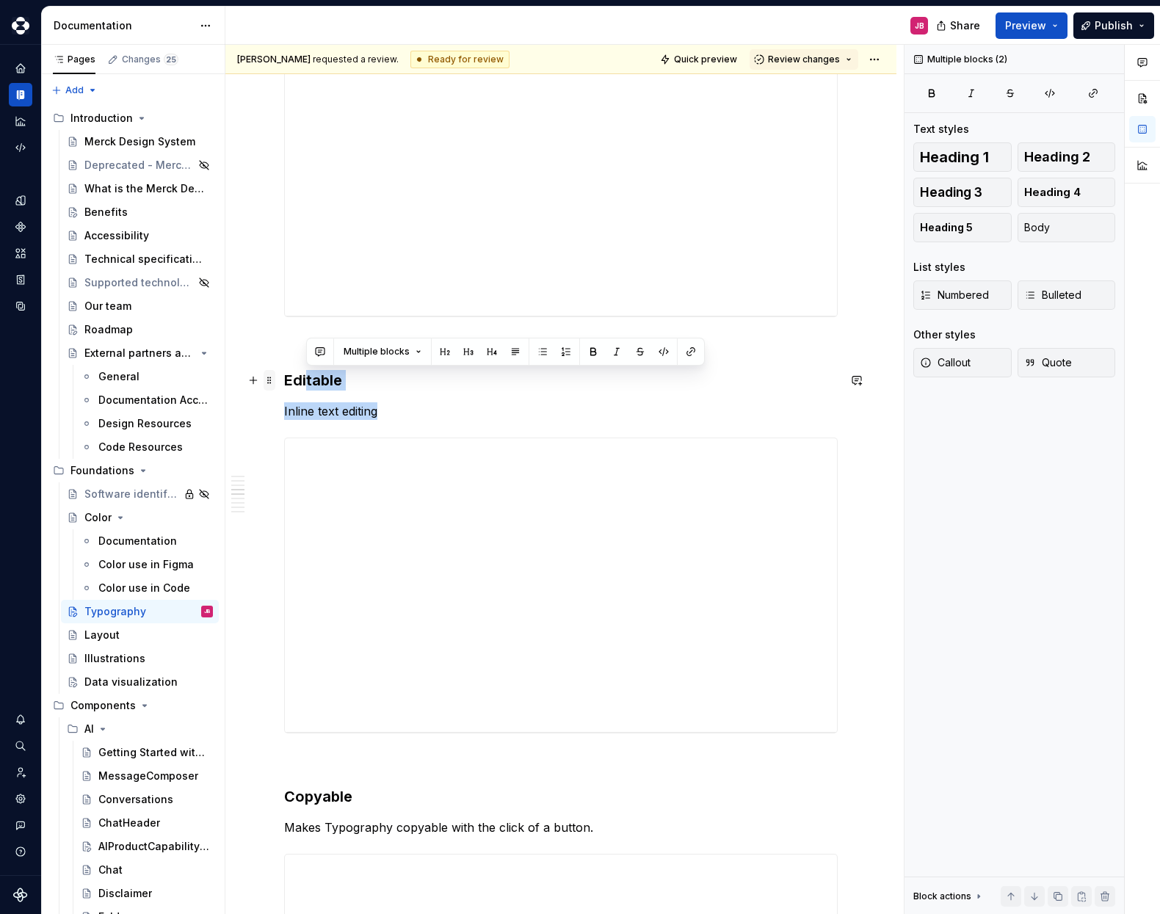
drag, startPoint x: 358, startPoint y: 402, endPoint x: 275, endPoint y: 381, distance: 85.5
click at [284, 381] on div "**********" at bounding box center [561, 49] width 554 height 5211
click at [275, 381] on span at bounding box center [270, 377] width 12 height 15
drag, startPoint x: 405, startPoint y: 412, endPoint x: 282, endPoint y: 378, distance: 127.9
click at [282, 378] on div "**********" at bounding box center [560, 168] width 671 height 5521
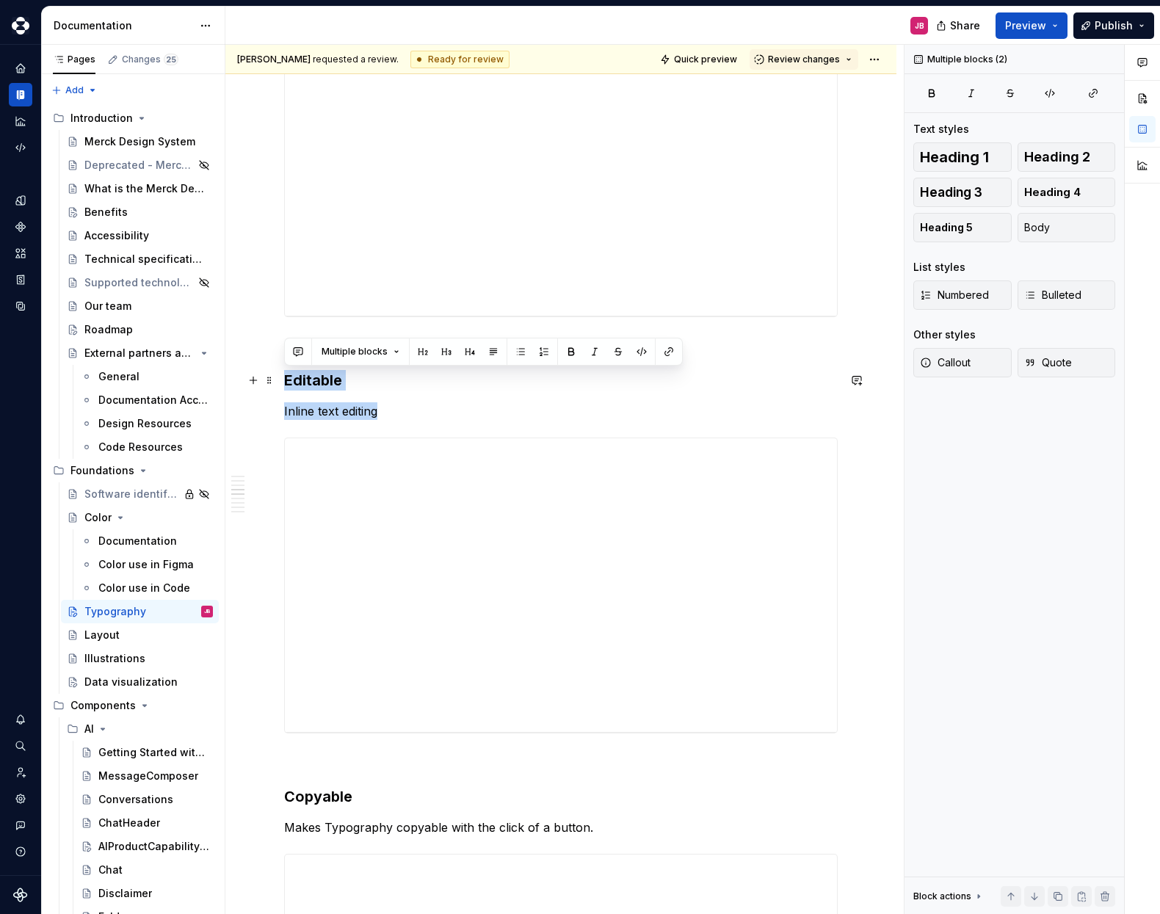
copy div "Editable Inline text editing"
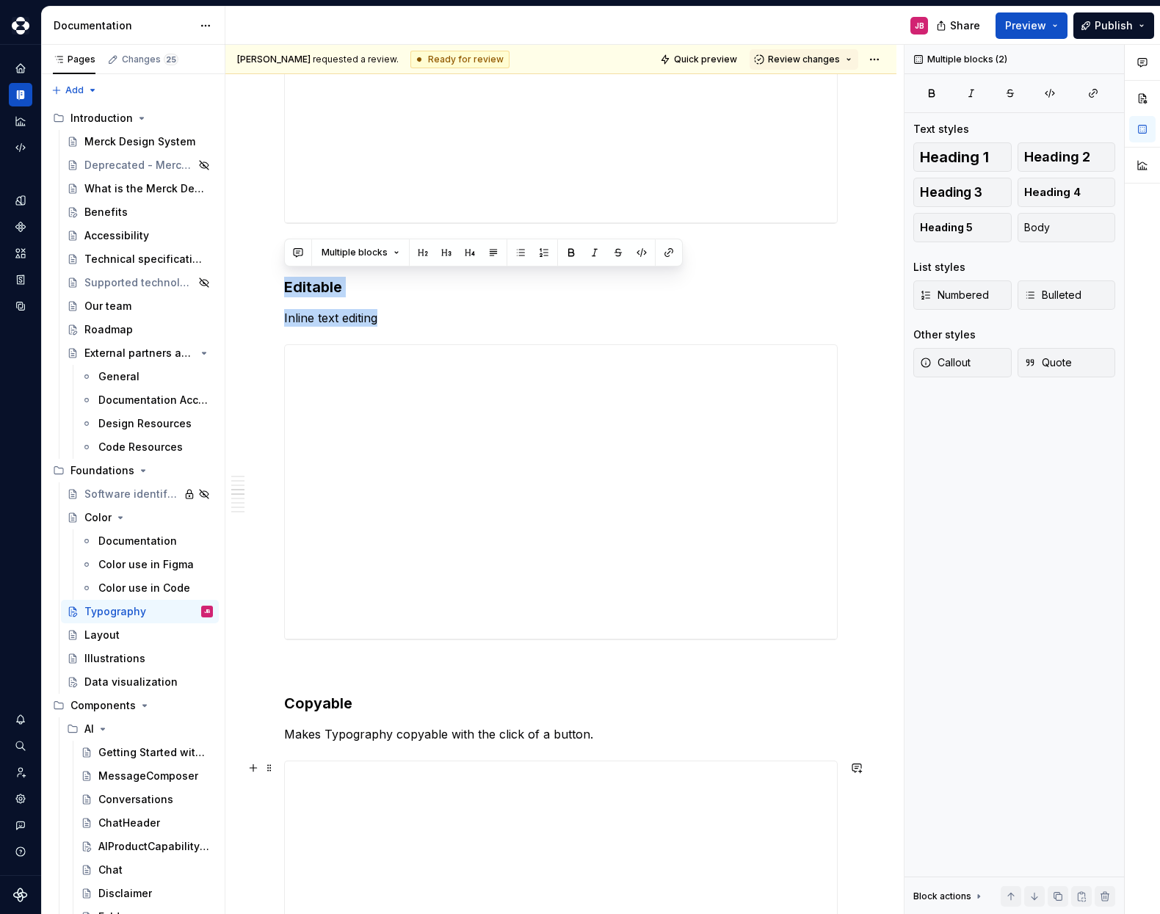
scroll to position [2942, 0]
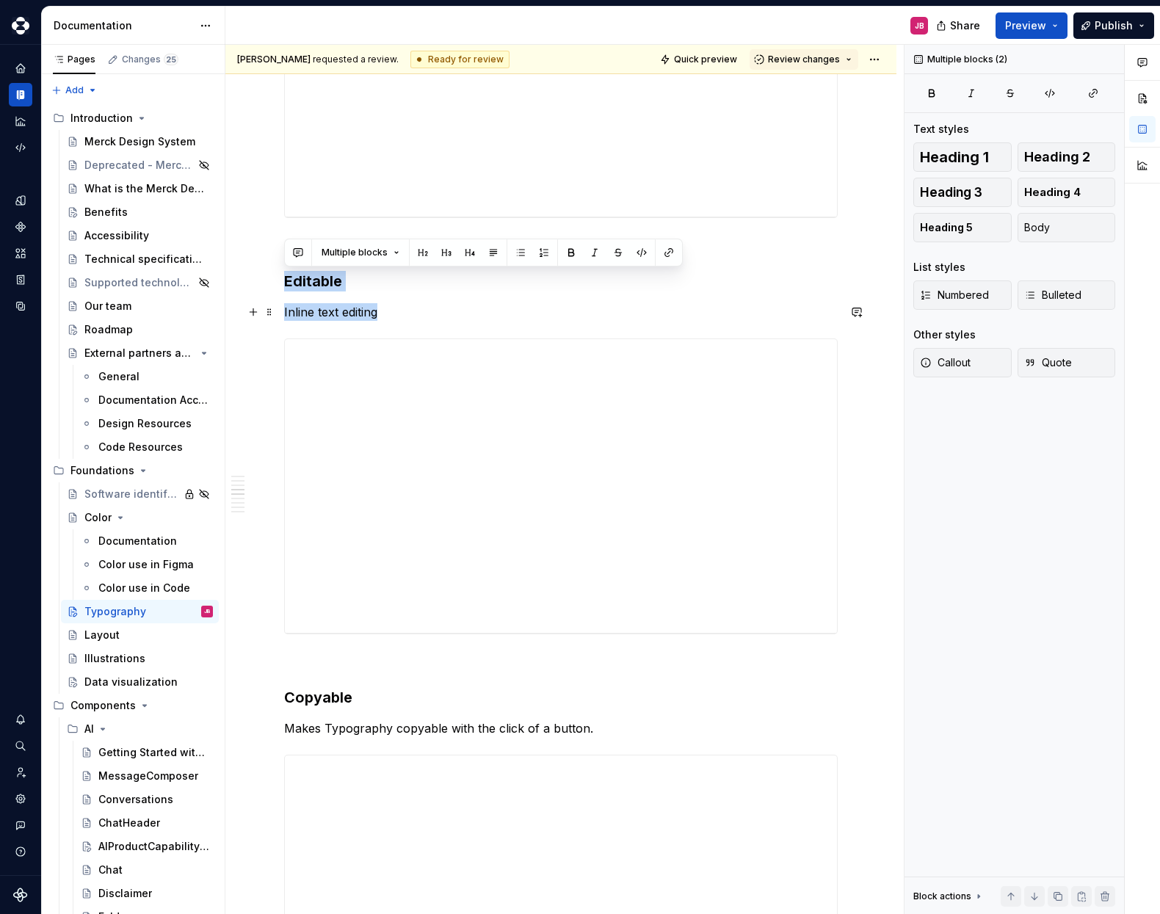
click at [388, 313] on p "Inline text editing" at bounding box center [561, 312] width 554 height 18
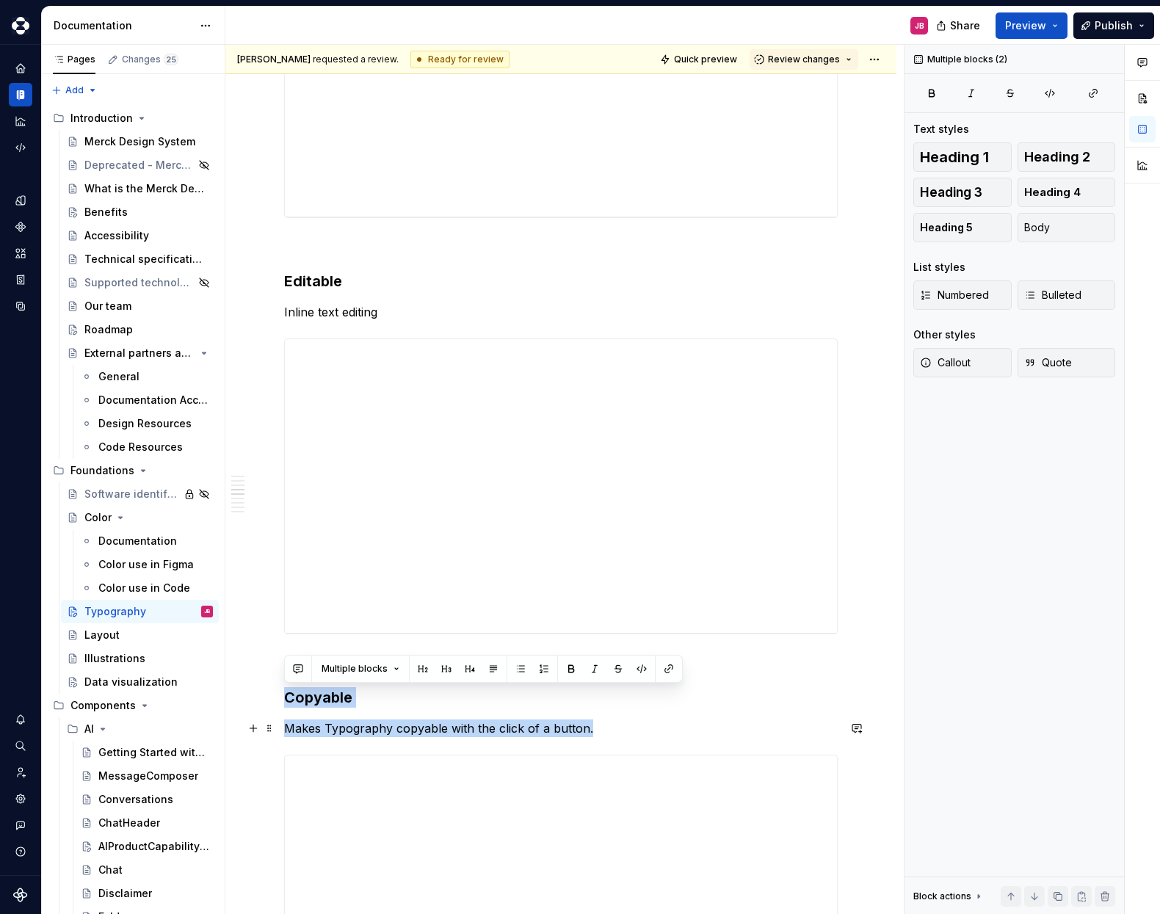
drag, startPoint x: 287, startPoint y: 697, endPoint x: 589, endPoint y: 734, distance: 304.1
copy div "Copyable Makes Typography copyable with the click of a button."
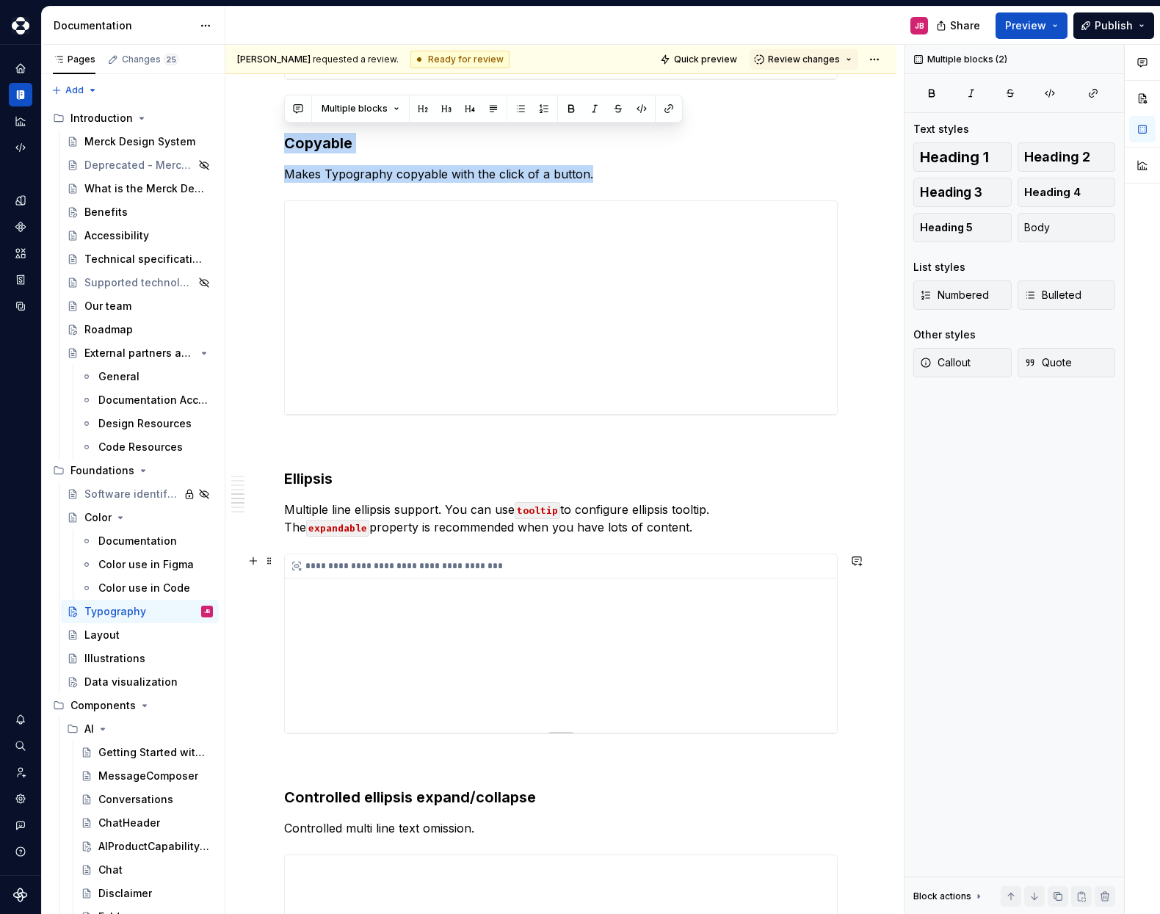
scroll to position [3502, 0]
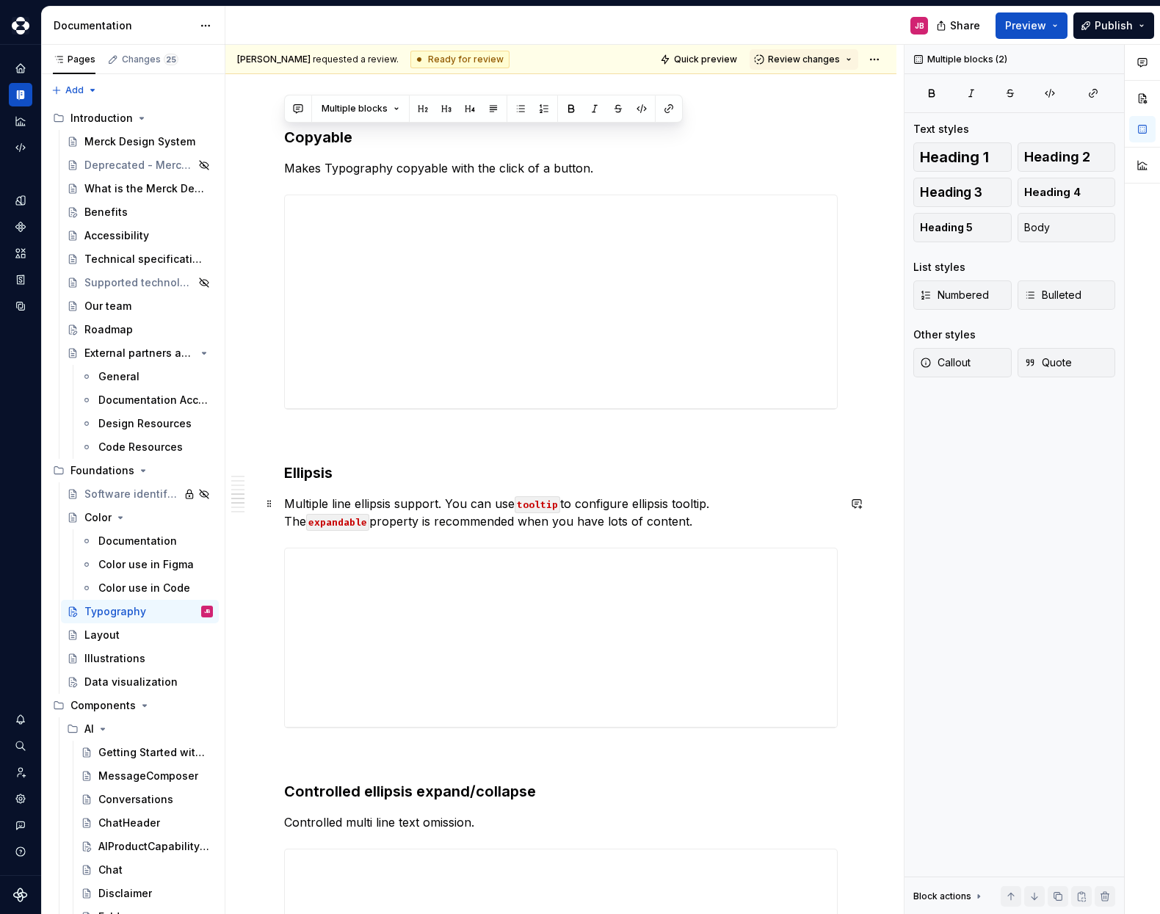
click at [420, 507] on p "Multiple line ellipsis support. You can use tooltip to configure ellipsis toolt…" at bounding box center [561, 512] width 554 height 35
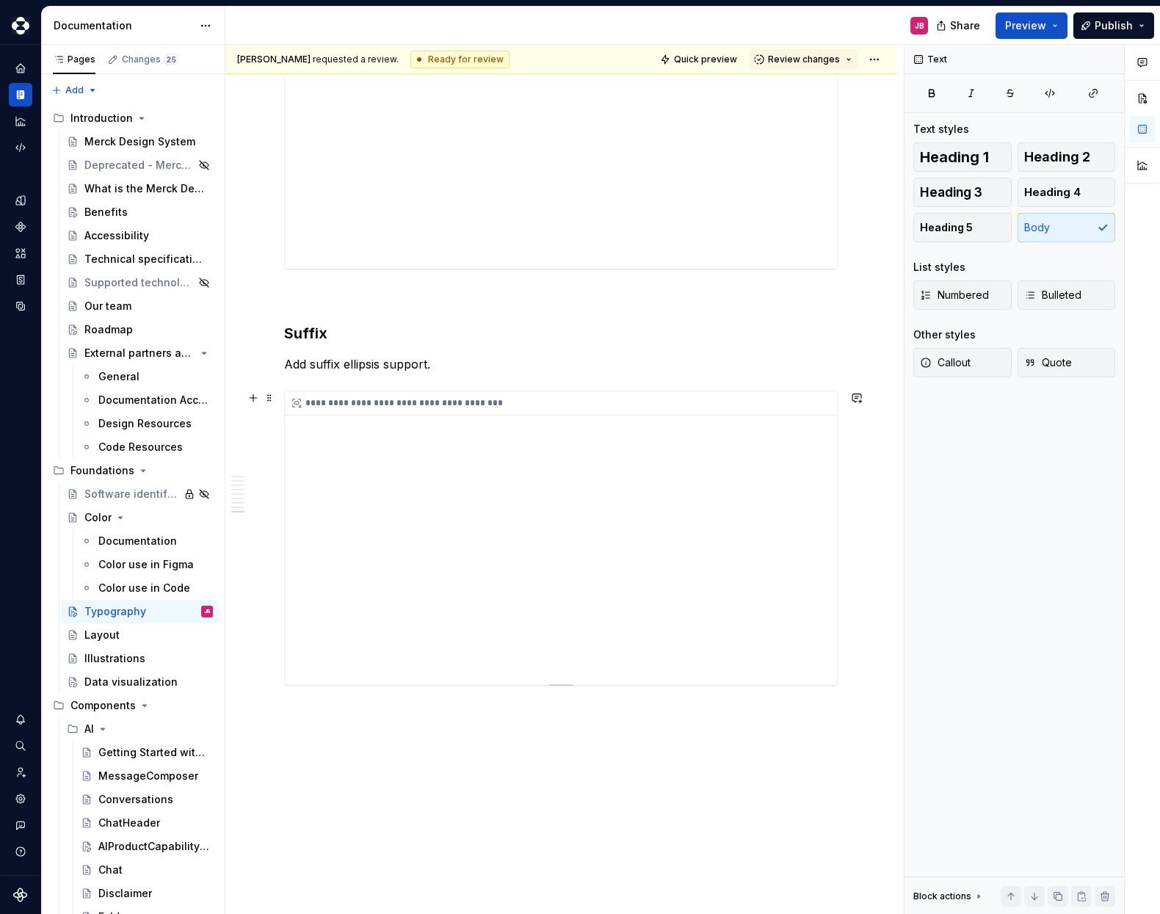
scroll to position [4856, 0]
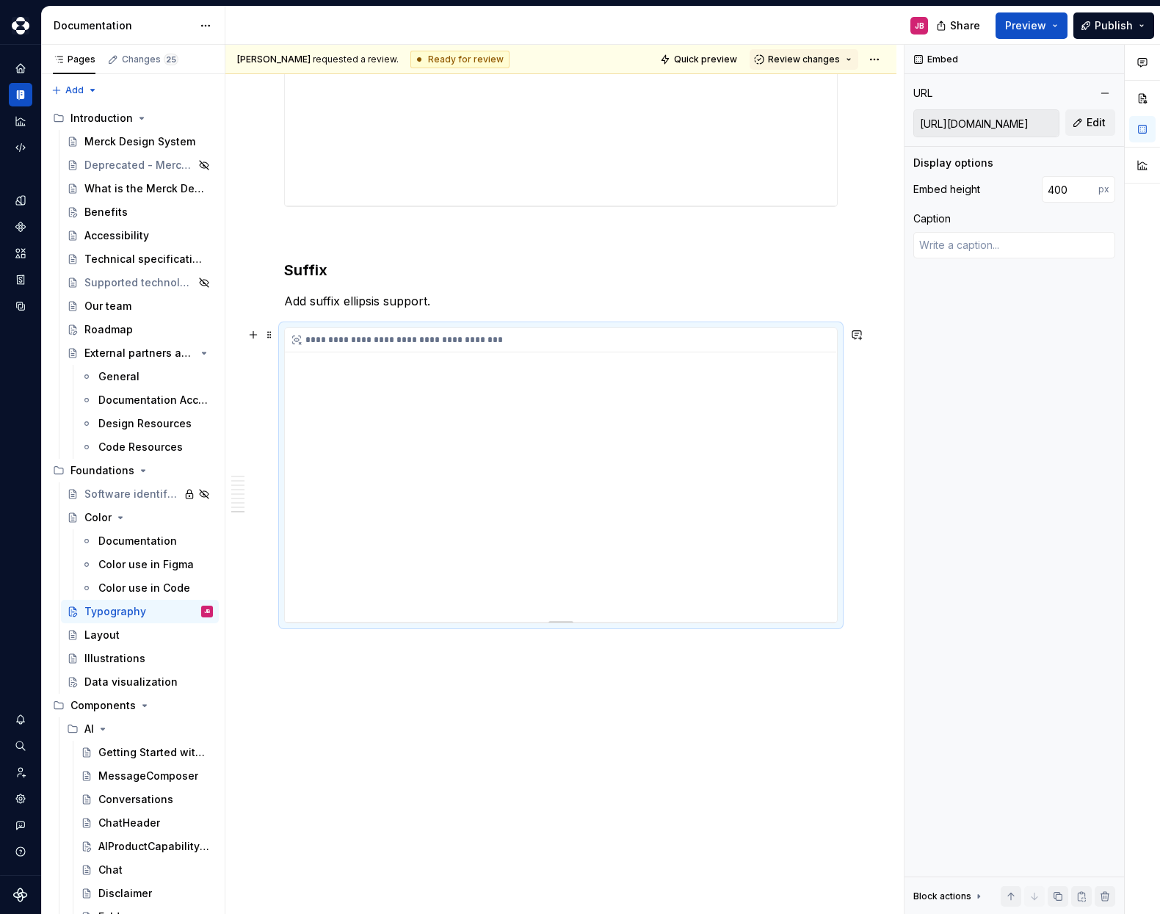
drag, startPoint x: 302, startPoint y: 392, endPoint x: 319, endPoint y: 392, distance: 17.6
click at [319, 392] on div "**********" at bounding box center [561, 475] width 552 height 294
drag, startPoint x: 304, startPoint y: 389, endPoint x: 351, endPoint y: 390, distance: 47.0
click at [351, 390] on div "**********" at bounding box center [561, 475] width 552 height 294
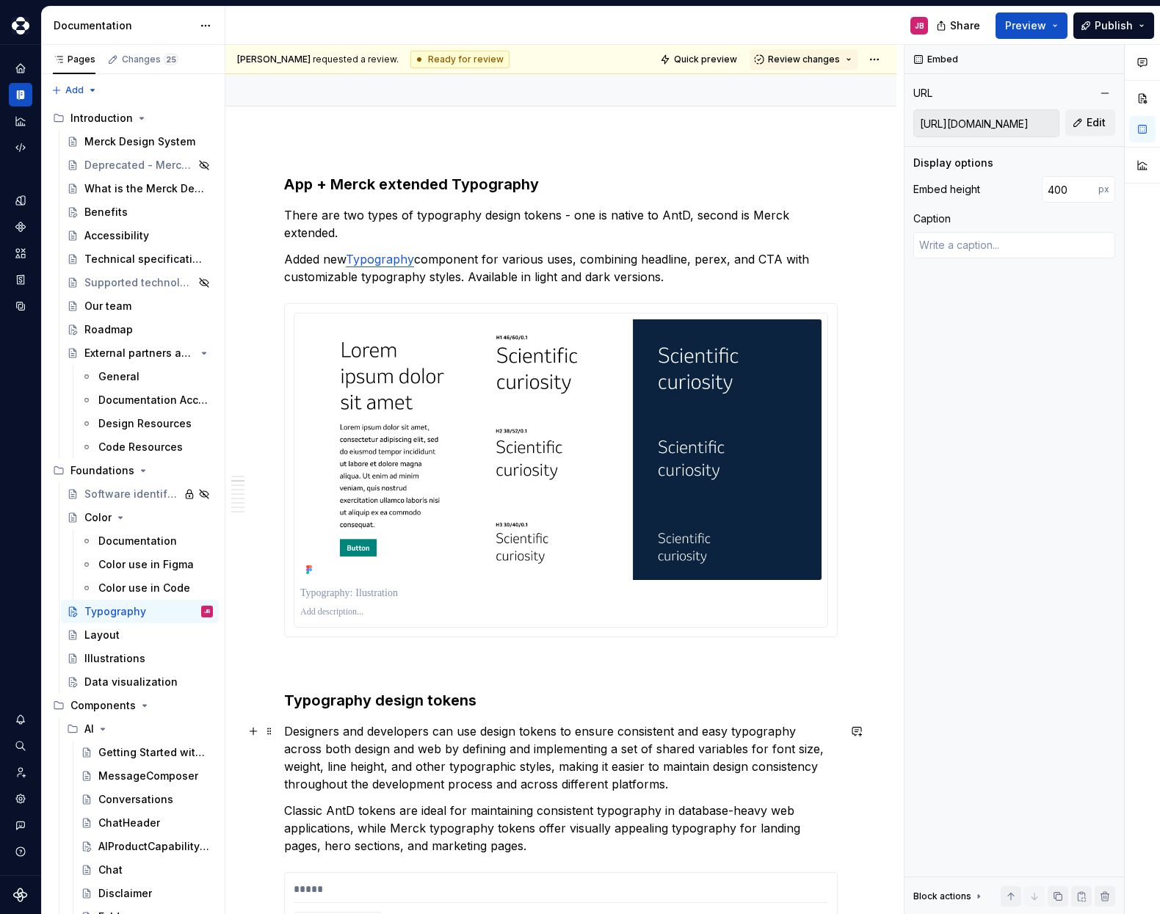
scroll to position [0, 0]
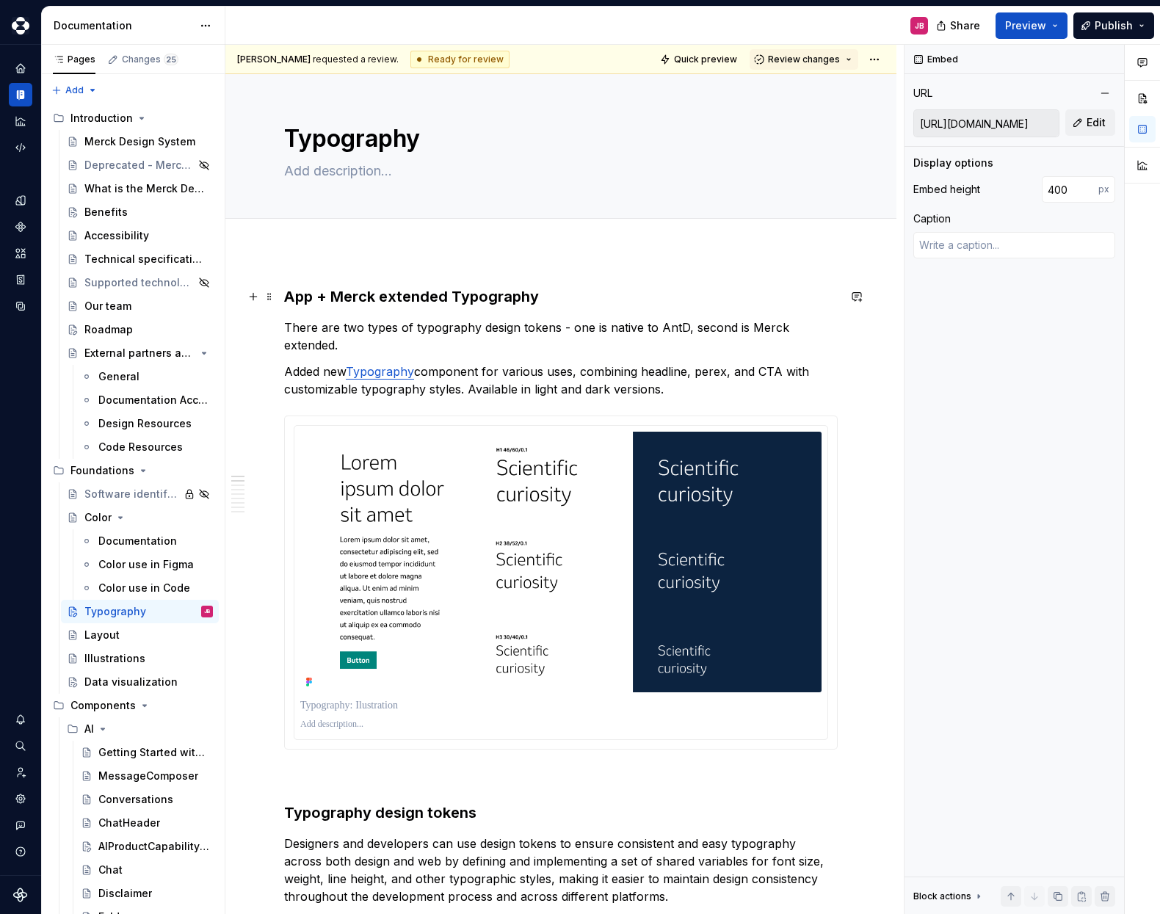
click at [482, 295] on h3 "App + Merck extended Typography" at bounding box center [561, 296] width 554 height 21
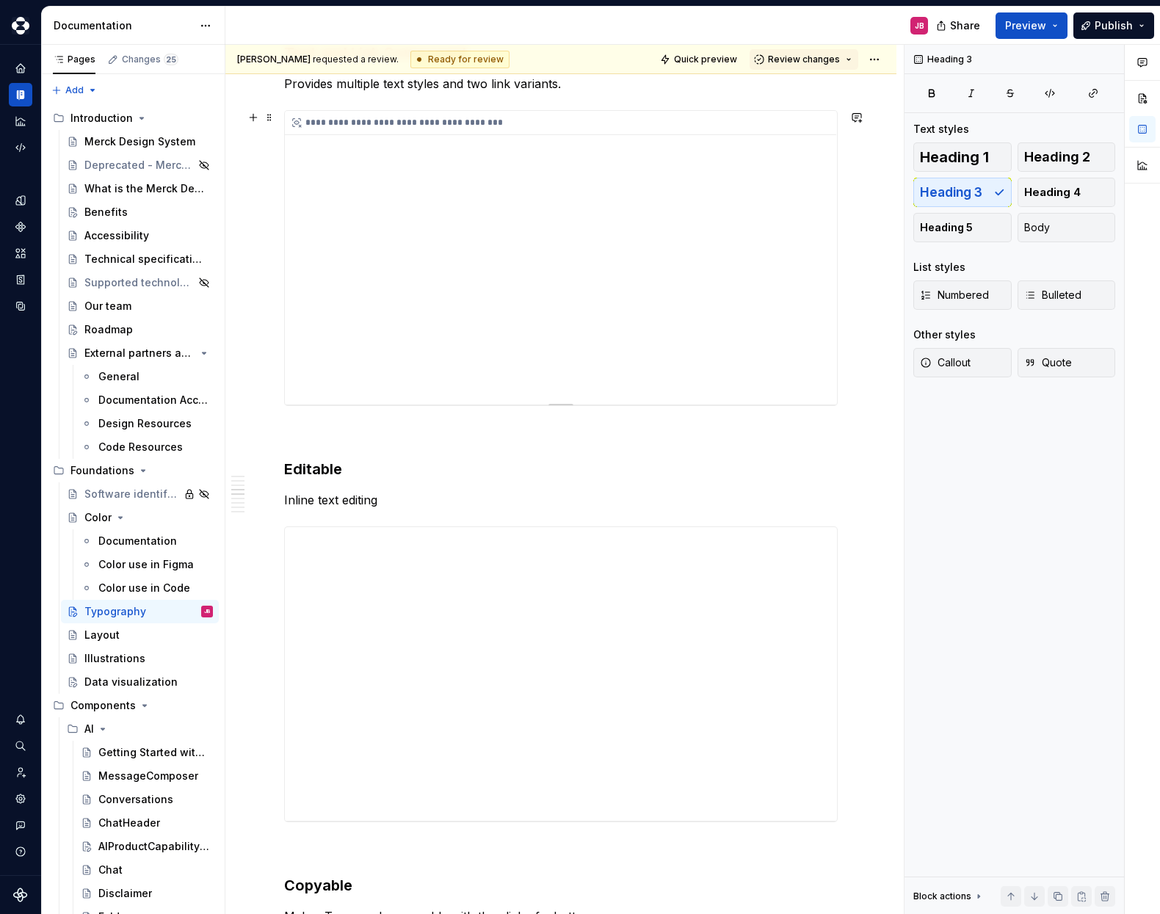
scroll to position [2781, 0]
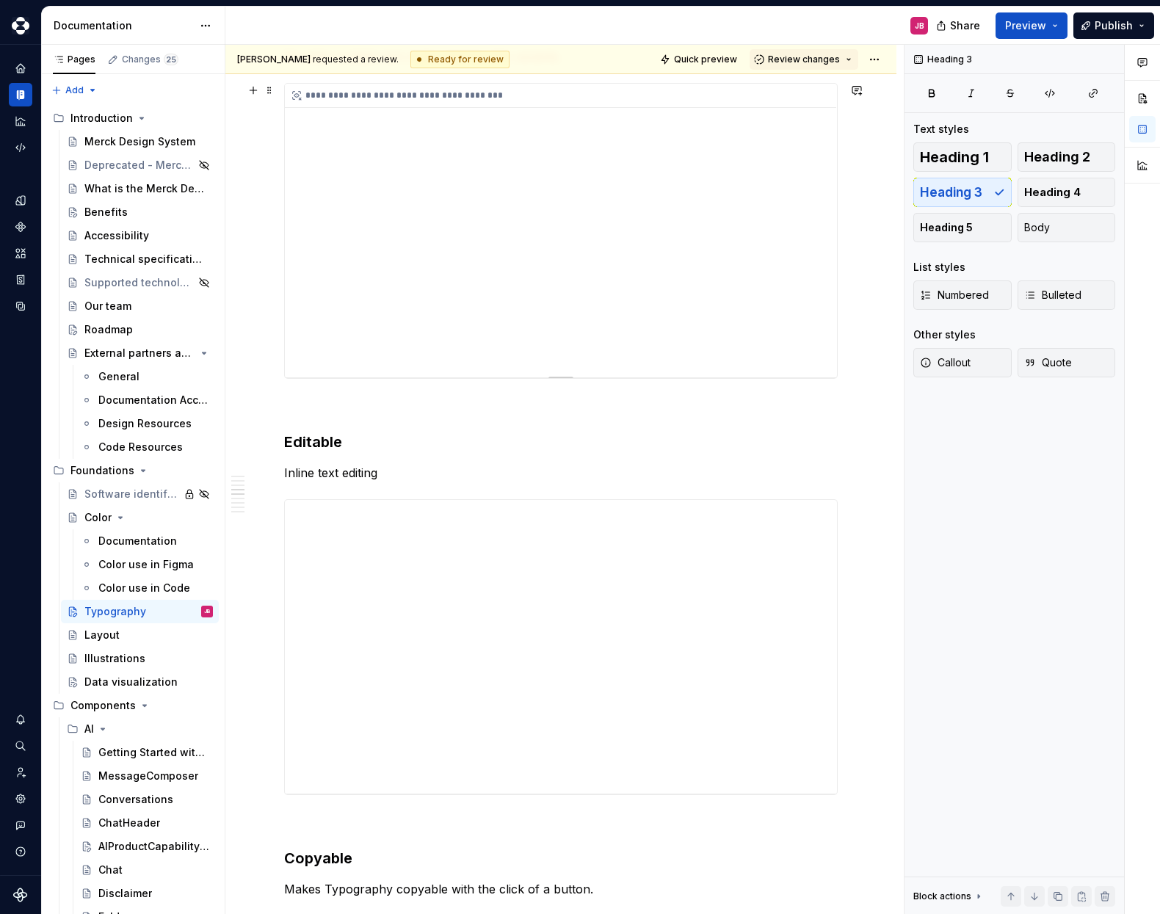
click at [494, 254] on div "**********" at bounding box center [561, 231] width 552 height 294
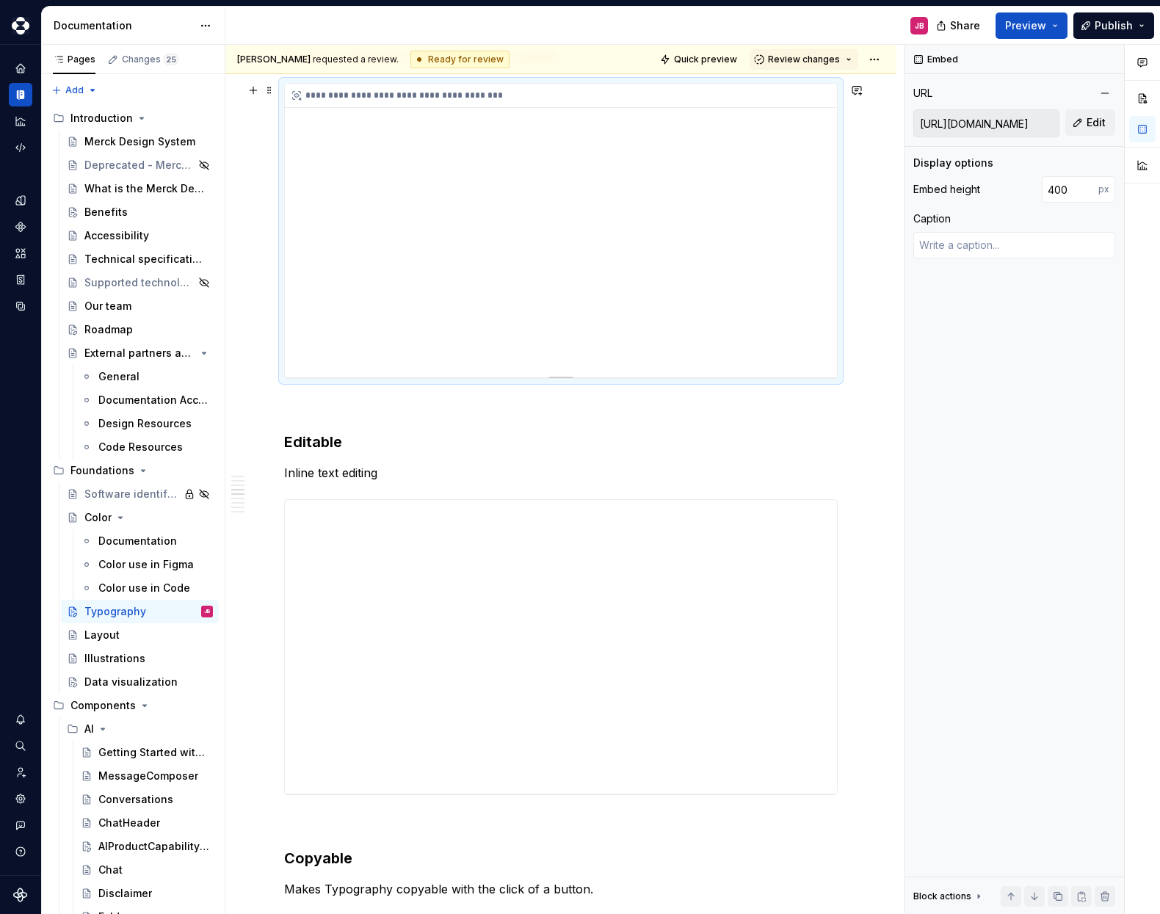
scroll to position [2784, 0]
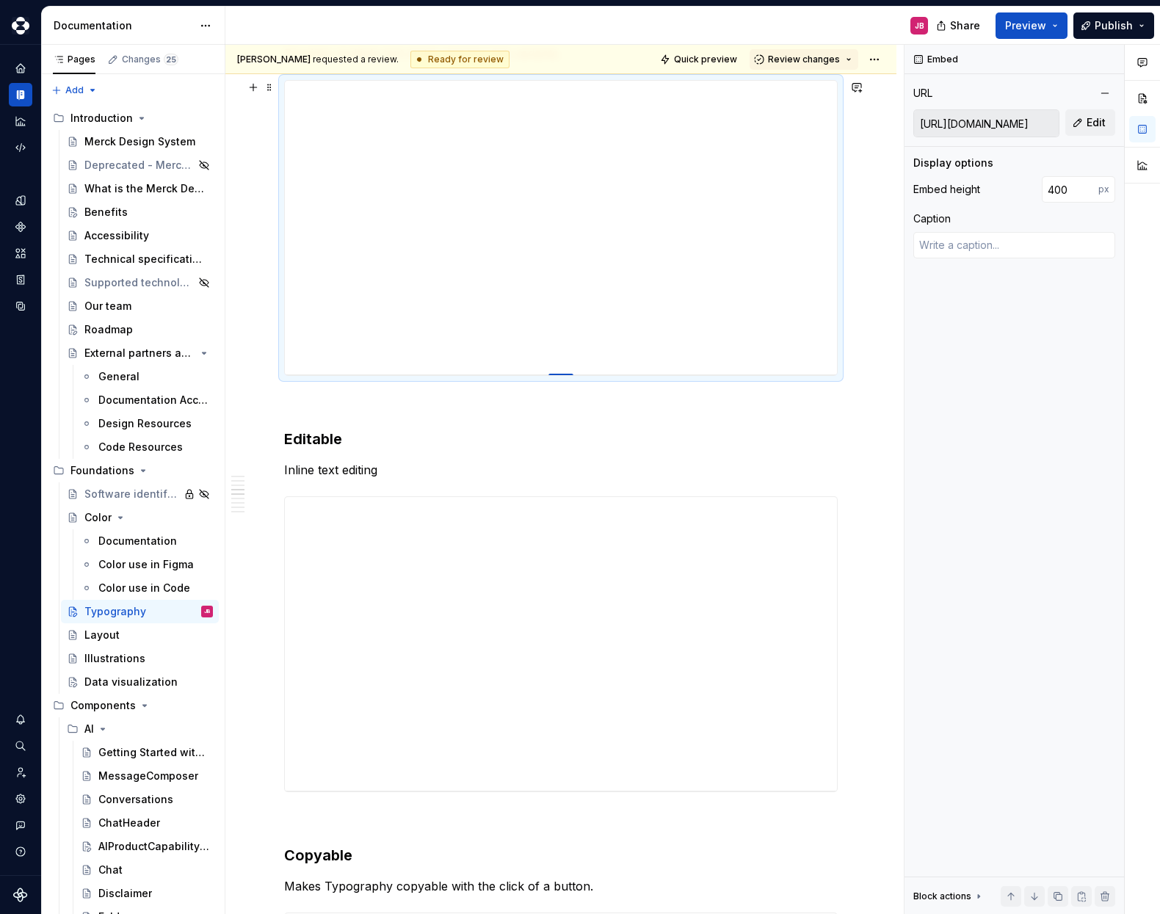
type textarea "*"
type input "399"
type textarea "*"
type input "401"
type textarea "*"
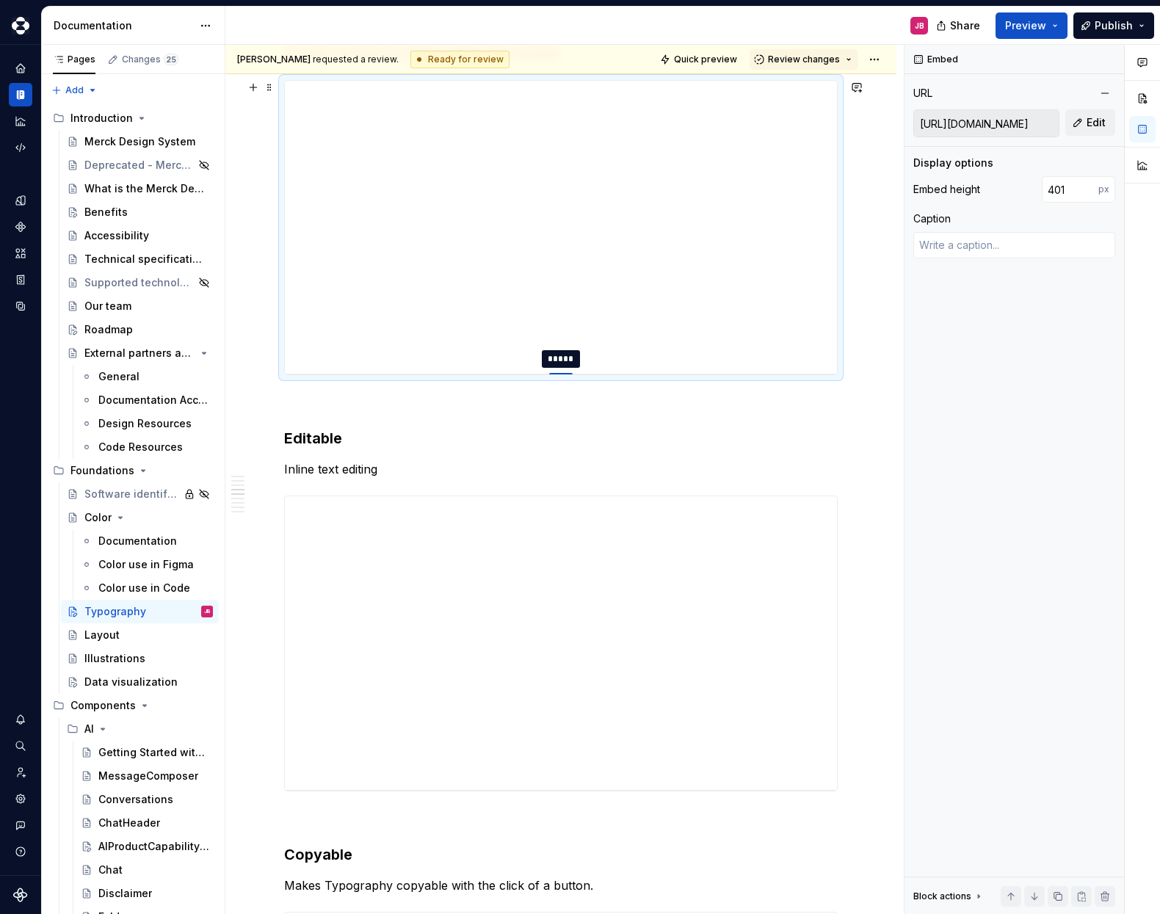
type input "404"
type textarea "*"
type input "410"
type textarea "*"
type input "419"
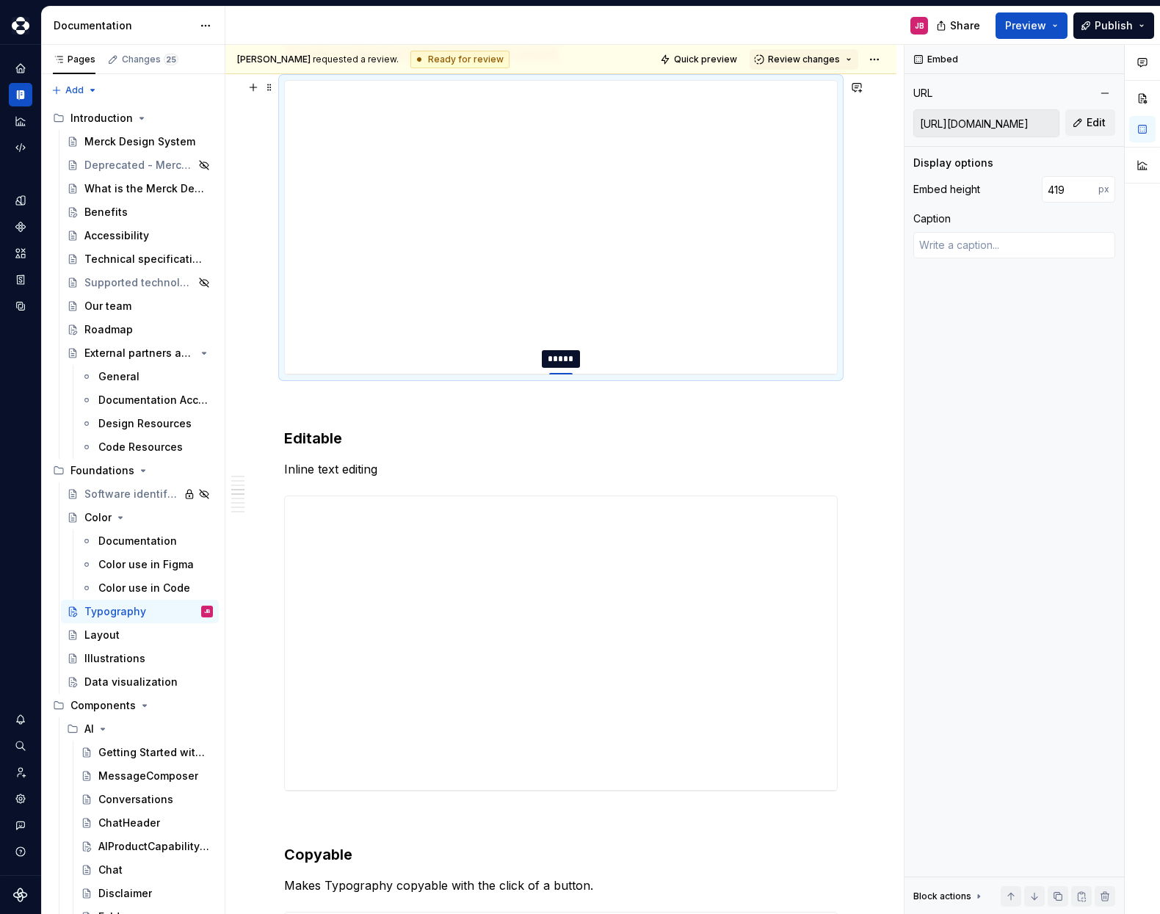
type textarea "*"
type input "421"
type textarea "*"
type input "436"
type textarea "*"
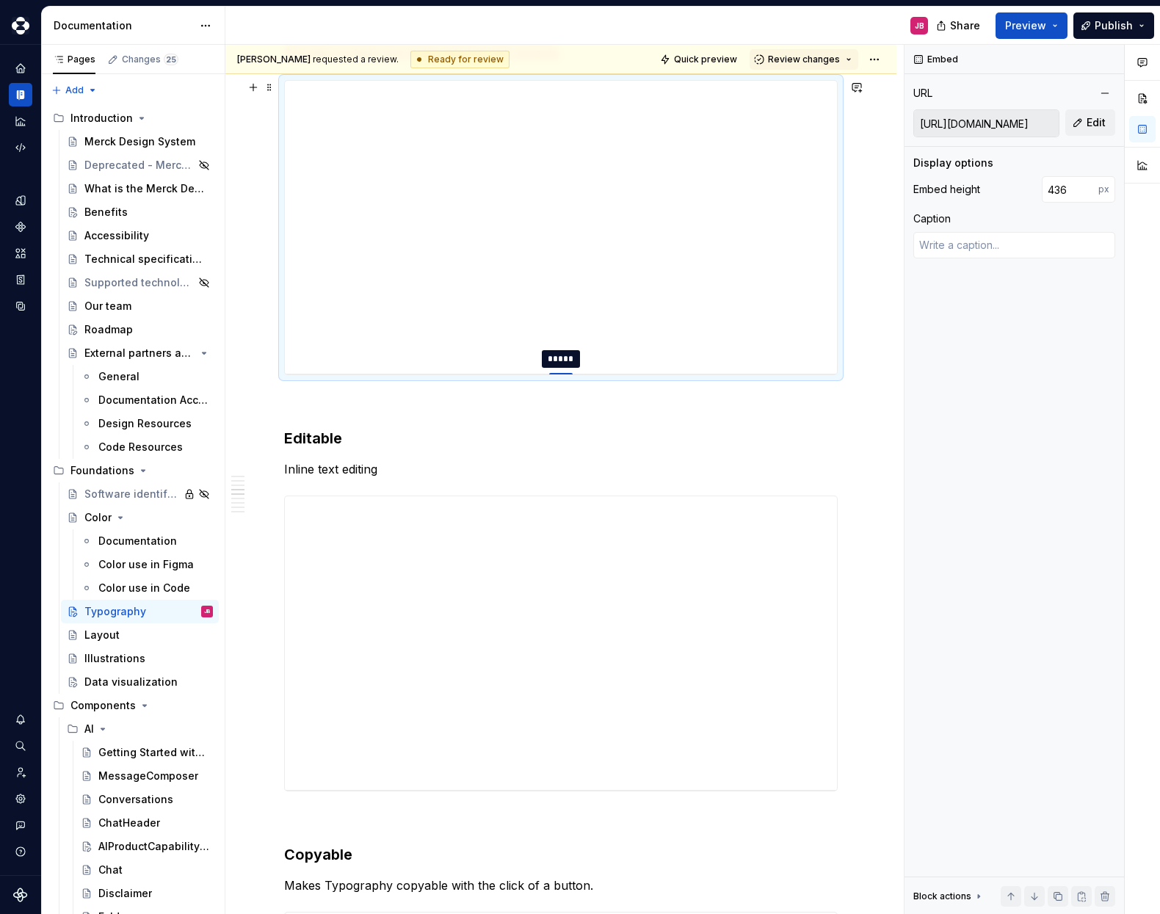
type input "452"
type textarea "*"
type input "461"
type textarea "*"
type input "468"
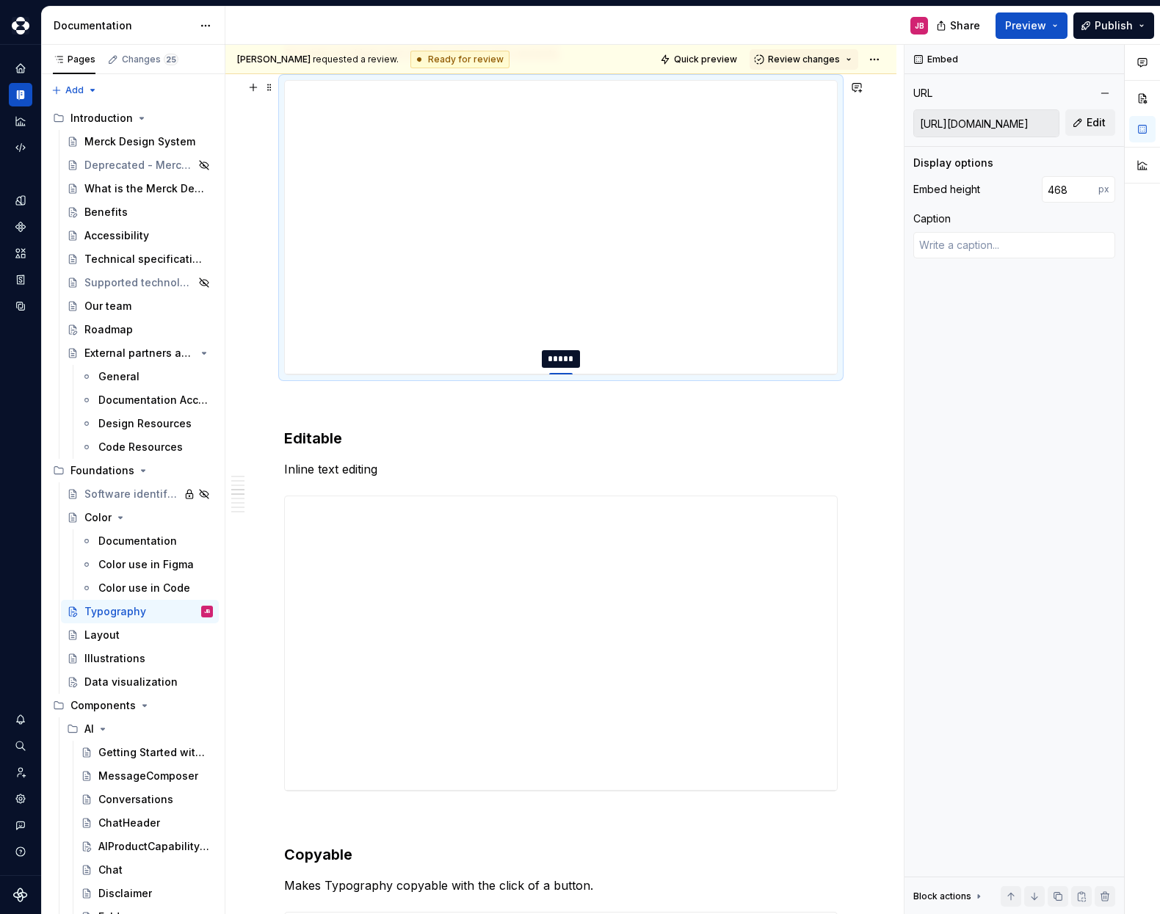
type textarea "*"
type input "473"
type textarea "*"
type input "476"
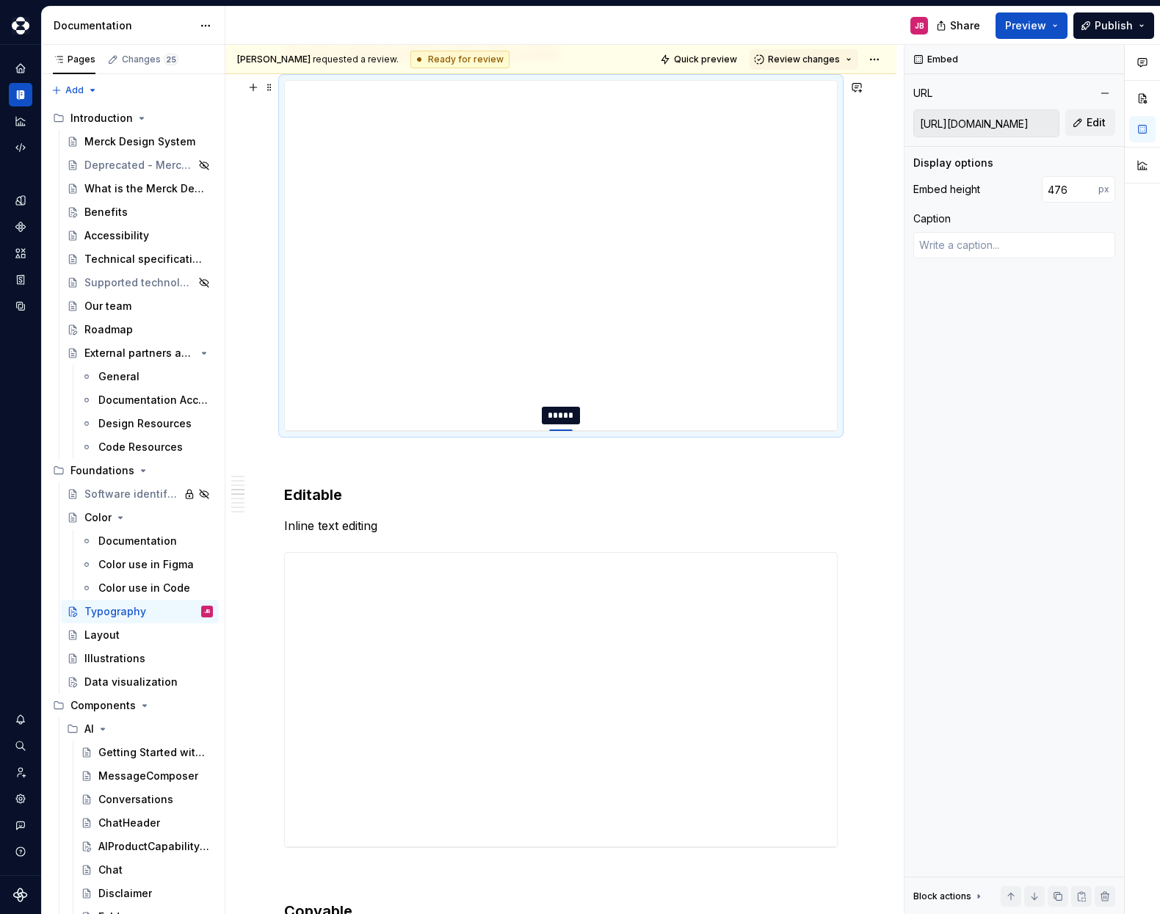
type textarea "*"
type input "487"
type textarea "*"
type input "488"
type textarea "*"
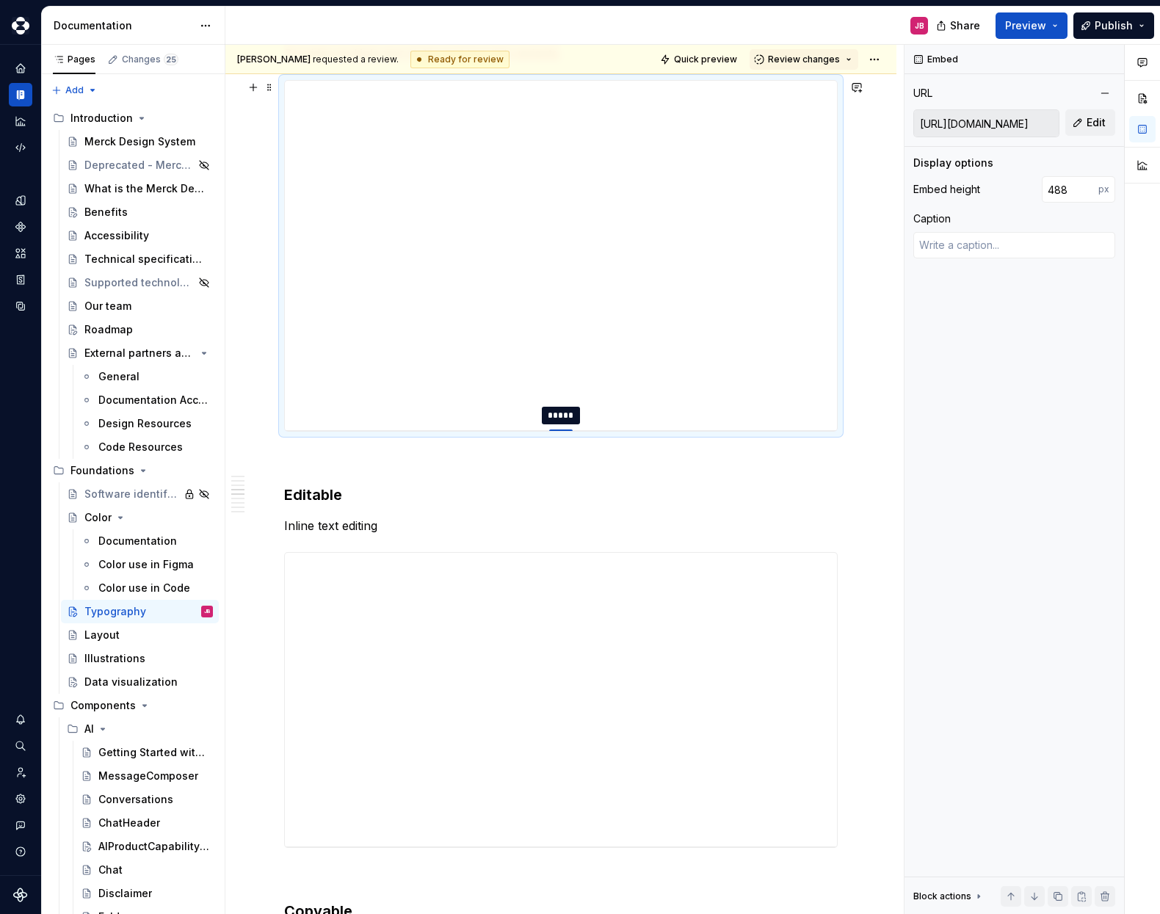
type input "489"
type textarea "*"
type input "493"
type textarea "*"
type input "494"
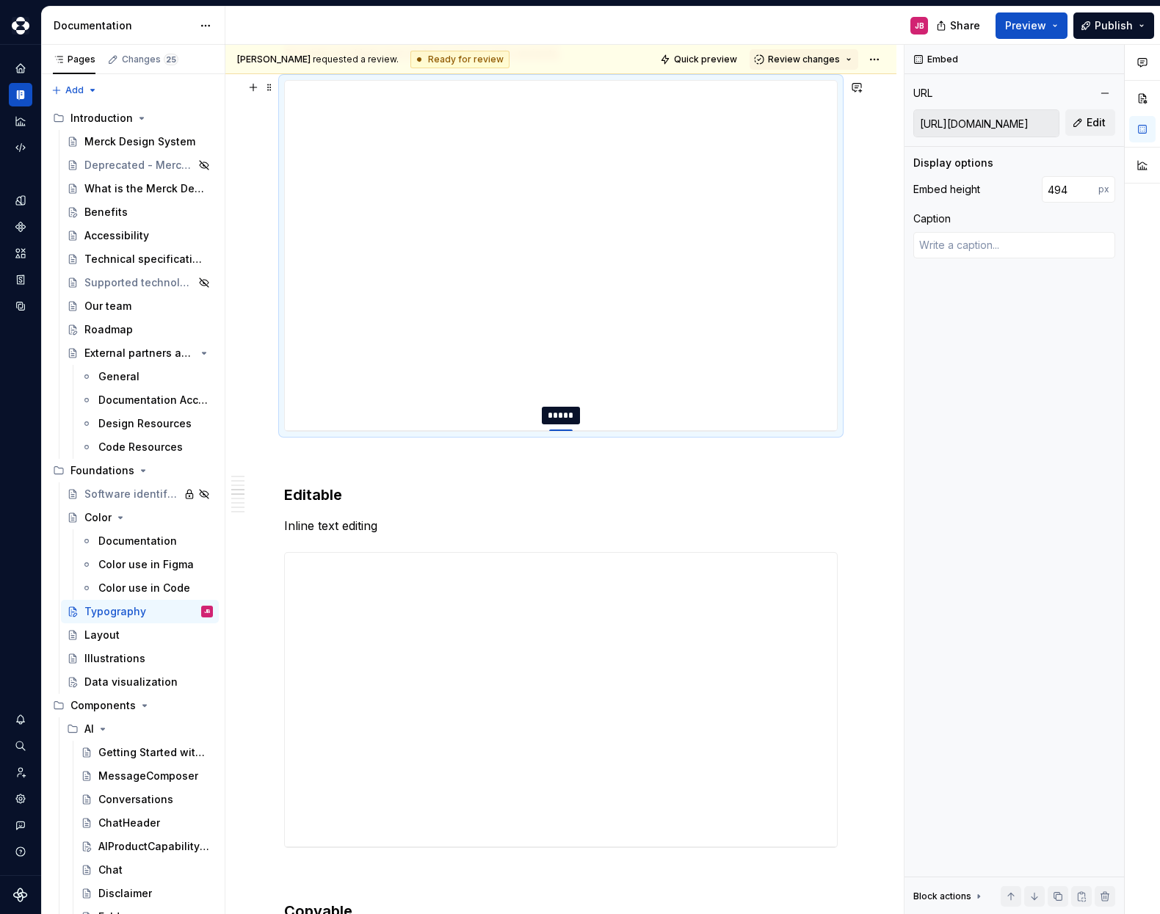
type textarea "*"
type input "495"
type textarea "*"
type input "498"
type textarea "*"
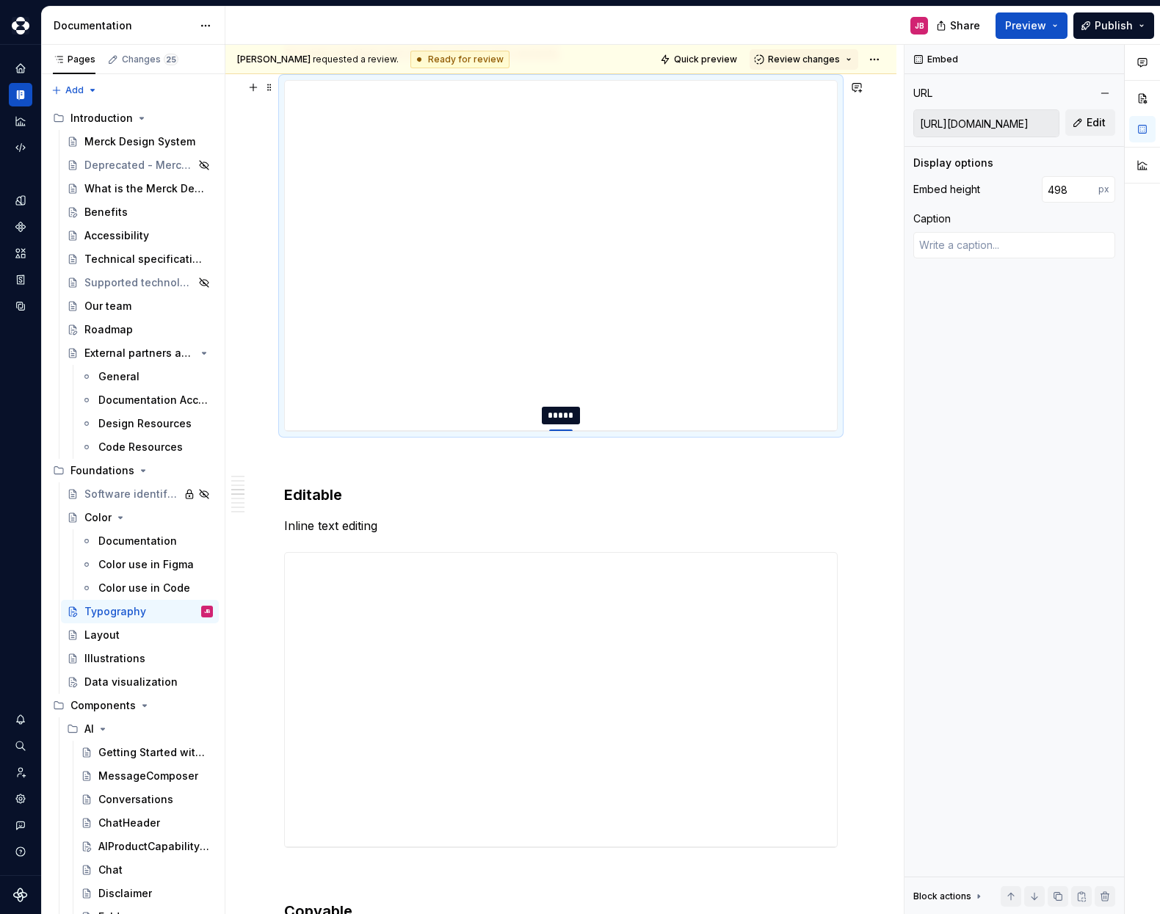
type input "500"
type textarea "*"
type input "502"
type textarea "*"
type input "505"
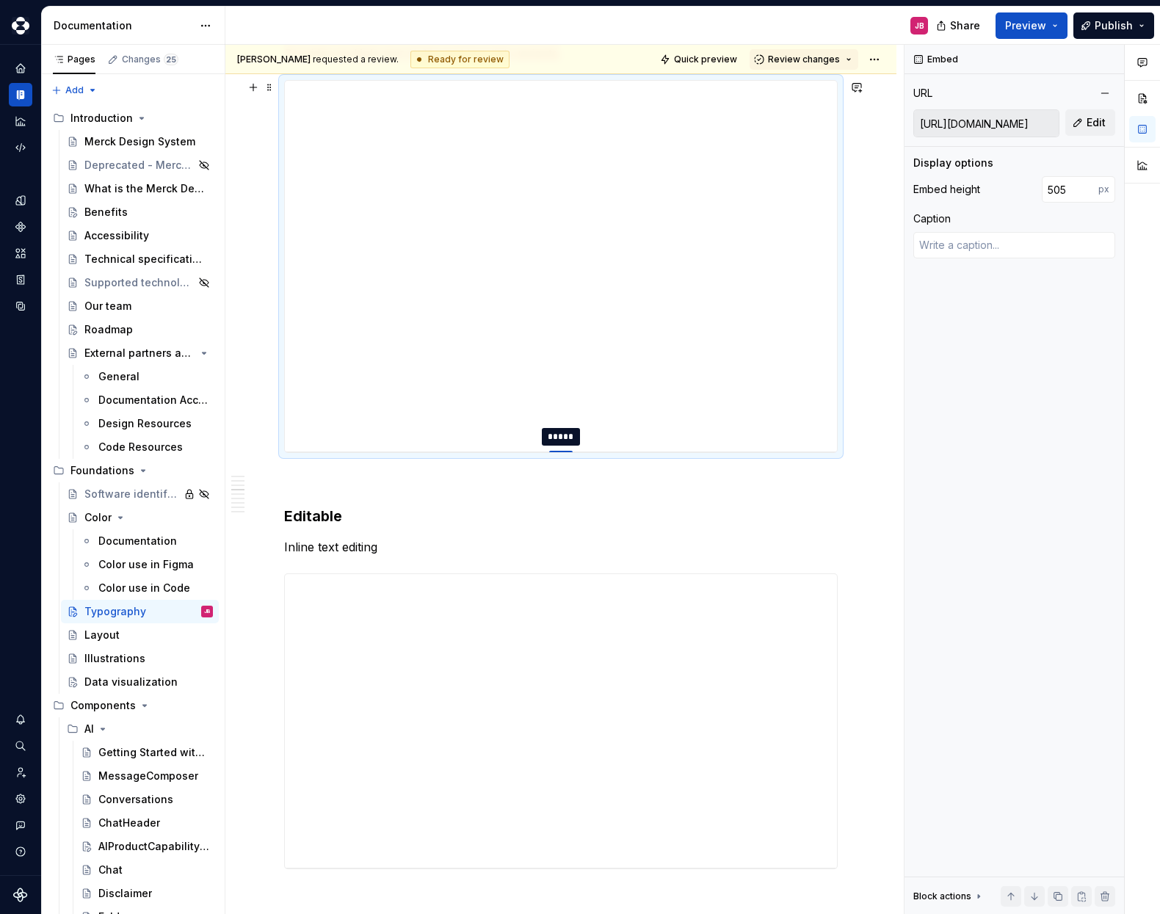
type textarea "*"
drag, startPoint x: 563, startPoint y: 374, endPoint x: 488, endPoint y: 441, distance: 99.8
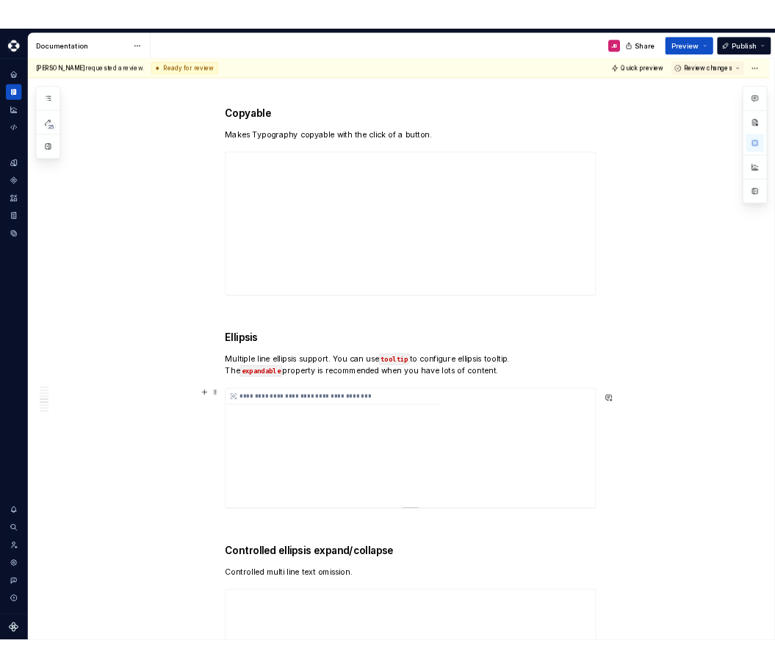
scroll to position [3604, 0]
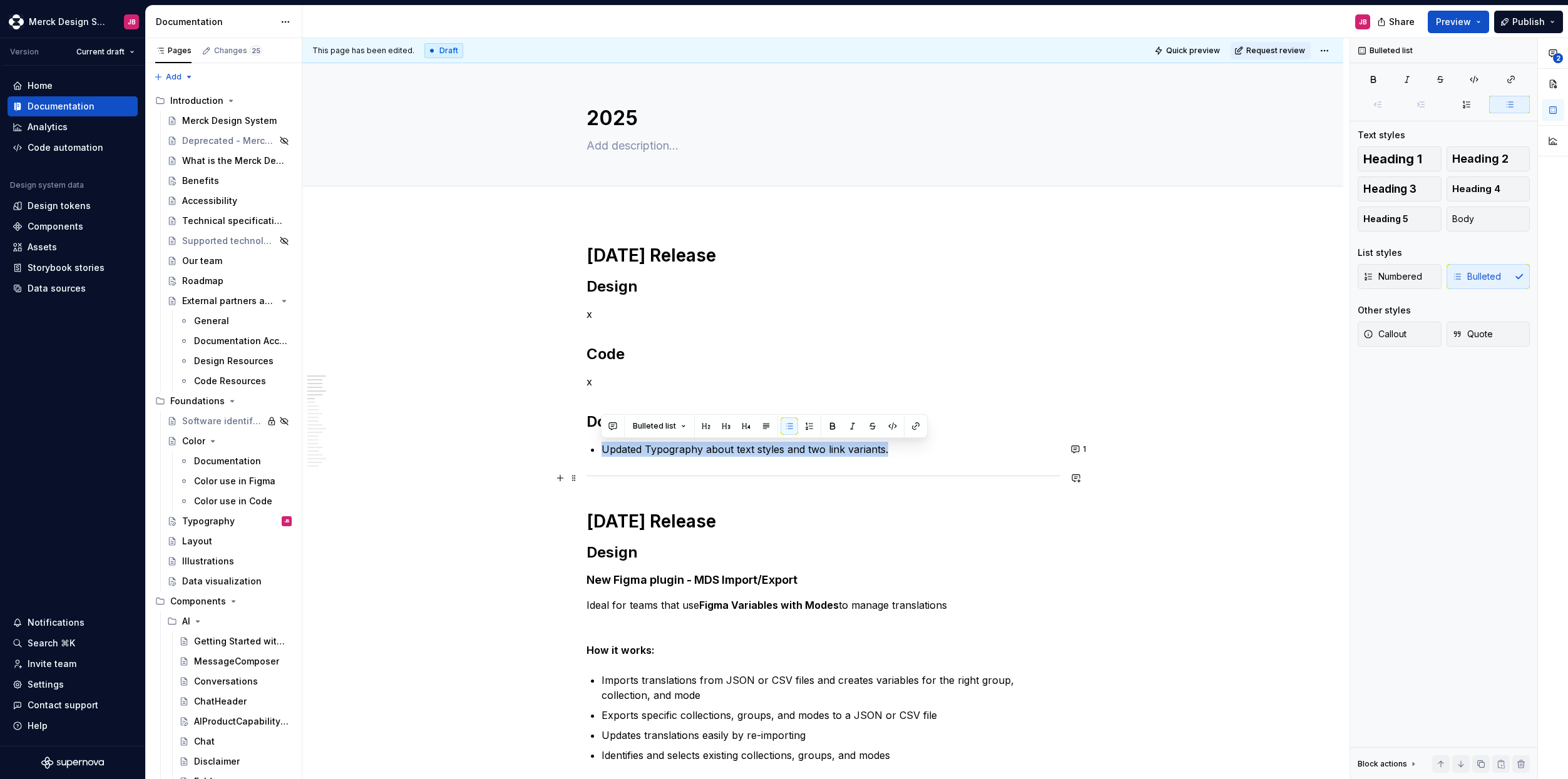
type textarea "*"
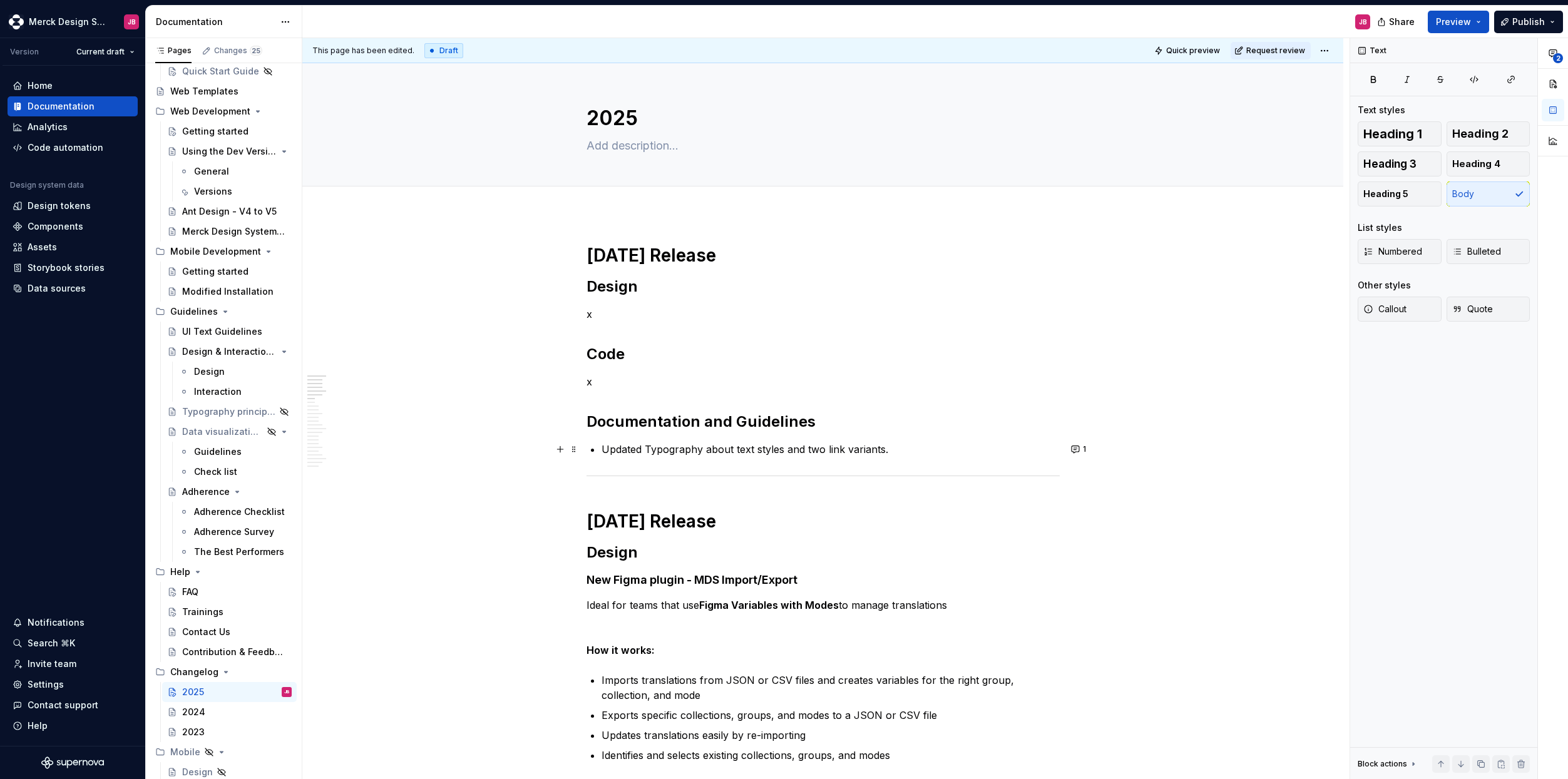
click at [701, 449] on p "Updated Typography about text styles and two link variants." at bounding box center [831, 449] width 458 height 15
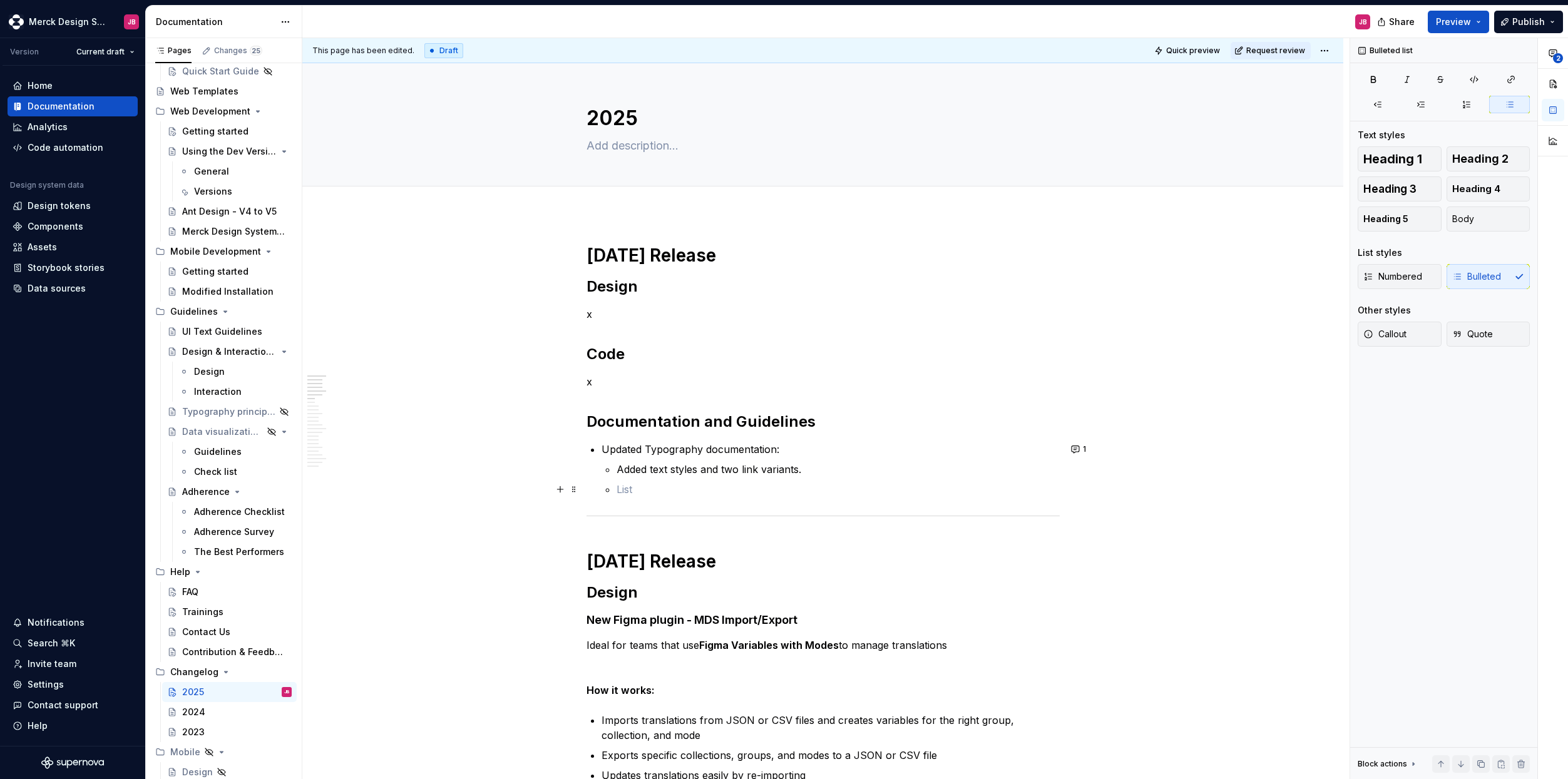
click at [643, 487] on p at bounding box center [838, 489] width 443 height 15
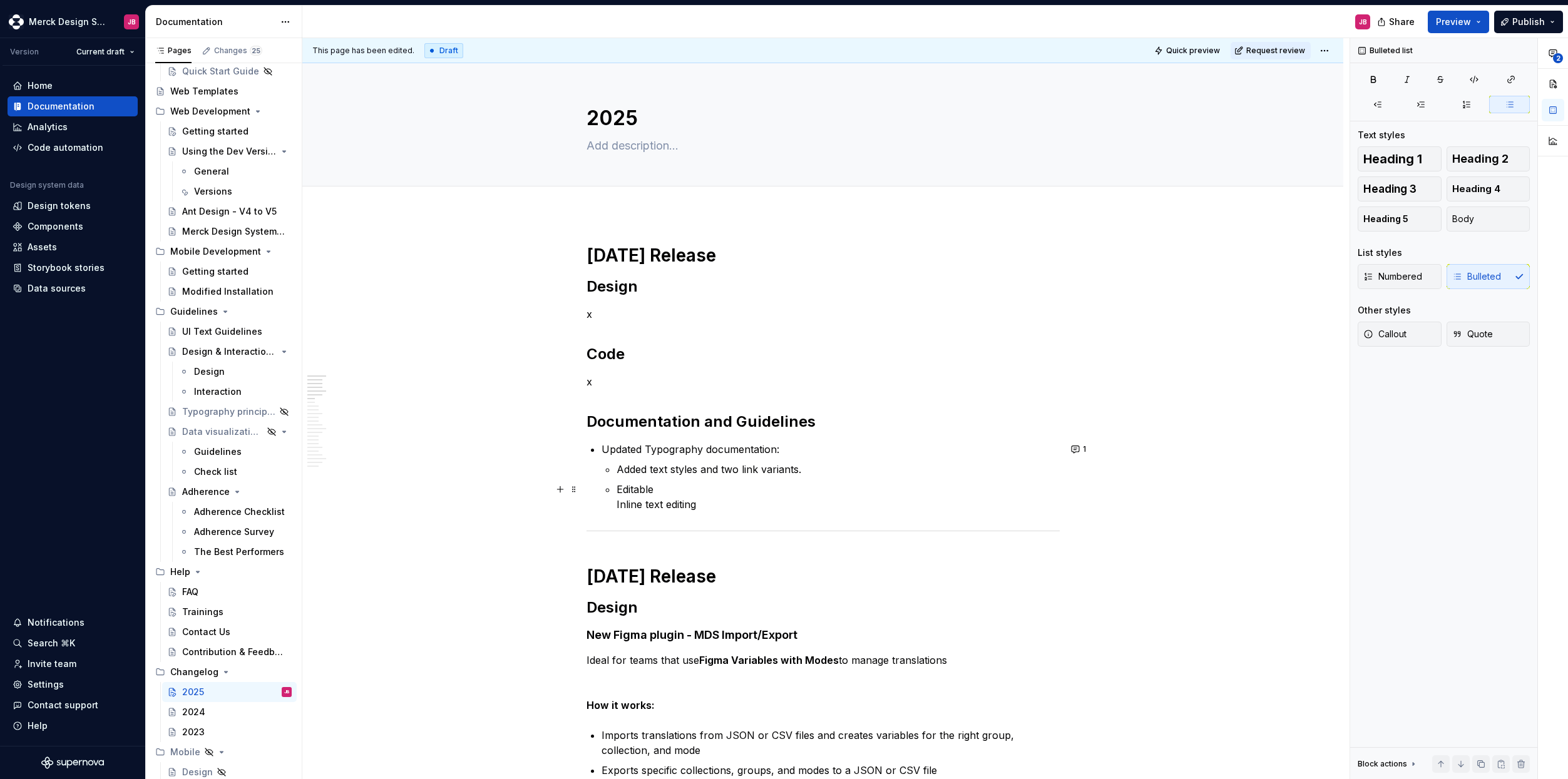
click at [616, 505] on p "Editable Inline text editing" at bounding box center [838, 496] width 443 height 30
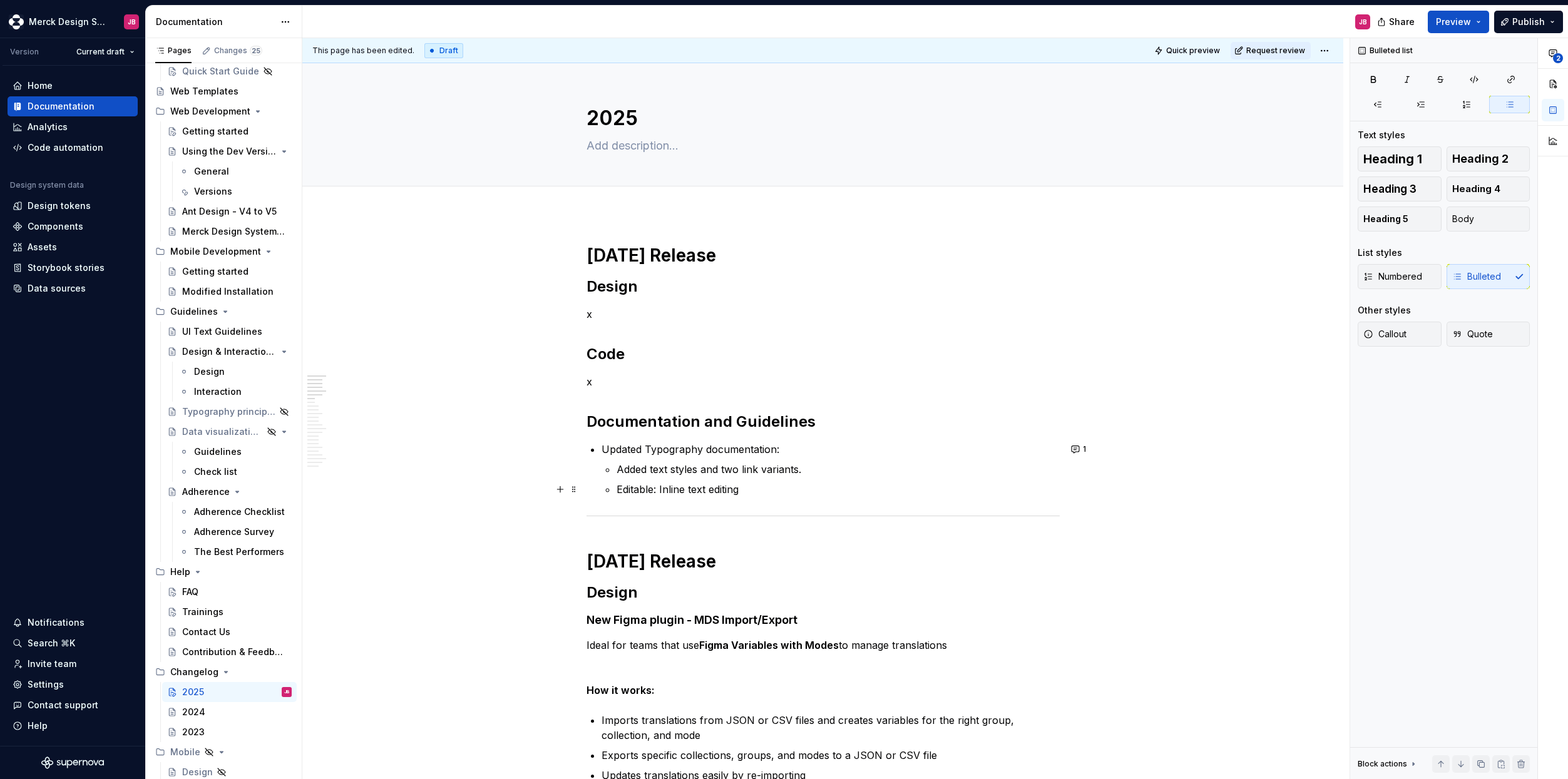
click at [770, 490] on p "Editable: Inline text editing" at bounding box center [838, 489] width 443 height 15
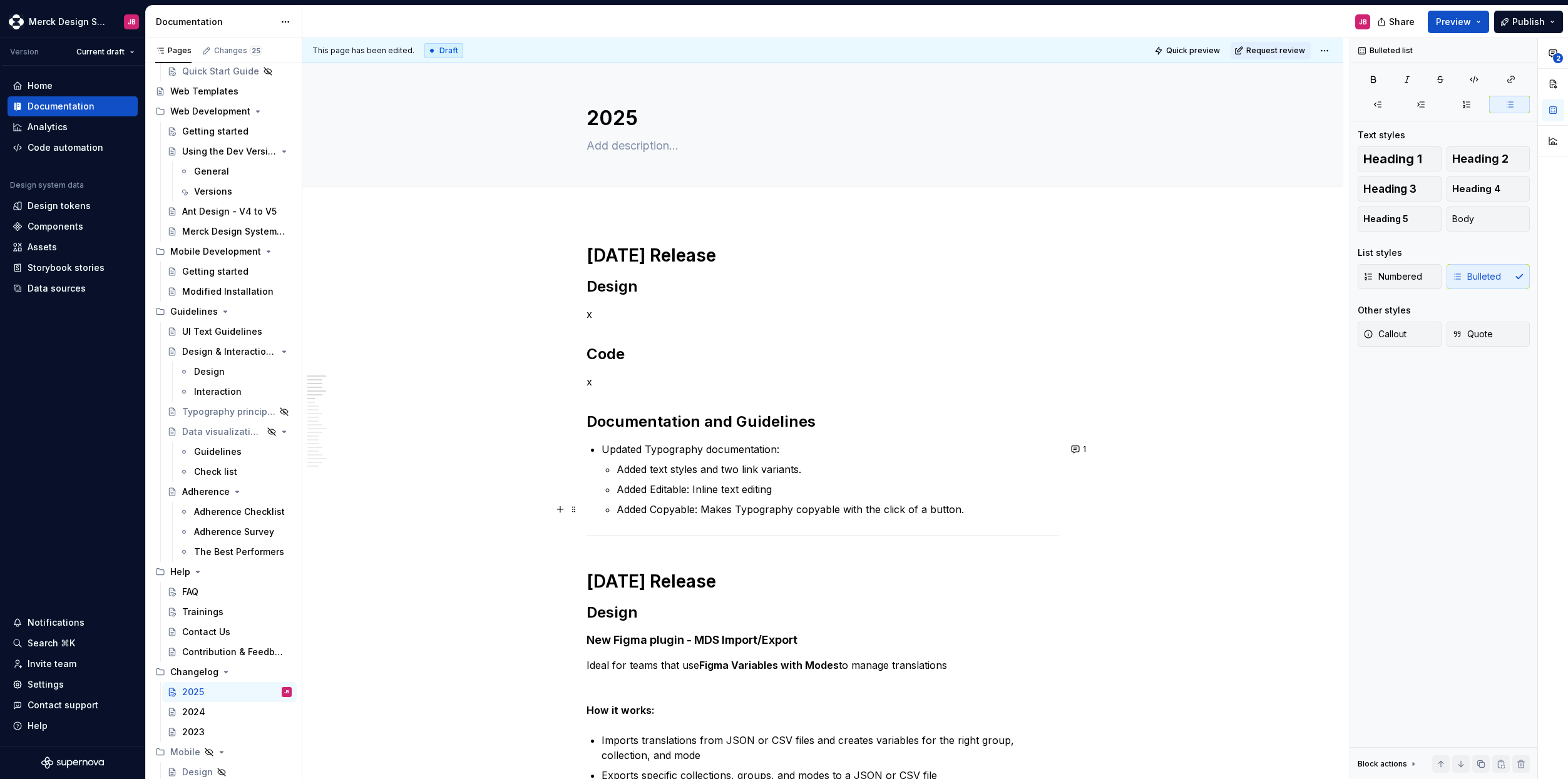
click at [962, 508] on p "Added Copyable: Makes Typography copyable with the click of a button." at bounding box center [838, 510] width 443 height 15
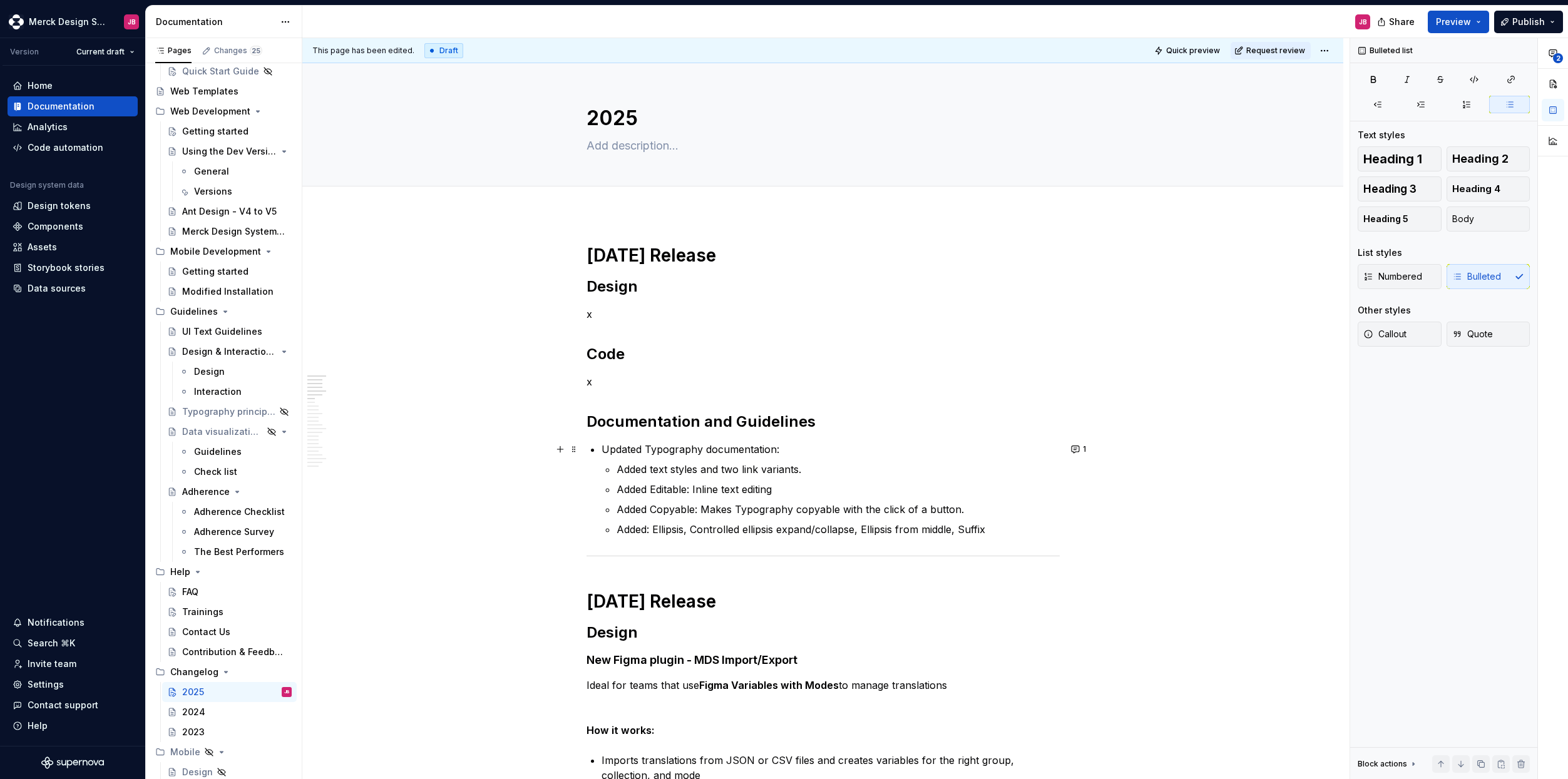
click at [666, 449] on p "Updated Typography documentation:" at bounding box center [831, 449] width 458 height 15
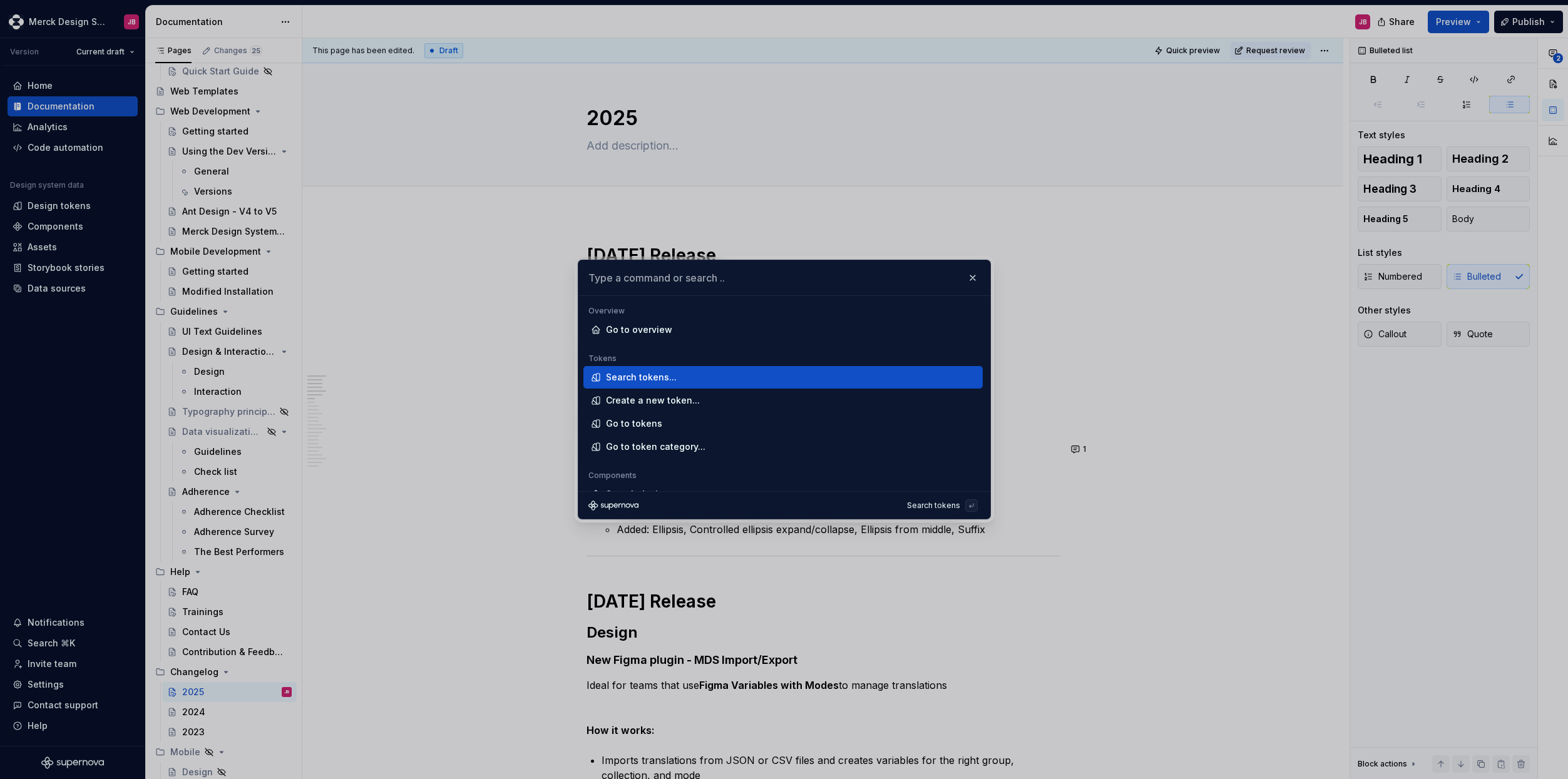
type textarea "*"
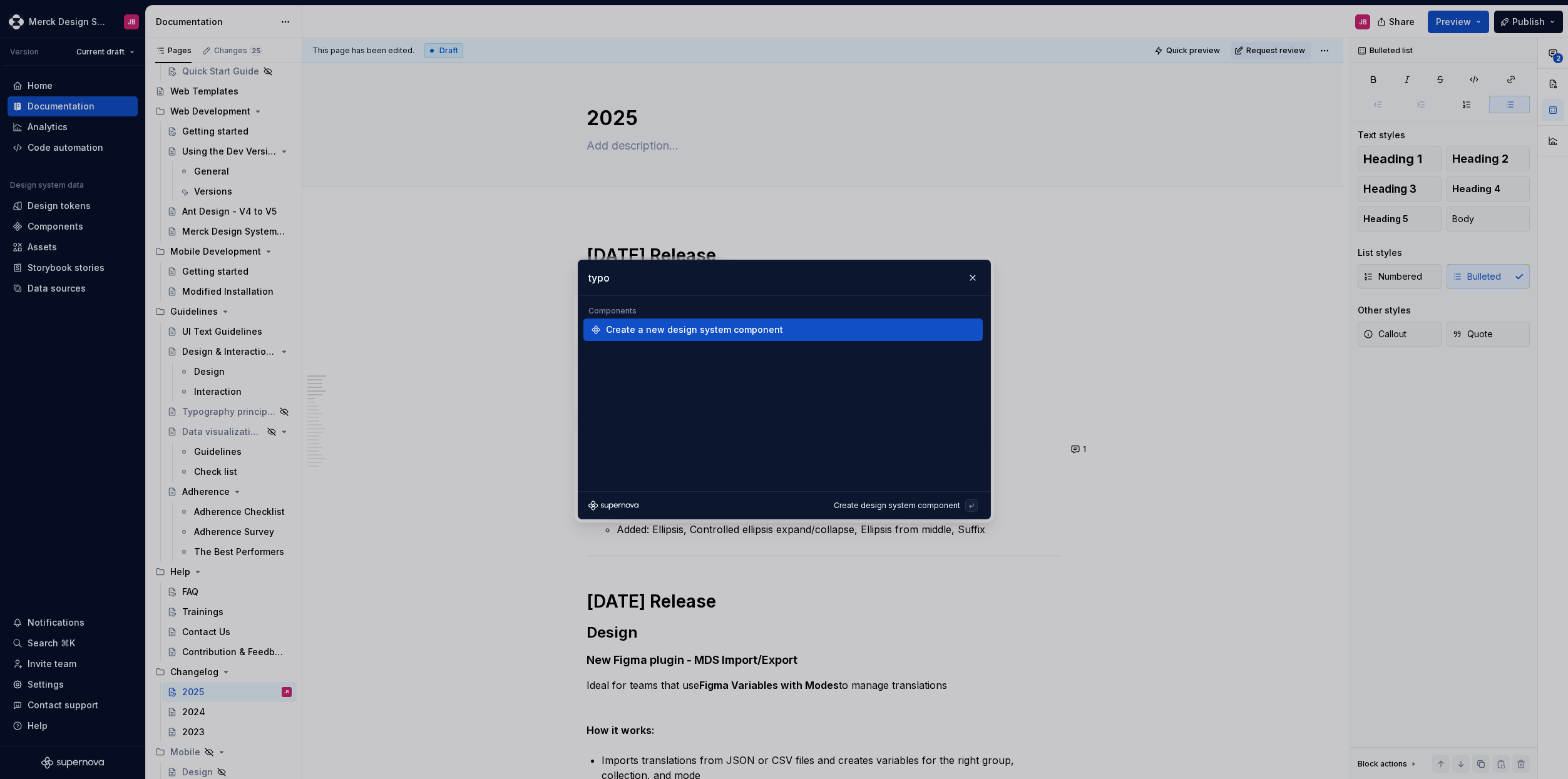
type input "typog"
type textarea "*"
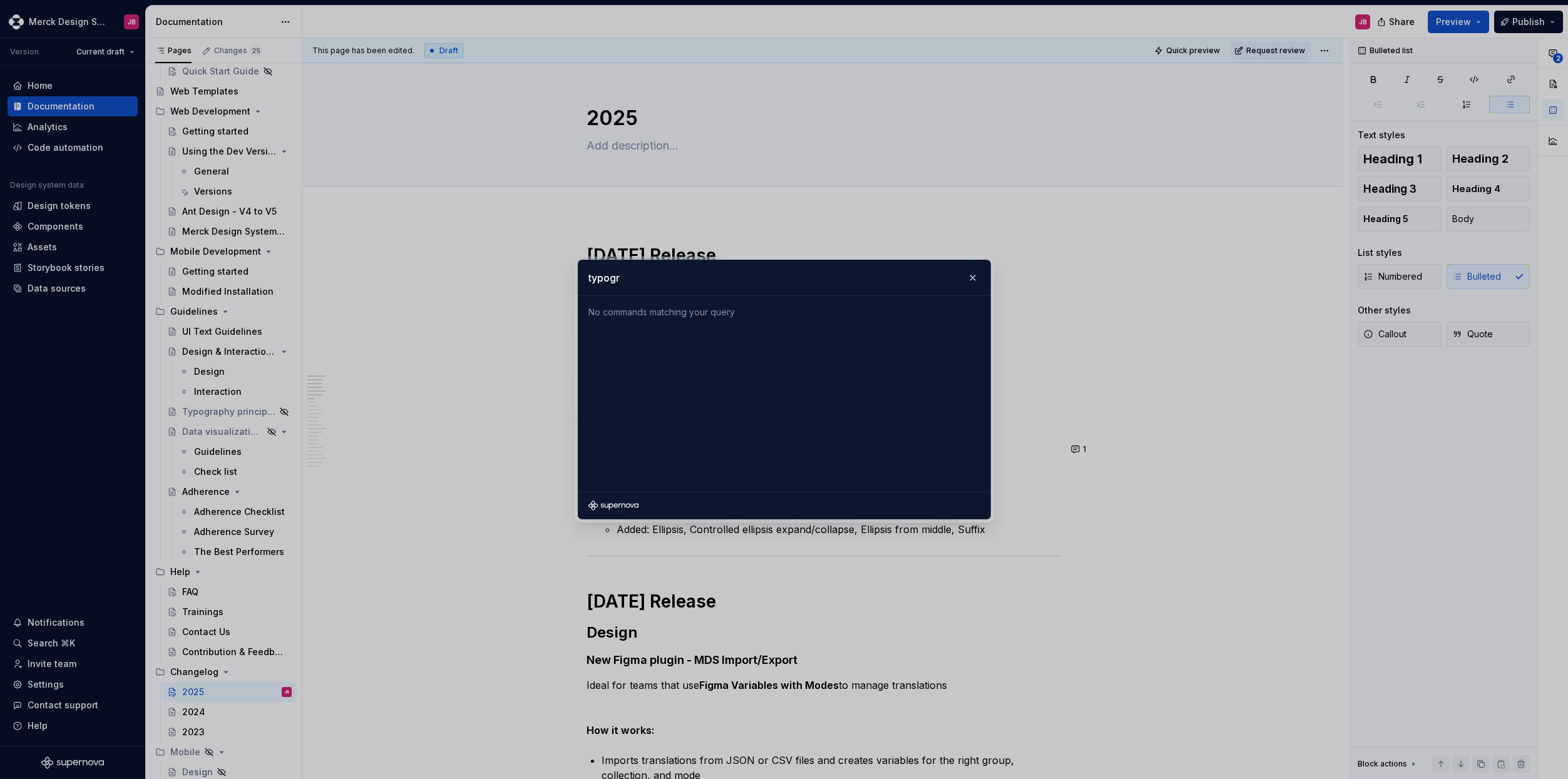
type input "typogra"
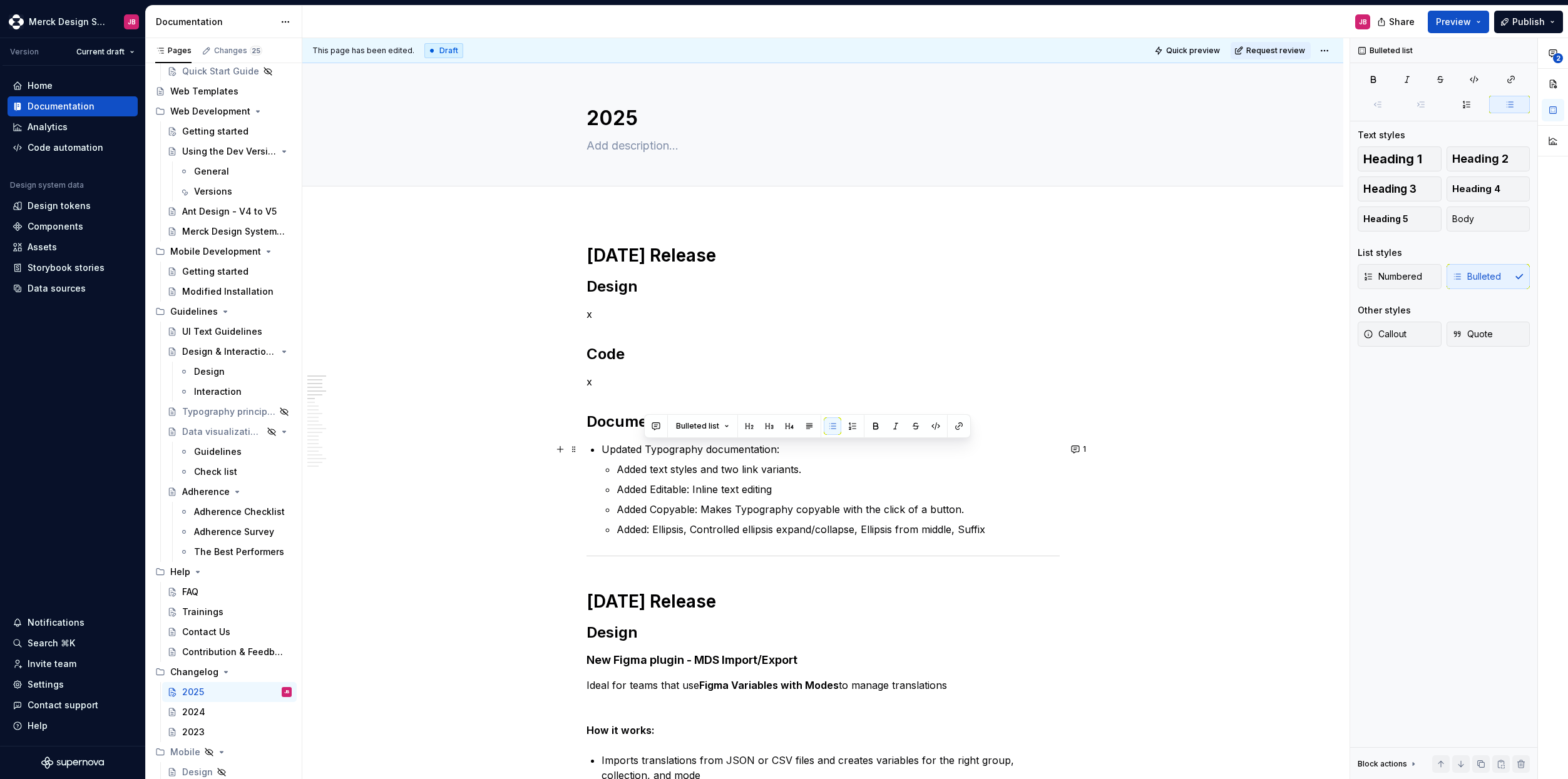
click at [681, 450] on p "Updated Typography documentation:" at bounding box center [831, 449] width 458 height 15
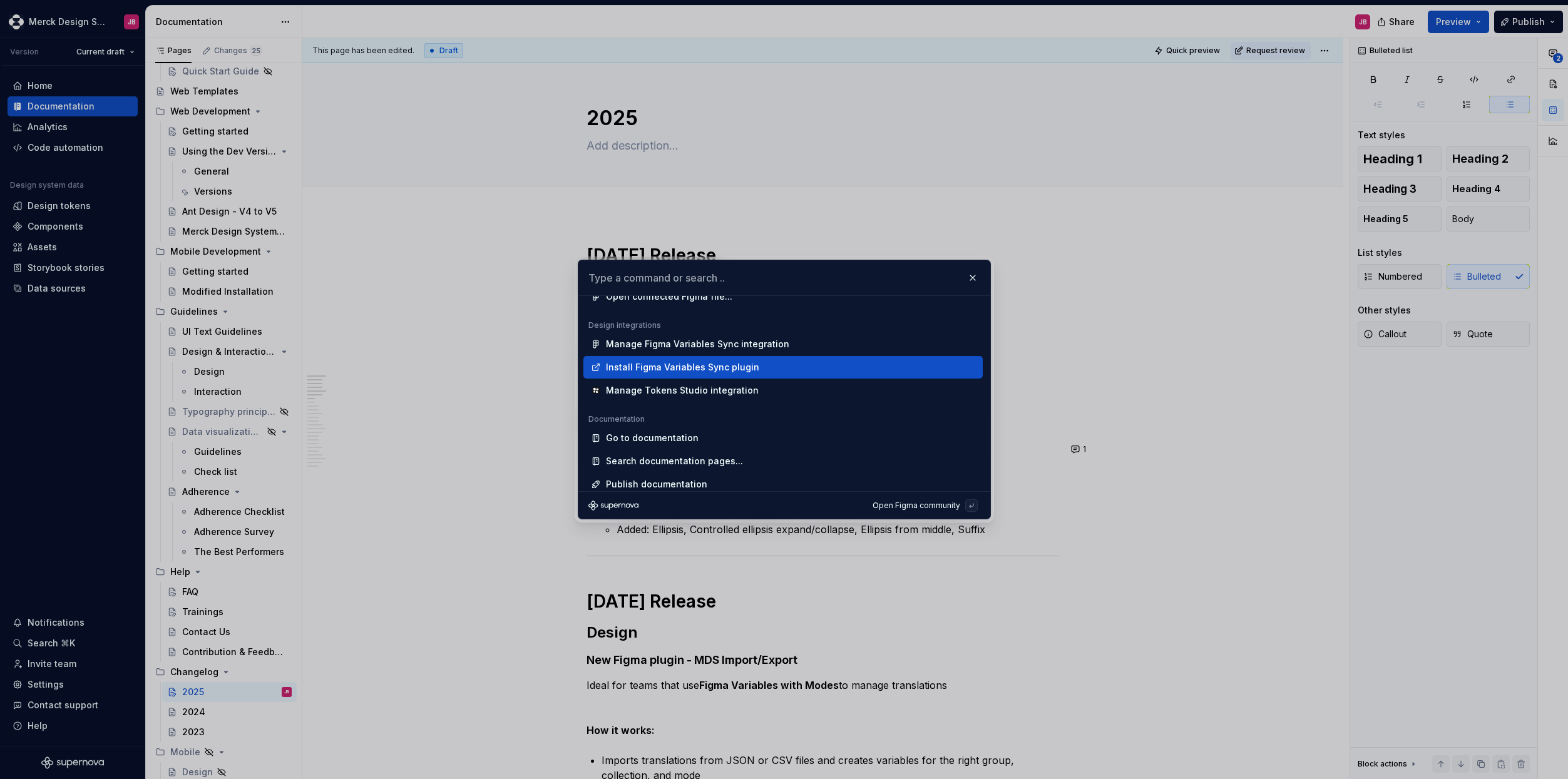
scroll to position [475, 0]
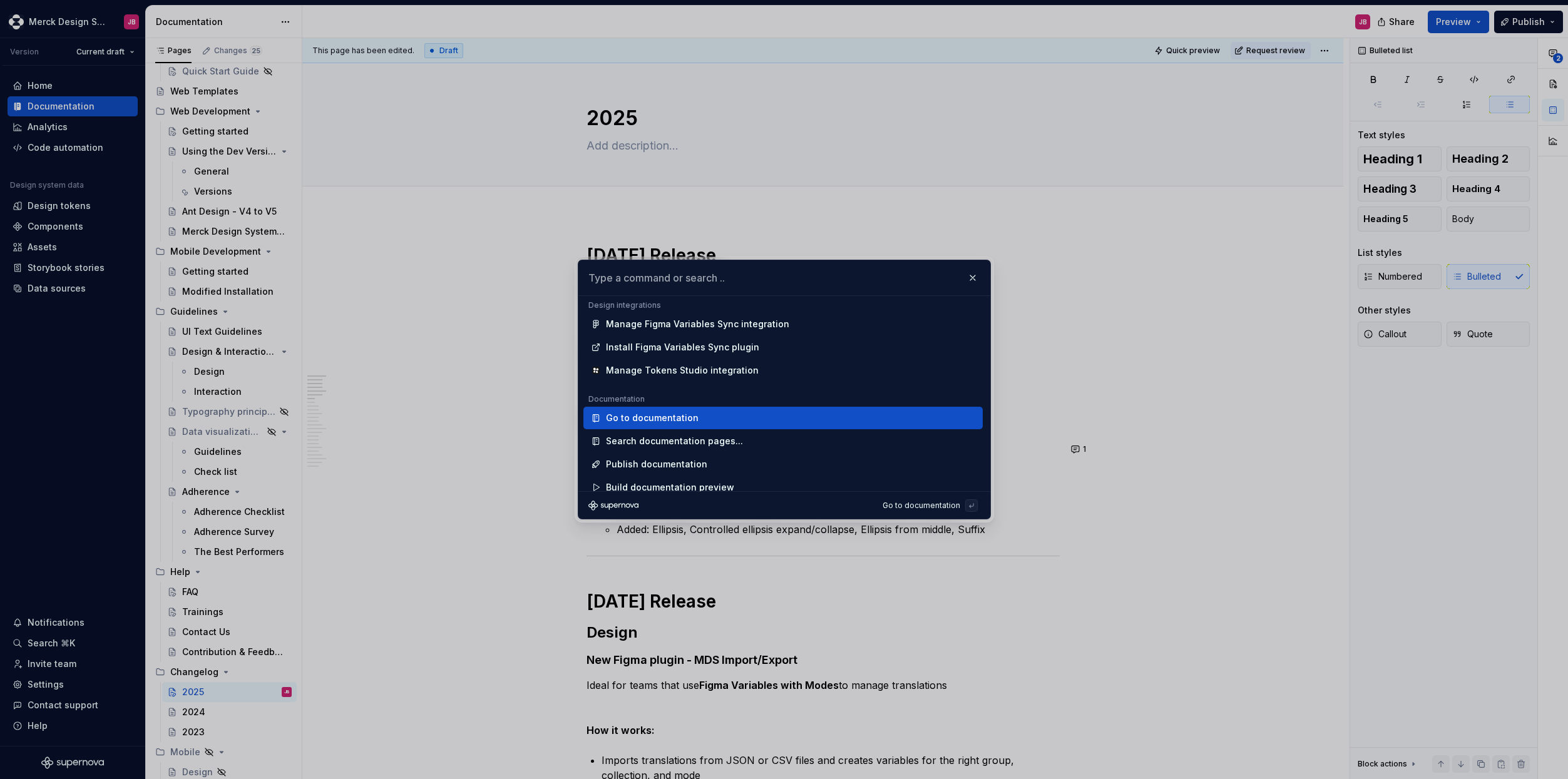
click at [689, 420] on div "Go to documentation" at bounding box center [652, 418] width 93 height 13
click at [675, 417] on div "Go to documentation" at bounding box center [652, 418] width 93 height 13
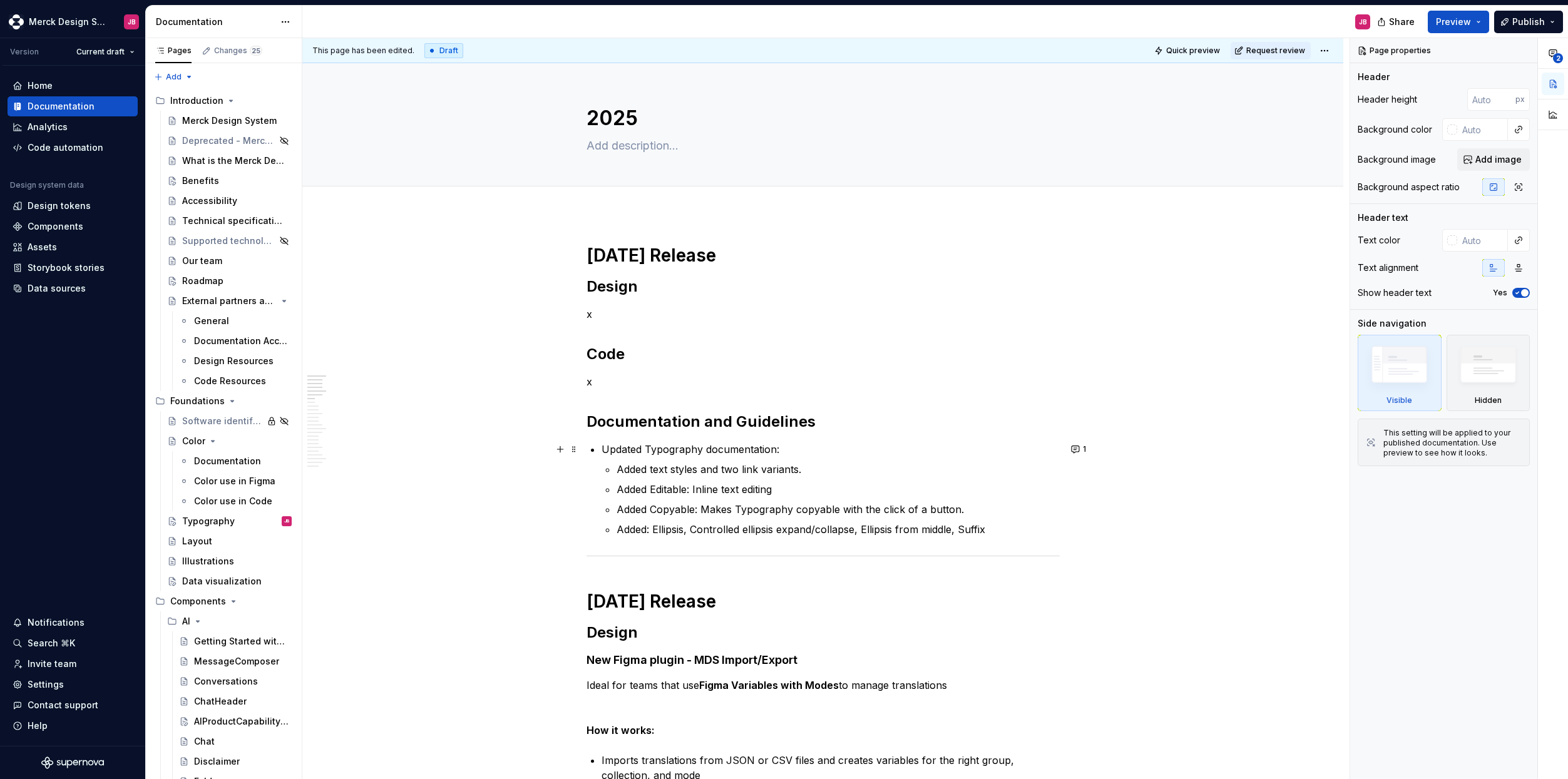
click at [678, 447] on p "Updated Typography documentation:" at bounding box center [831, 449] width 458 height 15
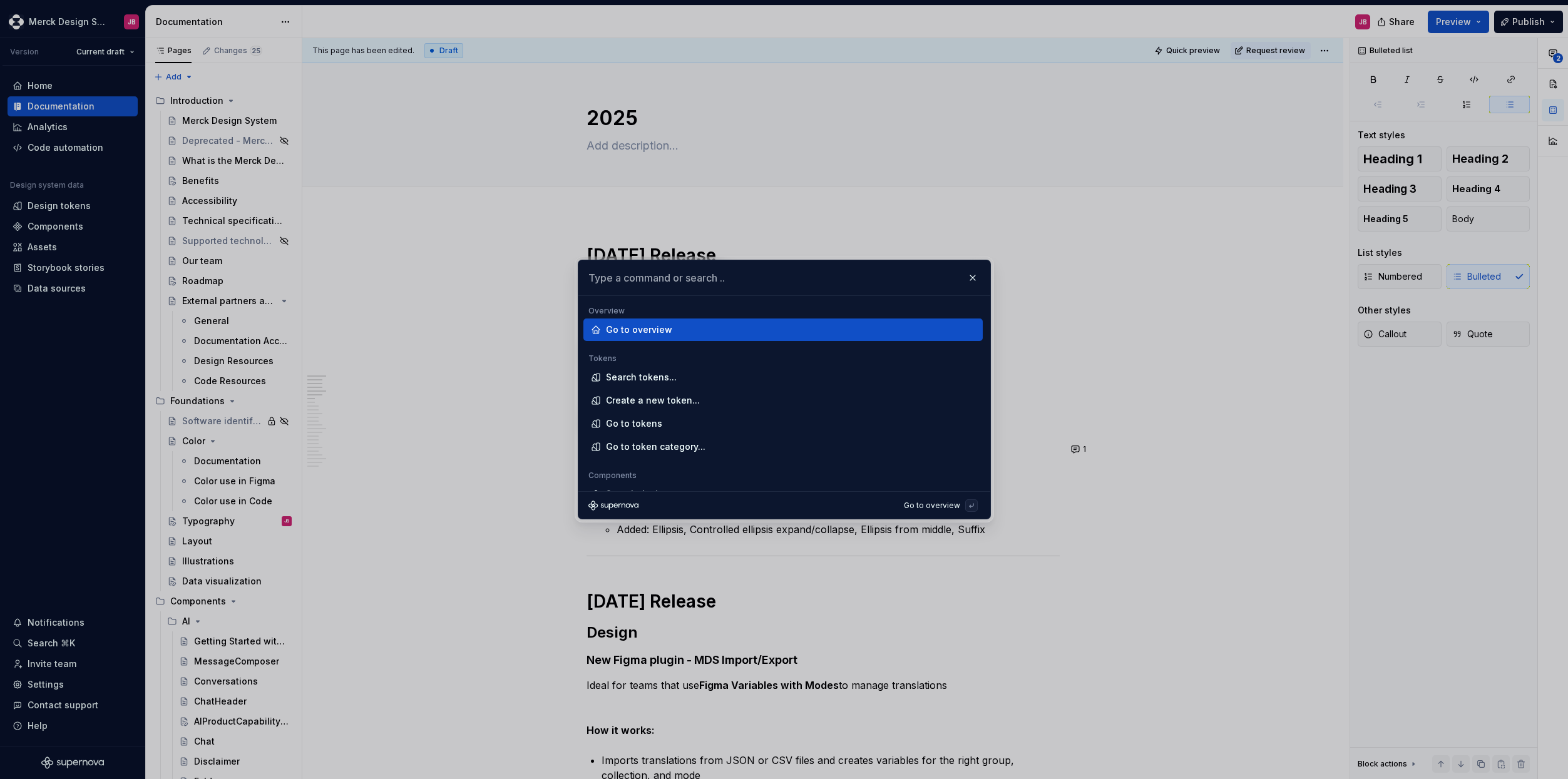
type textarea "*"
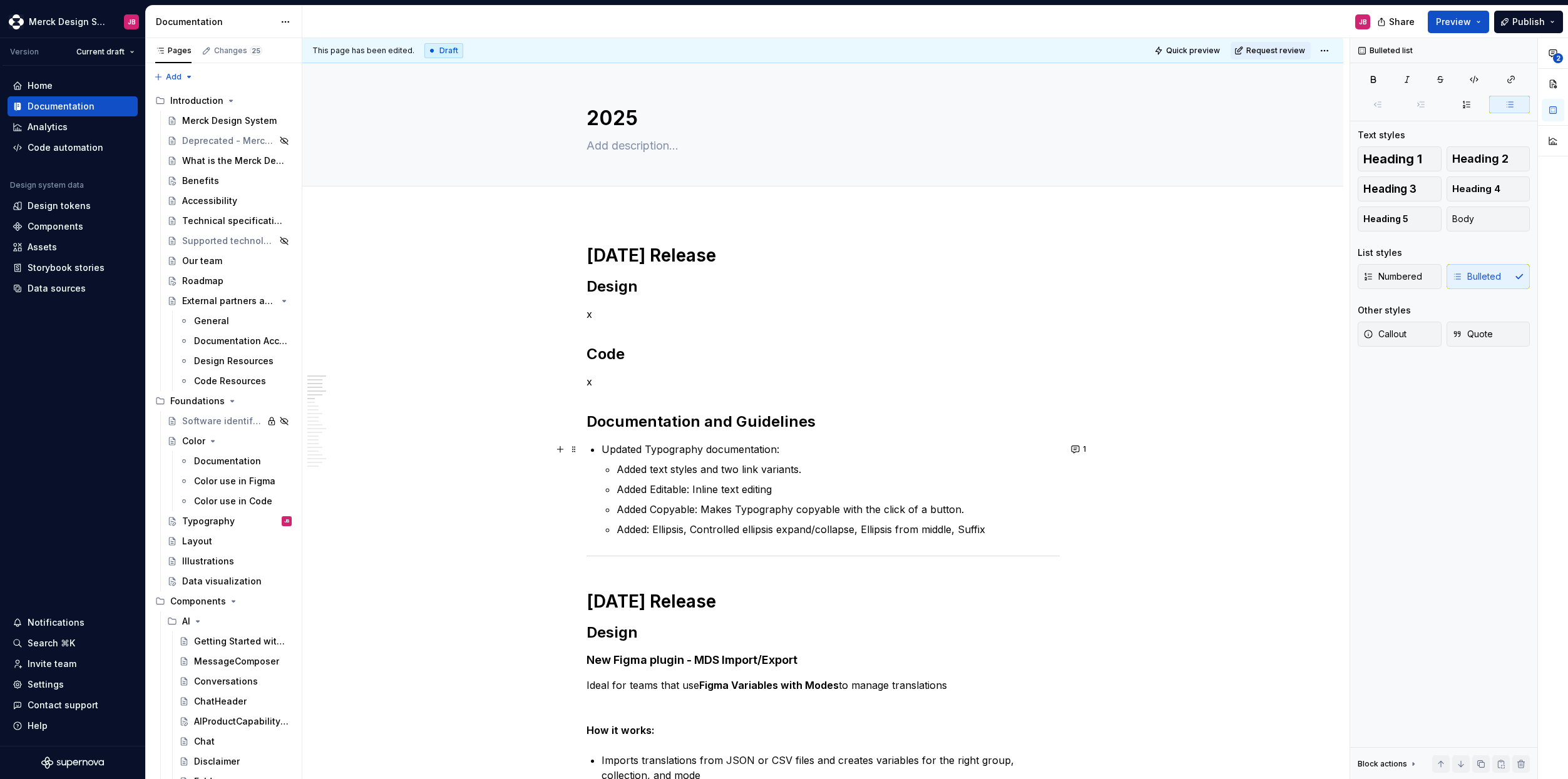
click at [668, 449] on p "Updated Typography documentation:" at bounding box center [831, 449] width 458 height 15
click at [960, 426] on button "button" at bounding box center [959, 426] width 18 height 18
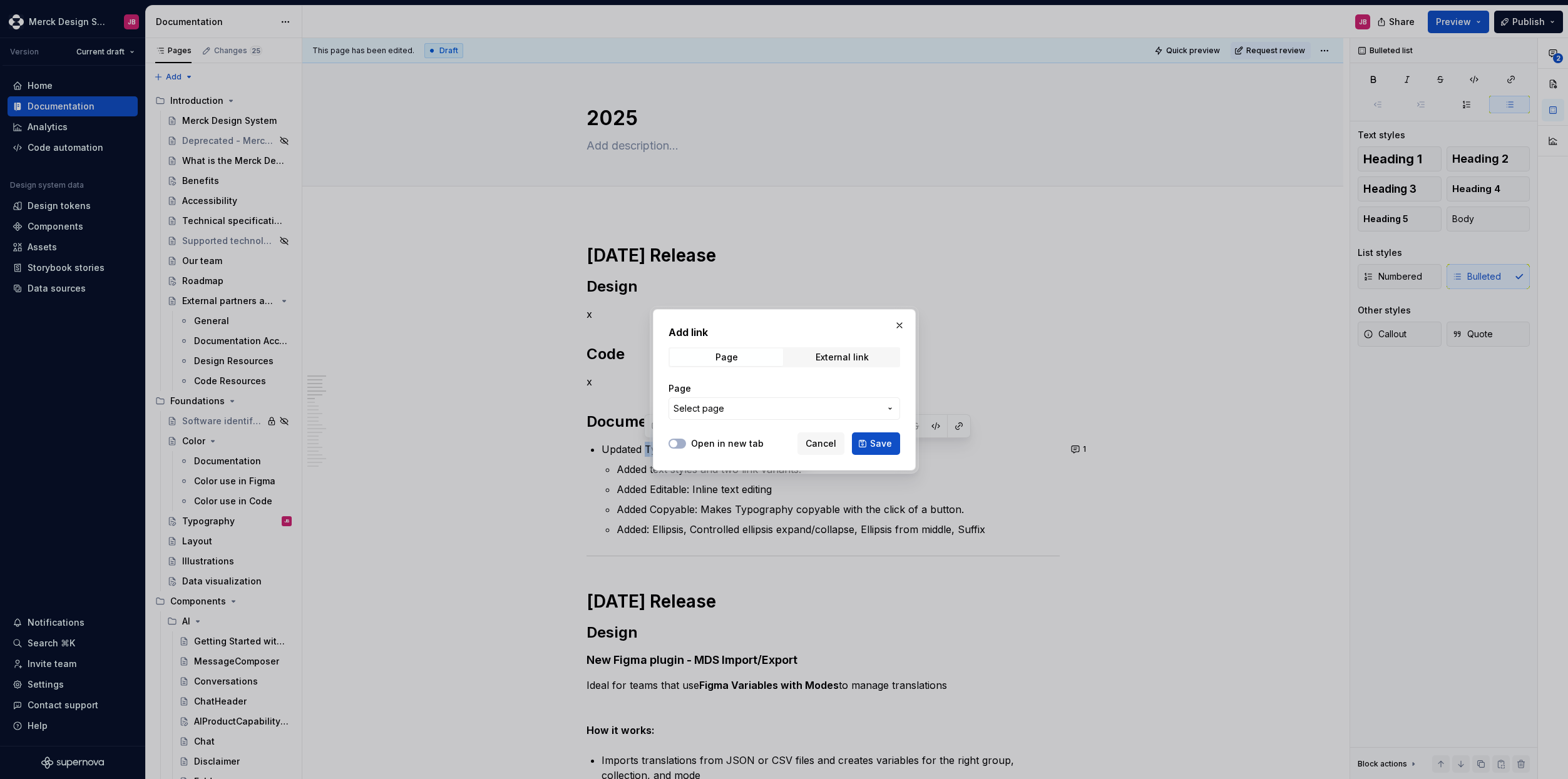
click at [741, 410] on span "Select page" at bounding box center [776, 408] width 206 height 13
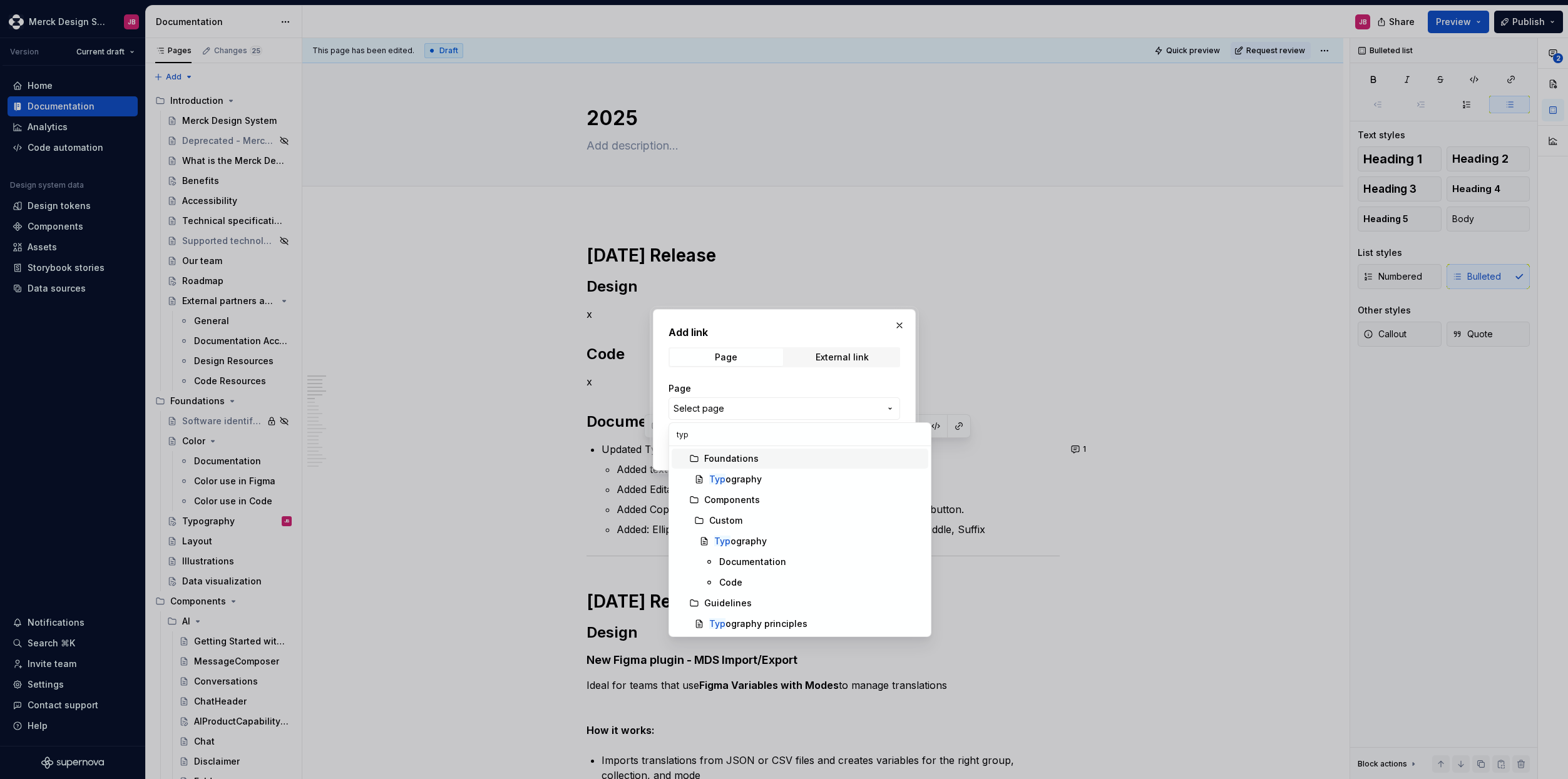
type input "typo"
click at [754, 479] on div "Typo graphy" at bounding box center [735, 479] width 53 height 13
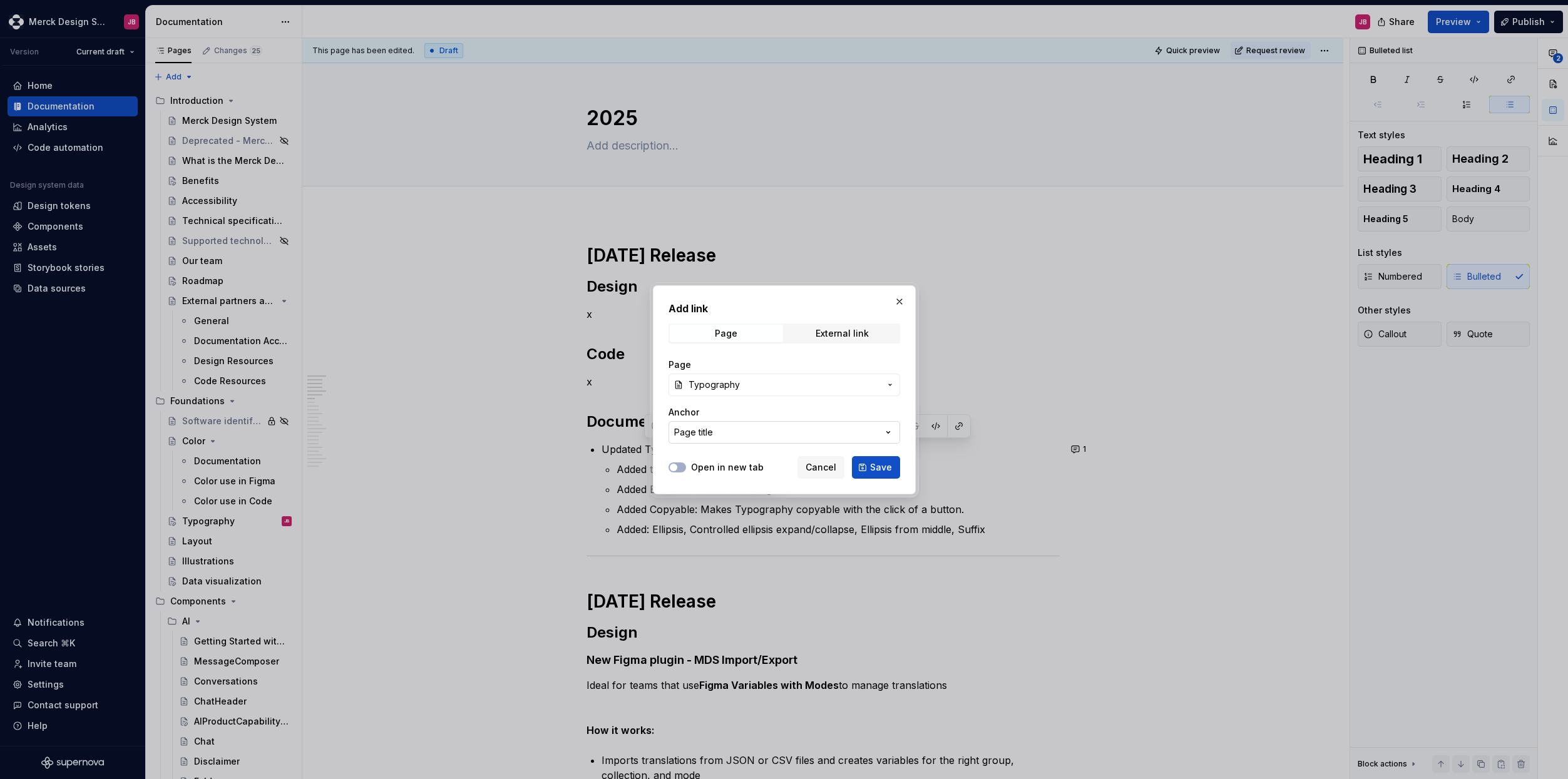
click at [780, 433] on button "Page title" at bounding box center [784, 432] width 232 height 22
click at [780, 433] on div "Add link Page External link Page Typography Anchor Page title Open in new tab C…" at bounding box center [784, 390] width 1568 height 779
click at [878, 469] on span "Save" at bounding box center [881, 467] width 22 height 13
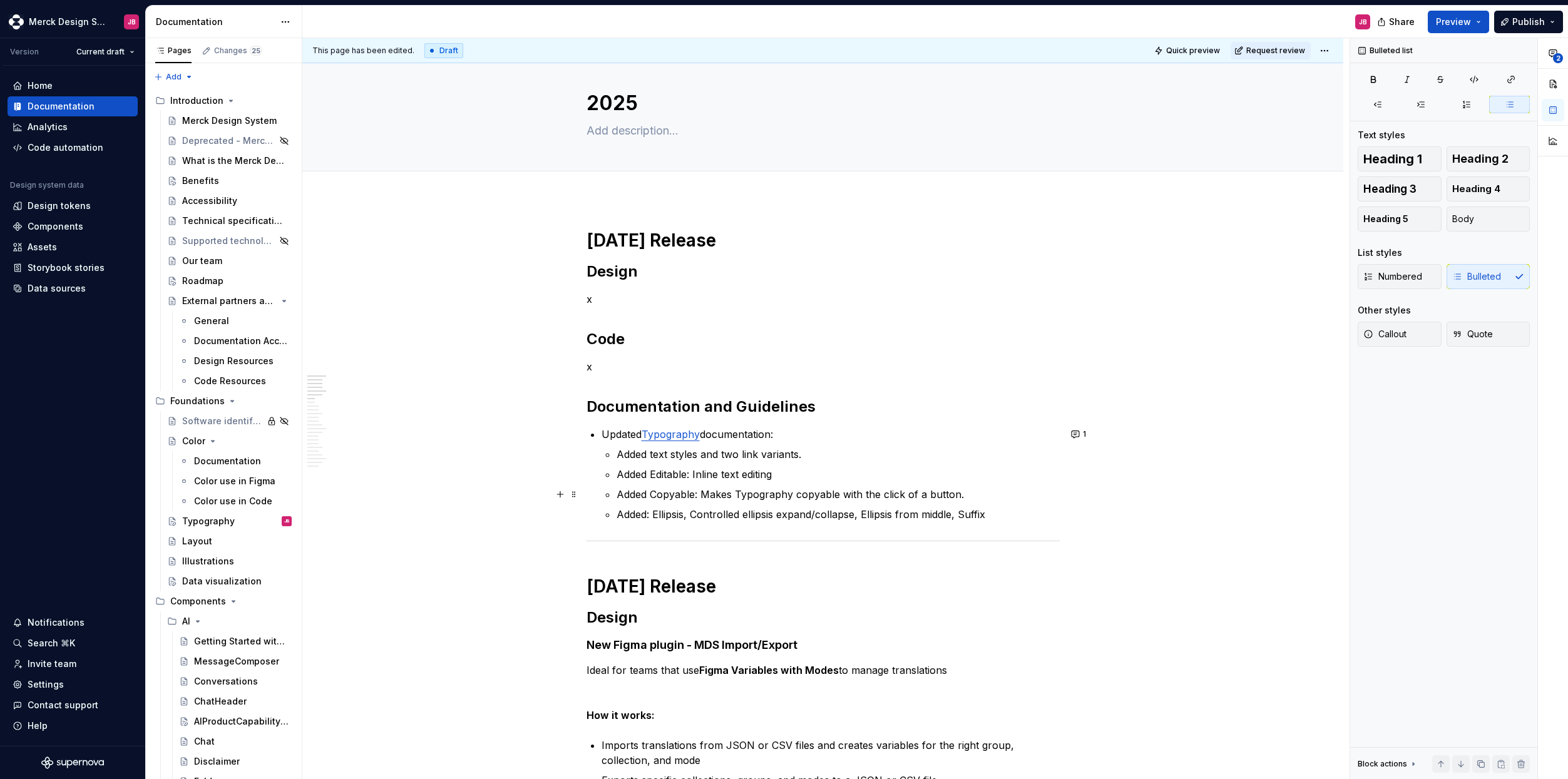
scroll to position [18, 0]
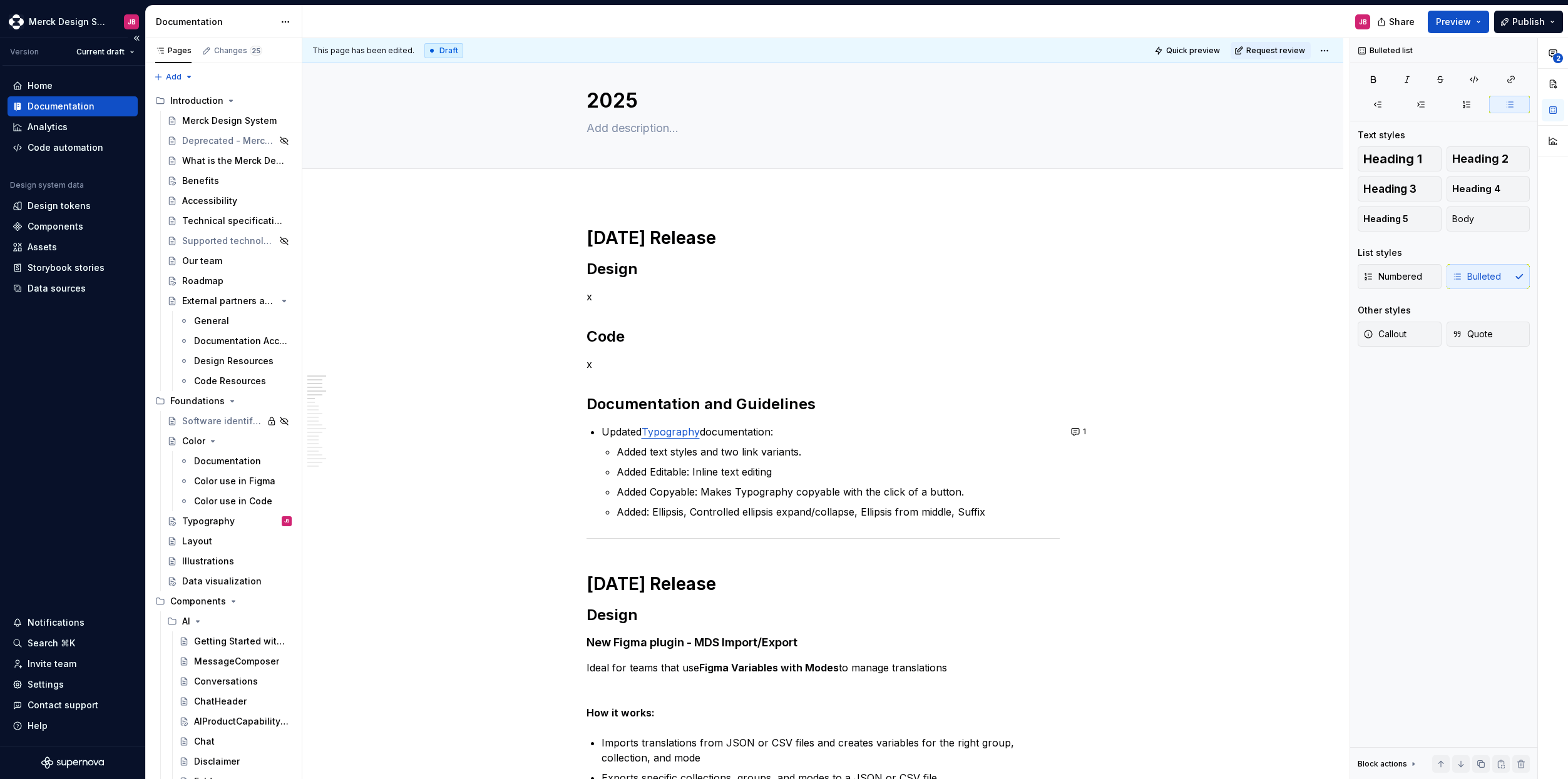
type textarea "*"
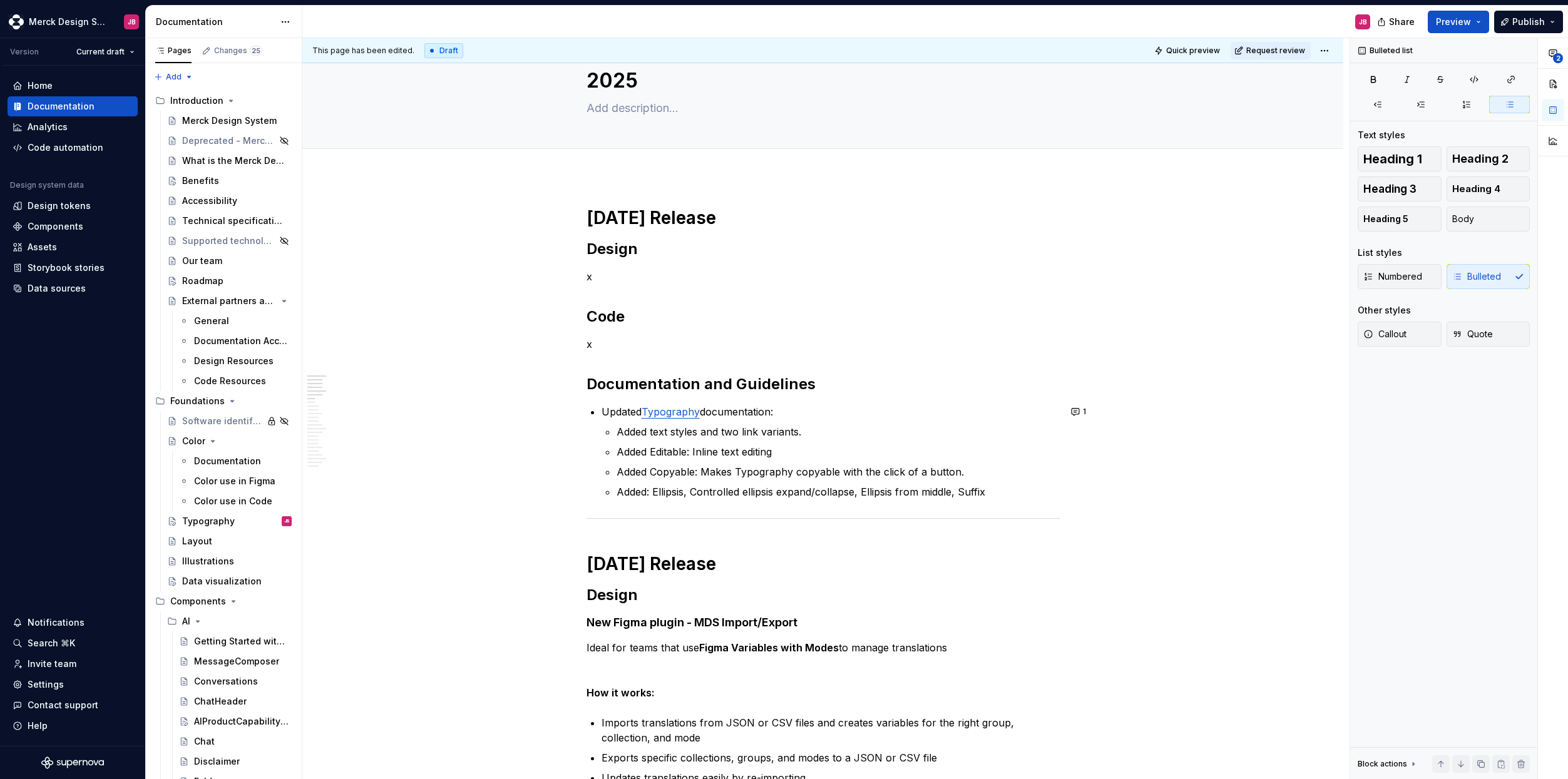
scroll to position [163, 0]
